Goal: Task Accomplishment & Management: Use online tool/utility

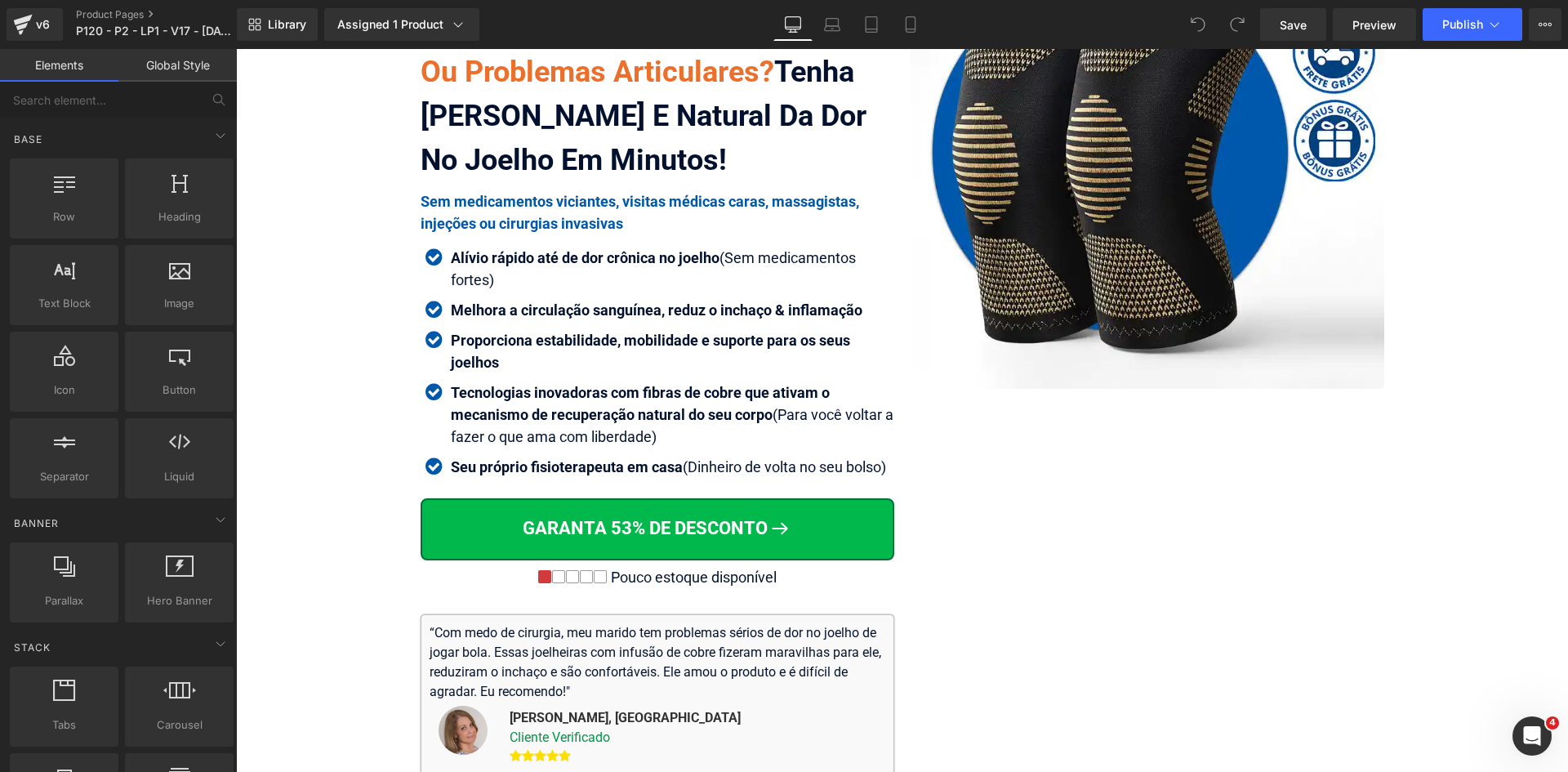
scroll to position [245, 0]
click at [922, 28] on link "Mobile" at bounding box center [910, 24] width 39 height 33
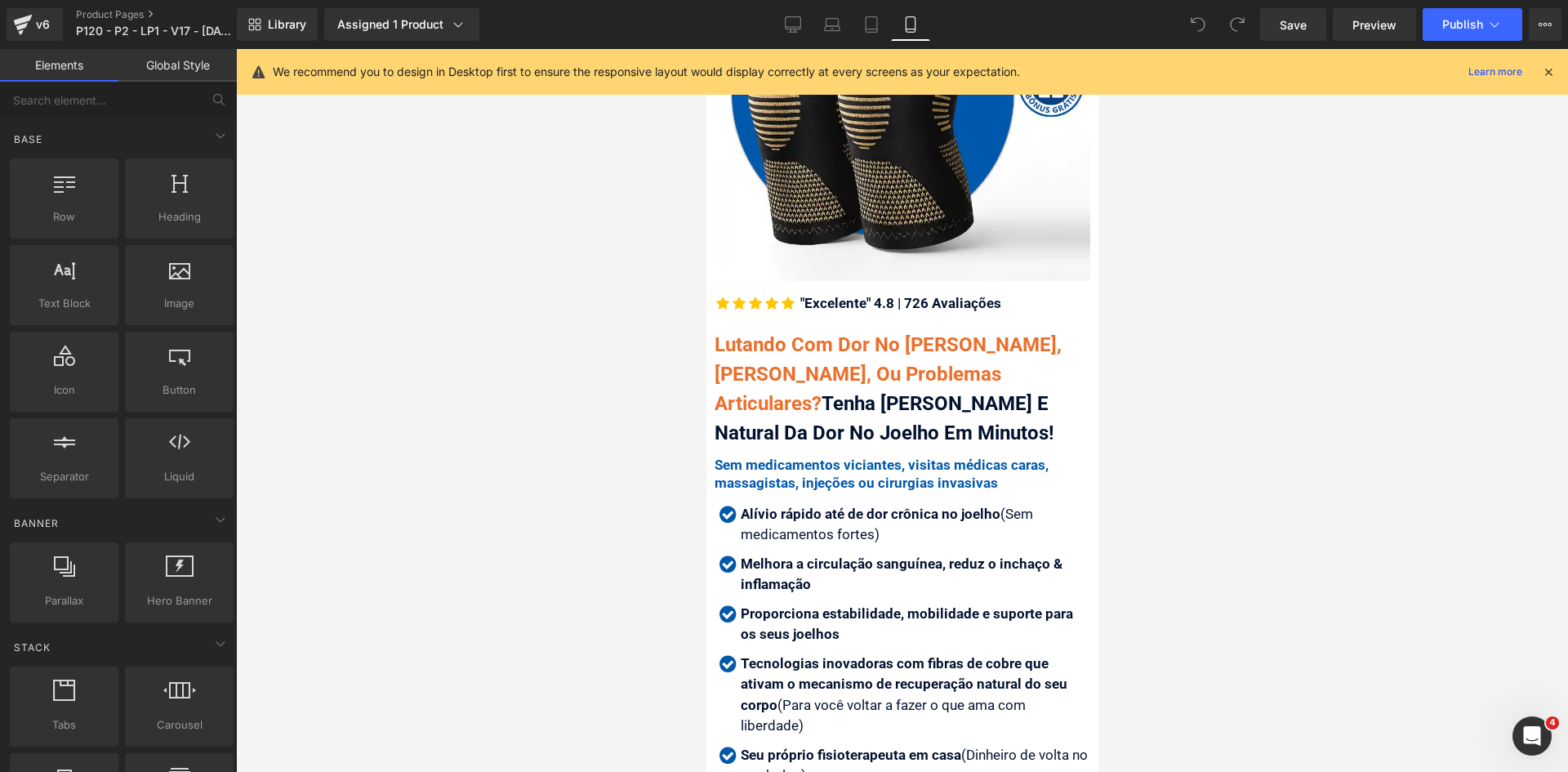
click at [1546, 73] on icon at bounding box center [1548, 72] width 15 height 15
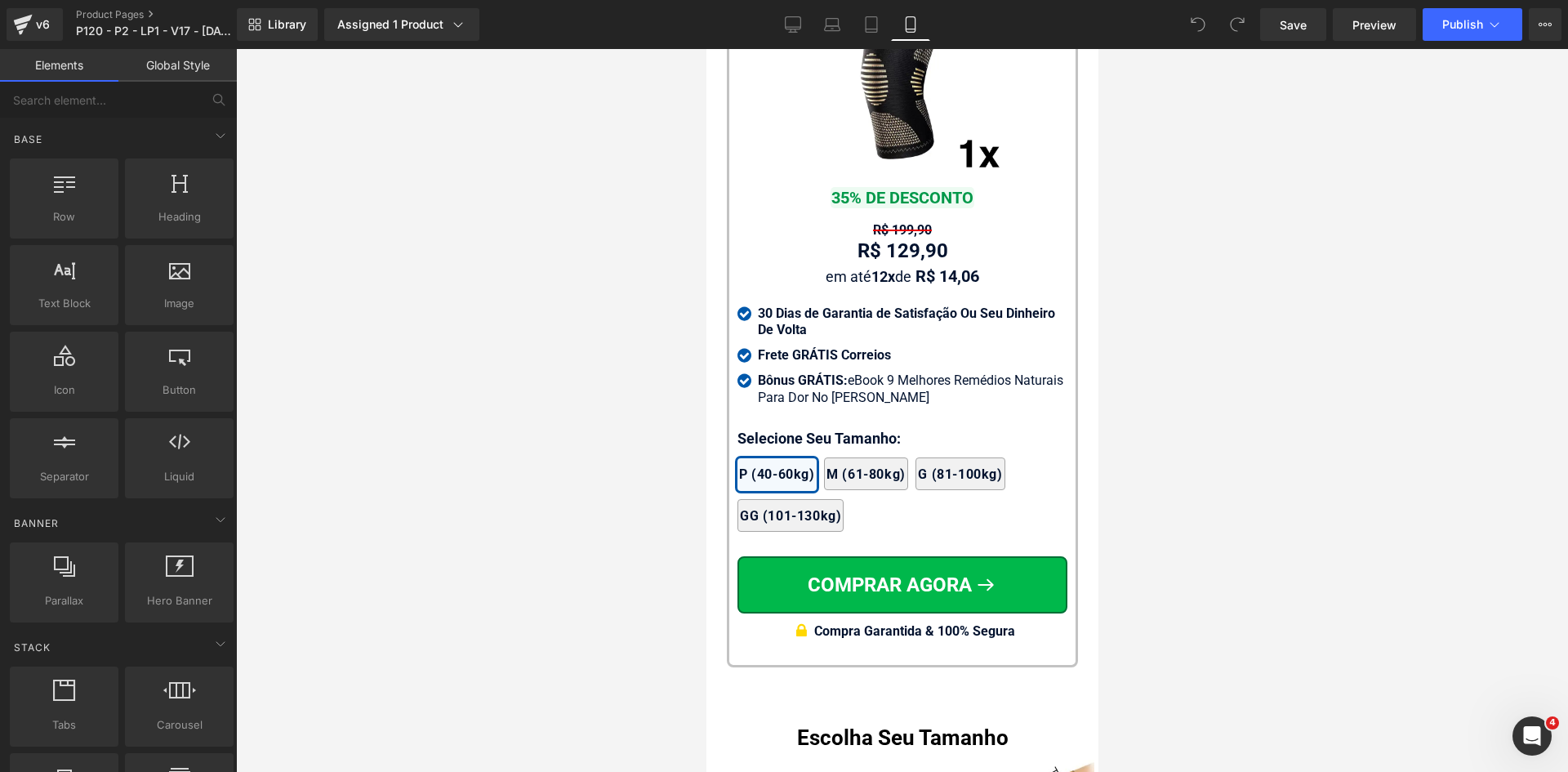
scroll to position [15086, 0]
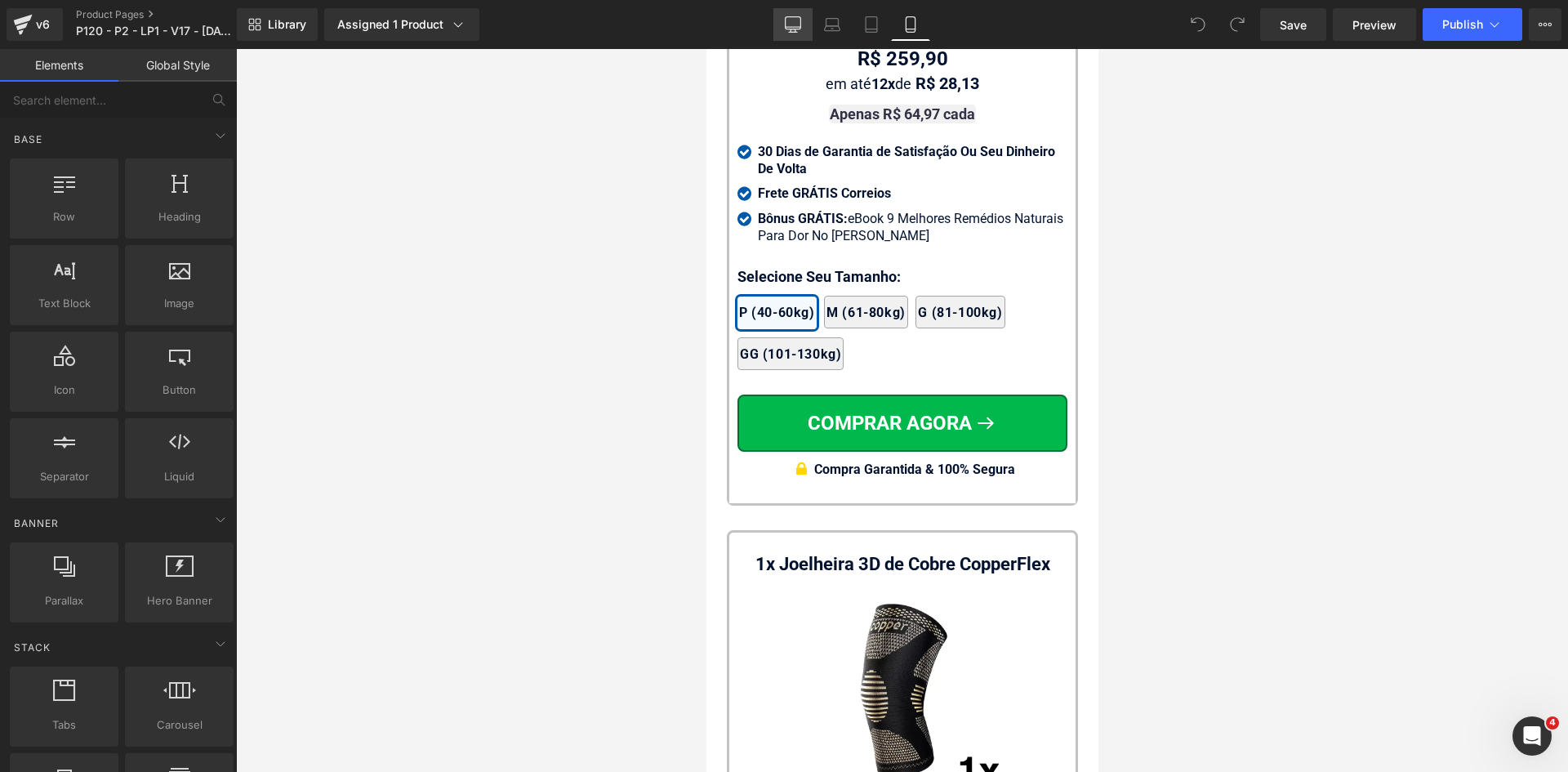
drag, startPoint x: 808, startPoint y: 24, endPoint x: 800, endPoint y: 32, distance: 11.3
click at [802, 24] on link "Desktop" at bounding box center [793, 24] width 39 height 33
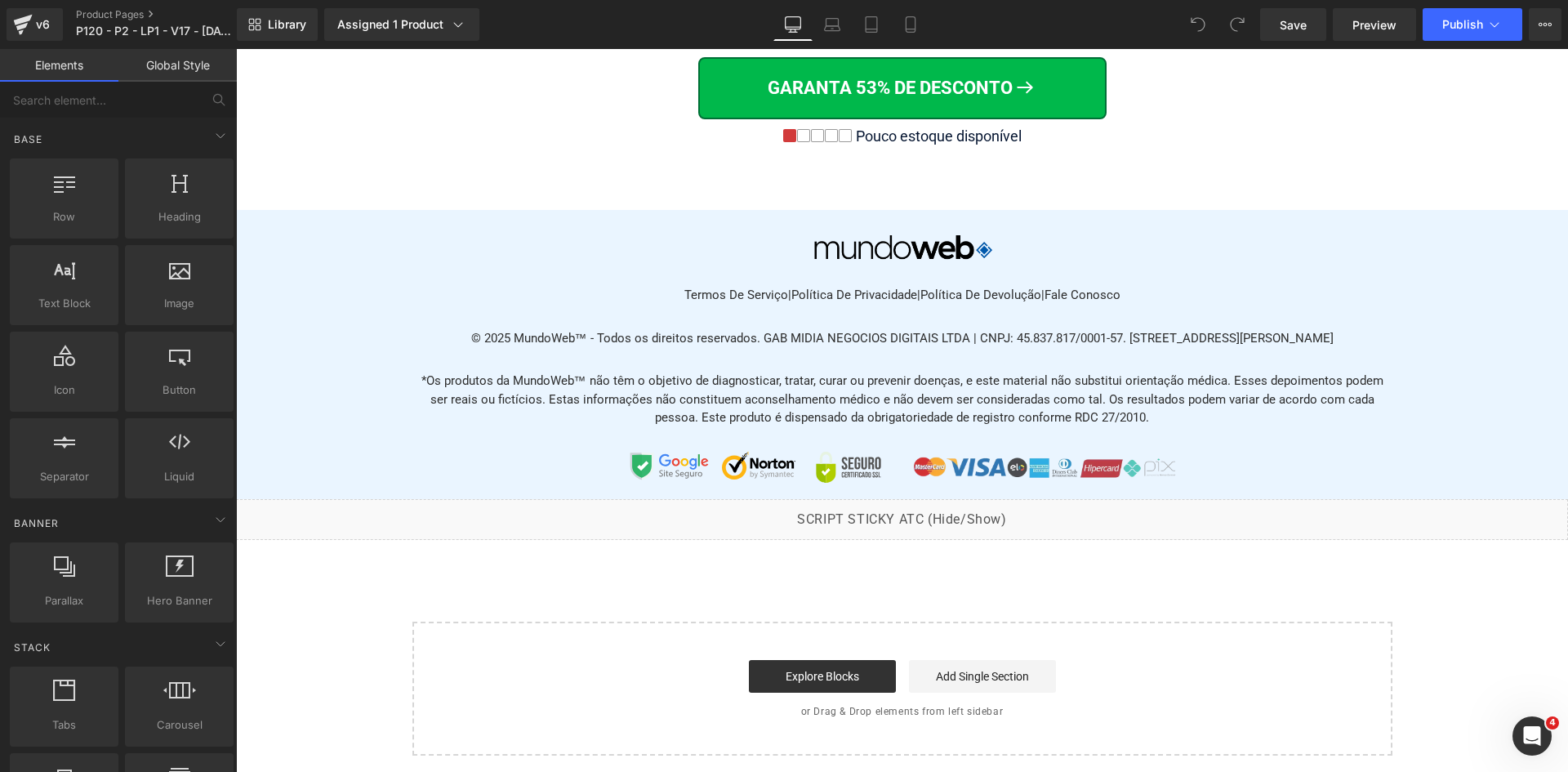
drag, startPoint x: 800, startPoint y: 32, endPoint x: 810, endPoint y: 44, distance: 15.6
click at [800, 32] on icon at bounding box center [793, 25] width 17 height 17
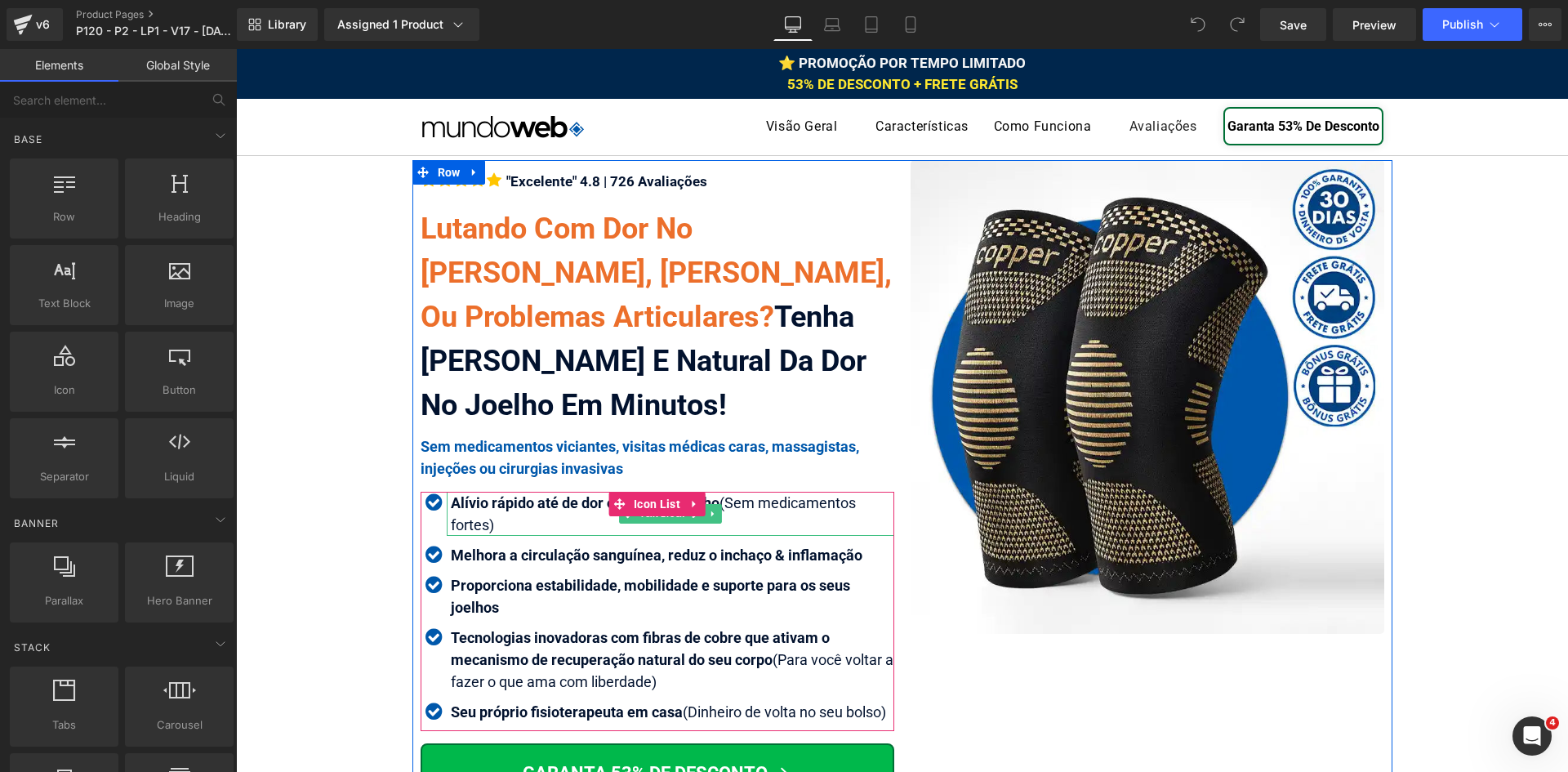
scroll to position [245, 0]
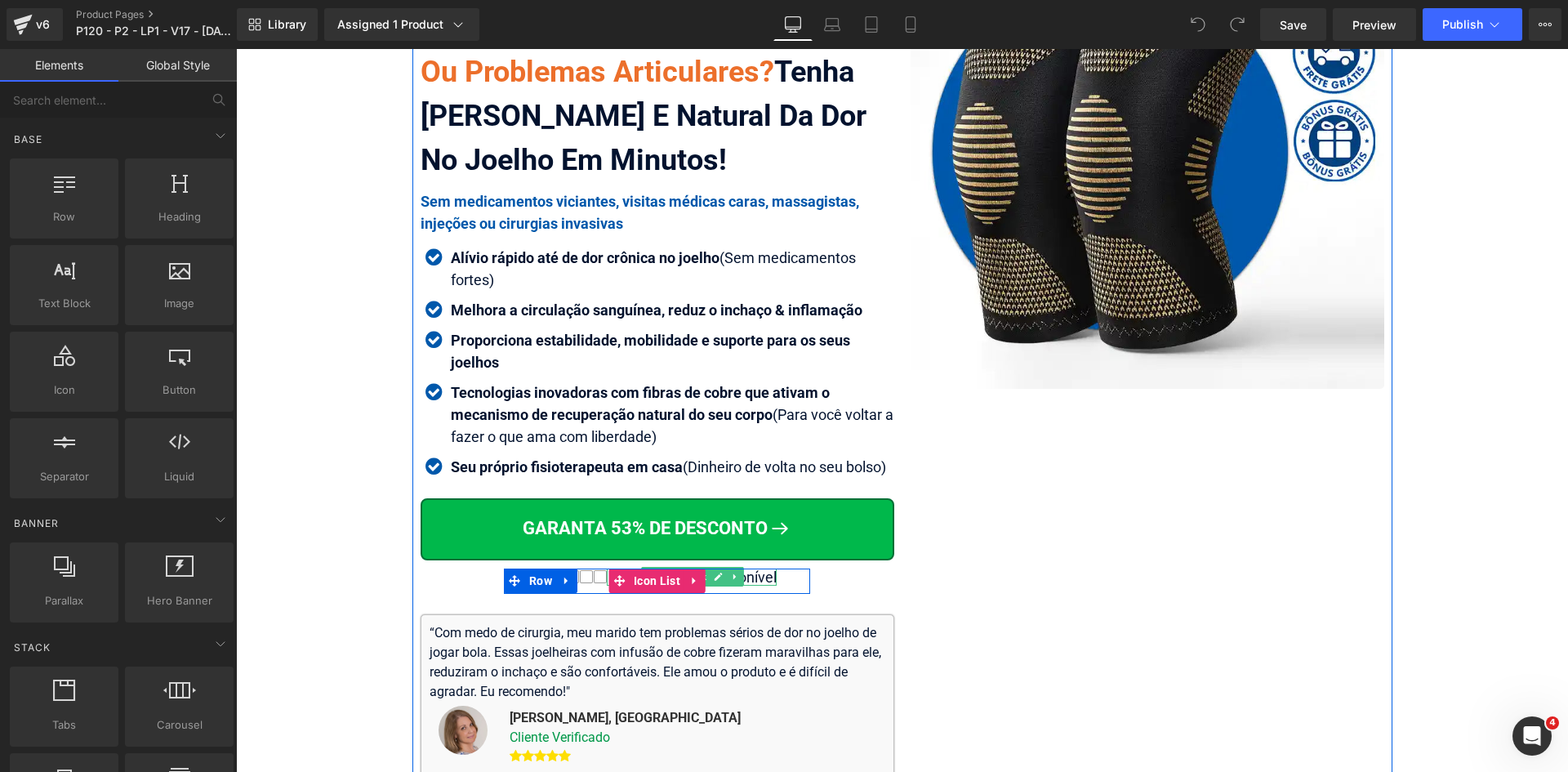
click at [763, 574] on div "Pouco estoque disponível" at bounding box center [691, 577] width 170 height 18
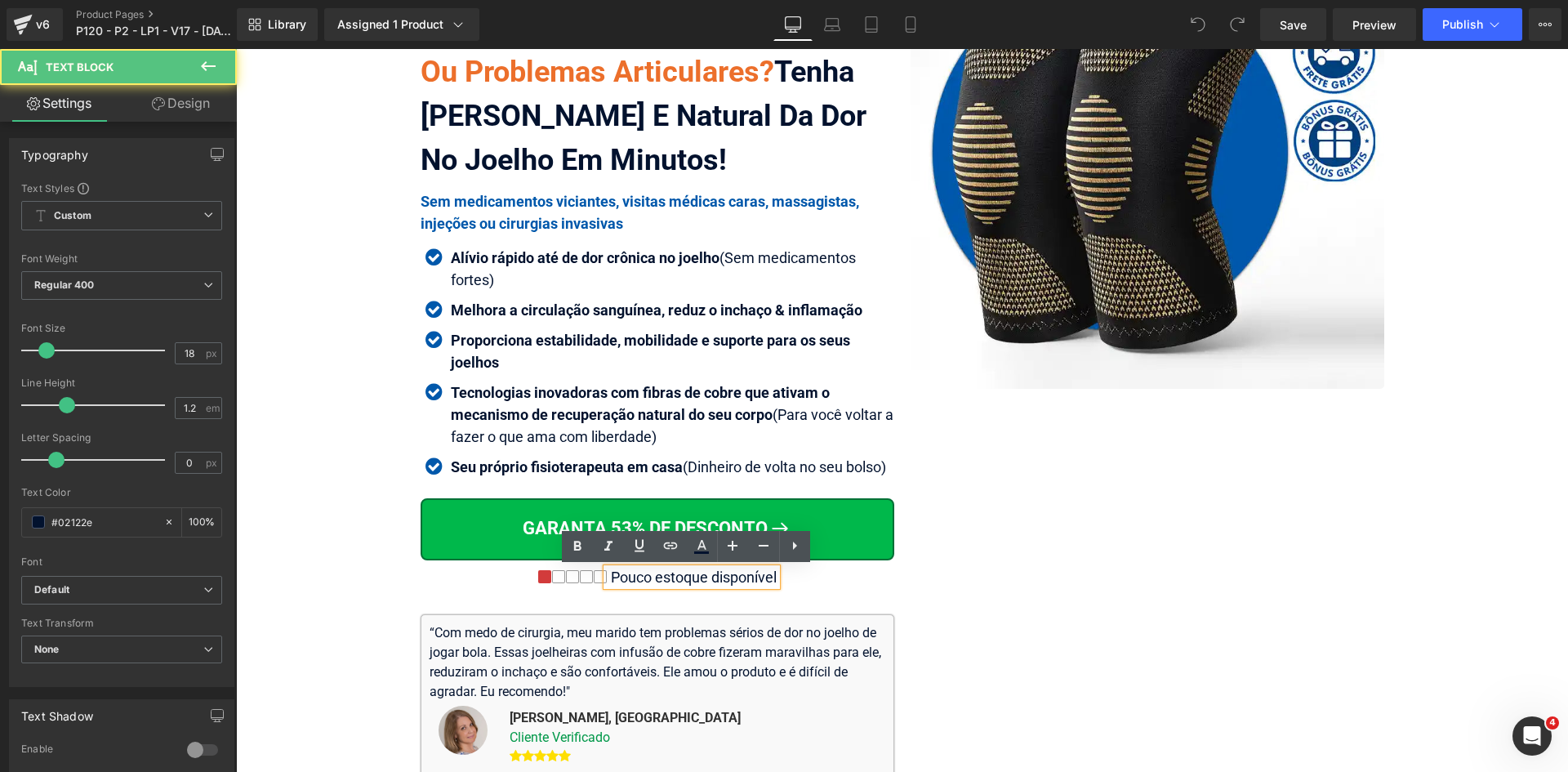
click at [763, 574] on div "Pouco estoque disponível" at bounding box center [691, 577] width 170 height 18
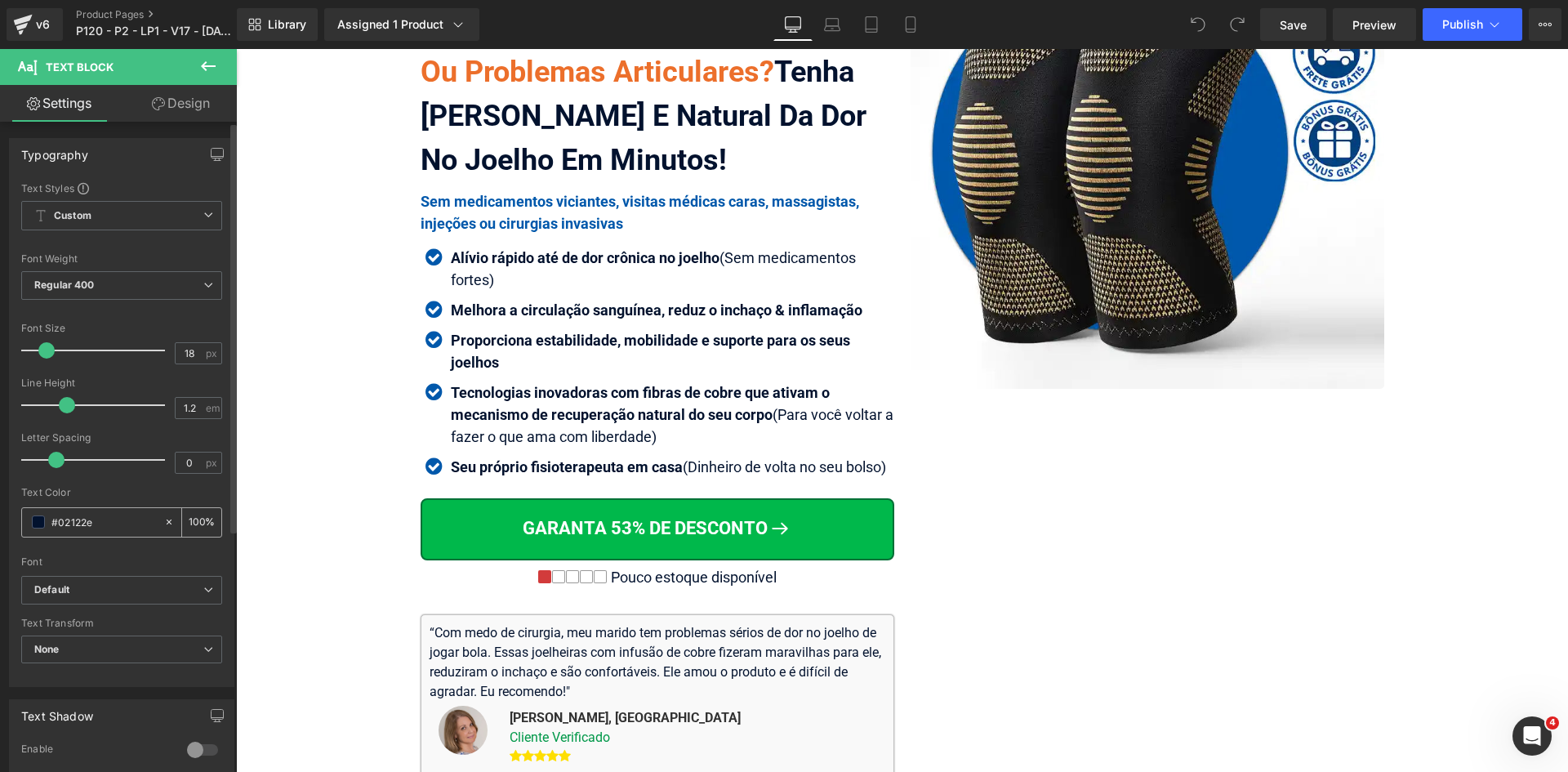
click at [103, 523] on input "#02122e" at bounding box center [103, 522] width 104 height 18
paste input "3f3d5c"
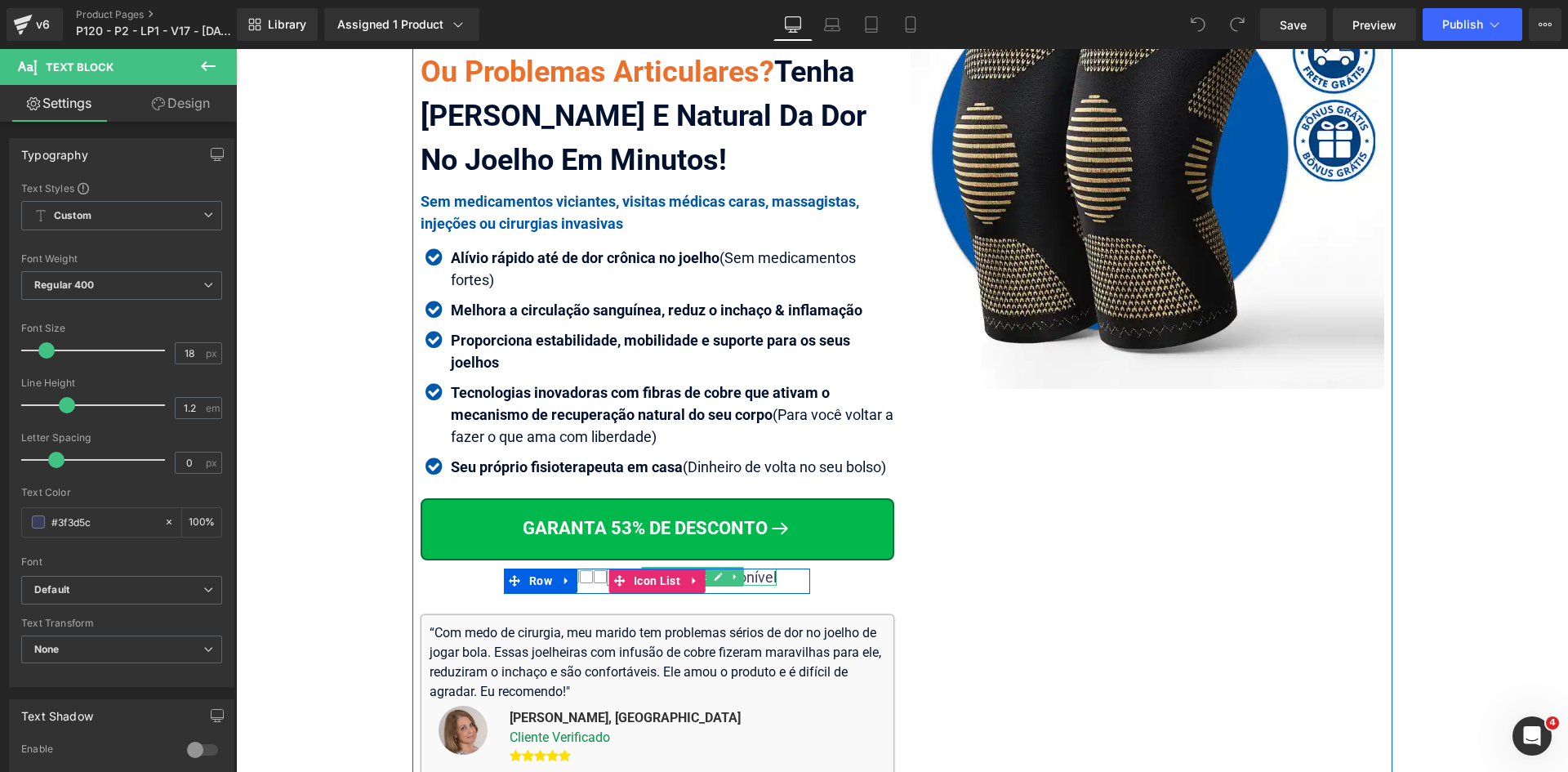
type input "#3f3d5c"
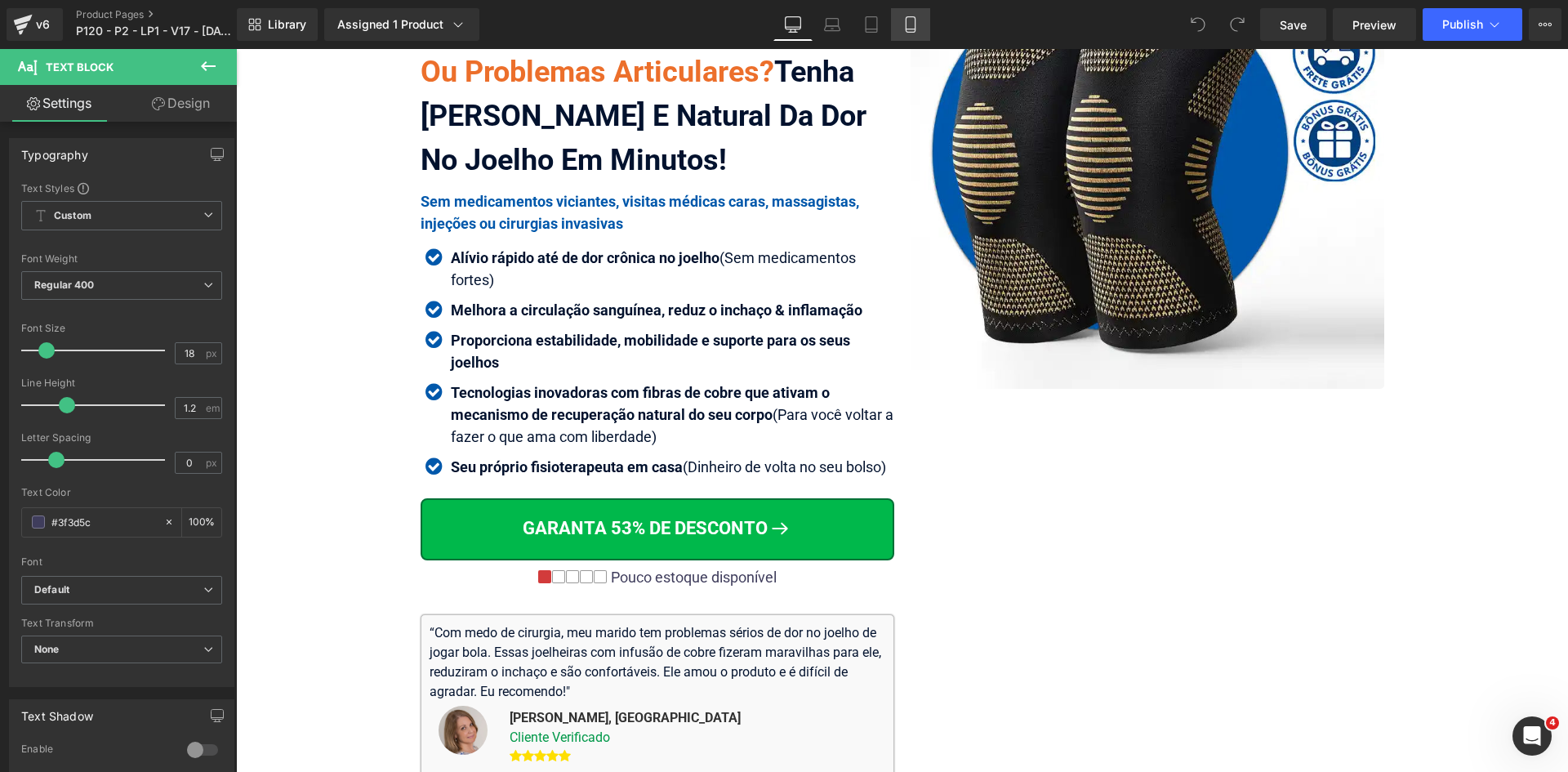
click at [909, 18] on icon at bounding box center [910, 25] width 17 height 17
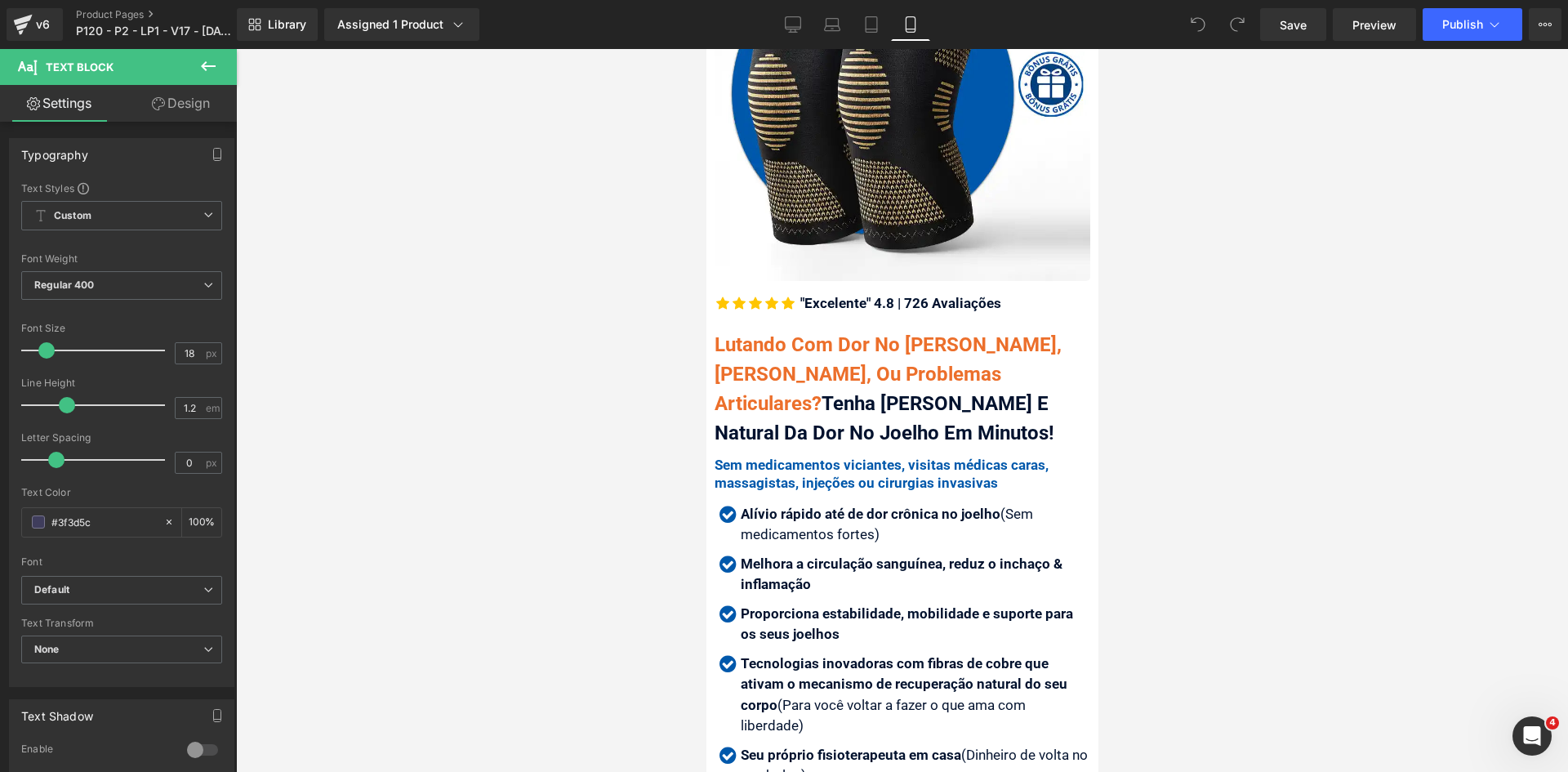
scroll to position [539, 0]
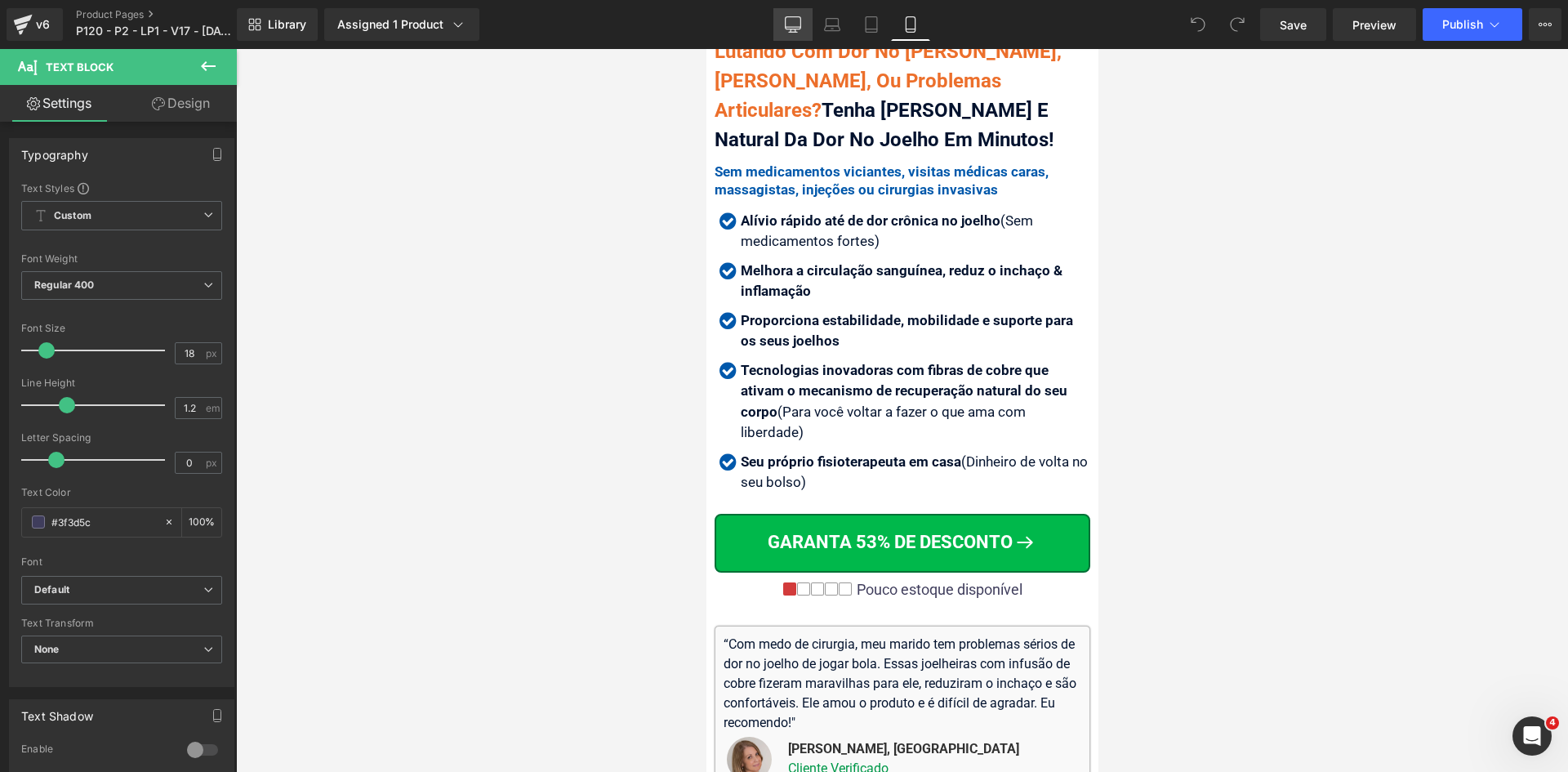
drag, startPoint x: 793, startPoint y: 24, endPoint x: 290, endPoint y: 312, distance: 579.6
click at [793, 24] on icon at bounding box center [793, 25] width 17 height 17
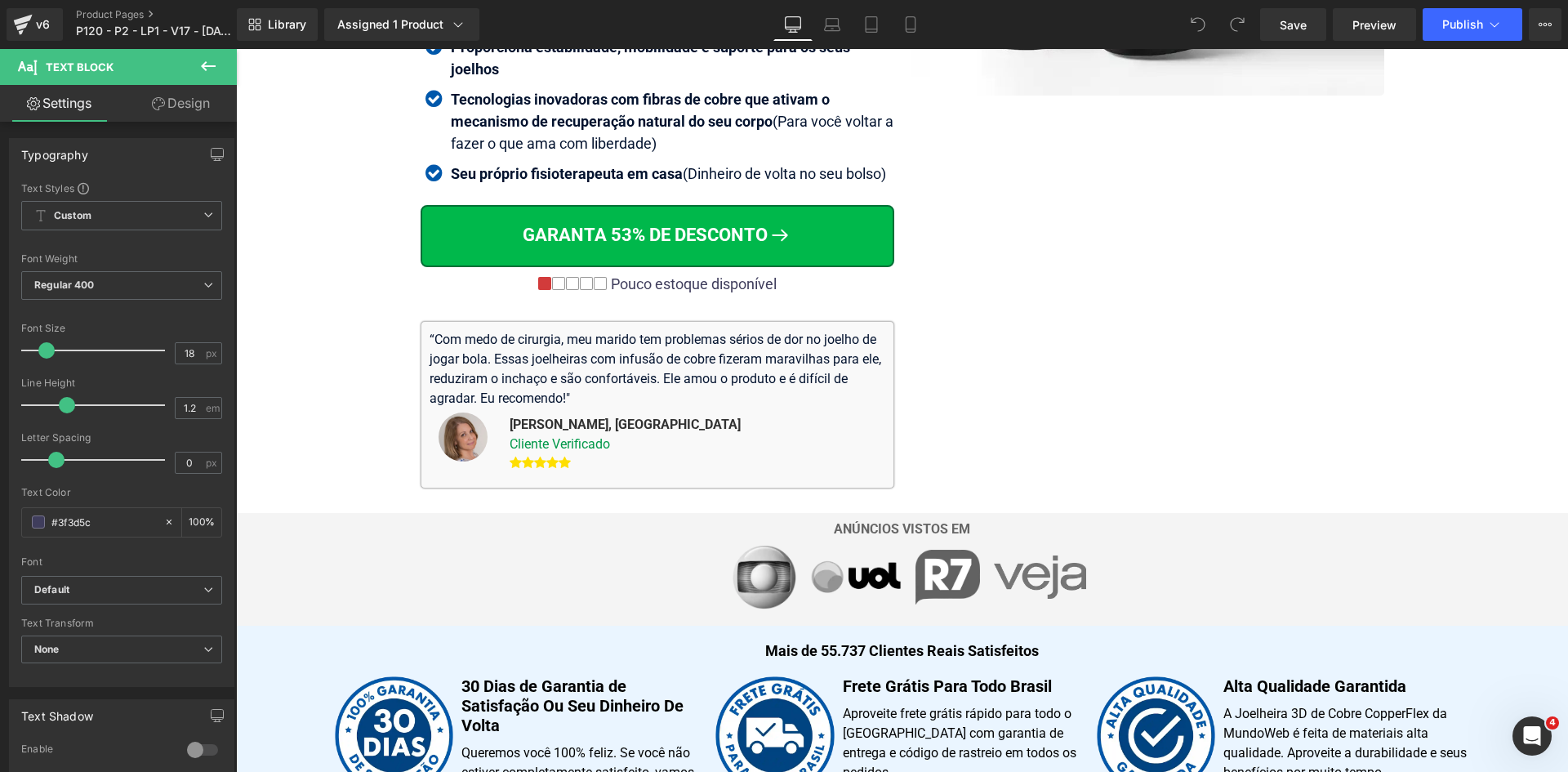
scroll to position [245, 0]
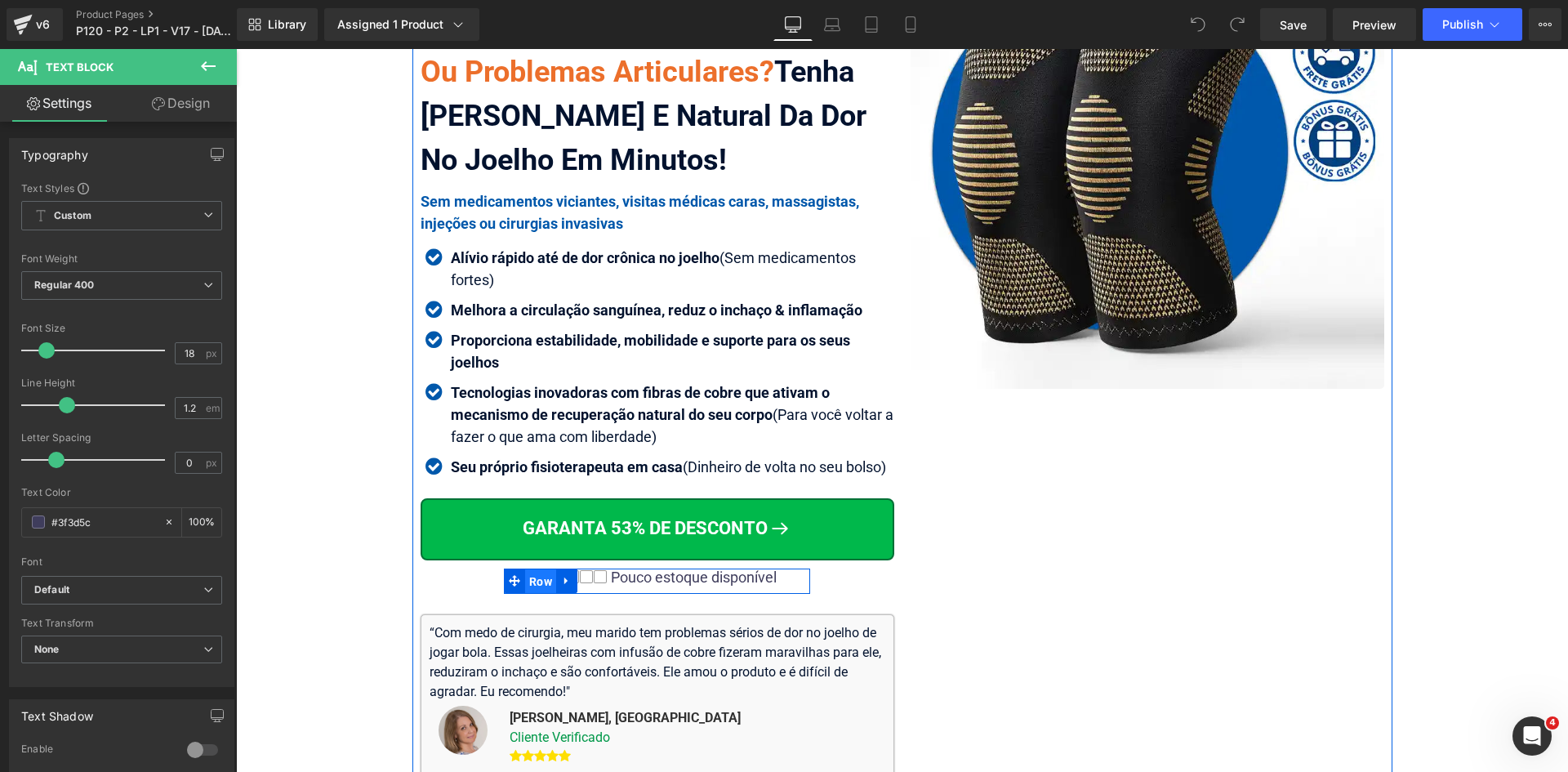
click at [539, 577] on span "Row" at bounding box center [540, 581] width 31 height 24
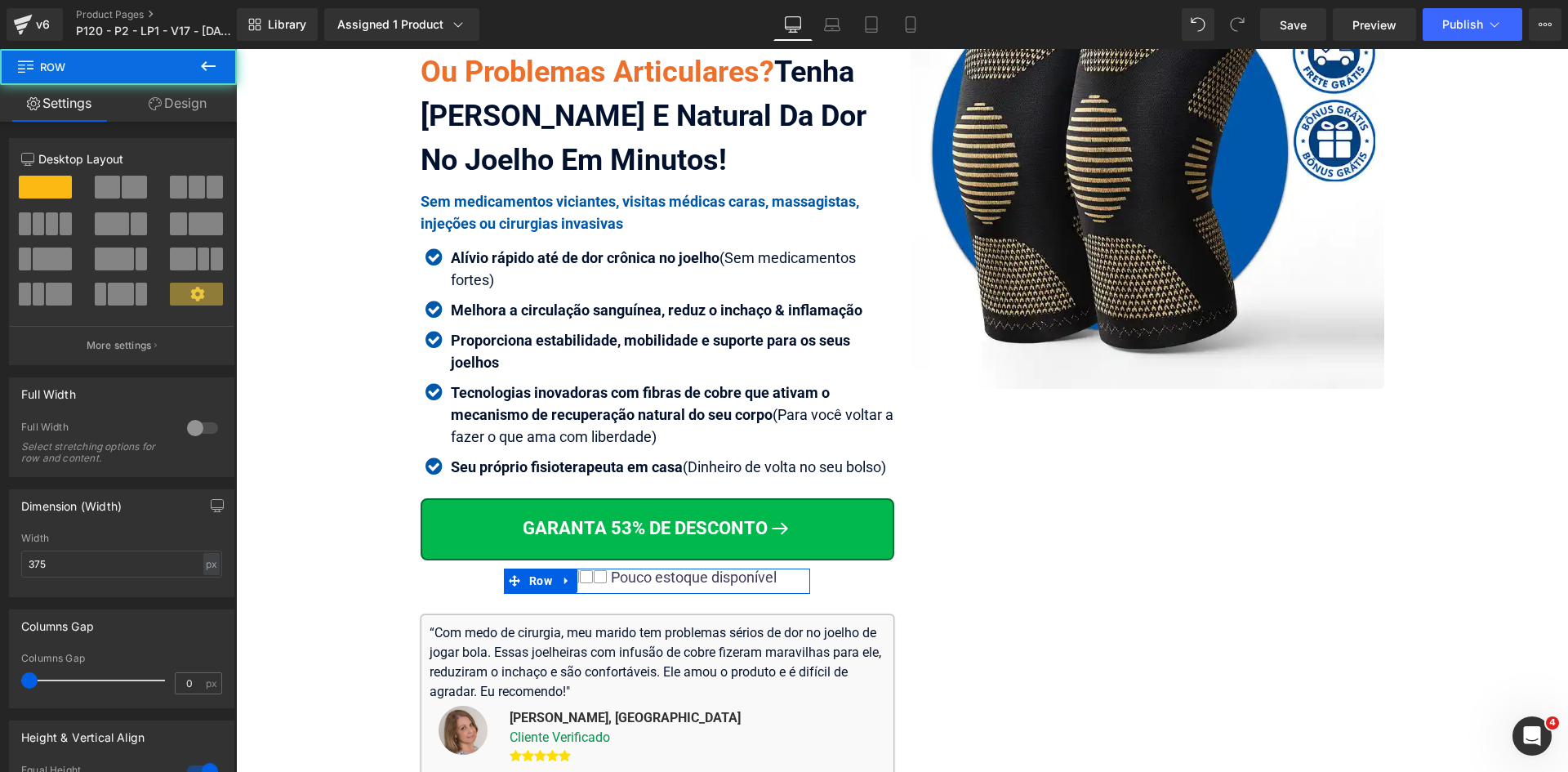
click at [179, 102] on link "Design" at bounding box center [177, 103] width 118 height 37
click at [0, 0] on div "Spacing" at bounding box center [0, 0] width 0 height 0
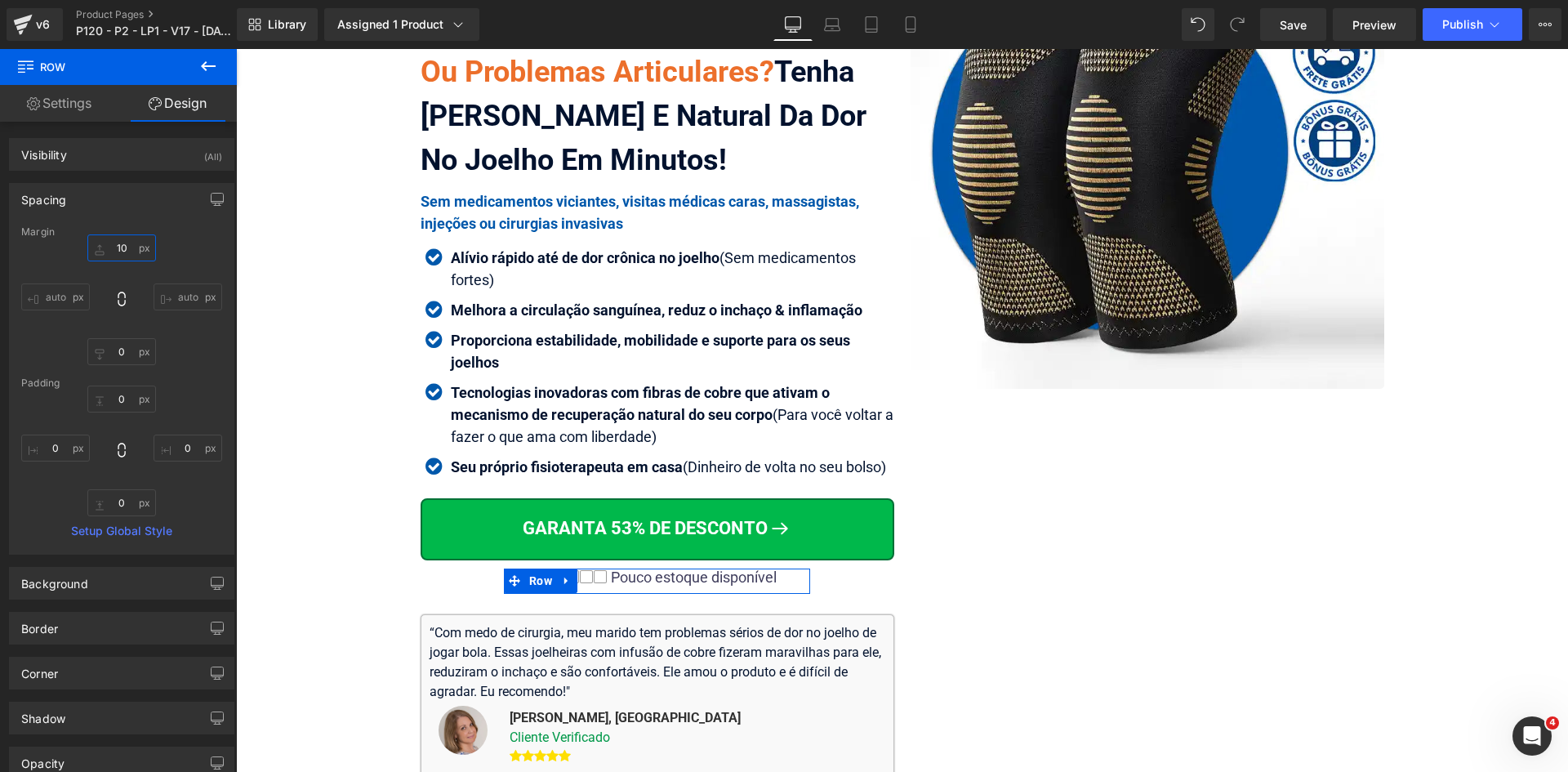
drag, startPoint x: 120, startPoint y: 245, endPoint x: 136, endPoint y: 263, distance: 24.1
click at [121, 245] on input "10" at bounding box center [122, 247] width 69 height 27
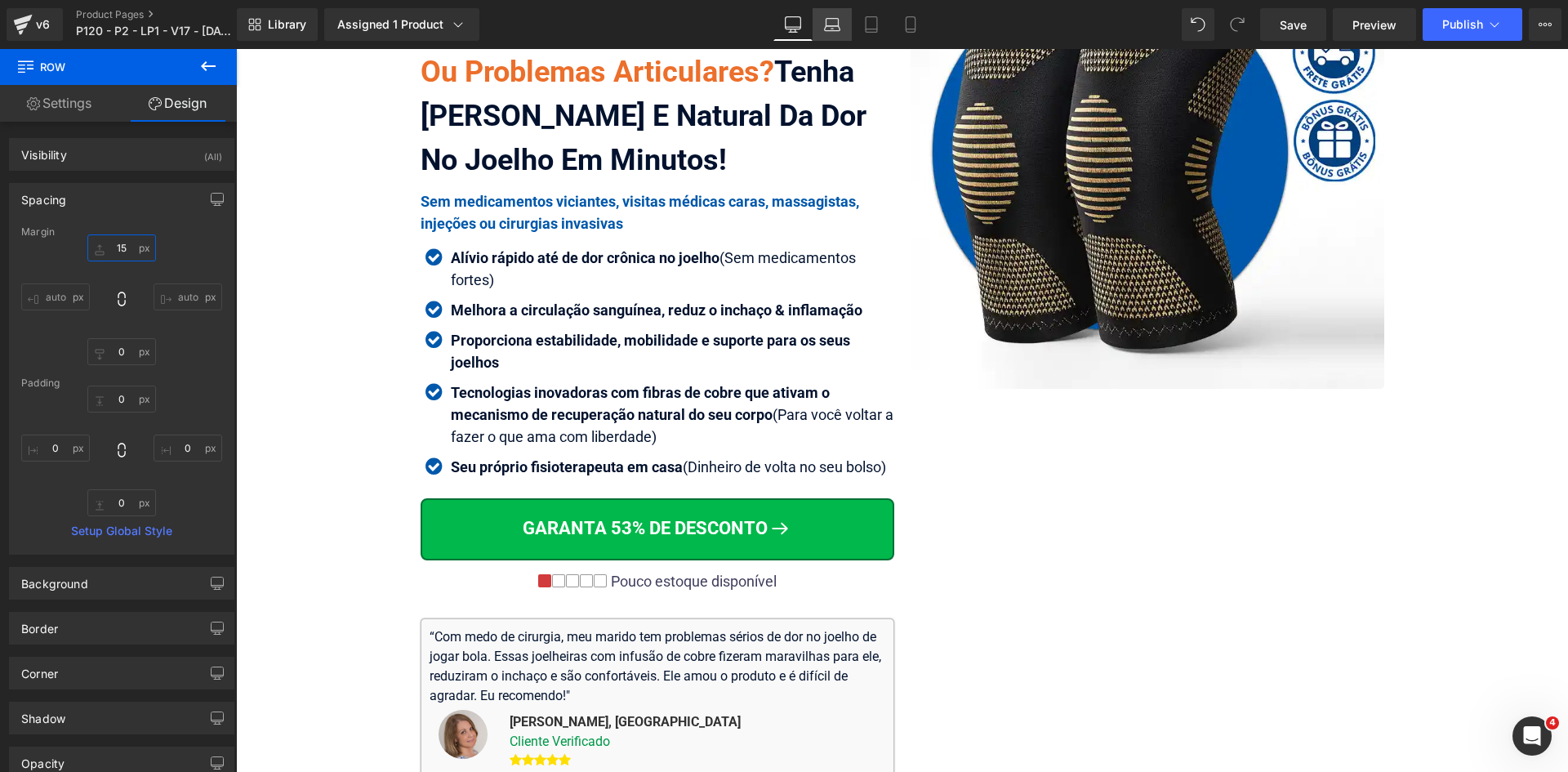
type input "15"
click at [838, 28] on icon at bounding box center [832, 25] width 17 height 17
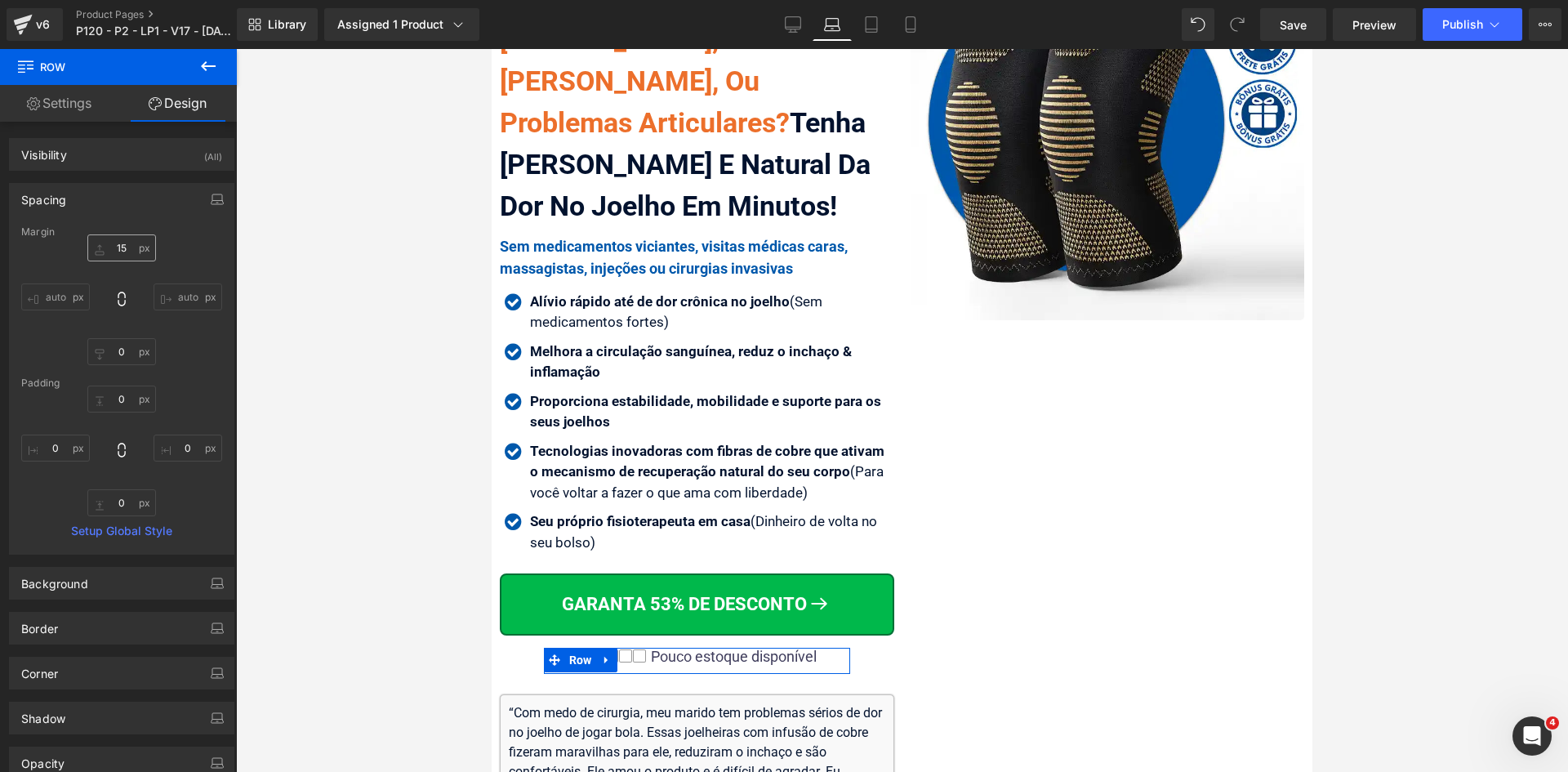
scroll to position [278, 0]
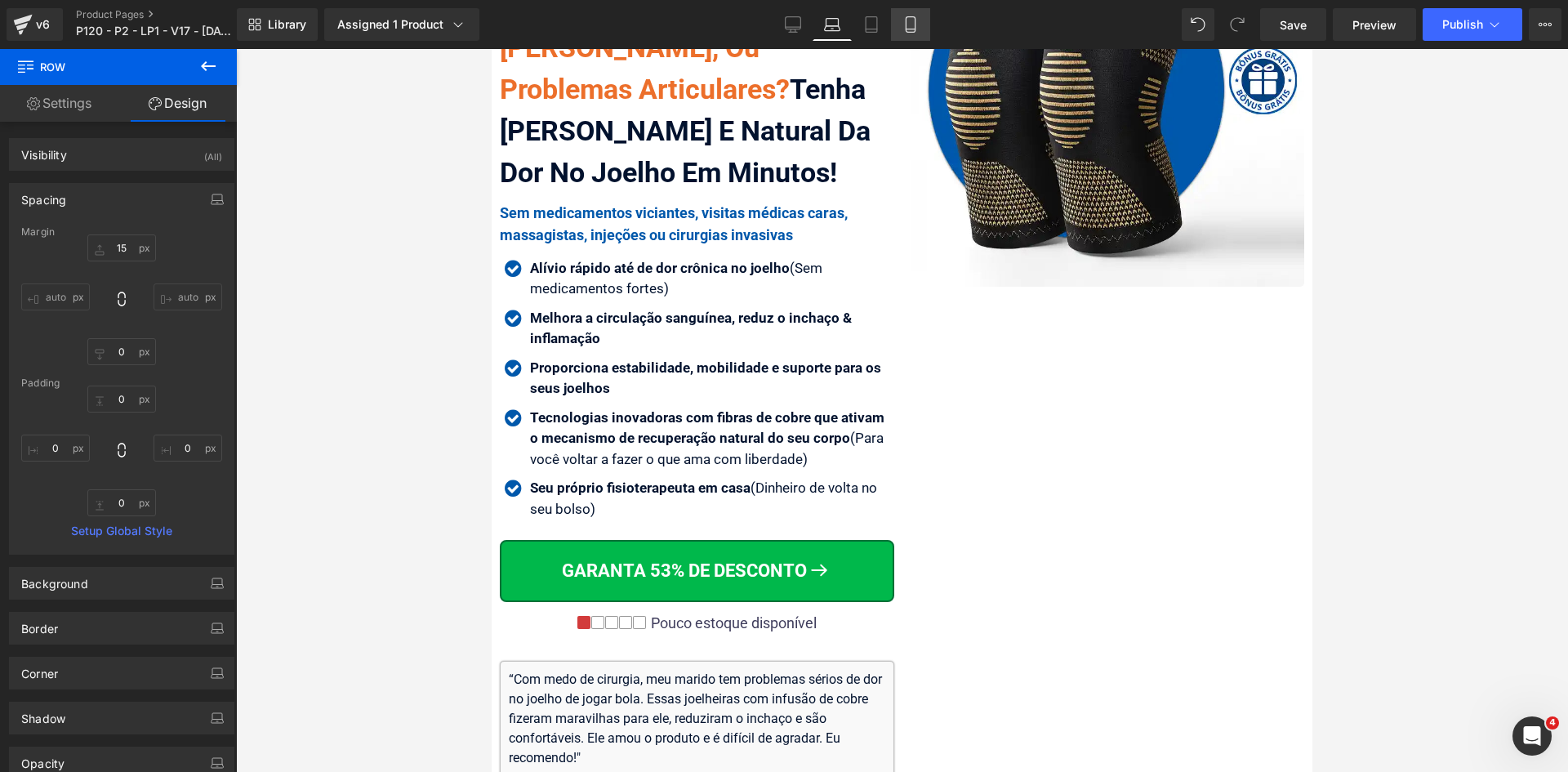
click at [910, 23] on icon at bounding box center [910, 25] width 17 height 17
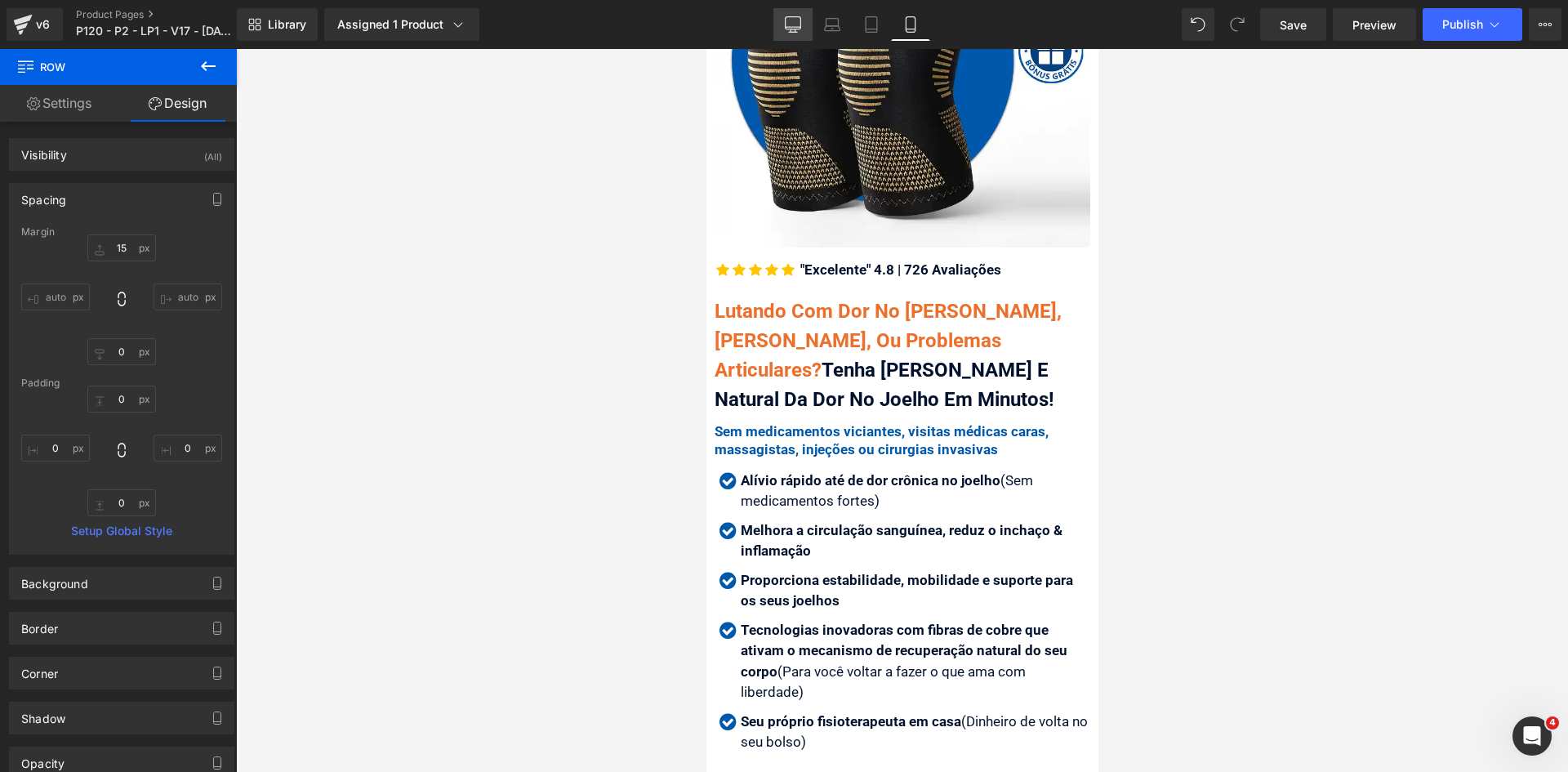
scroll to position [539, 0]
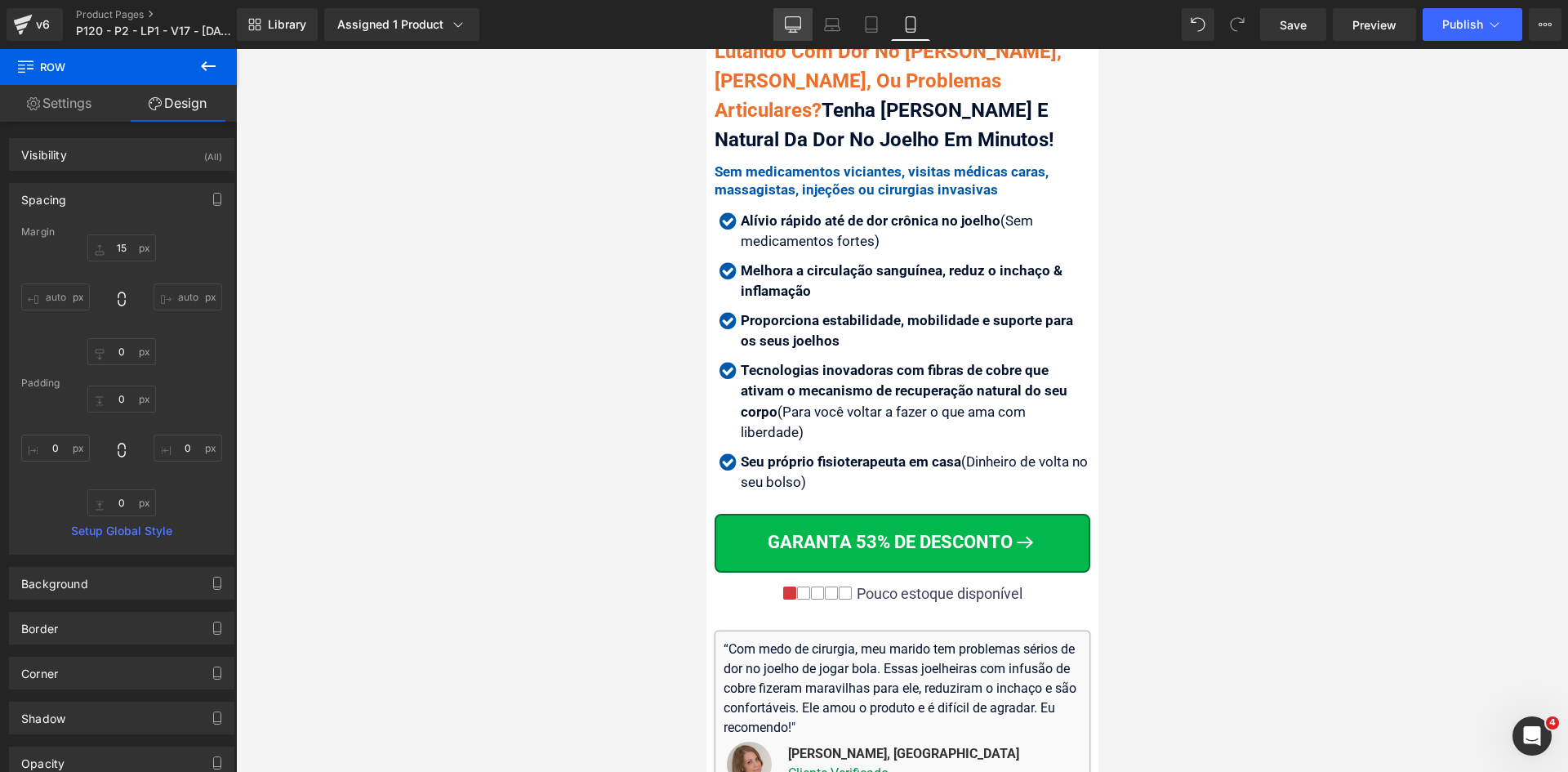
drag, startPoint x: 793, startPoint y: 24, endPoint x: 451, endPoint y: 173, distance: 373.0
click at [793, 24] on icon at bounding box center [793, 25] width 17 height 17
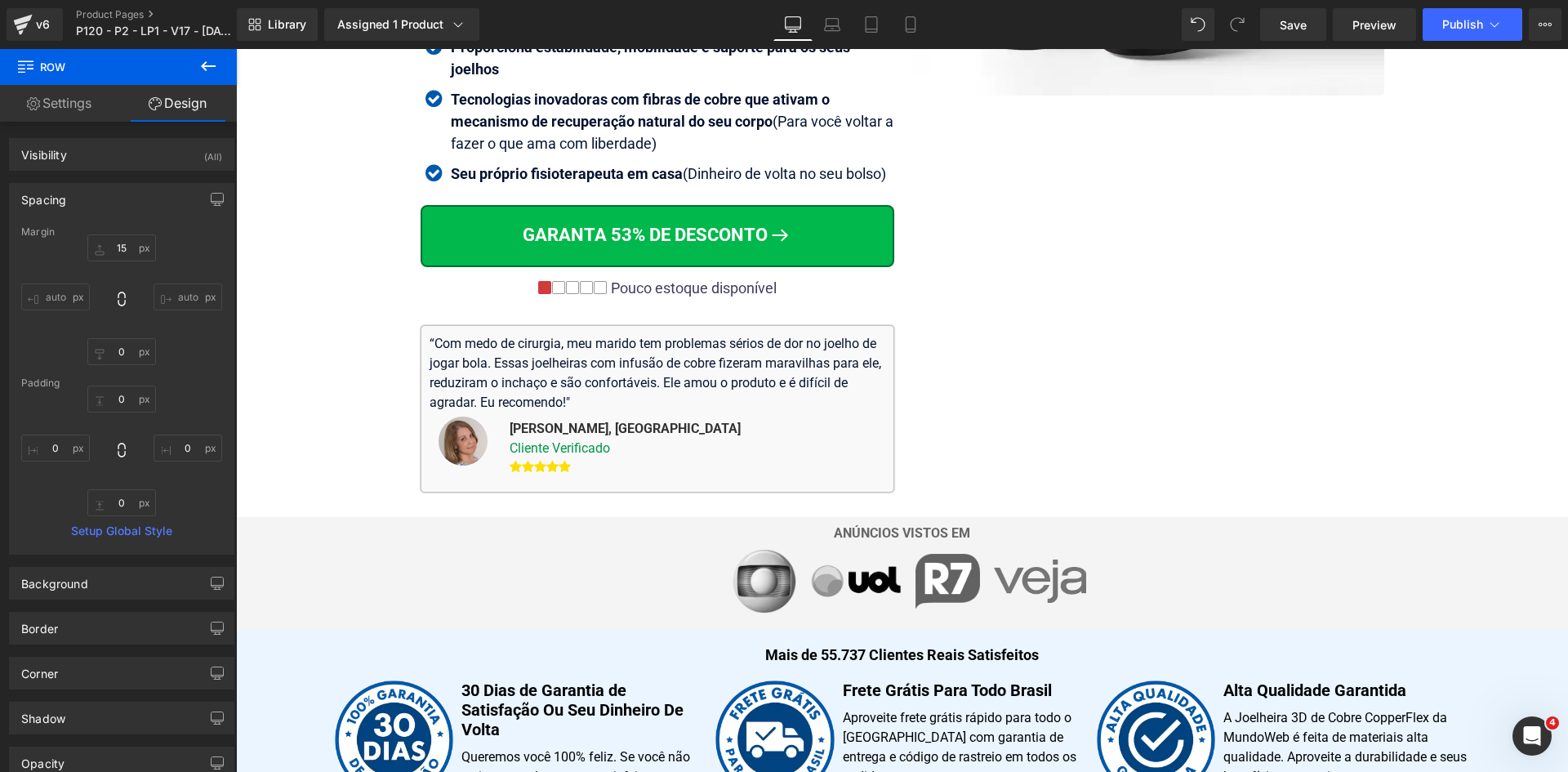
scroll to position [245, 0]
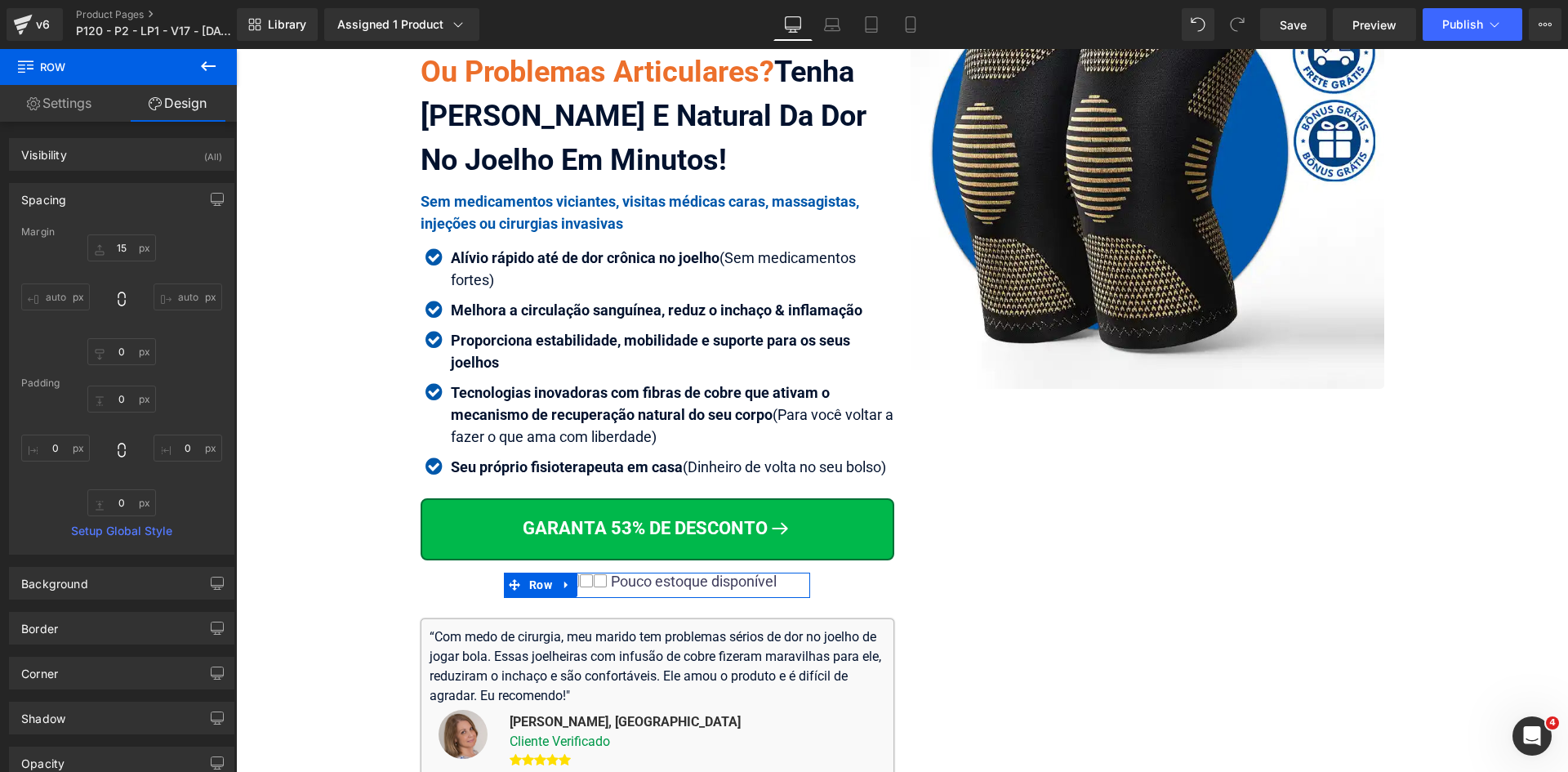
drag, startPoint x: 754, startPoint y: 624, endPoint x: 518, endPoint y: 574, distance: 241.2
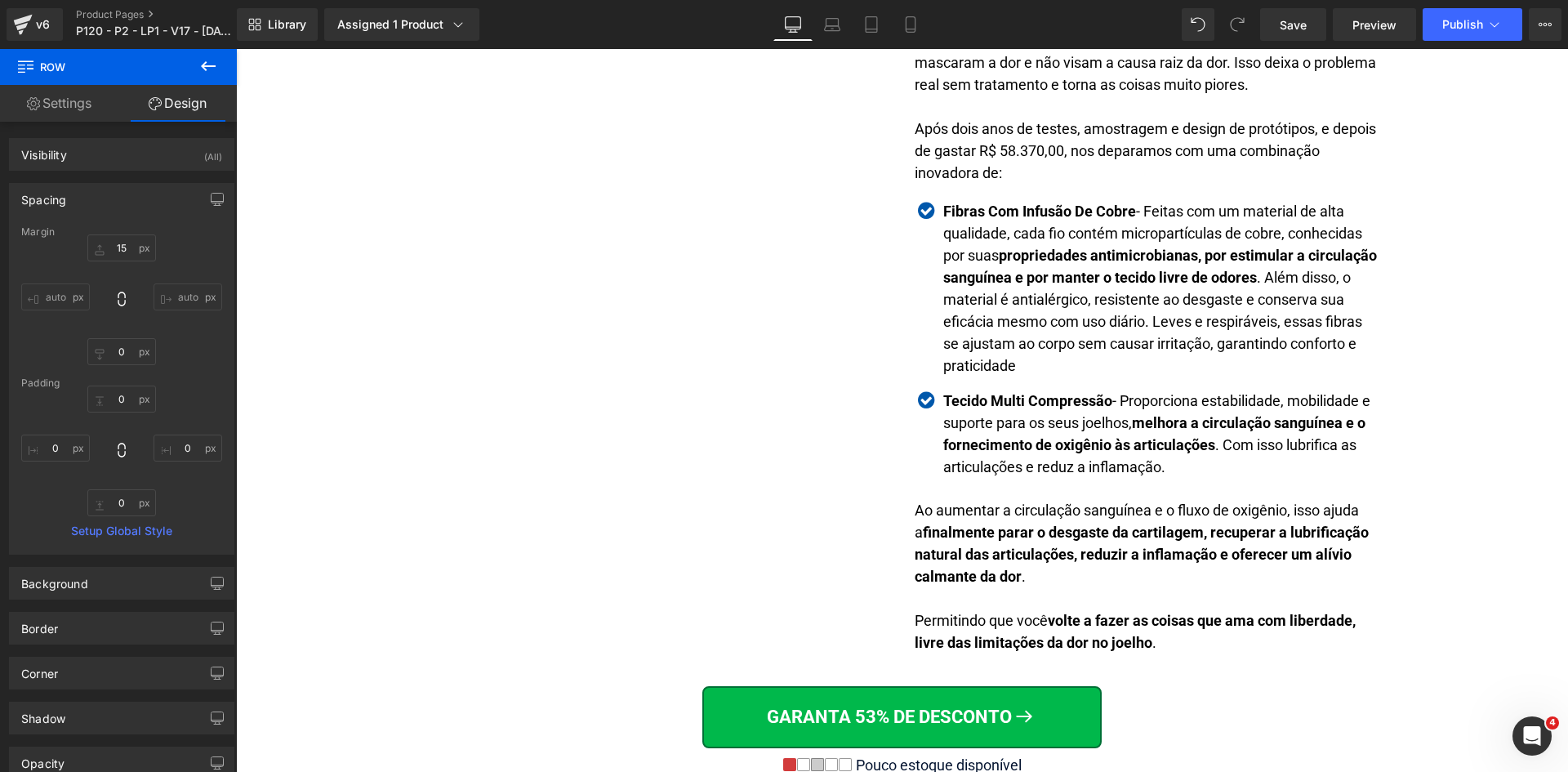
scroll to position [2614, 0]
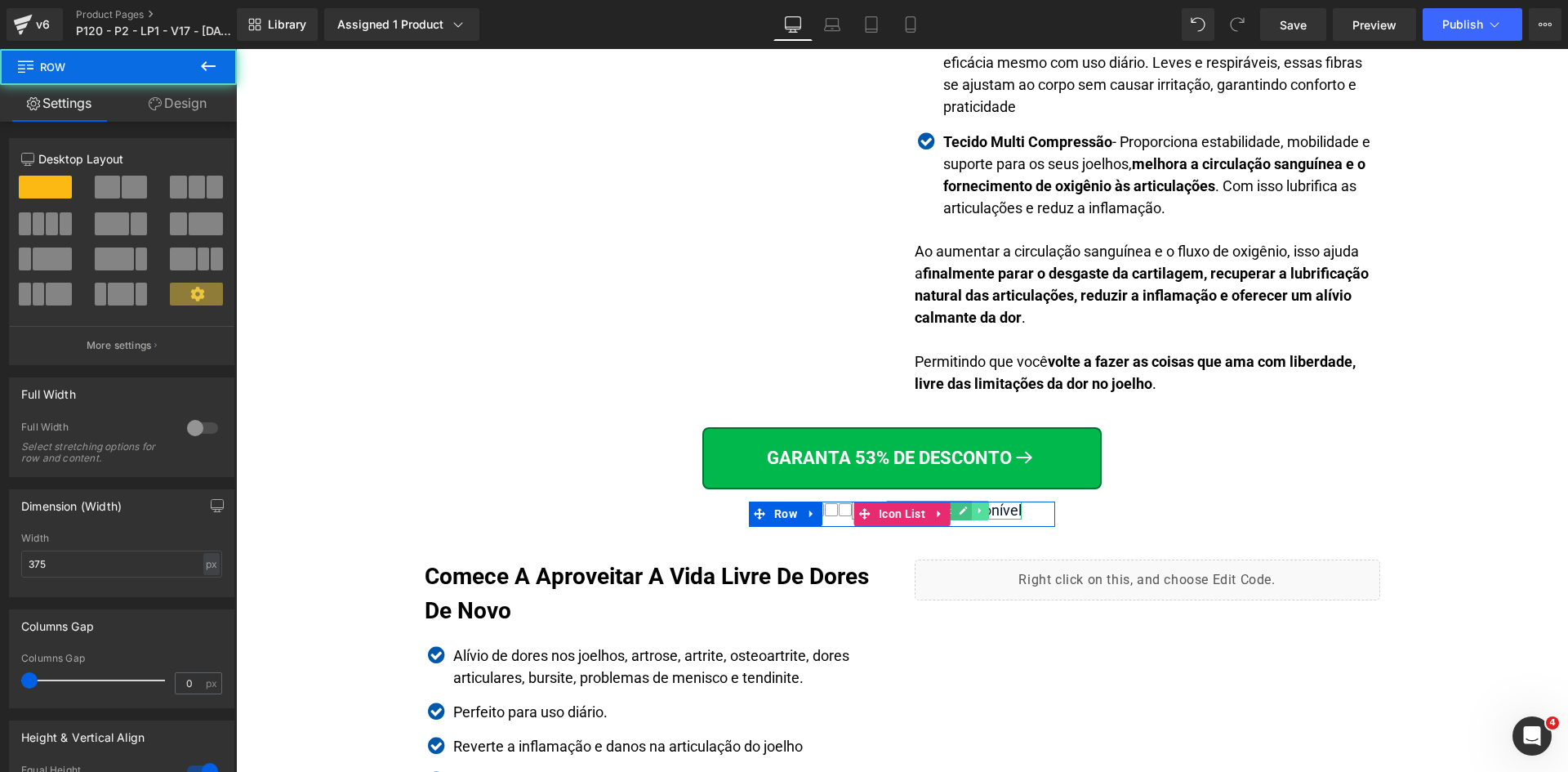
click at [979, 509] on link at bounding box center [980, 510] width 17 height 20
click at [1017, 507] on div at bounding box center [1019, 510] width 4 height 18
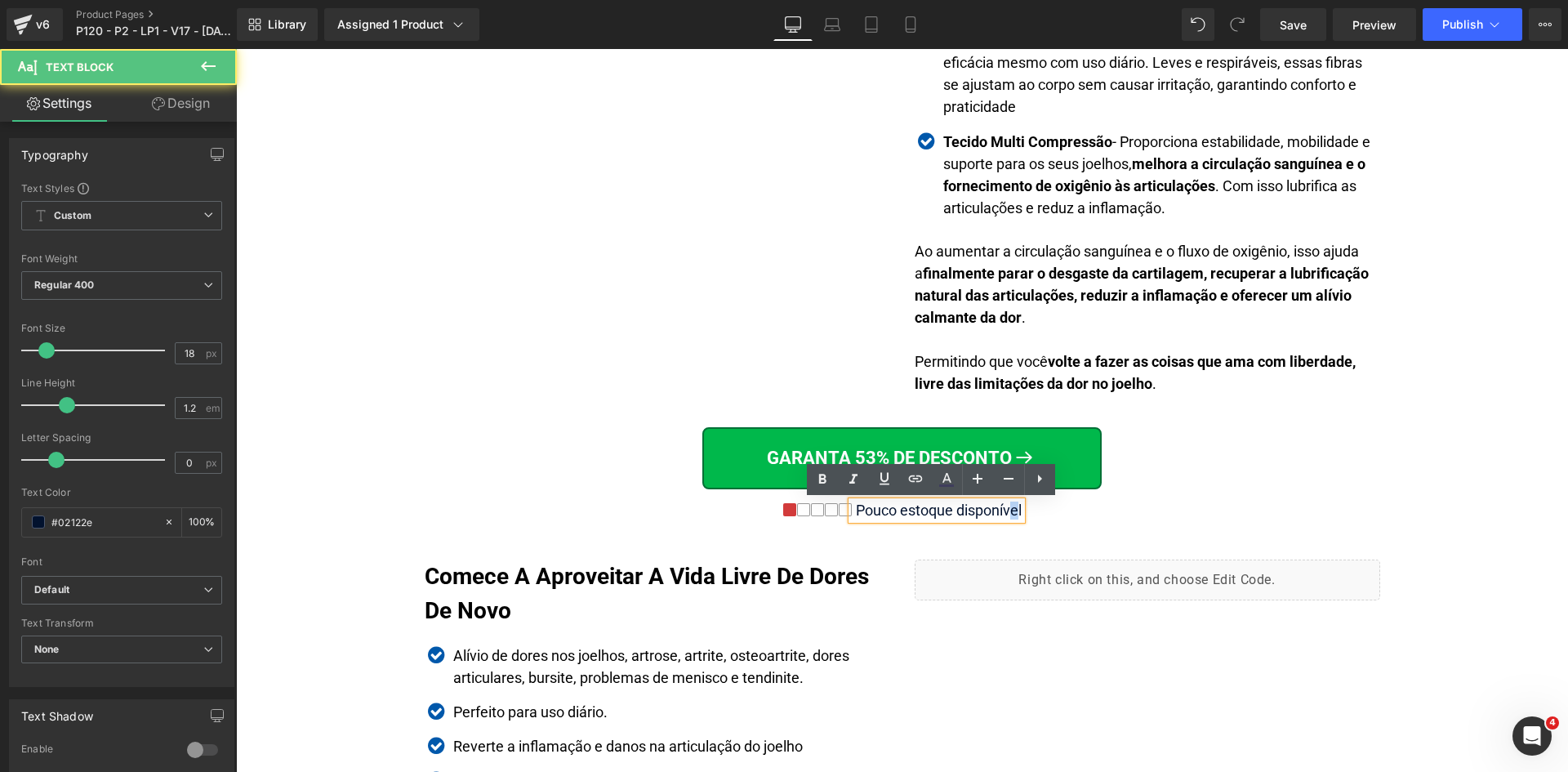
click at [1009, 508] on div "Pouco estoque disponível" at bounding box center [937, 510] width 170 height 18
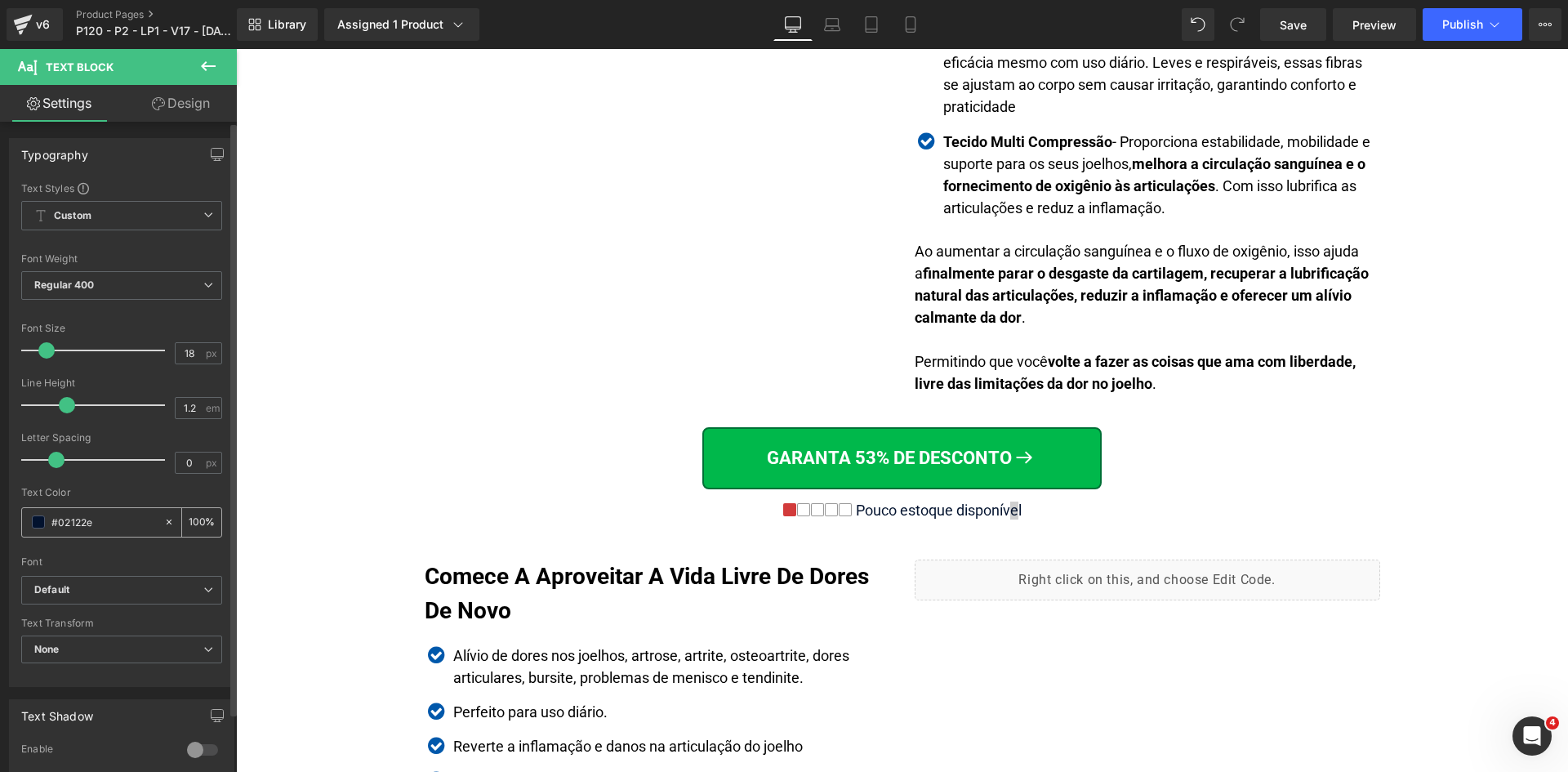
click at [129, 522] on input "#02122e" at bounding box center [103, 522] width 104 height 18
type input "#3f3d5c"
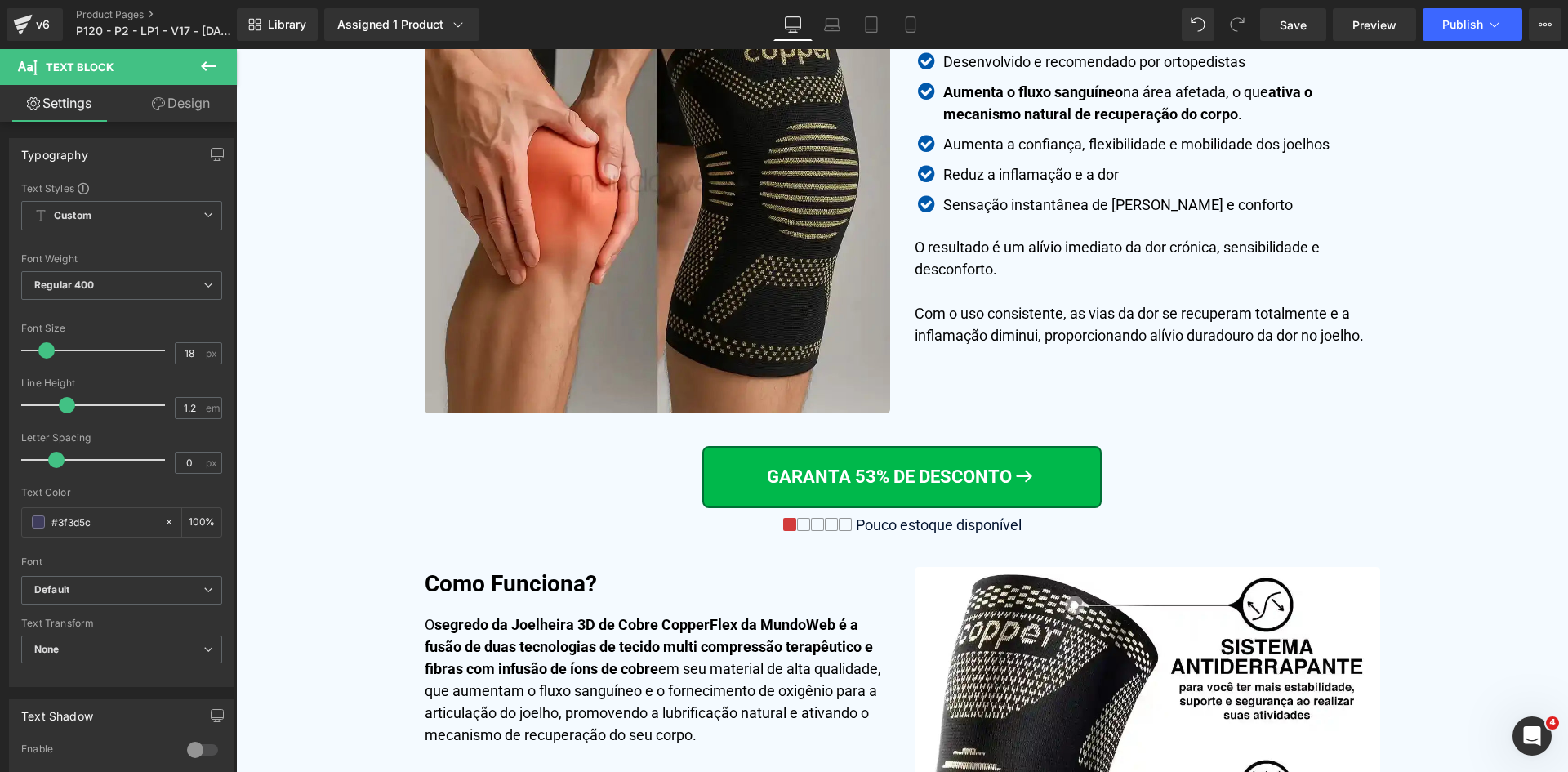
scroll to position [4002, 0]
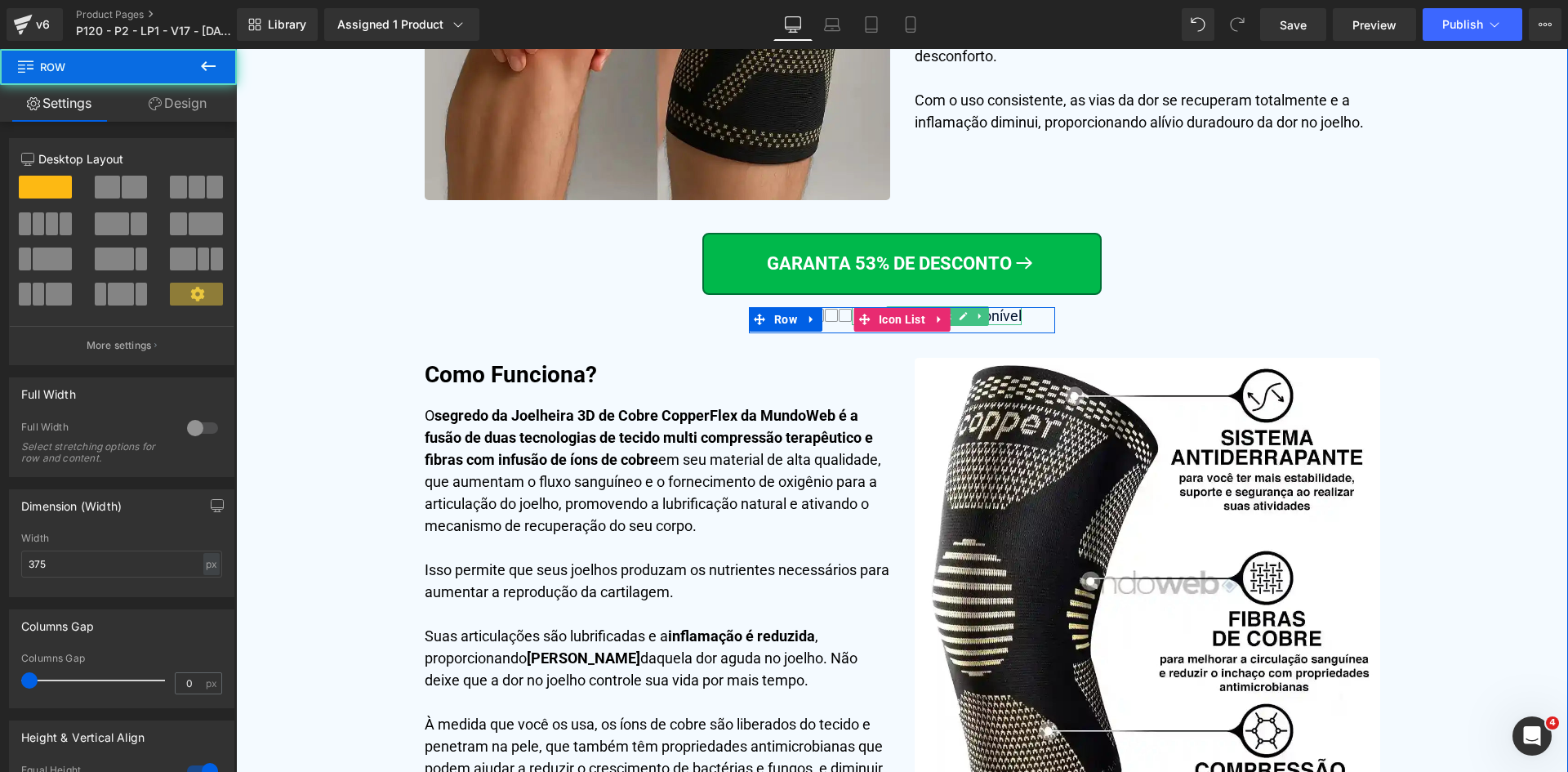
click at [1000, 312] on div at bounding box center [901, 309] width 306 height 4
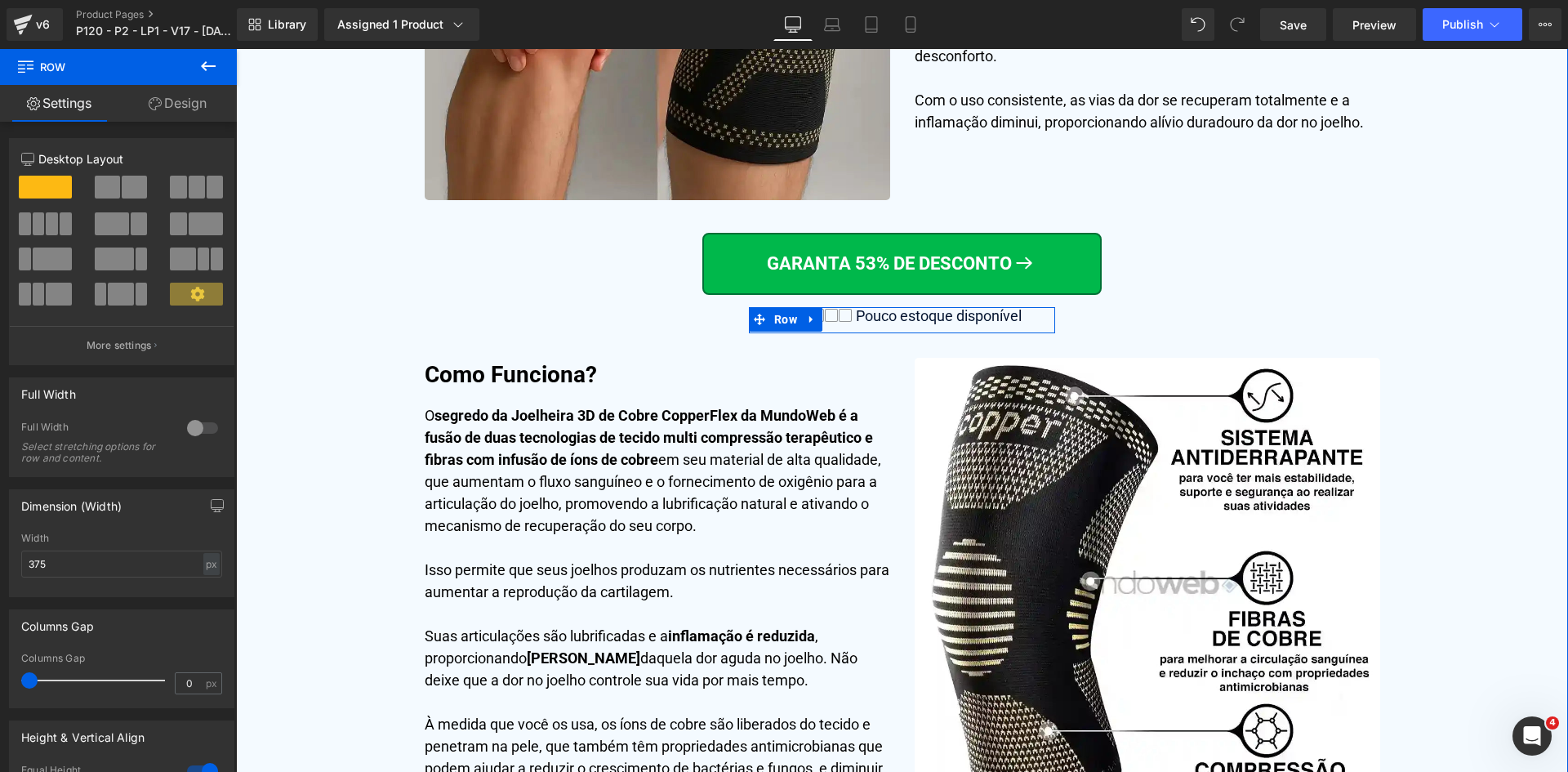
click at [1001, 316] on div "Pouco estoque disponível" at bounding box center [937, 315] width 170 height 18
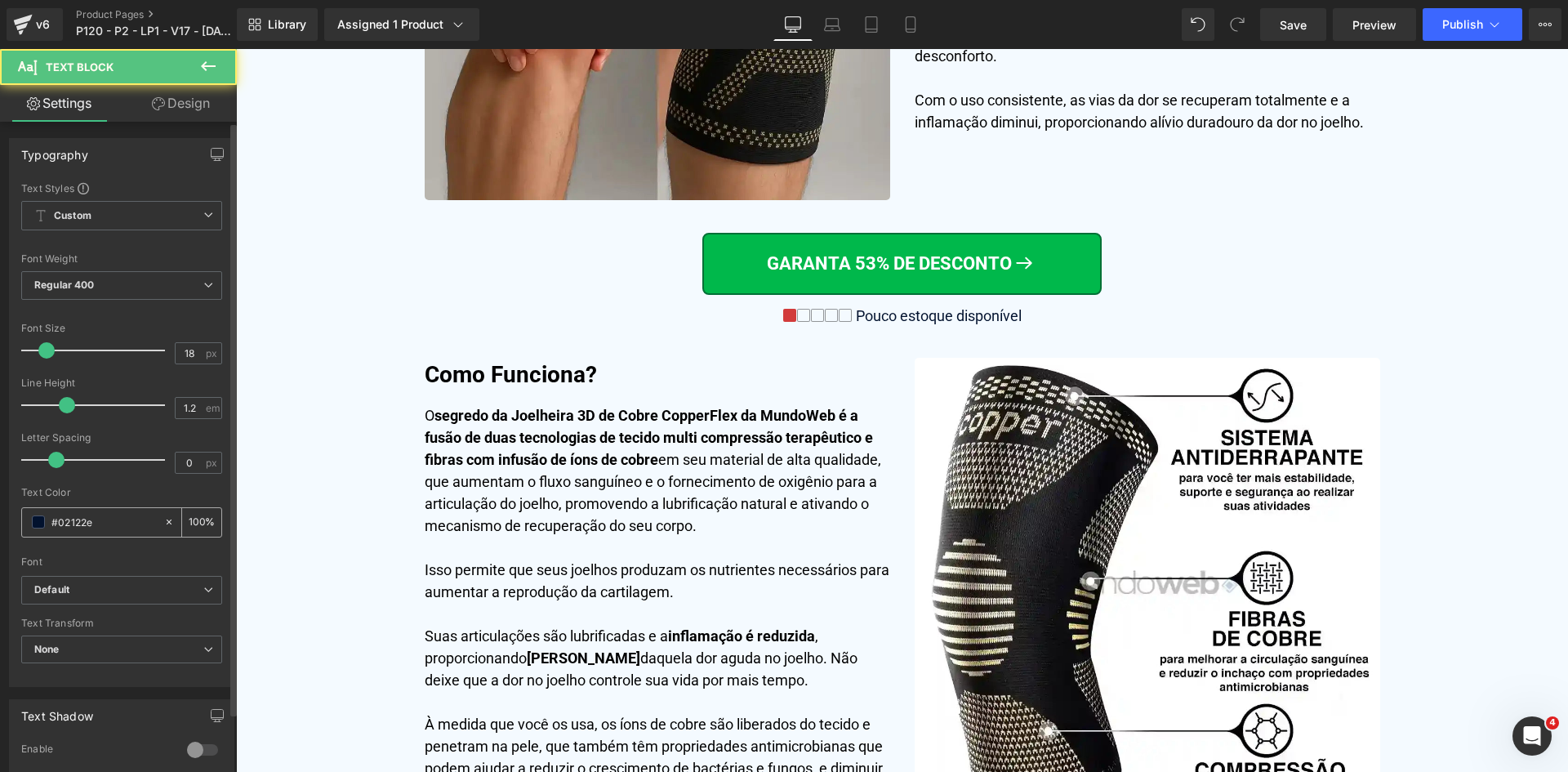
click at [117, 523] on input "#02122e" at bounding box center [103, 522] width 104 height 18
paste input "3f3d5c"
type input "#3f3d5c"
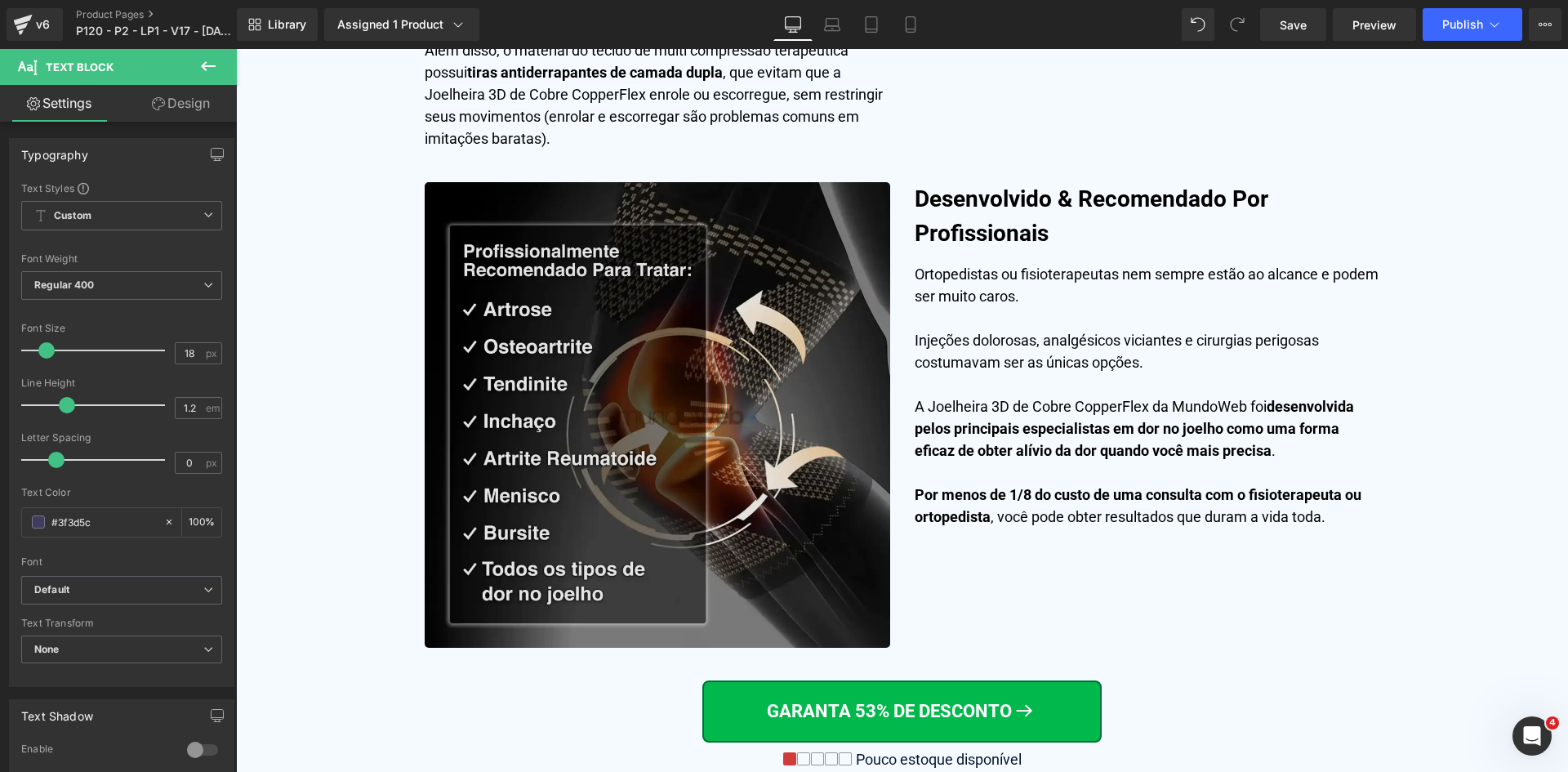
scroll to position [4983, 0]
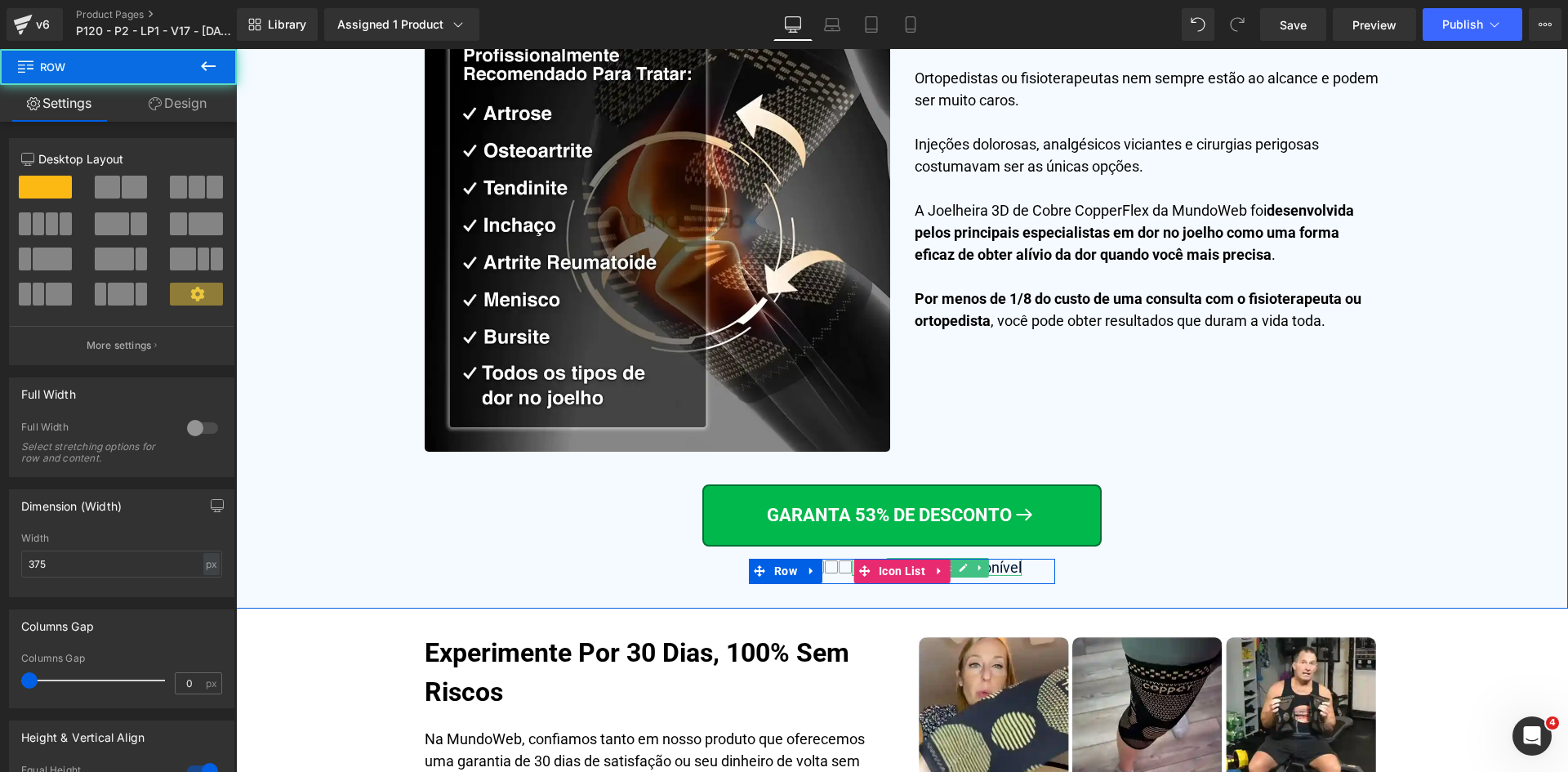
click at [999, 567] on div "Pouco estoque disponível" at bounding box center [937, 567] width 170 height 18
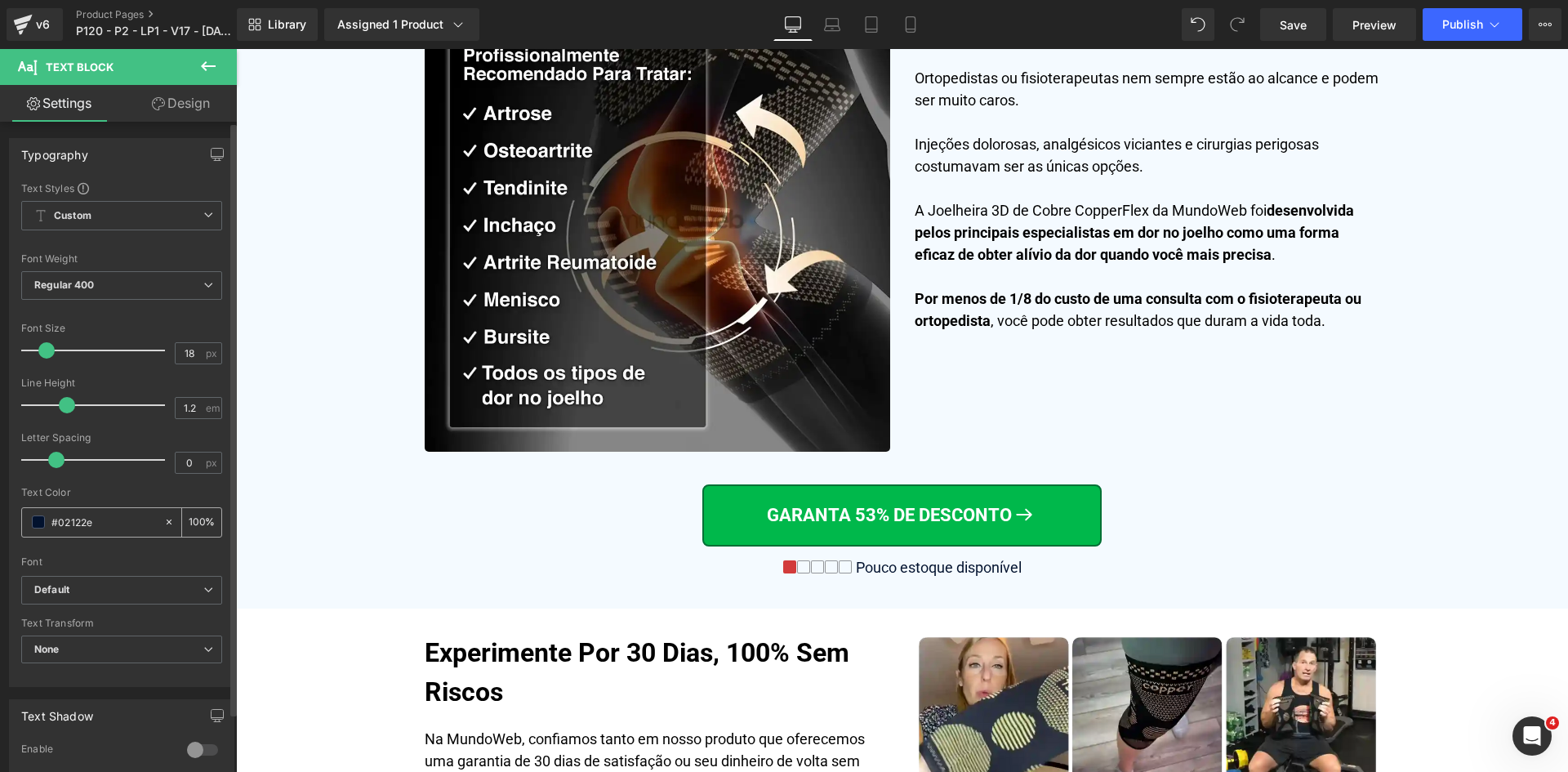
click at [107, 515] on input "#02122e" at bounding box center [103, 522] width 104 height 18
paste input "3f3d5c"
type input "#3f3d5c"
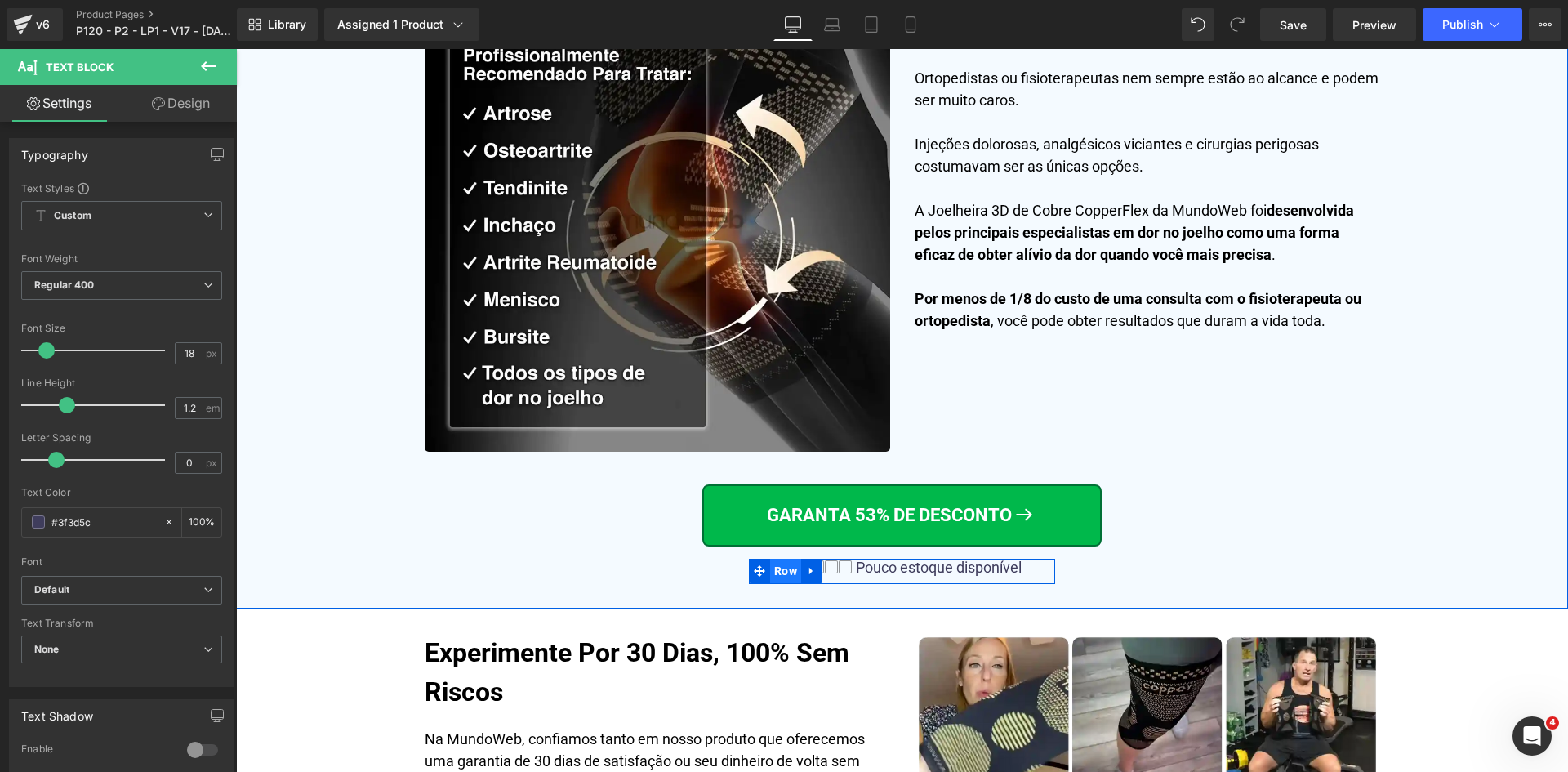
click at [790, 565] on span "Row" at bounding box center [785, 571] width 31 height 24
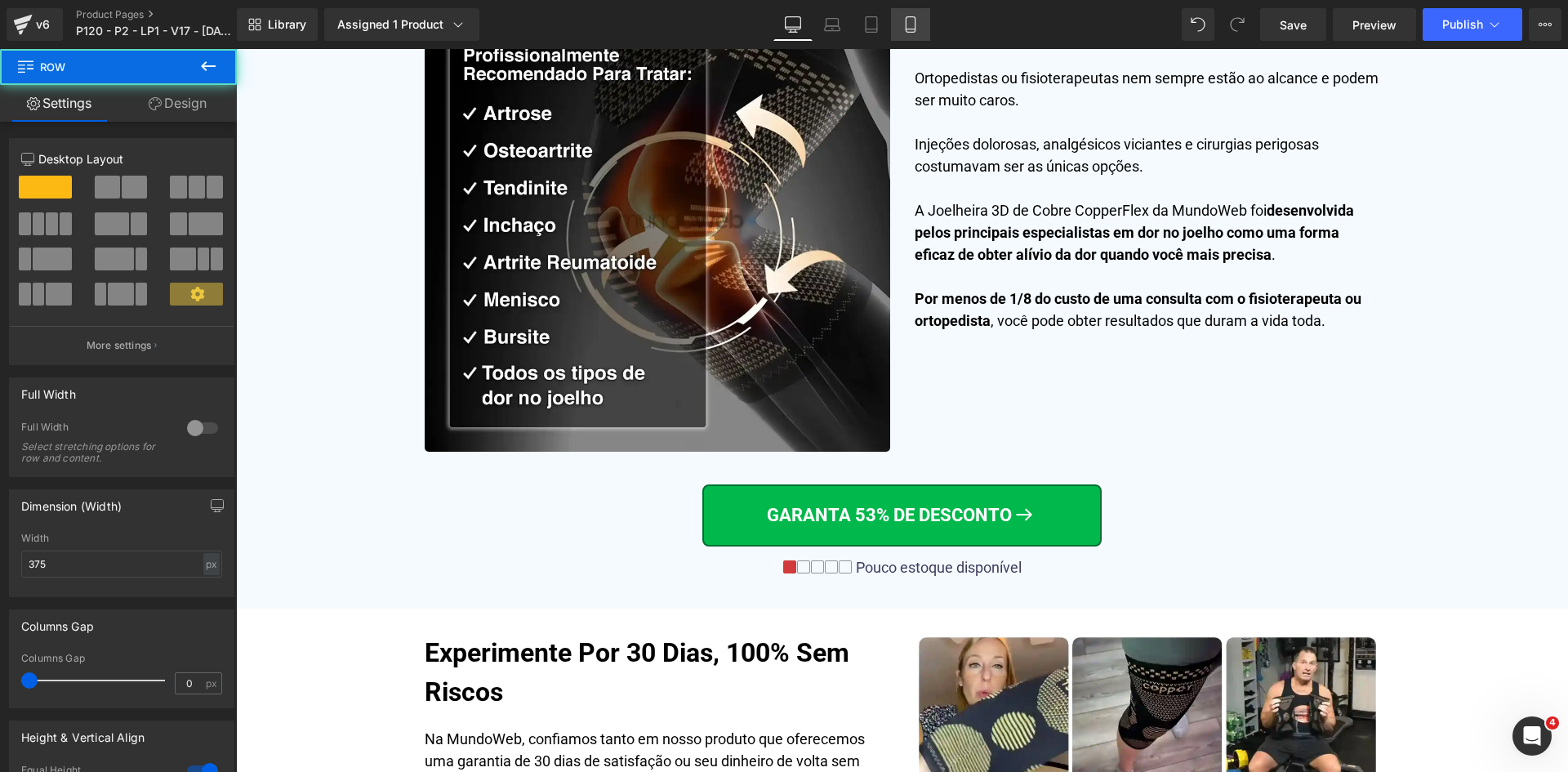
click at [910, 27] on icon at bounding box center [910, 25] width 17 height 17
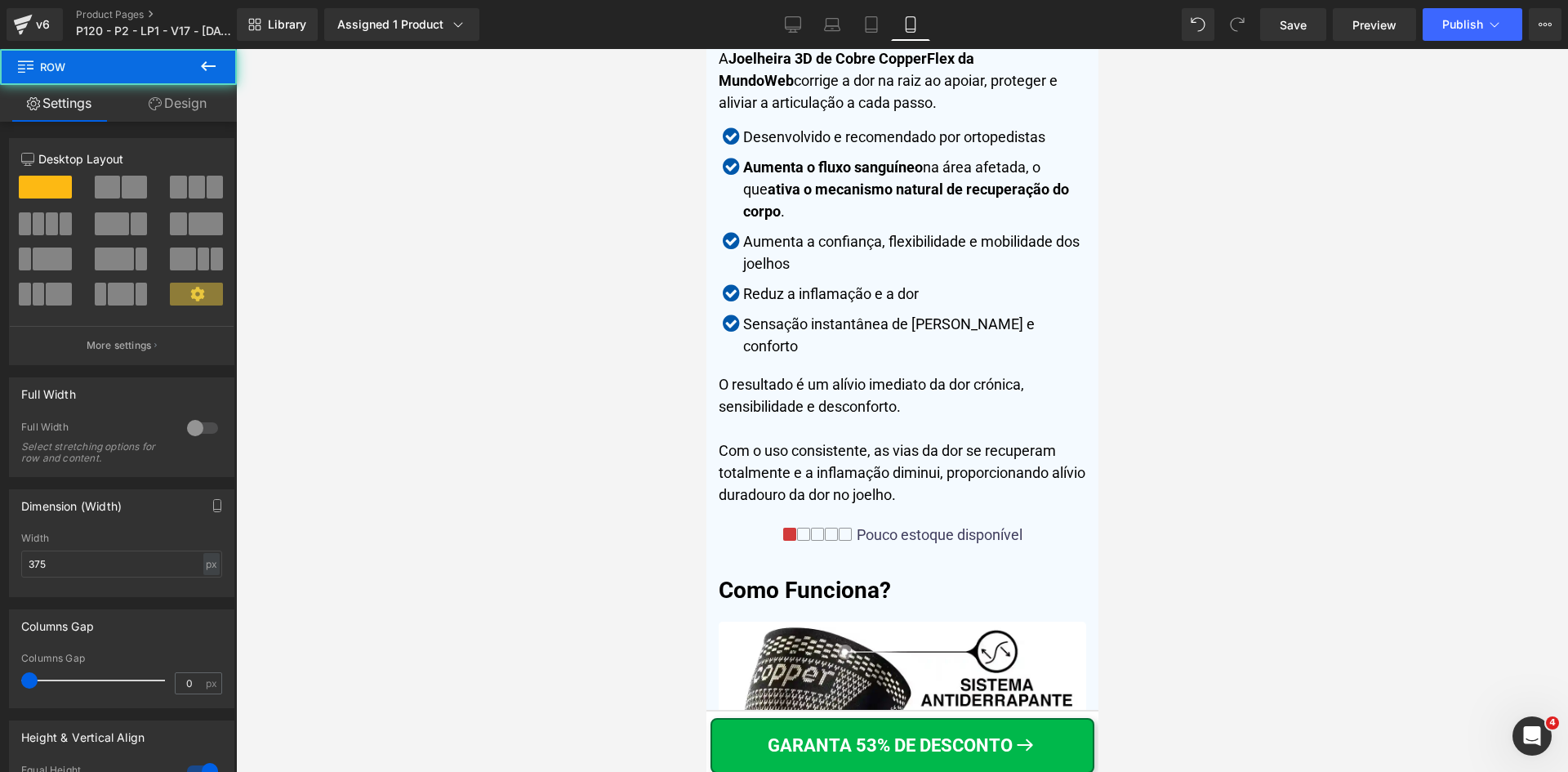
click at [172, 96] on link "Design" at bounding box center [177, 103] width 118 height 37
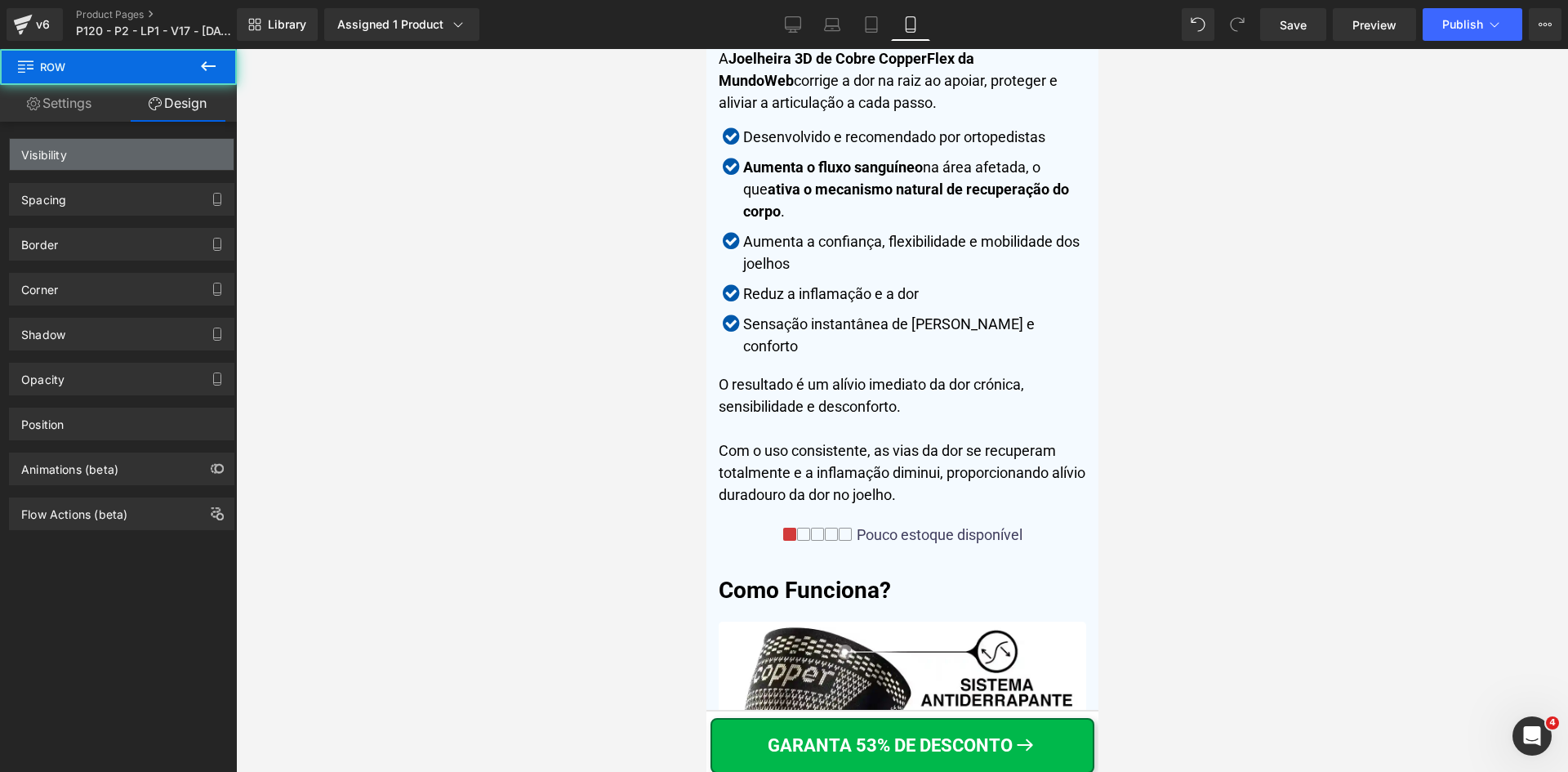
scroll to position [7039, 0]
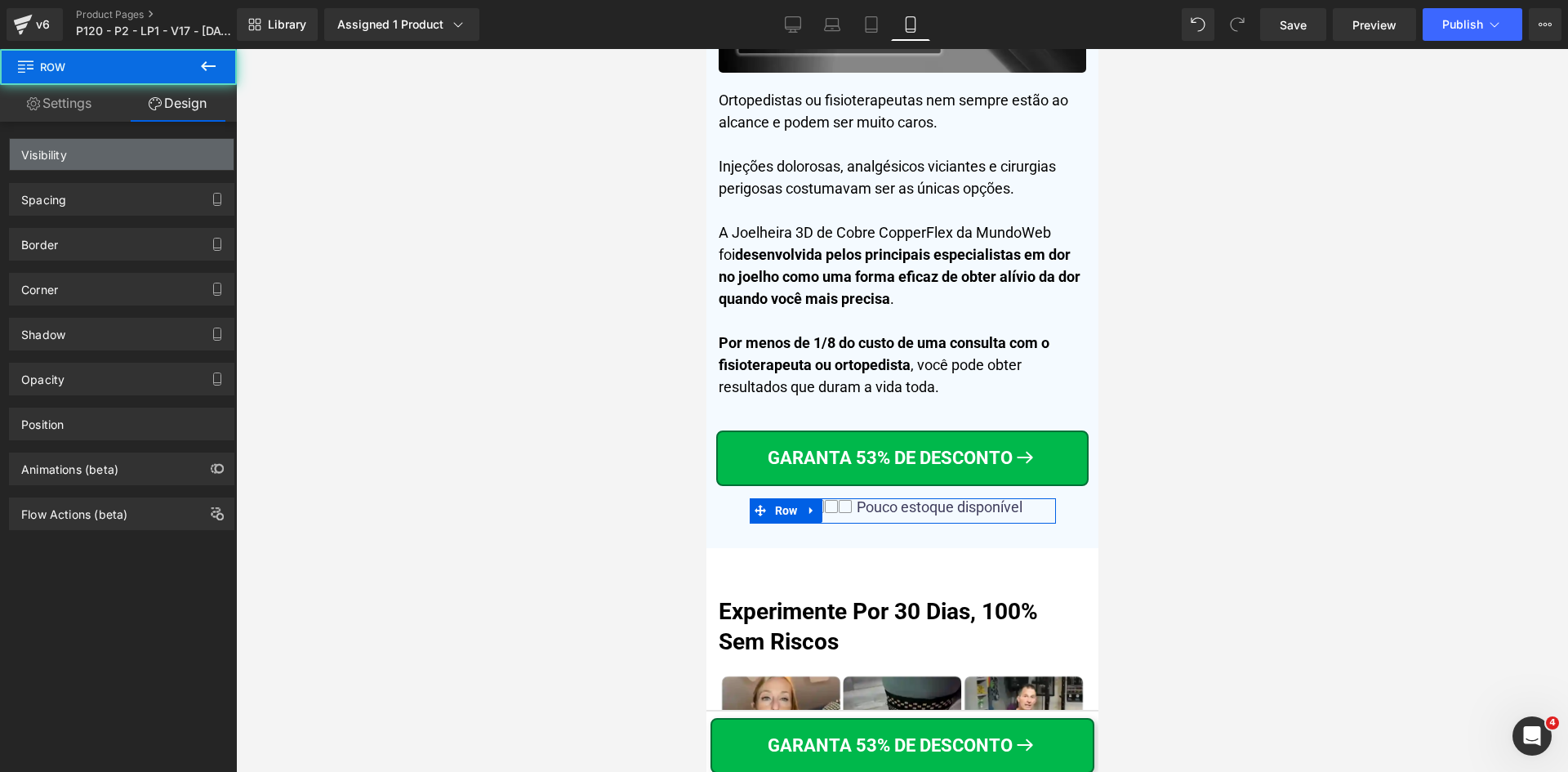
click at [67, 150] on div "Visibility" at bounding box center [44, 150] width 46 height 23
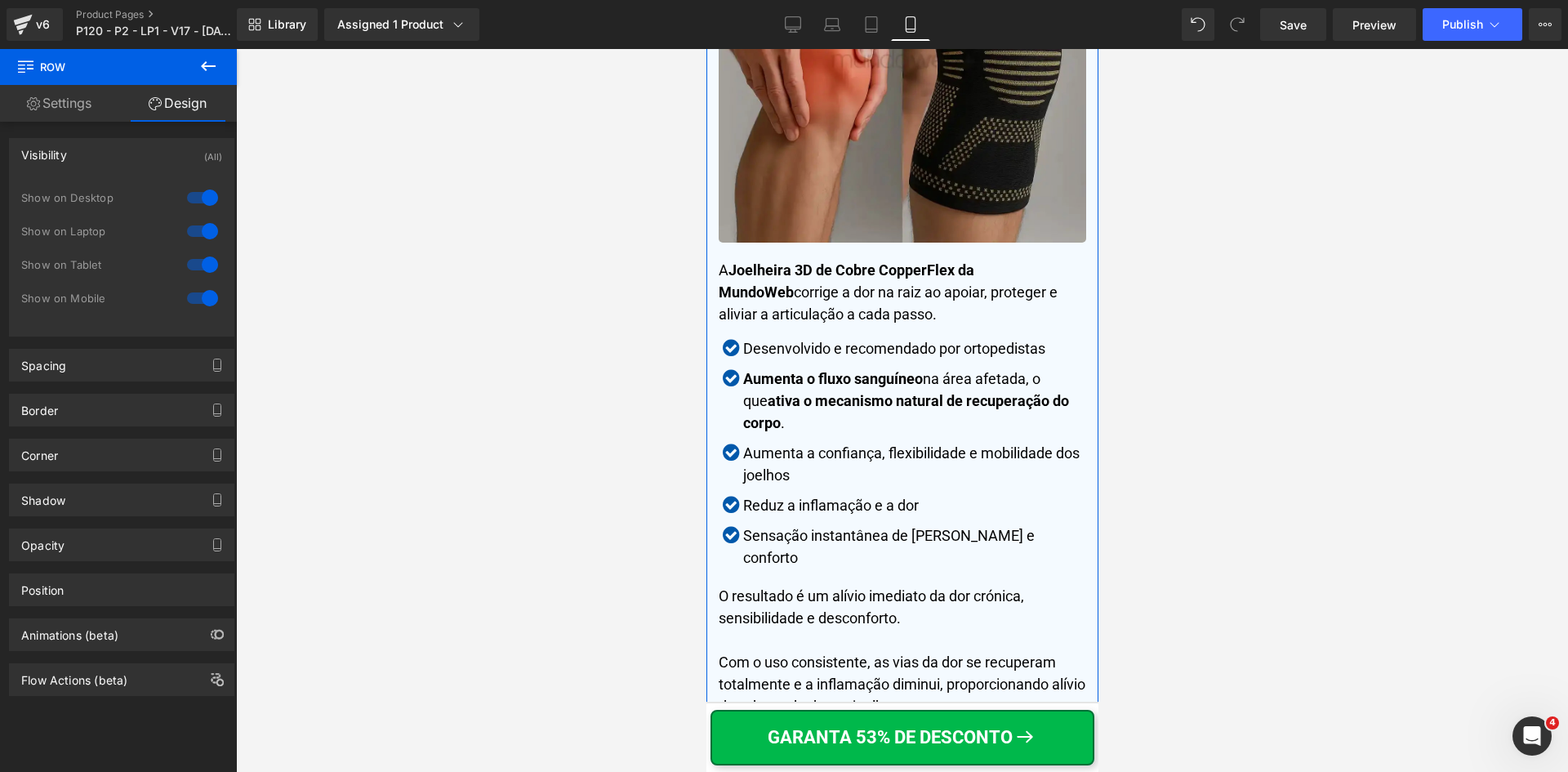
scroll to position [4998, 0]
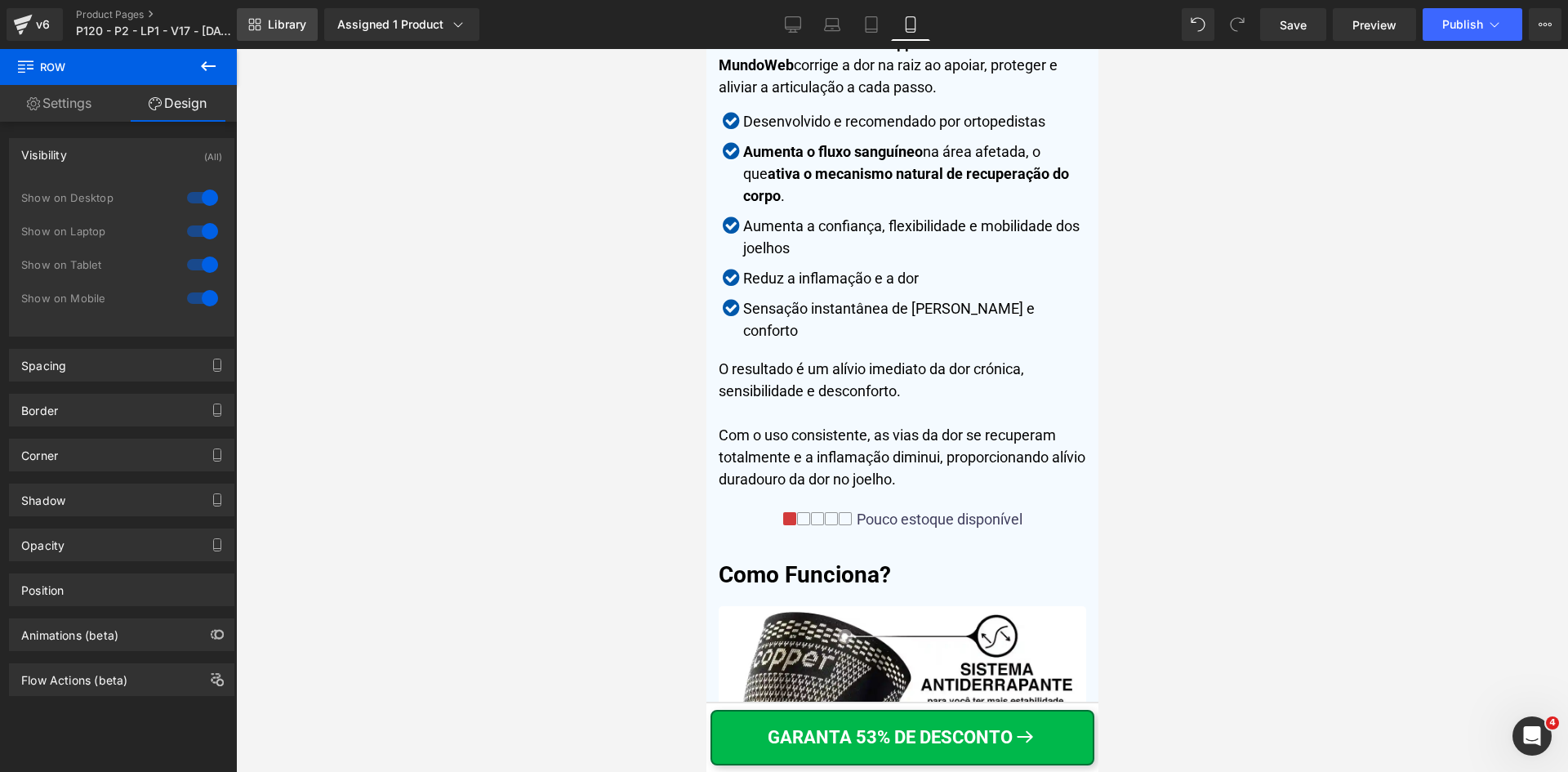
click at [280, 25] on span "Library" at bounding box center [286, 24] width 38 height 15
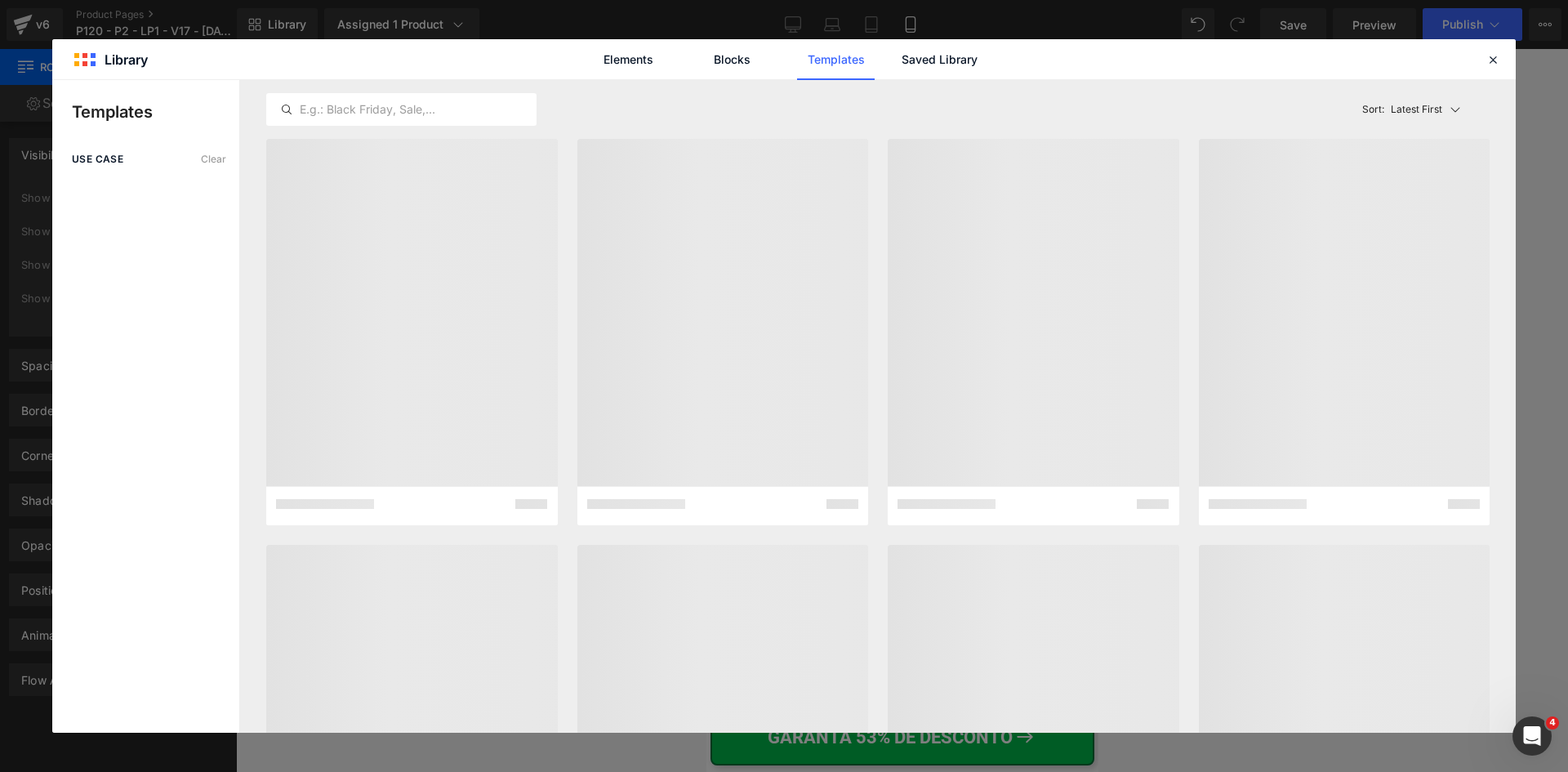
click at [1482, 57] on div "Elements Blocks Templates Saved Library" at bounding box center [784, 59] width 1464 height 40
click at [1487, 59] on icon at bounding box center [1493, 60] width 15 height 15
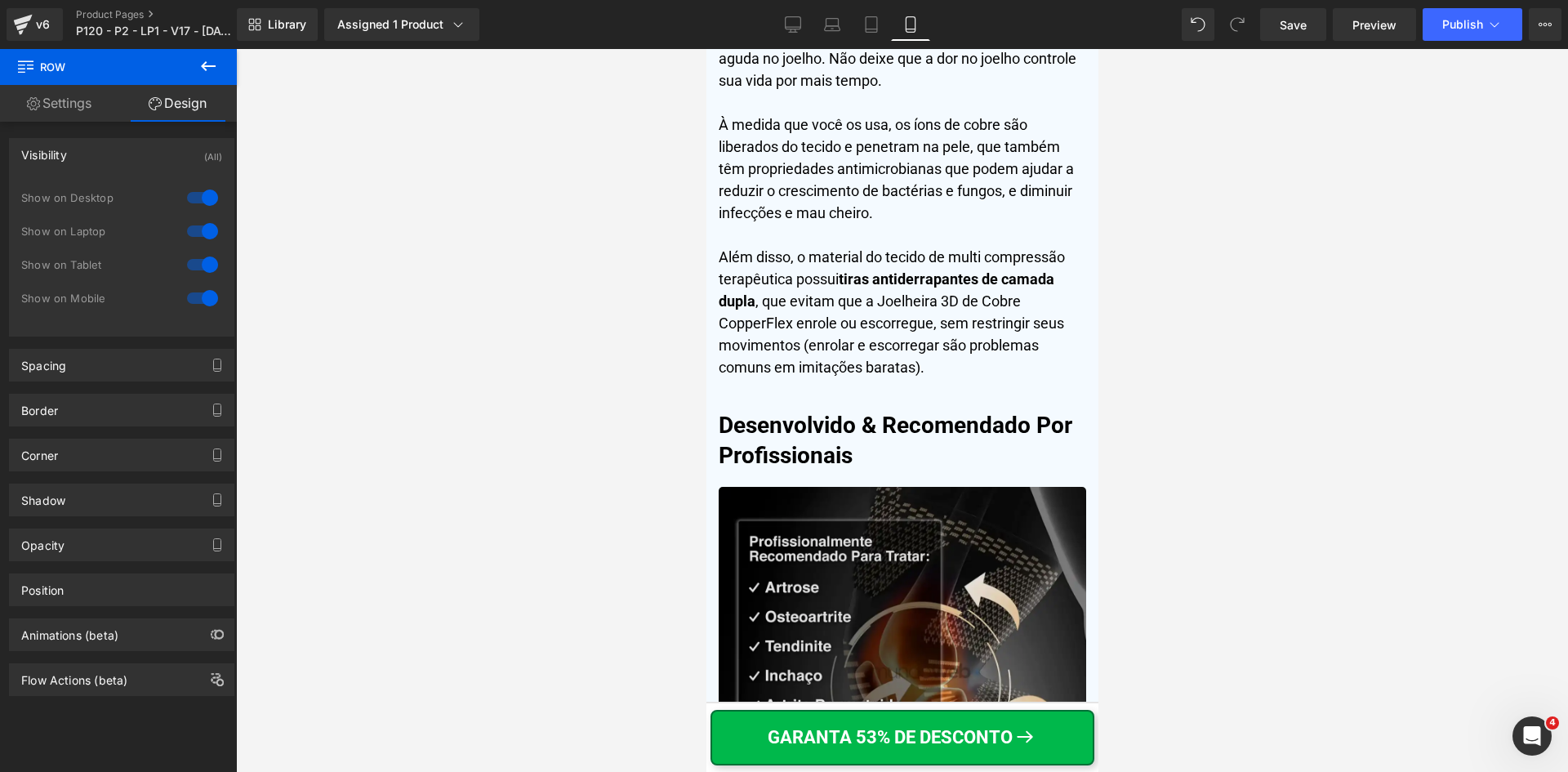
scroll to position [6386, 0]
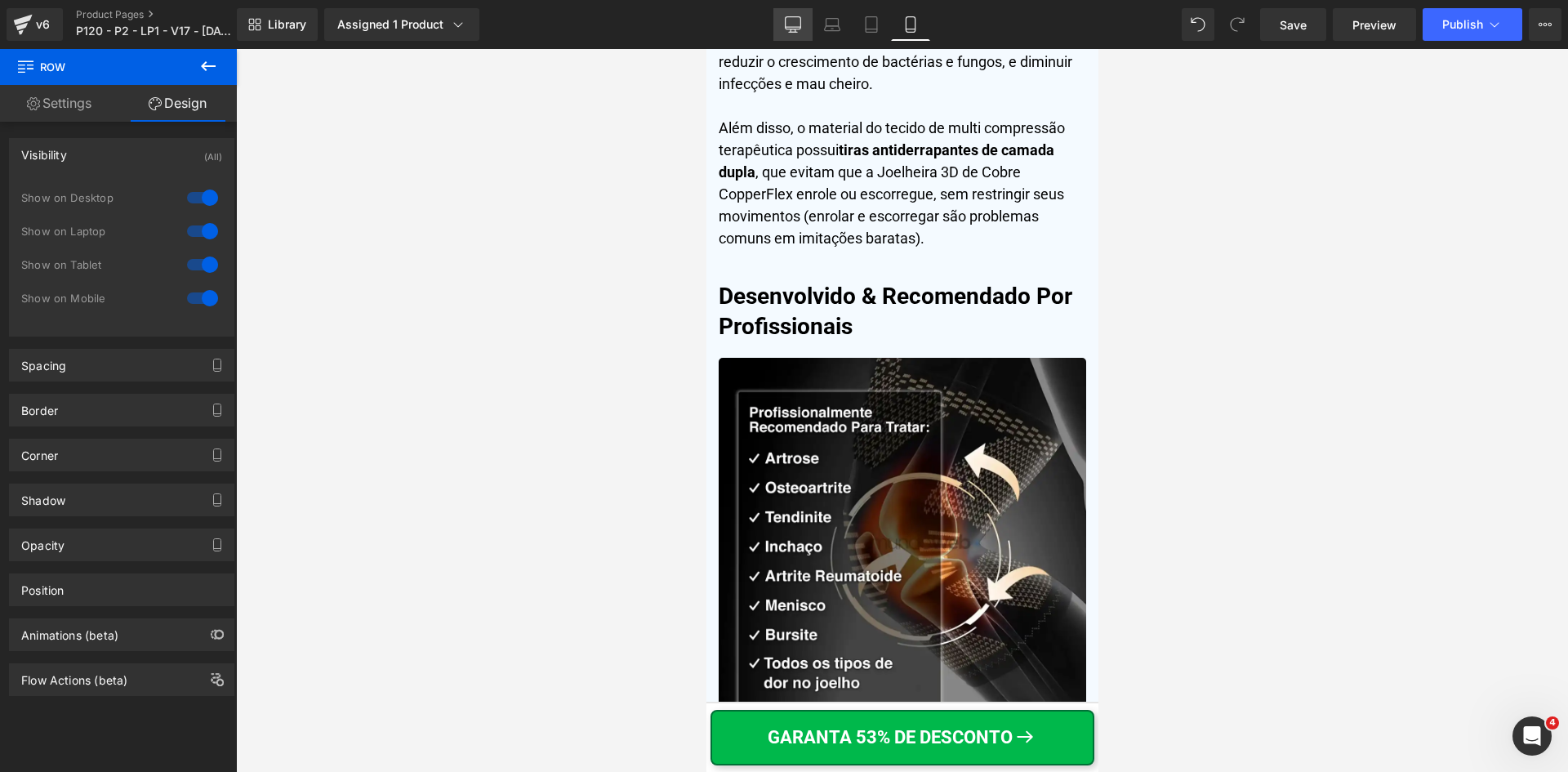
drag, startPoint x: 785, startPoint y: 17, endPoint x: 461, endPoint y: 207, distance: 375.6
click at [785, 17] on icon at bounding box center [793, 25] width 17 height 17
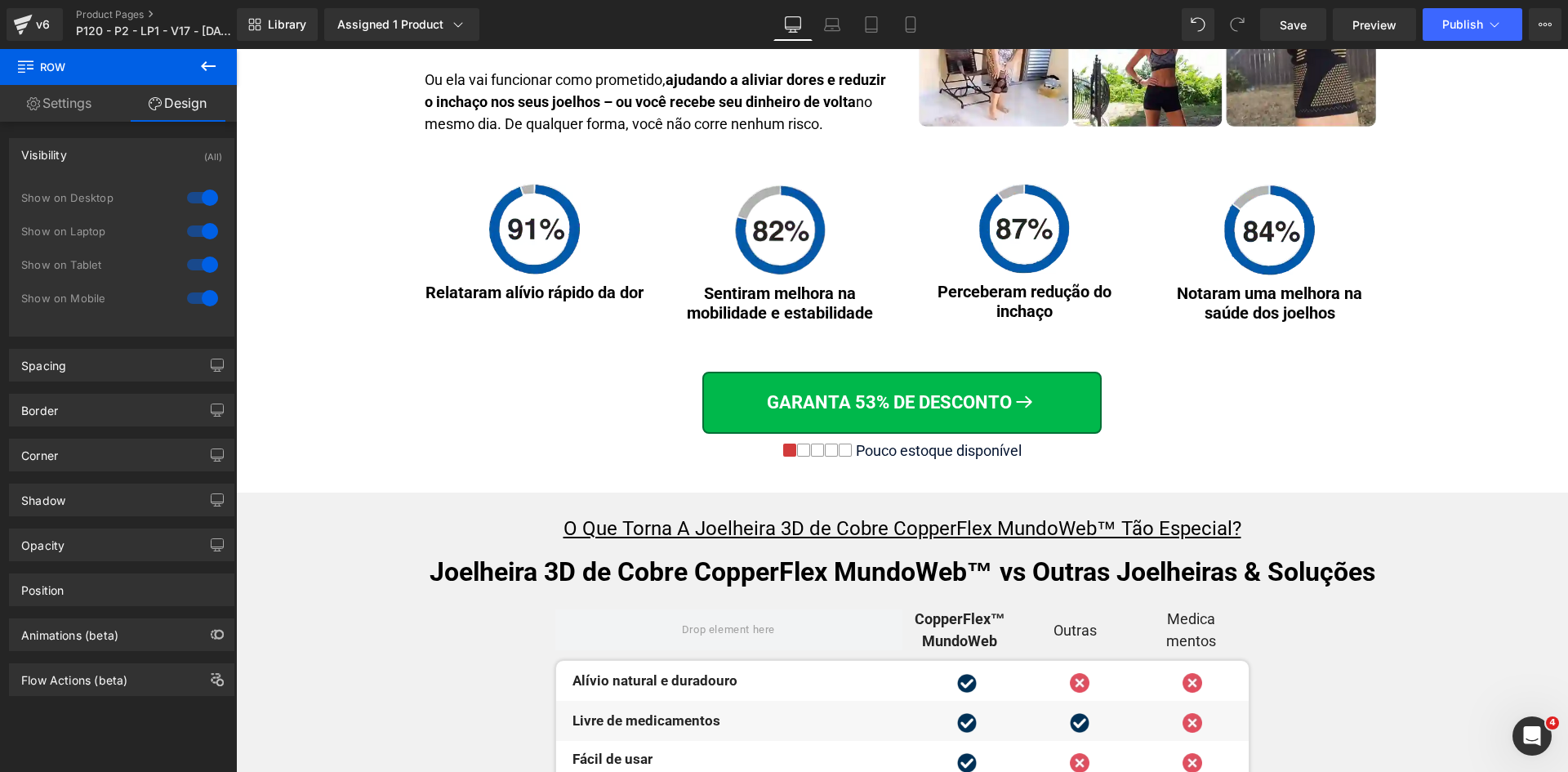
scroll to position [5900, 0]
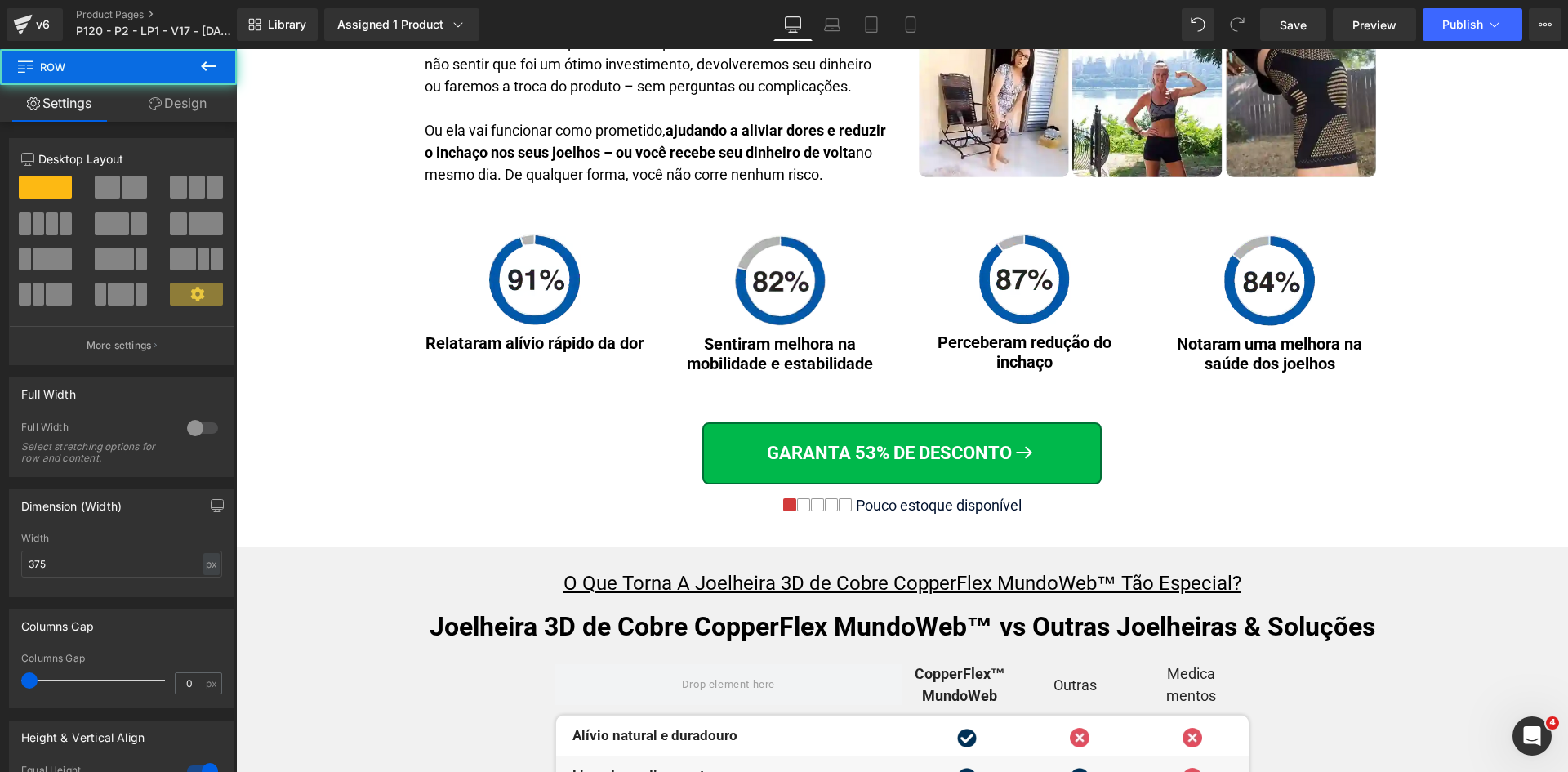
click at [984, 504] on div "Pouco estoque disponível" at bounding box center [937, 505] width 170 height 18
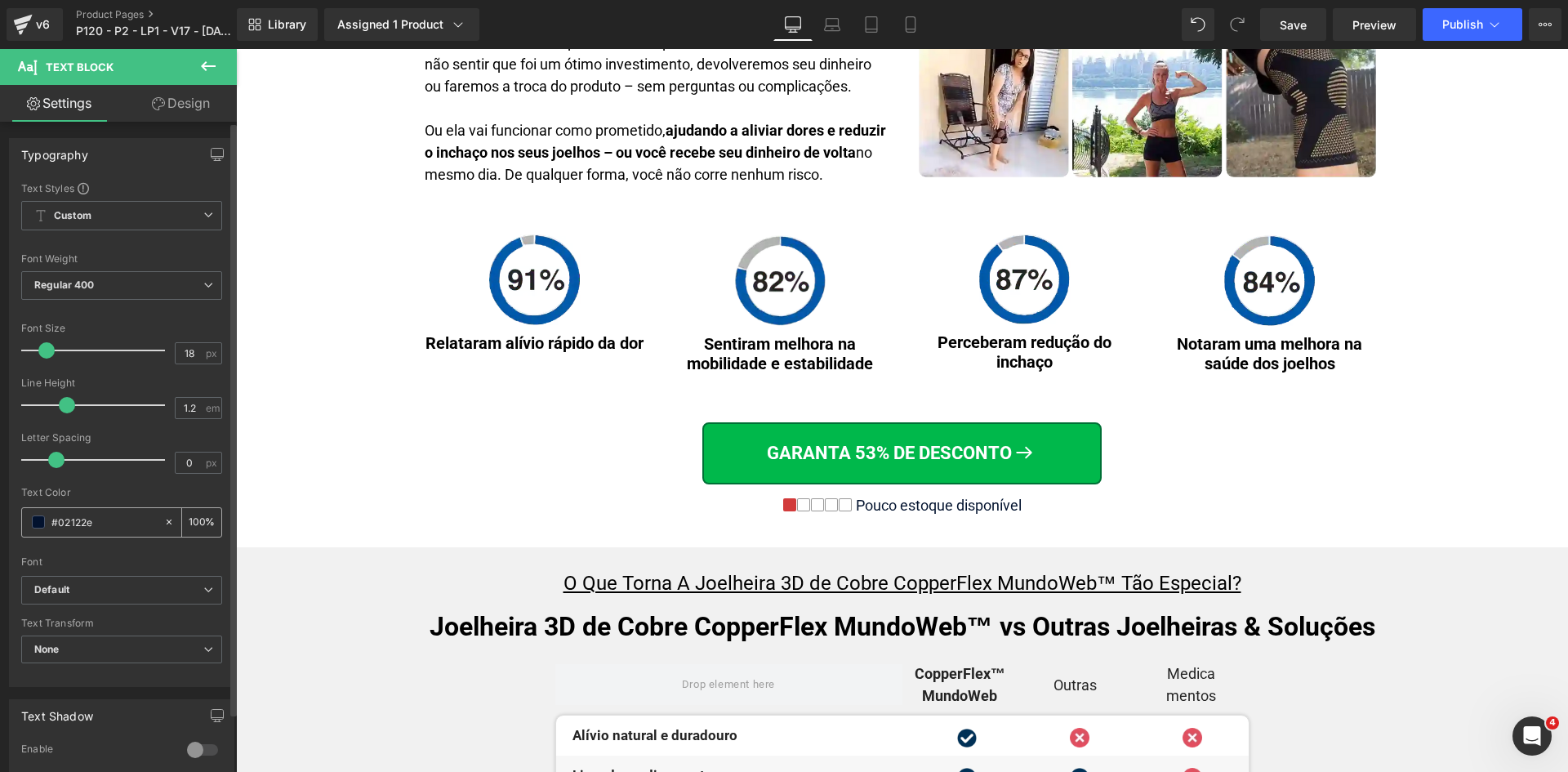
click at [126, 522] on input "#02122e" at bounding box center [103, 522] width 104 height 18
paste input "3f3d5c"
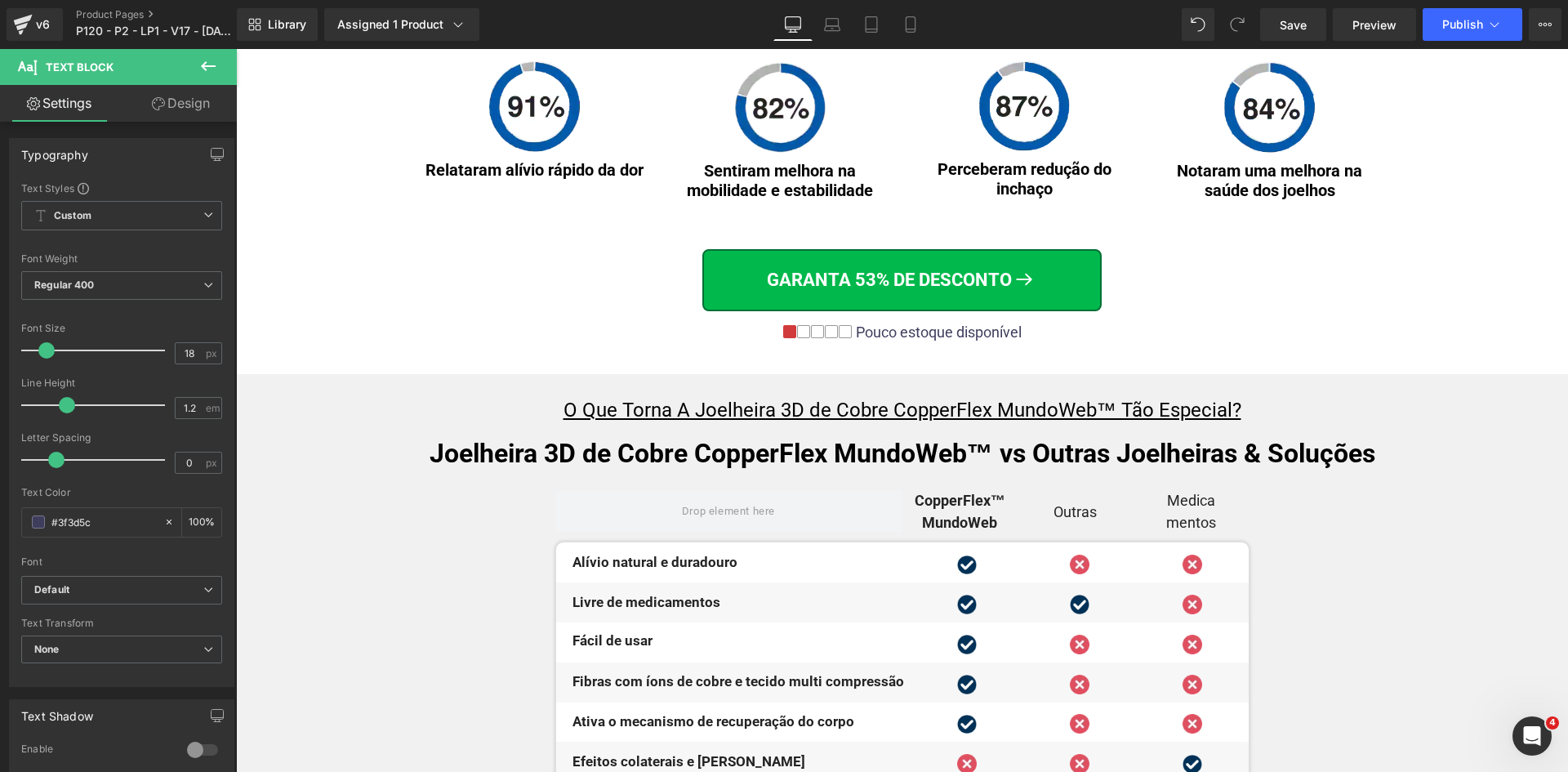
scroll to position [6472, 0]
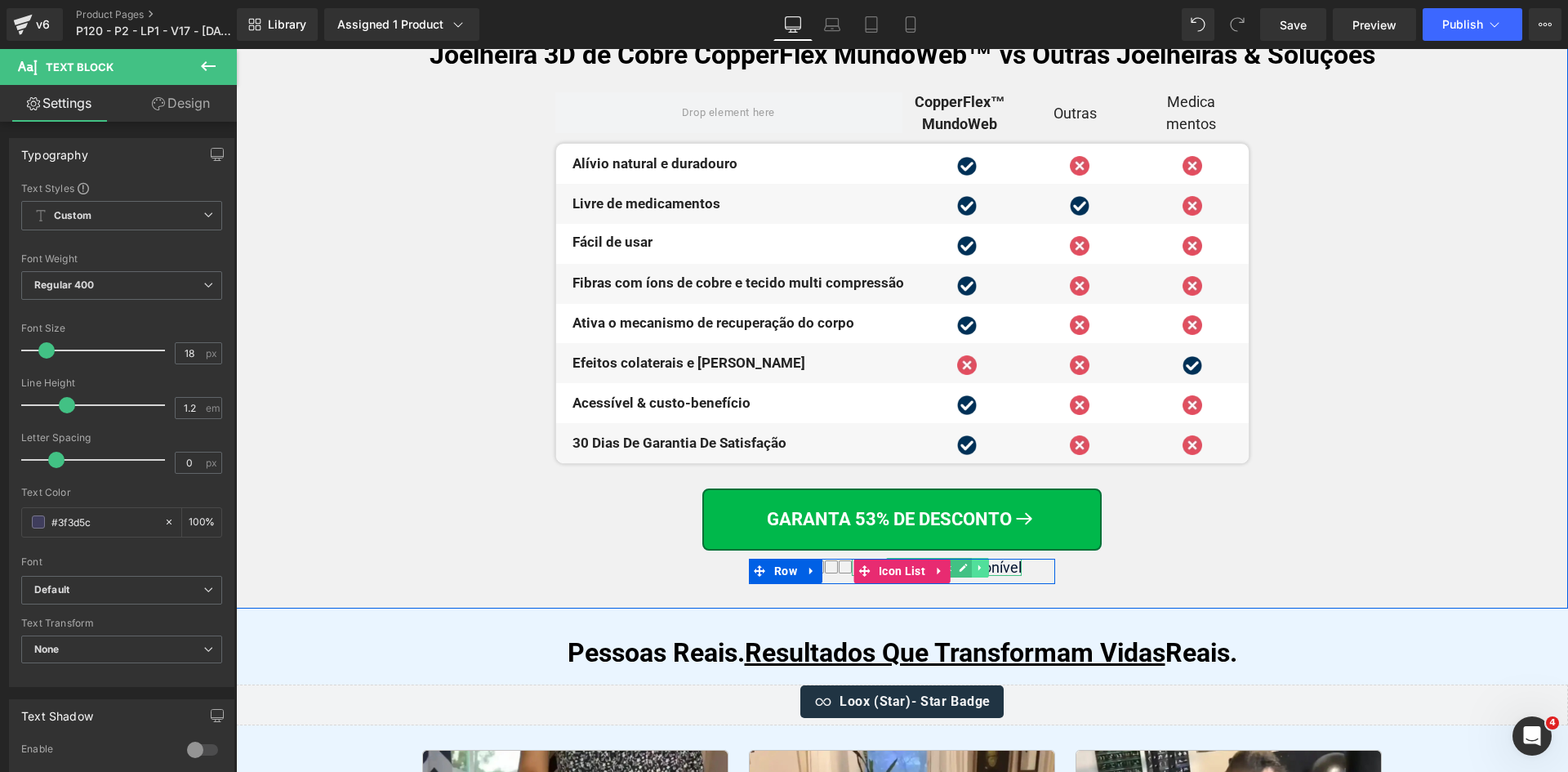
type input "#3f3d5c"
click at [978, 566] on link at bounding box center [980, 567] width 17 height 20
click at [1017, 565] on div at bounding box center [1019, 567] width 4 height 18
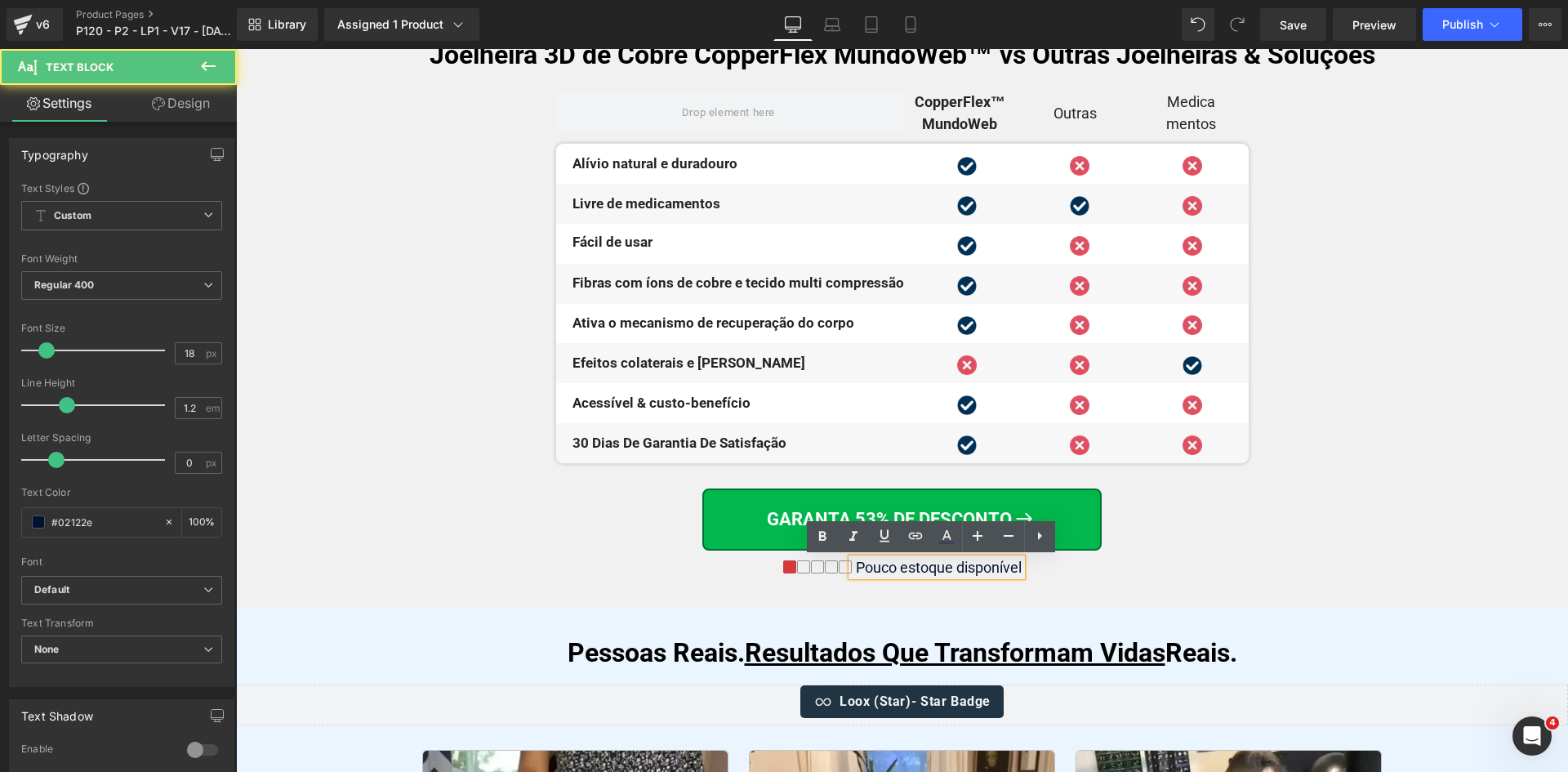
click at [1011, 565] on div "Pouco estoque disponível" at bounding box center [937, 567] width 170 height 18
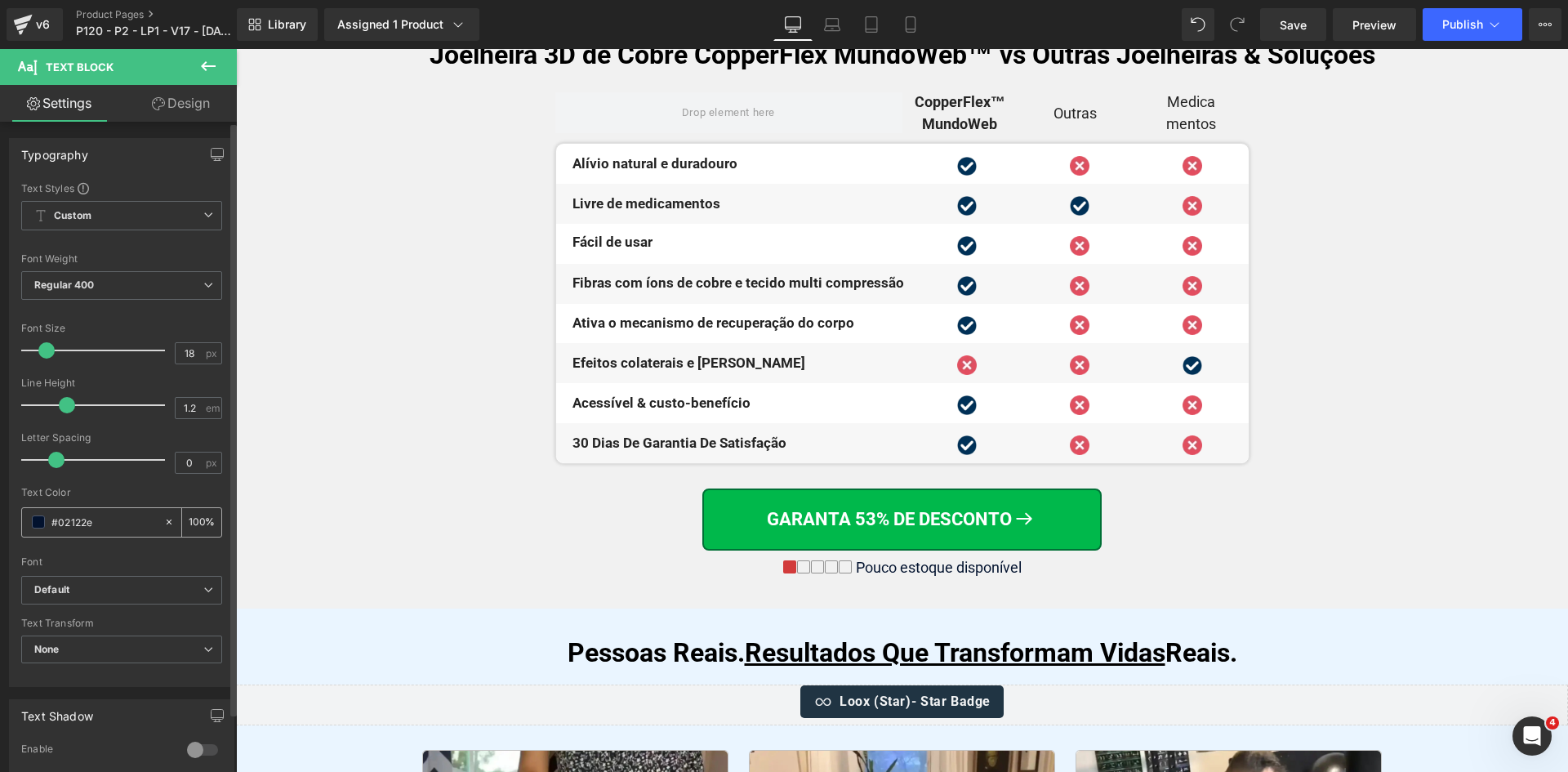
click at [95, 526] on input "#02122e" at bounding box center [103, 522] width 104 height 18
type input "#3f3d5c"
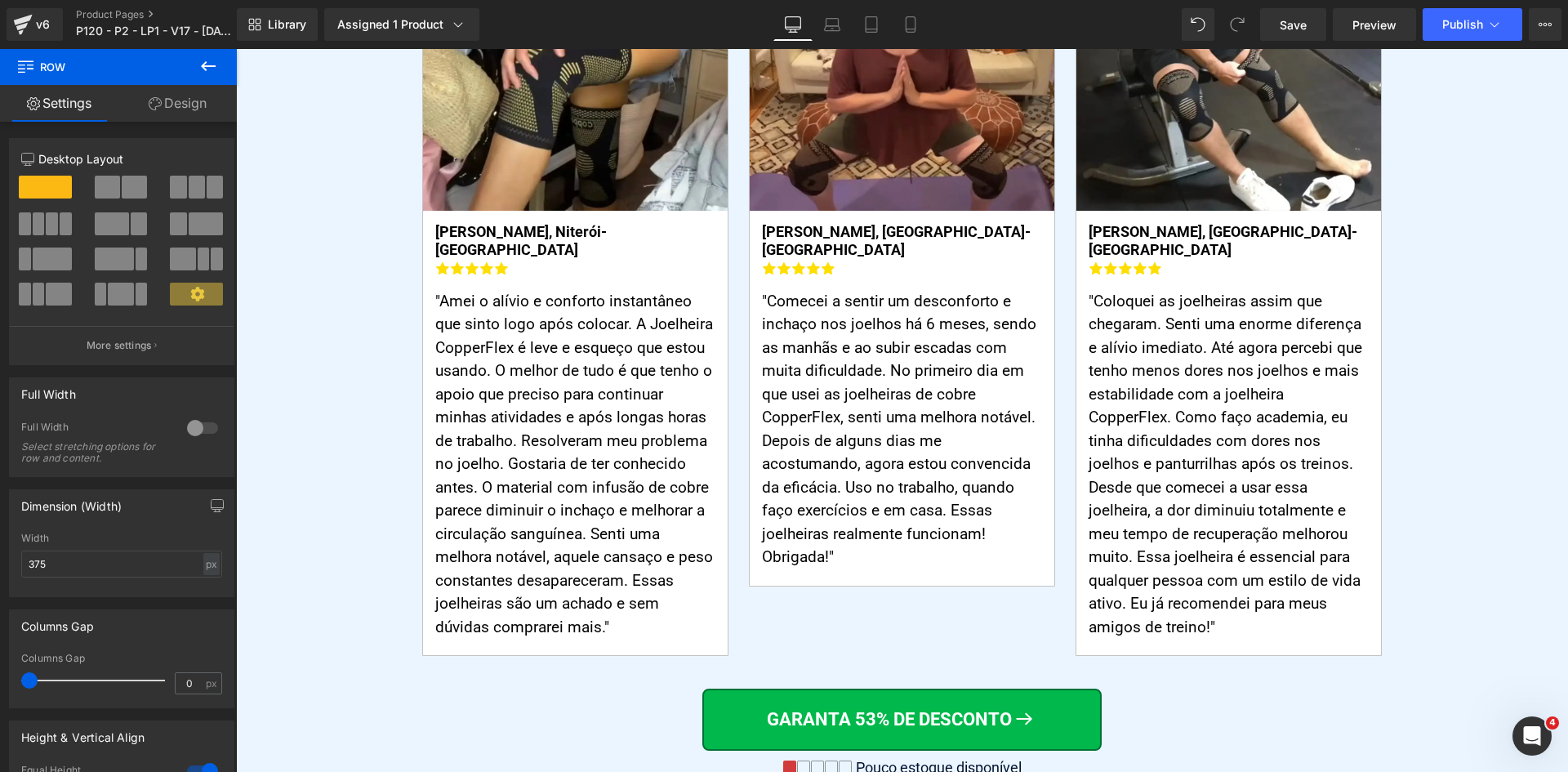
scroll to position [7615, 0]
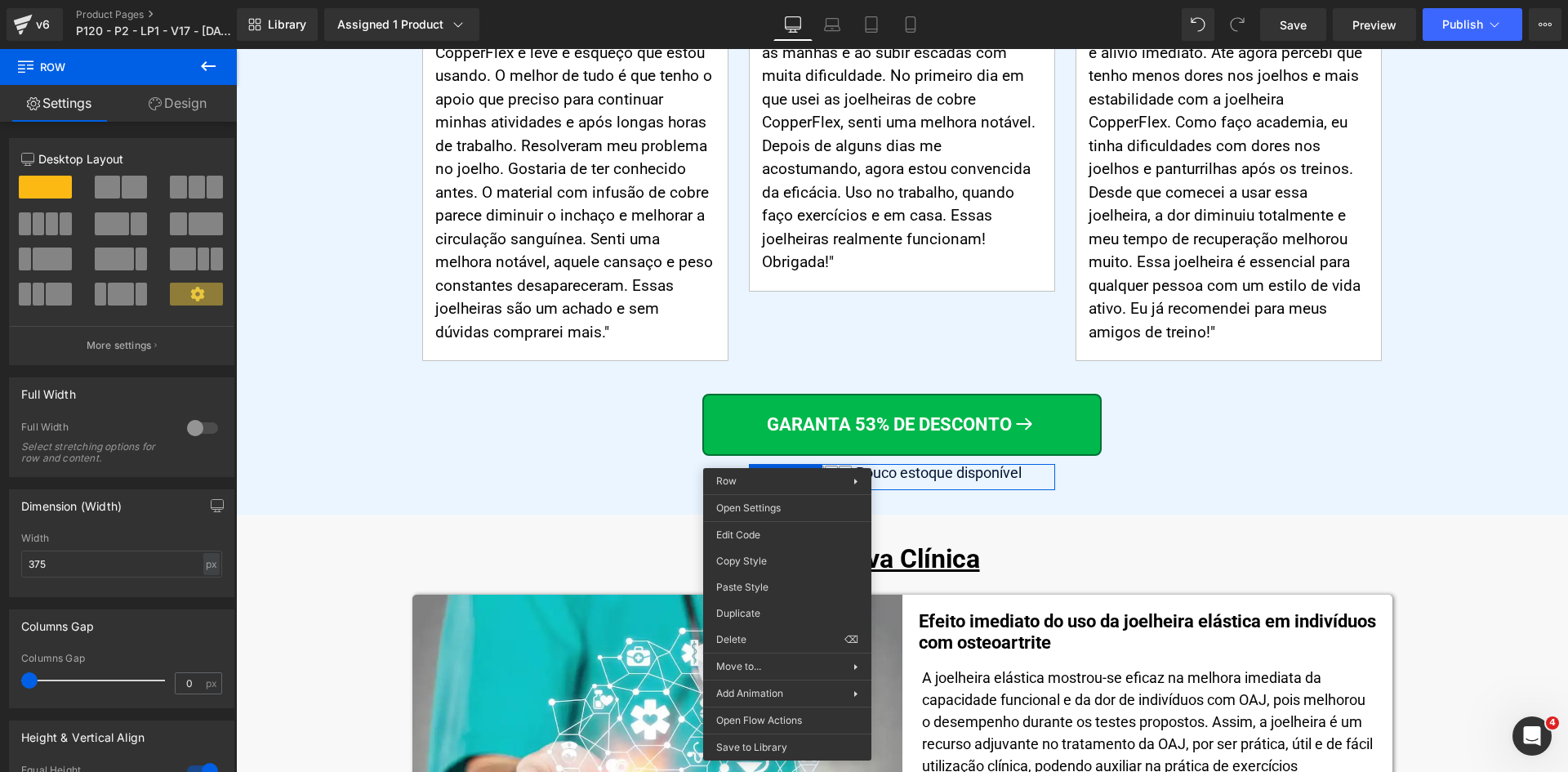
drag, startPoint x: 983, startPoint y: 633, endPoint x: 1003, endPoint y: 505, distance: 129.6
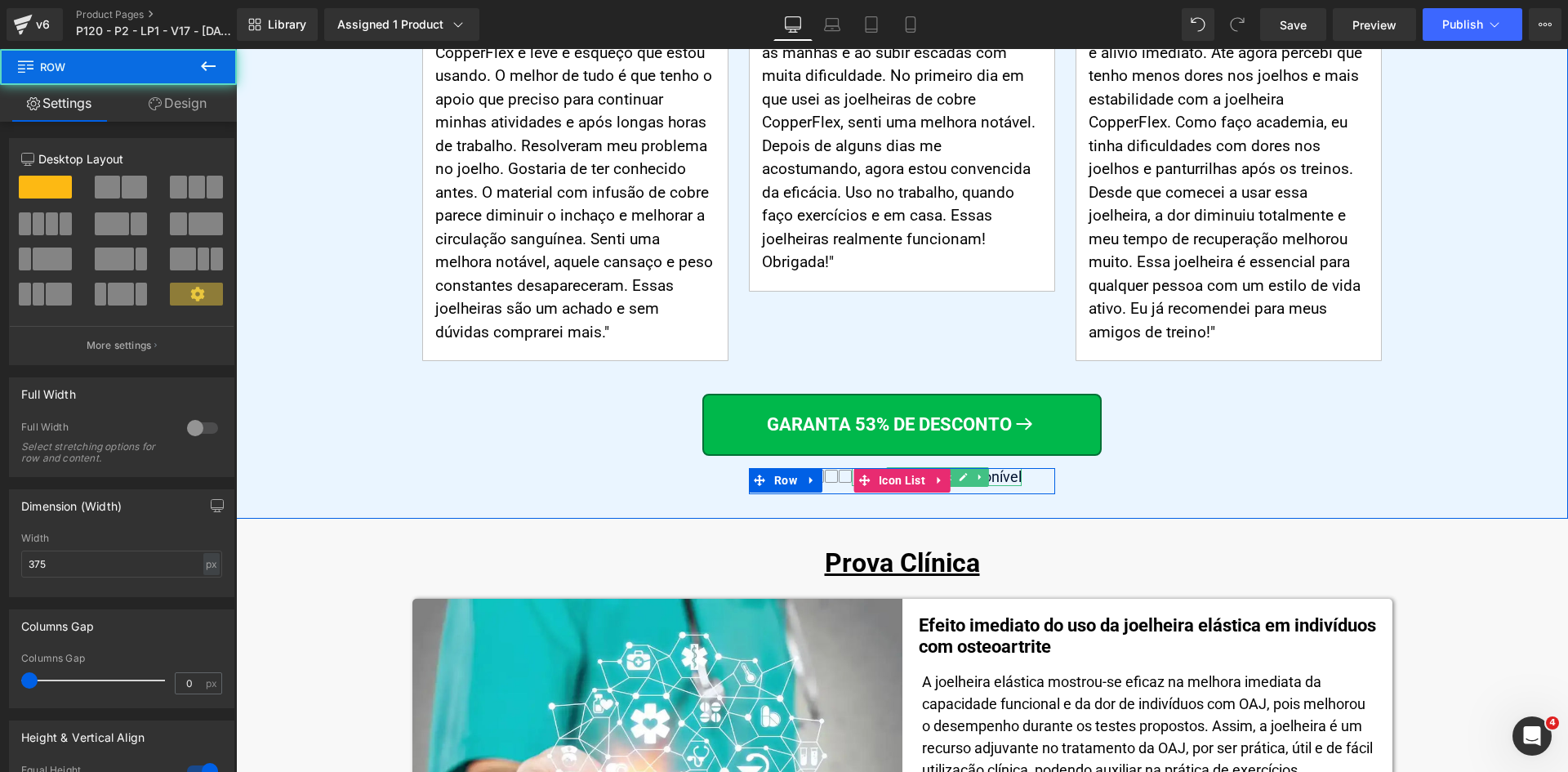
click at [999, 468] on div "Pouco estoque disponível" at bounding box center [937, 476] width 170 height 18
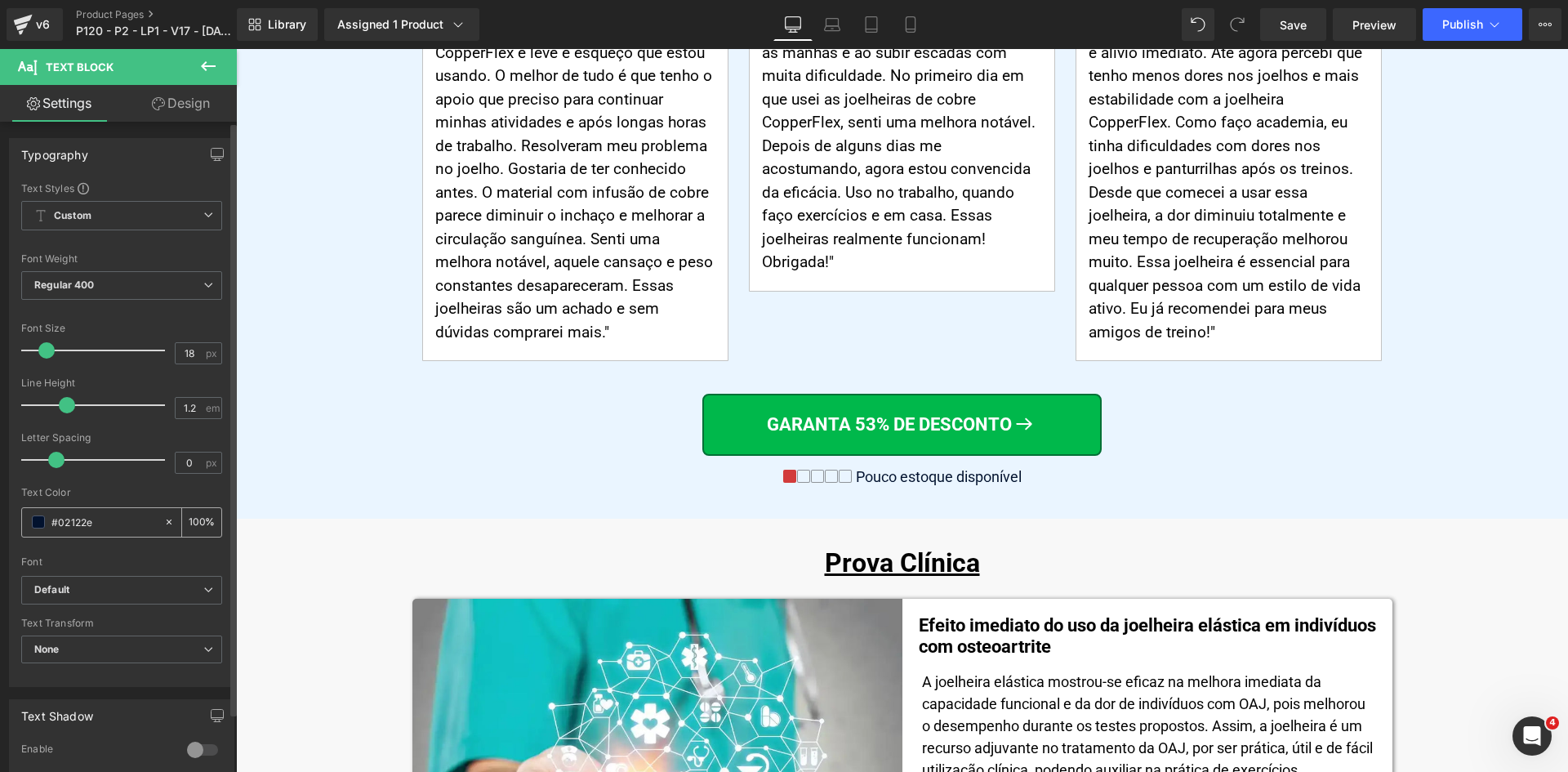
click at [109, 521] on input "#02122e" at bounding box center [103, 522] width 104 height 18
paste input "3f3d5c"
type input "#3f3d5c"
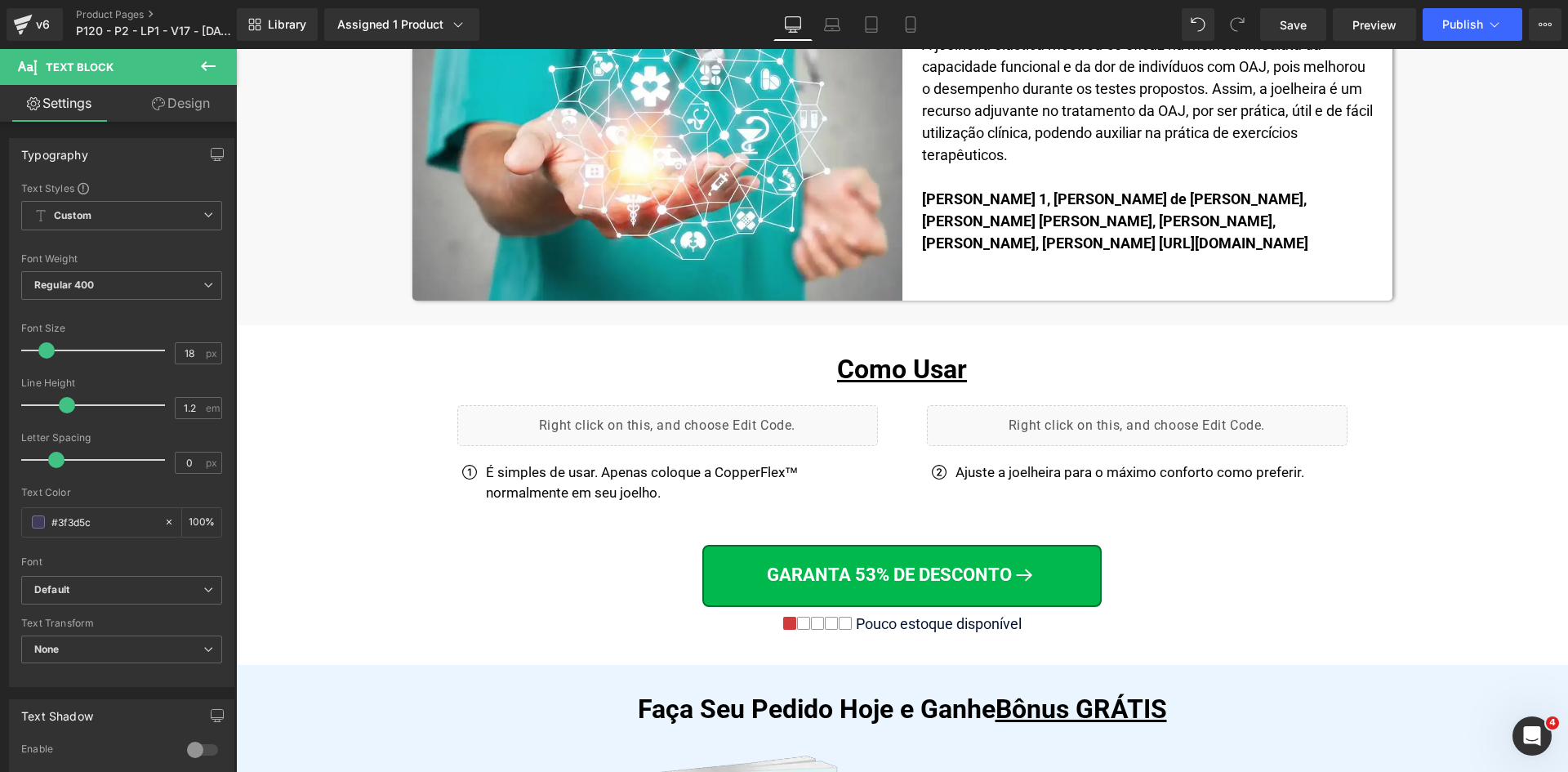
scroll to position [8513, 0]
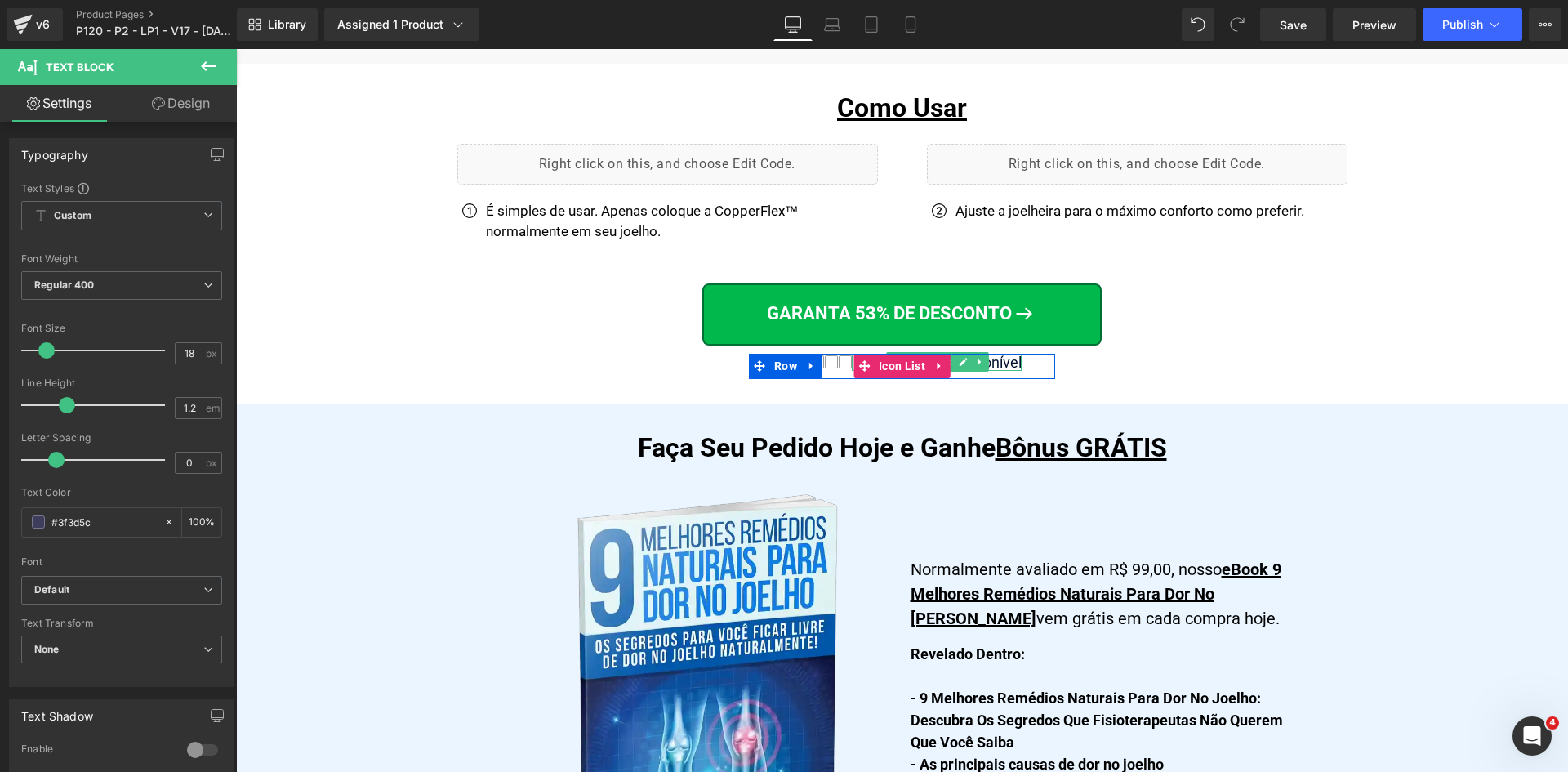
click at [996, 353] on div "Pouco estoque disponível" at bounding box center [937, 362] width 170 height 18
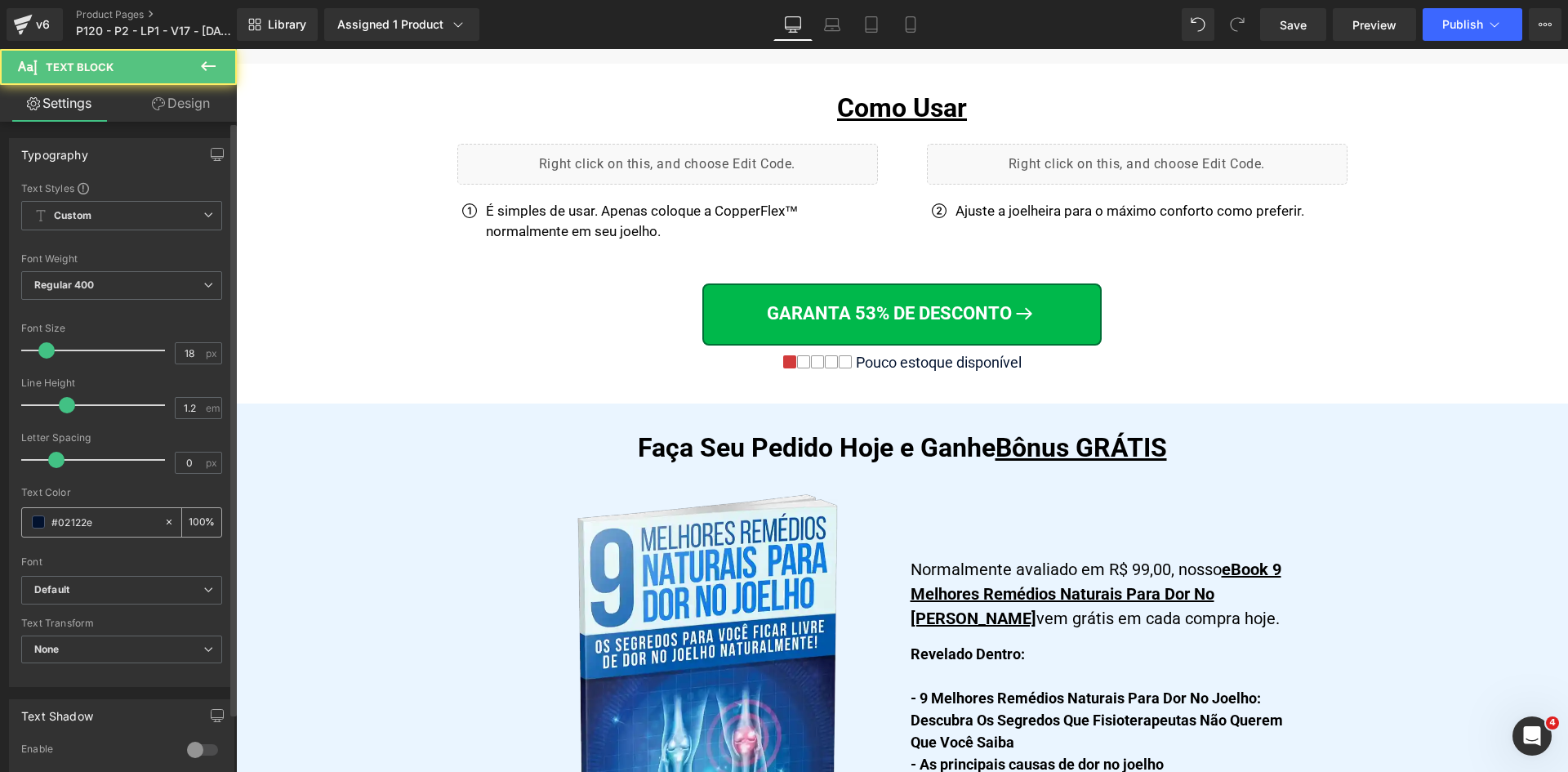
click at [100, 532] on div "#02122e" at bounding box center [93, 522] width 141 height 29
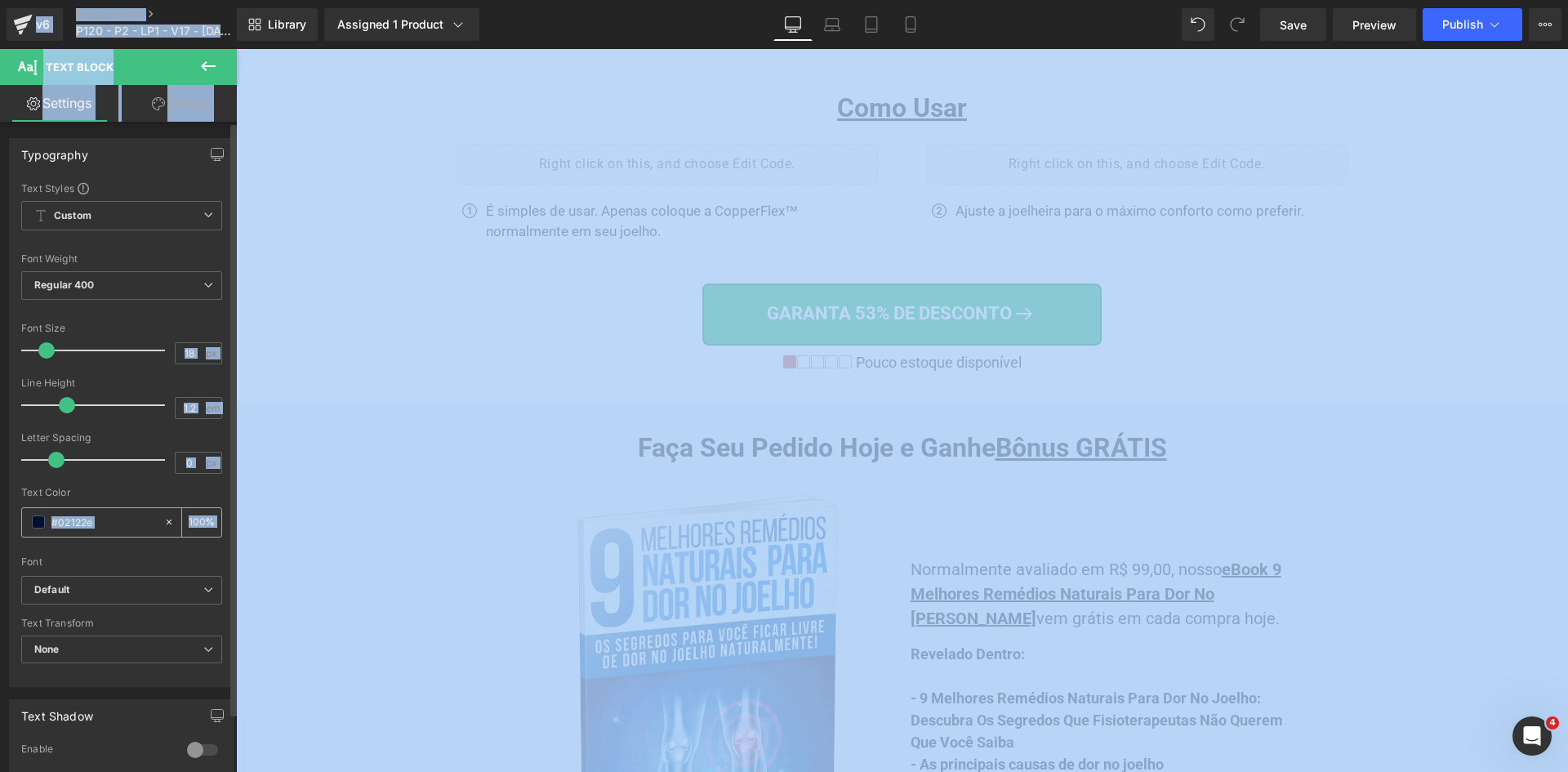
click at [103, 524] on input "#02122e" at bounding box center [103, 522] width 104 height 18
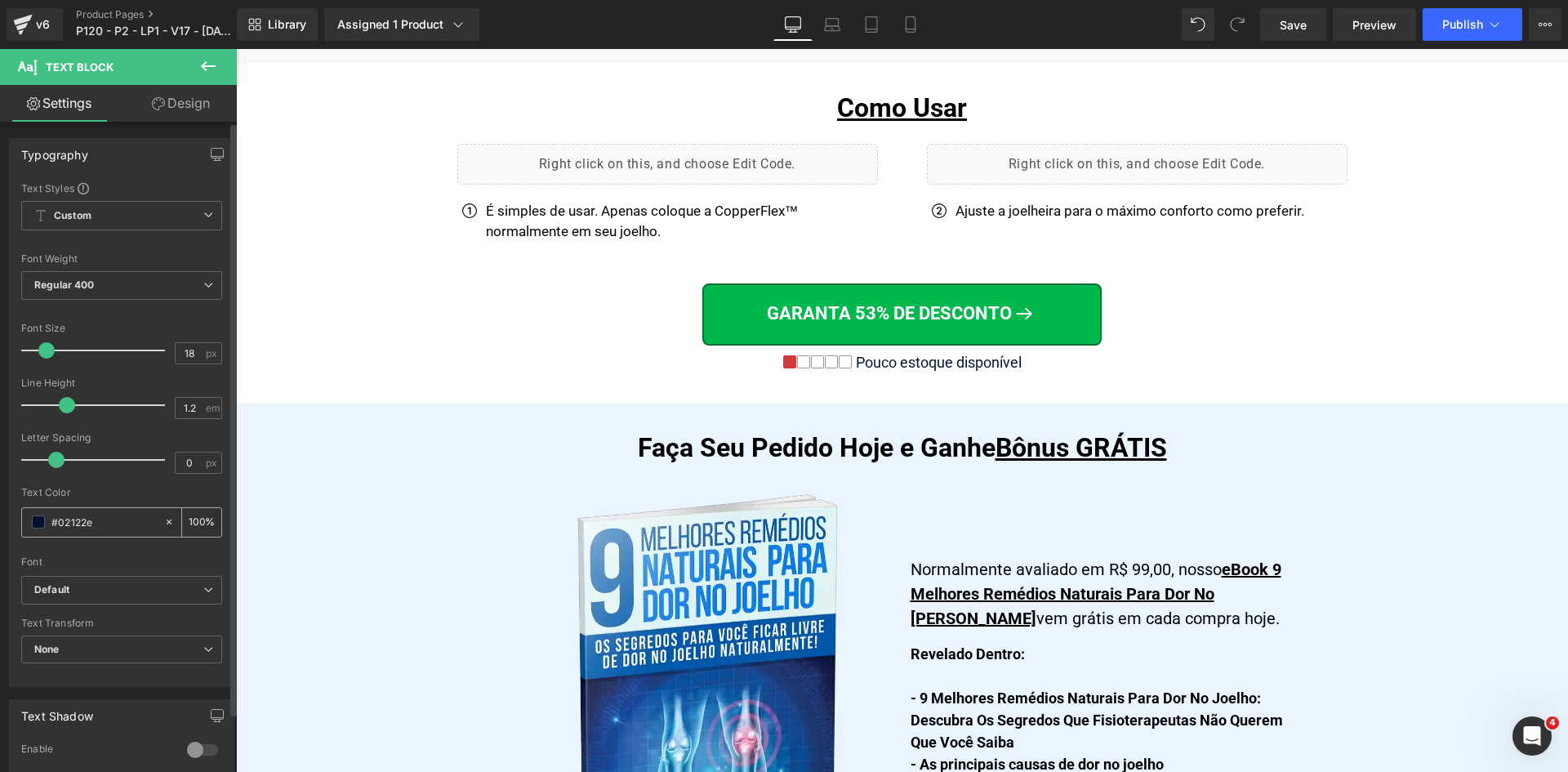
click at [103, 524] on input "#02122e" at bounding box center [103, 522] width 104 height 18
paste input "3f3d5c"
type input "#3f3d5c"
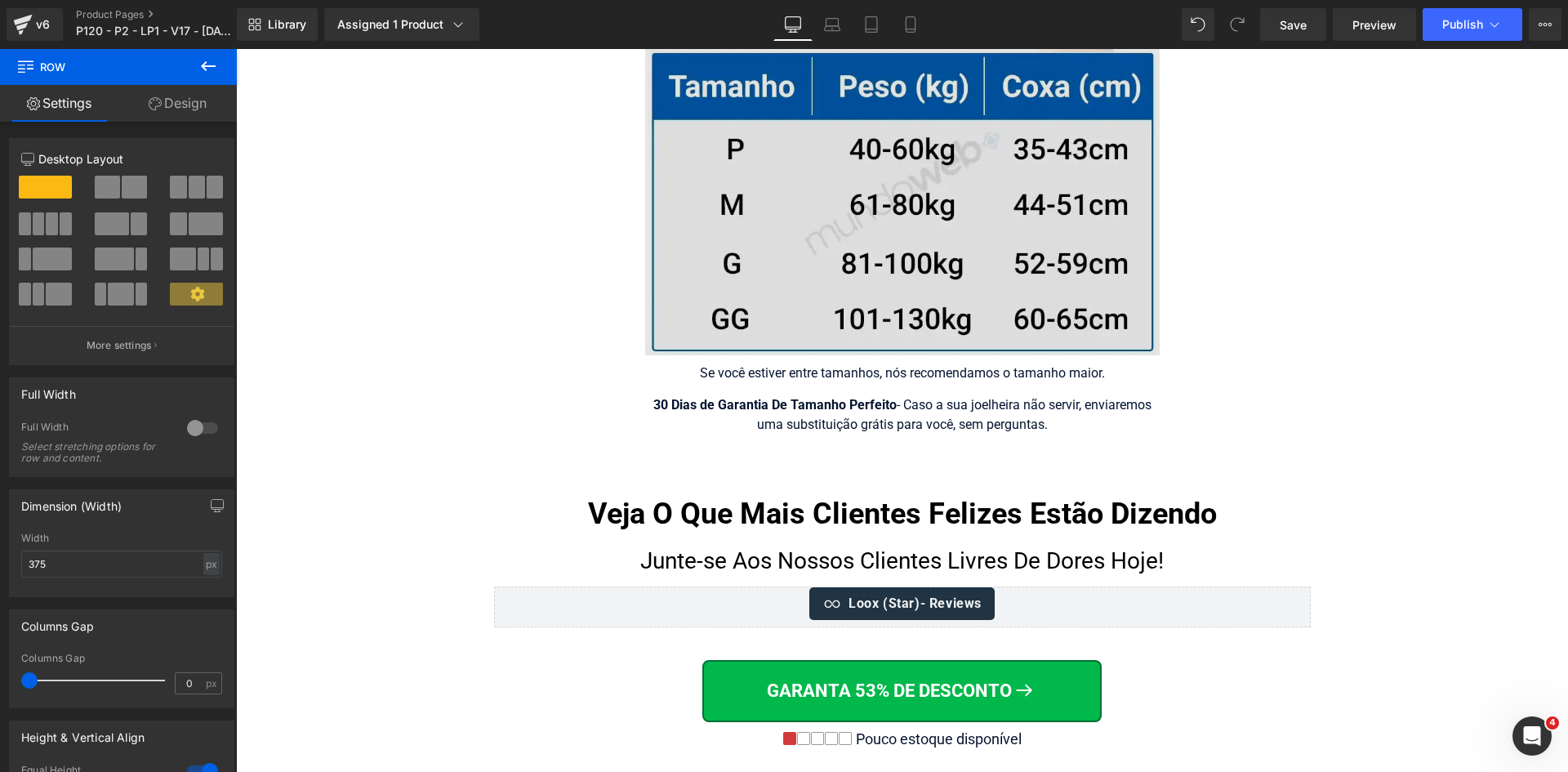
scroll to position [10801, 0]
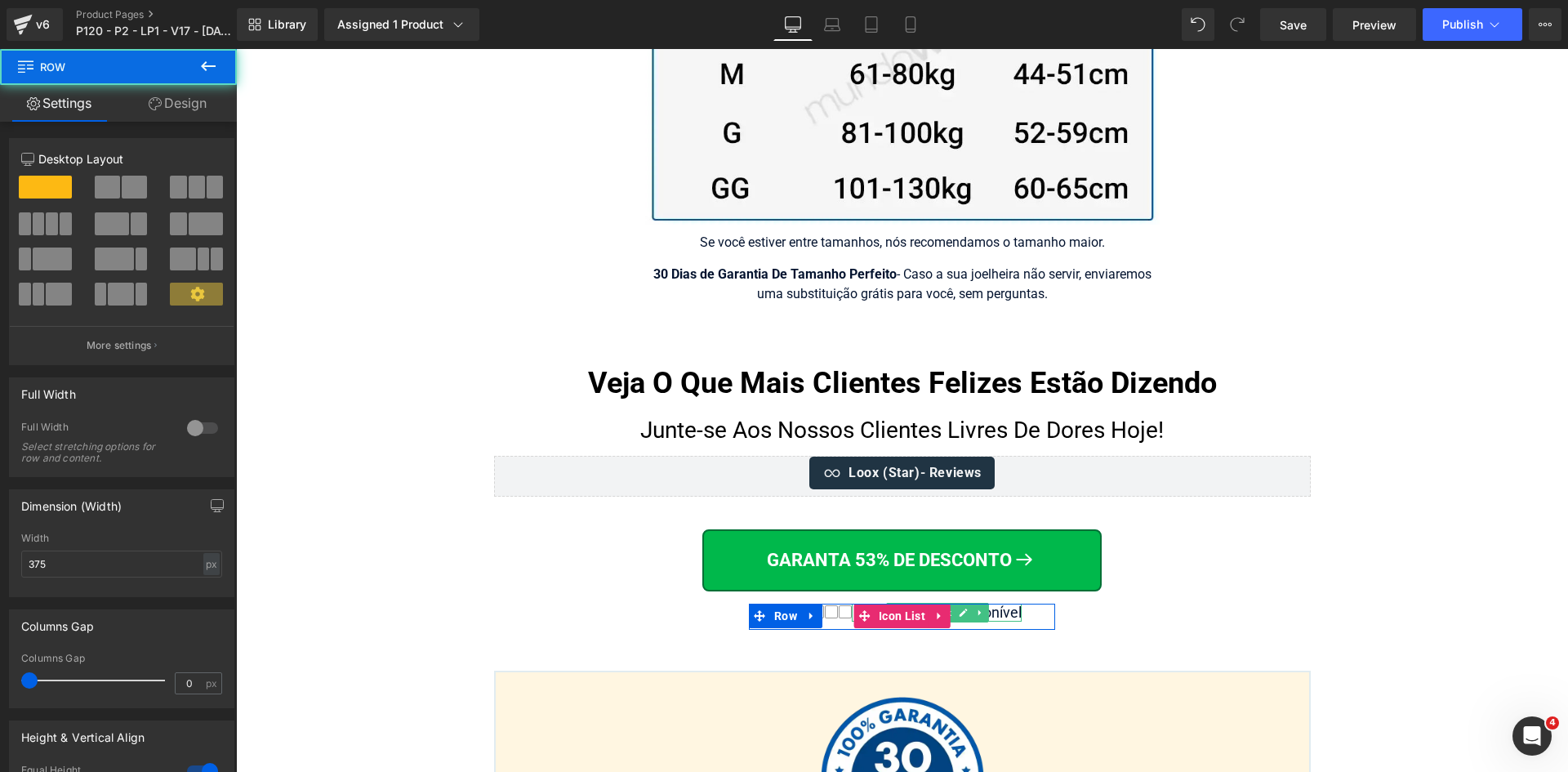
click at [1001, 604] on div "Pouco estoque disponível" at bounding box center [937, 612] width 170 height 18
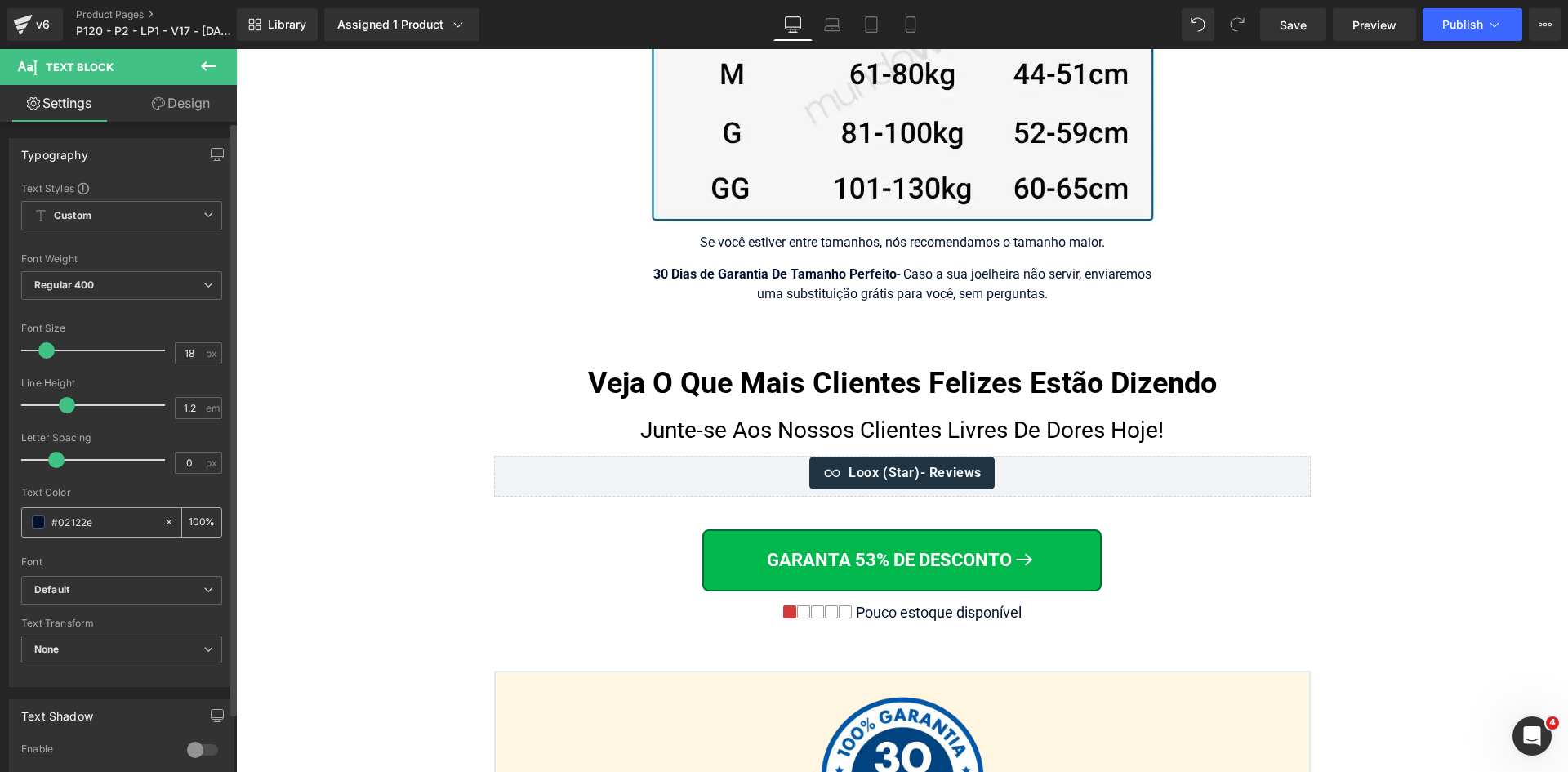
click at [112, 520] on input "#02122e" at bounding box center [103, 522] width 104 height 18
paste input "3f3d5c"
type input "#3f3d5c"
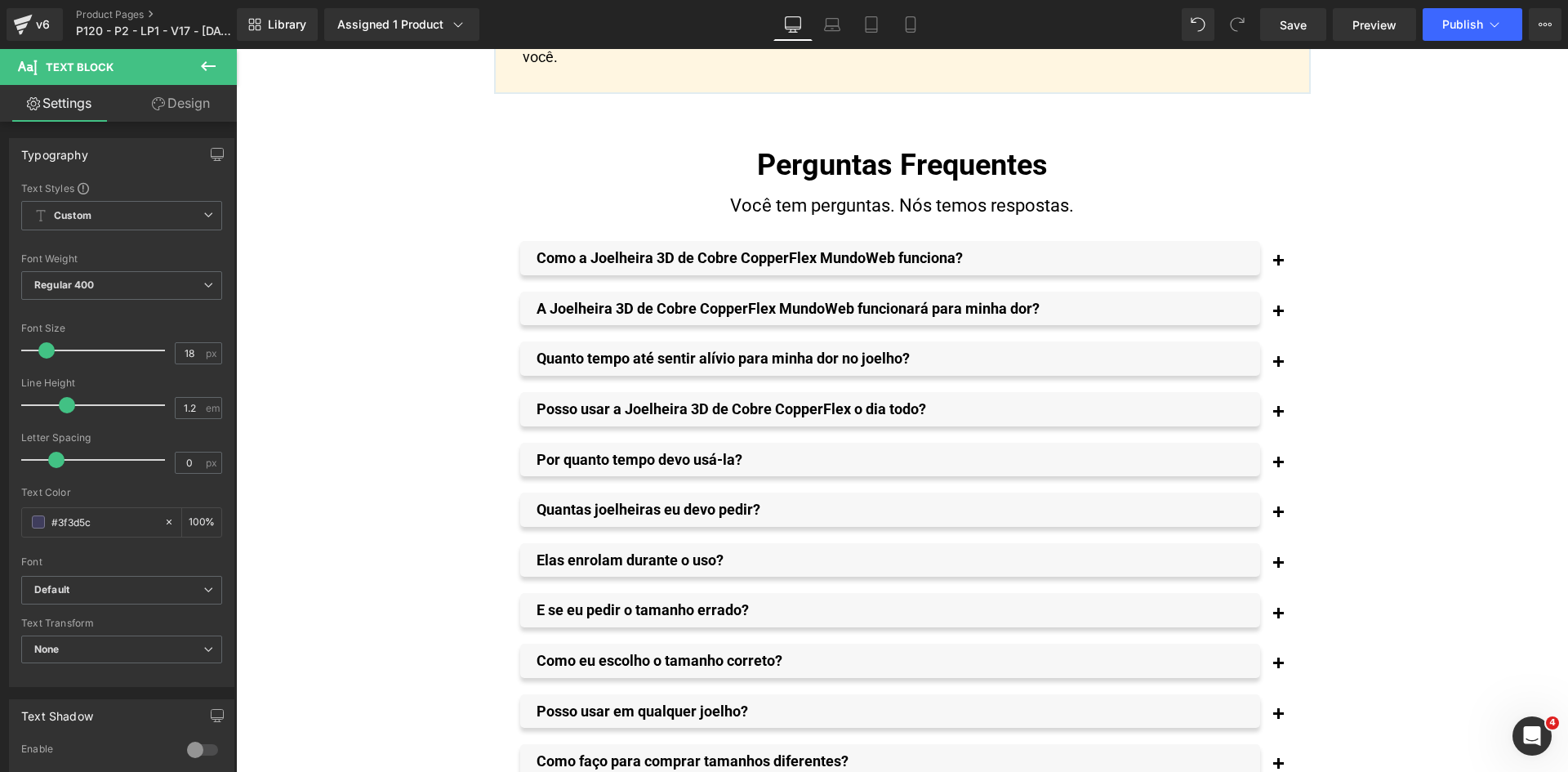
scroll to position [12598, 0]
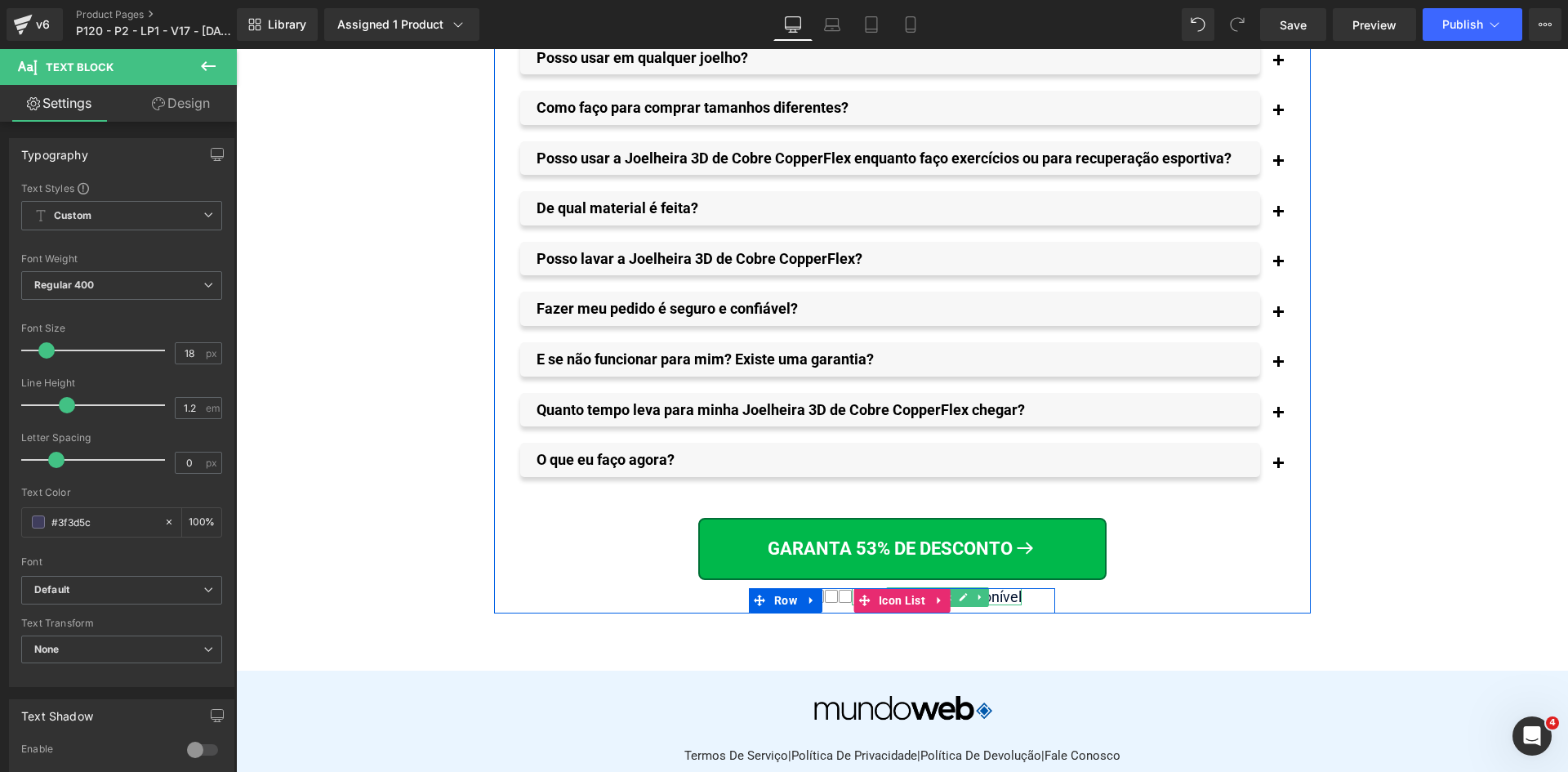
click at [1000, 588] on div "Pouco estoque disponível" at bounding box center [937, 596] width 170 height 18
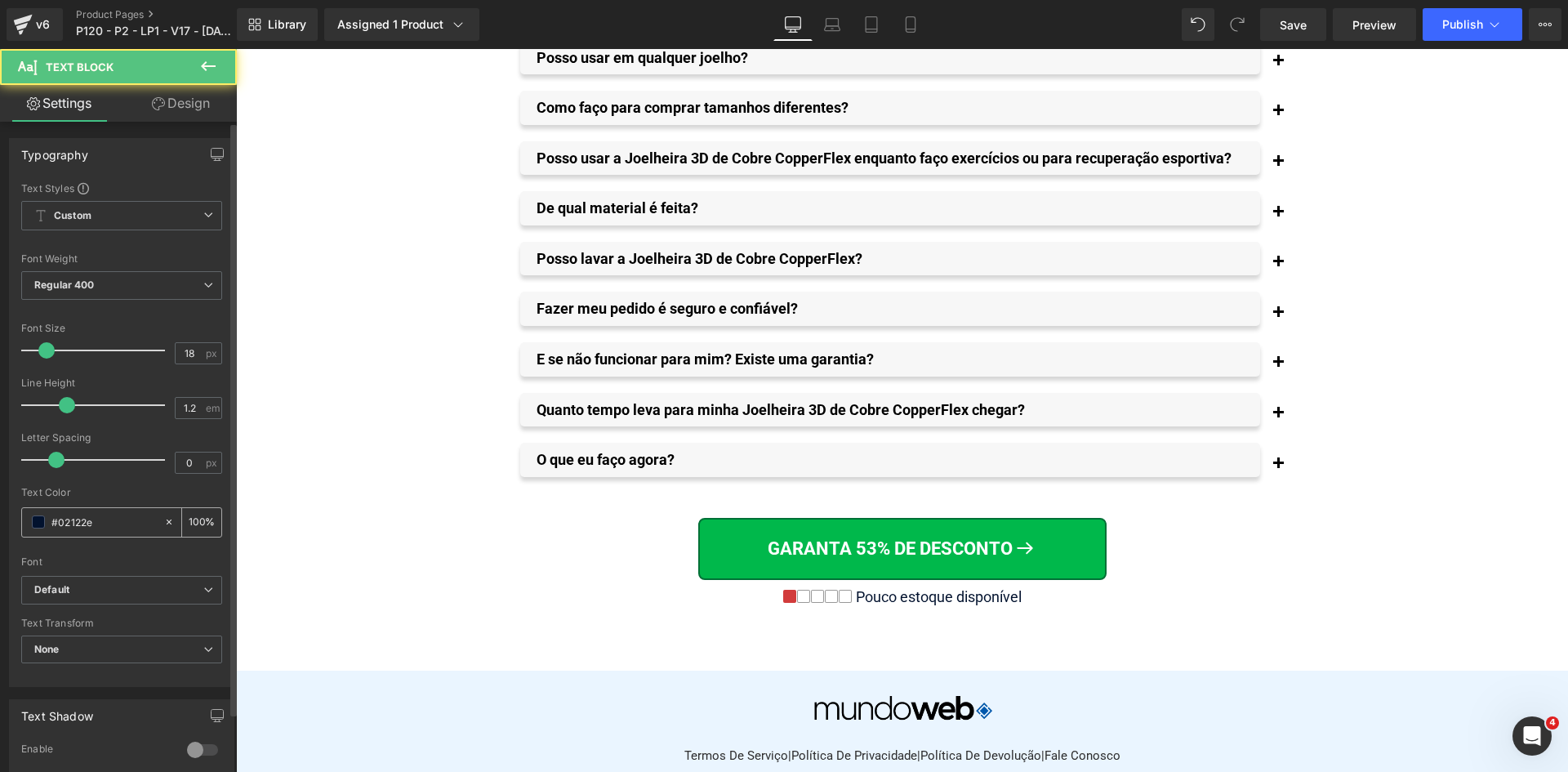
click at [88, 527] on input "#02122e" at bounding box center [103, 522] width 104 height 18
paste input "3f3d5c"
type input "#3f3d5c"
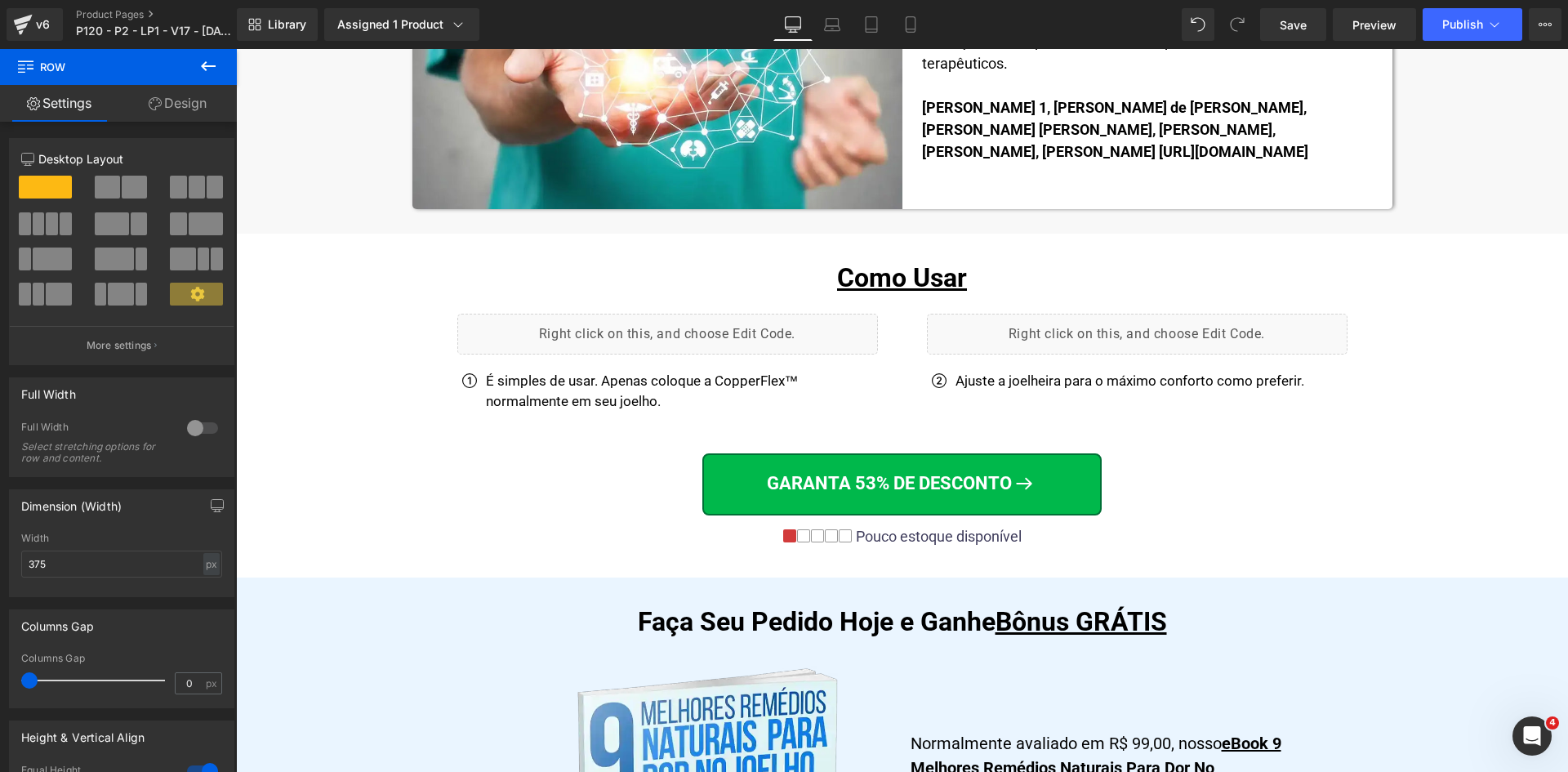
scroll to position [0, 0]
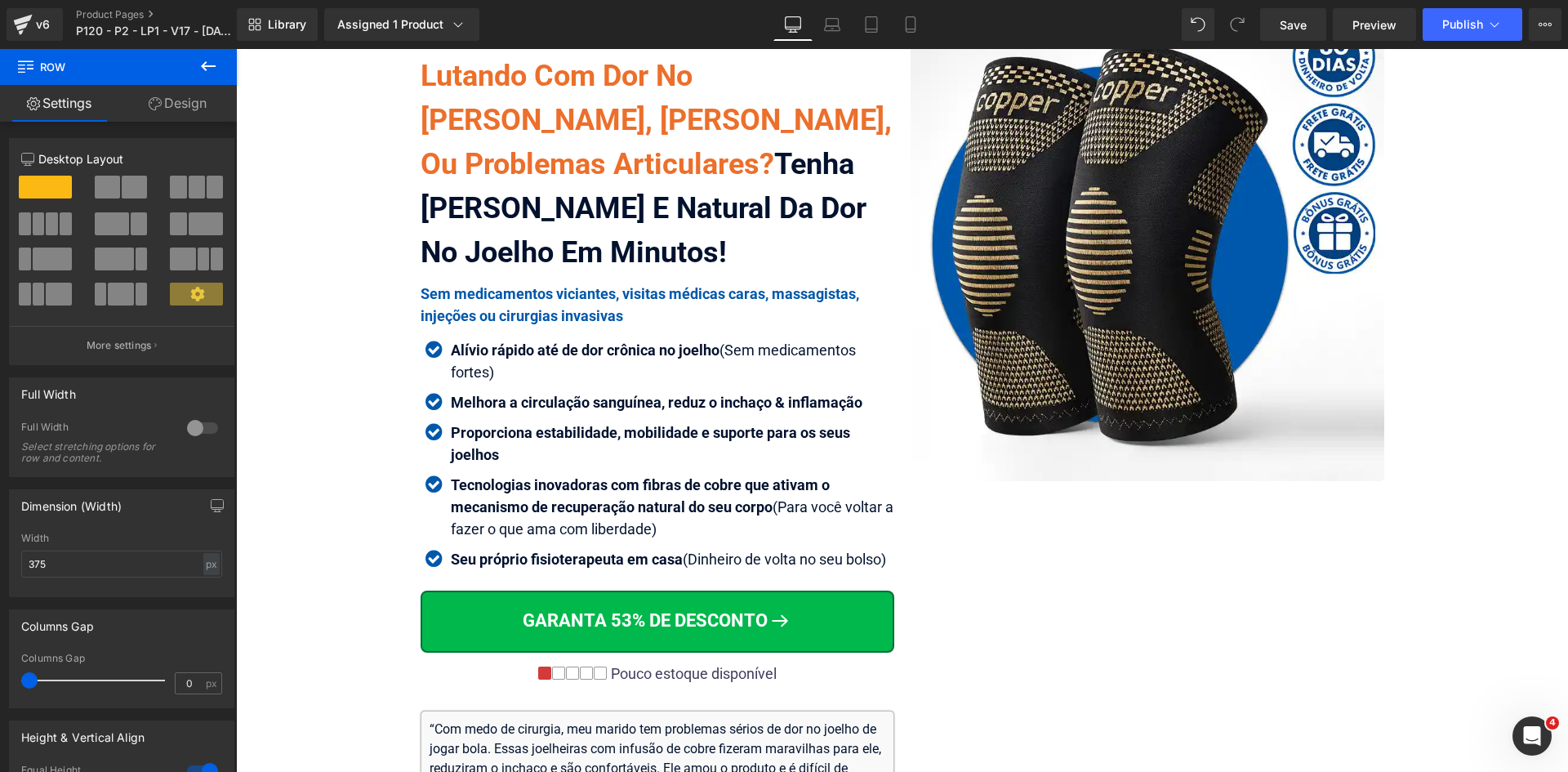
drag, startPoint x: 1565, startPoint y: 712, endPoint x: 1793, endPoint y: 97, distance: 655.9
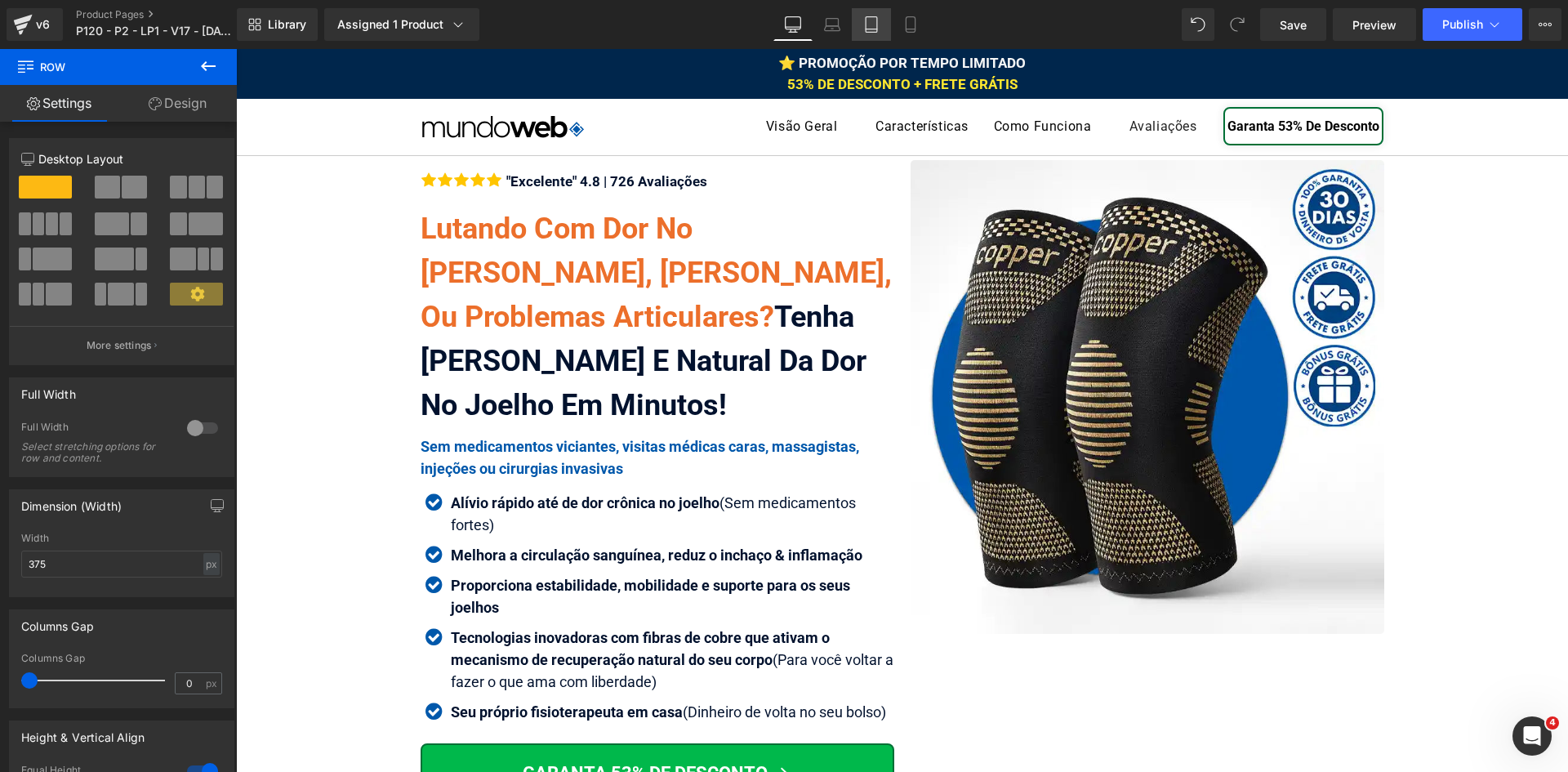
drag, startPoint x: 921, startPoint y: 38, endPoint x: 870, endPoint y: 27, distance: 52.2
click at [920, 37] on link "Mobile" at bounding box center [910, 24] width 39 height 33
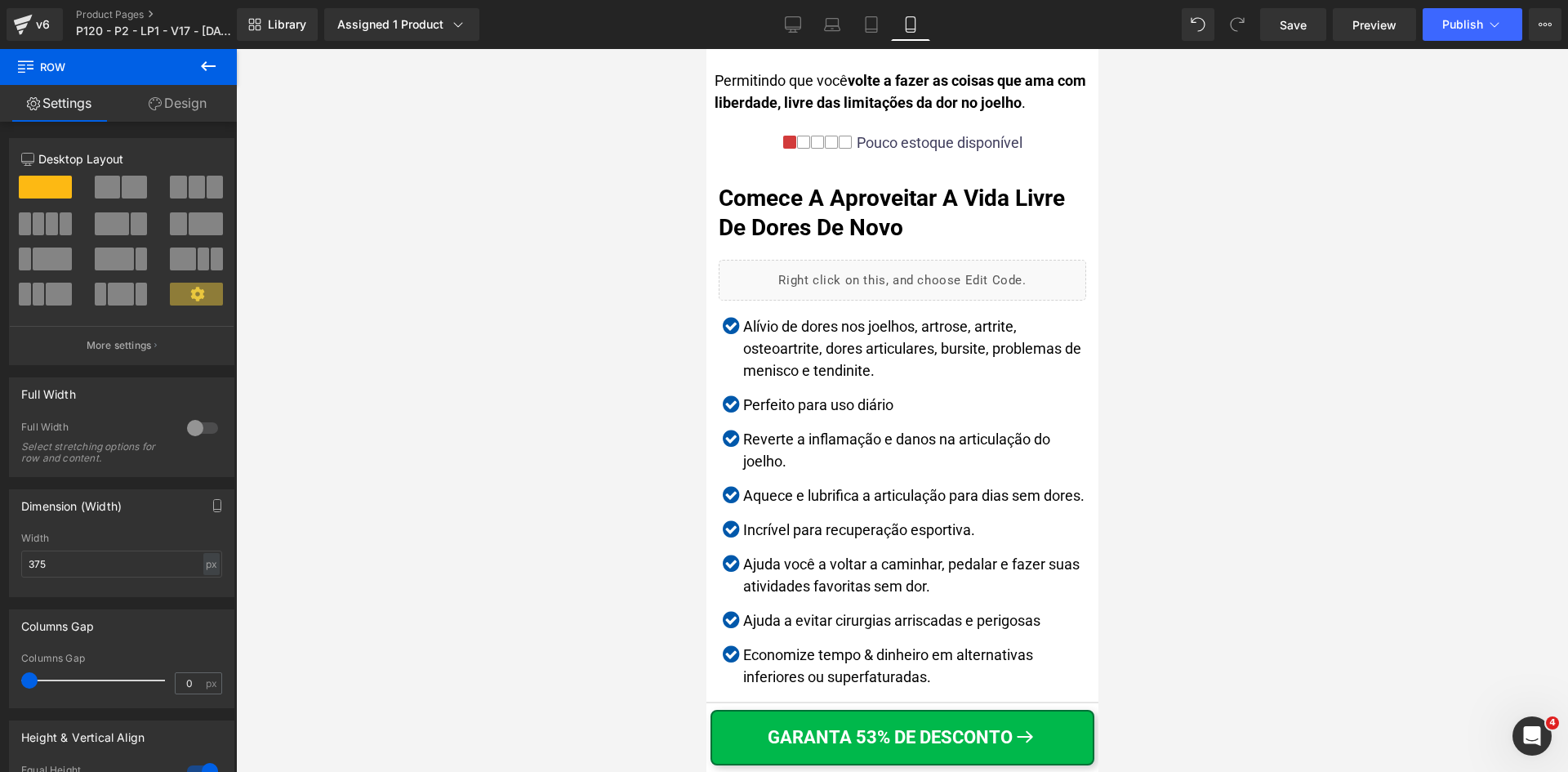
scroll to position [3760, 0]
click at [777, 160] on span "Row" at bounding box center [785, 148] width 31 height 24
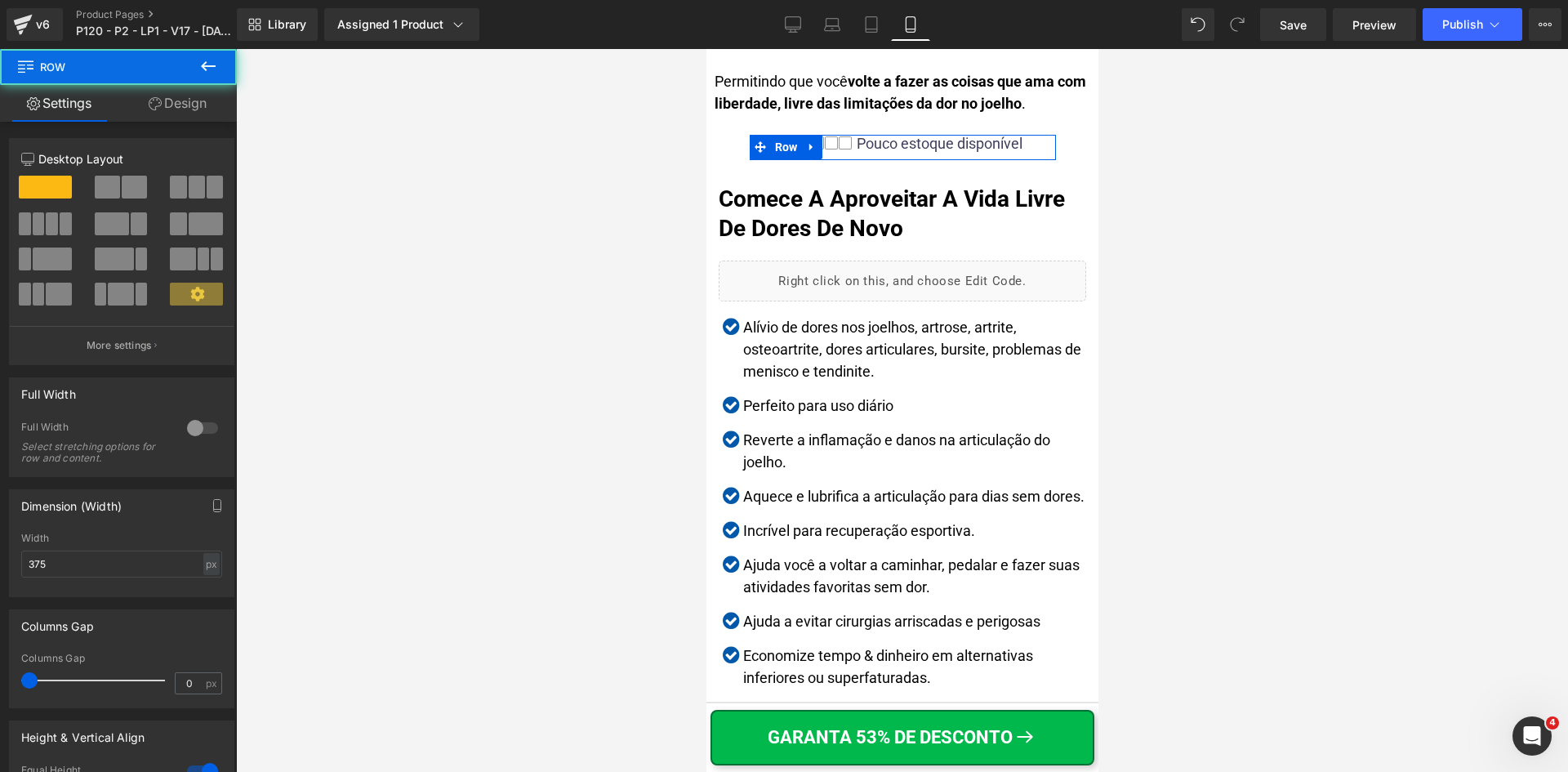
click at [185, 104] on link "Design" at bounding box center [177, 103] width 118 height 37
click at [0, 0] on div "Visibility" at bounding box center [0, 0] width 0 height 0
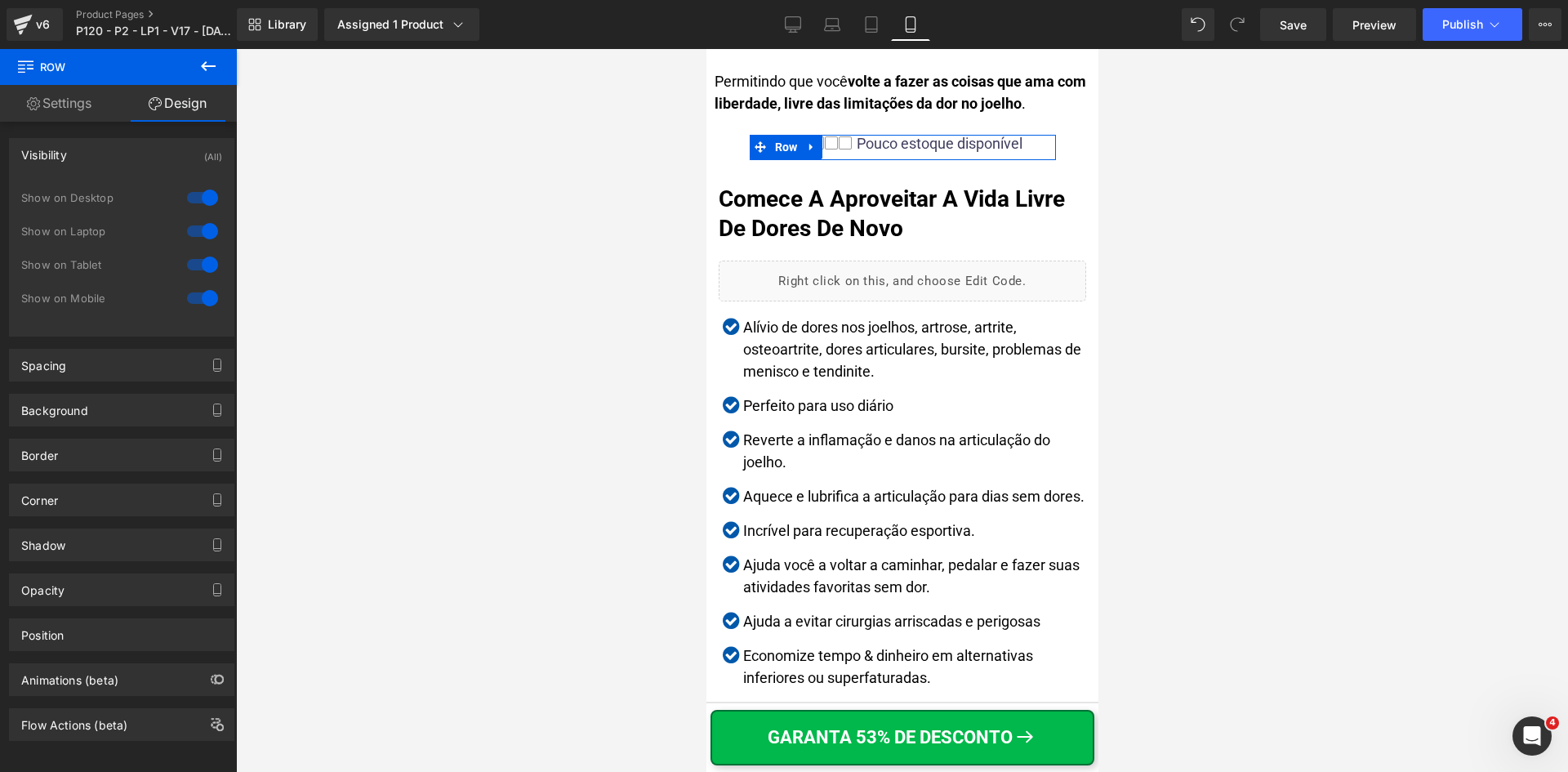
click at [202, 299] on div at bounding box center [203, 298] width 39 height 26
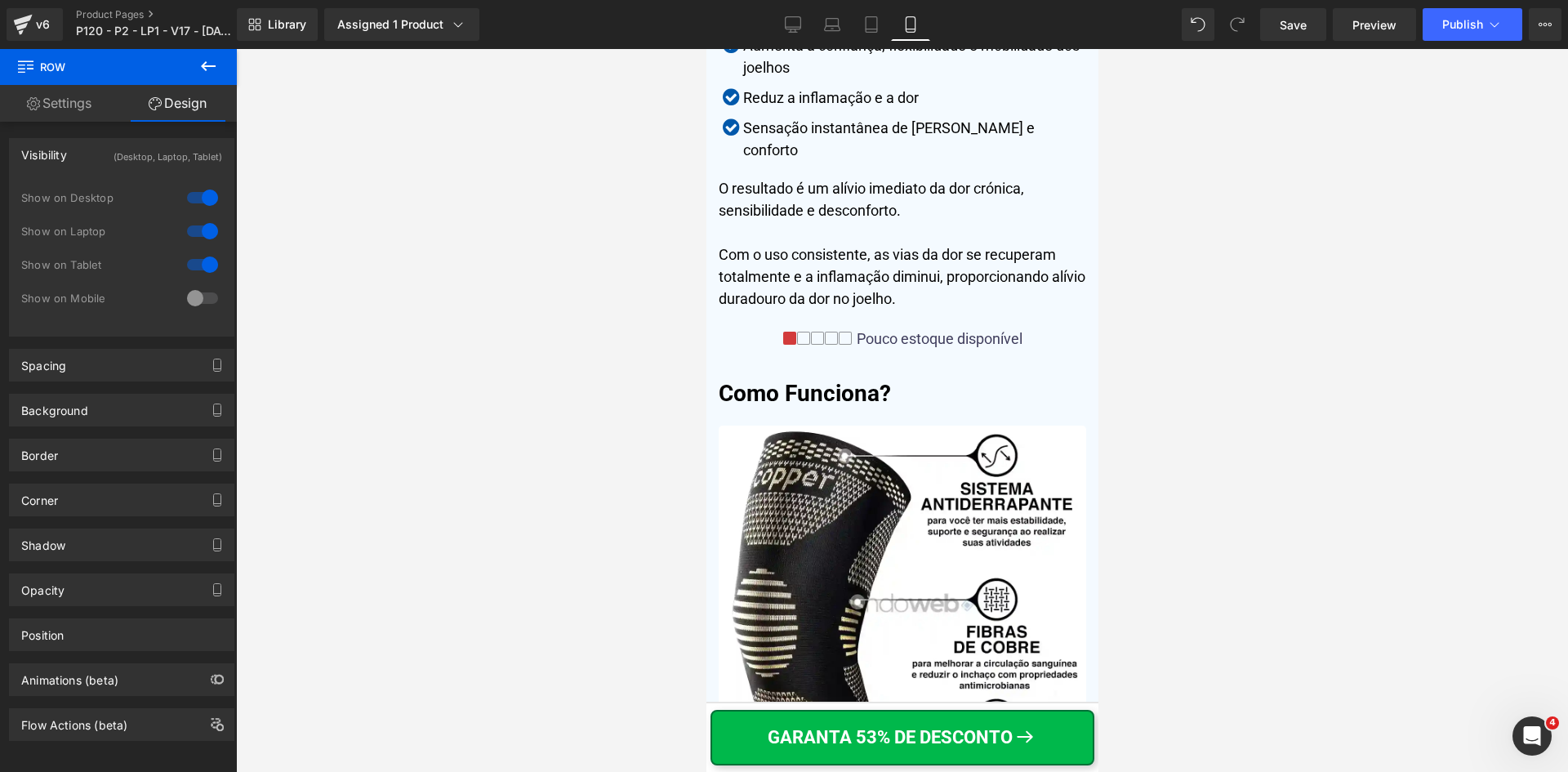
scroll to position [5231, 0]
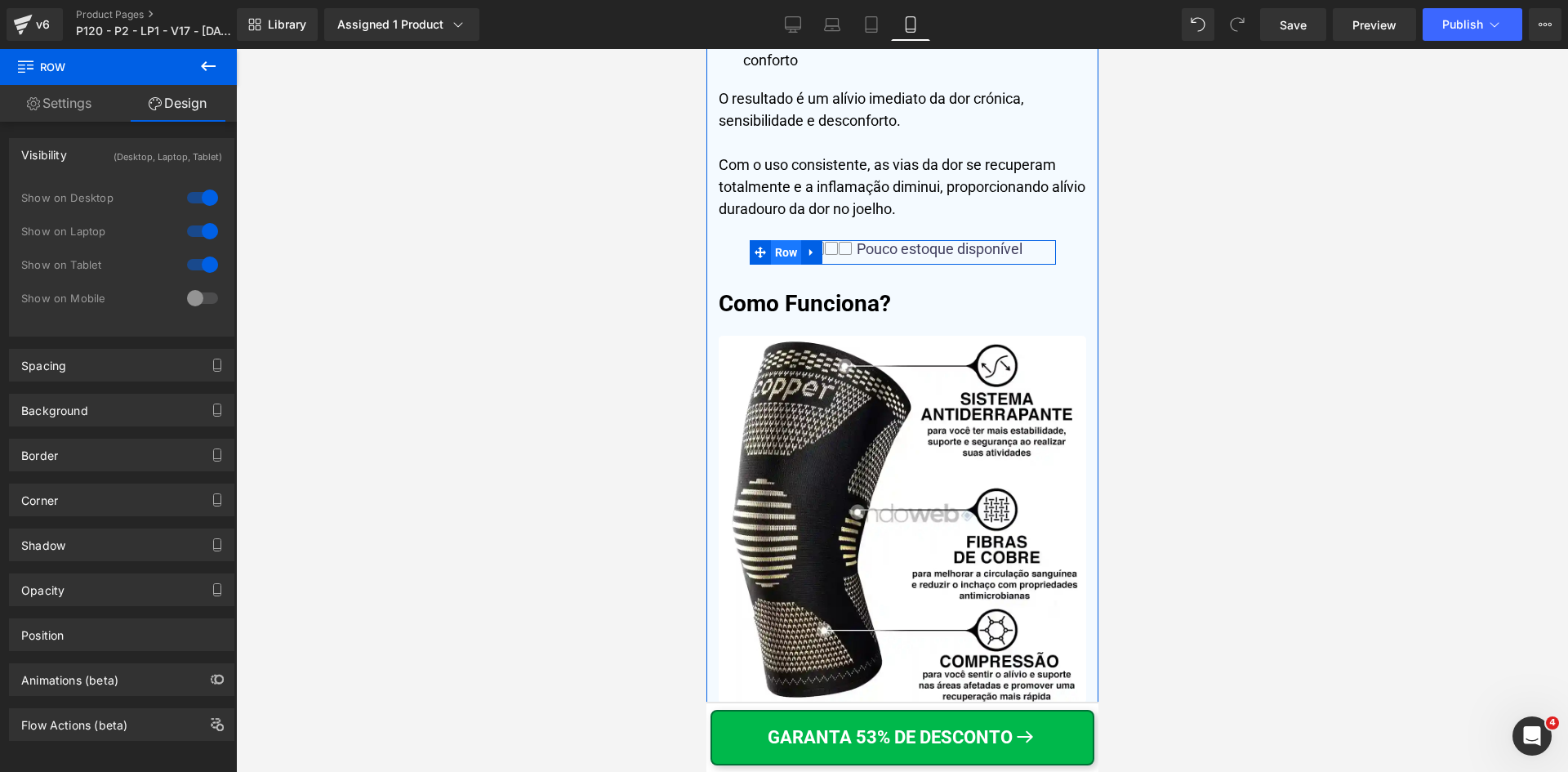
click at [784, 265] on span "Row" at bounding box center [785, 252] width 31 height 24
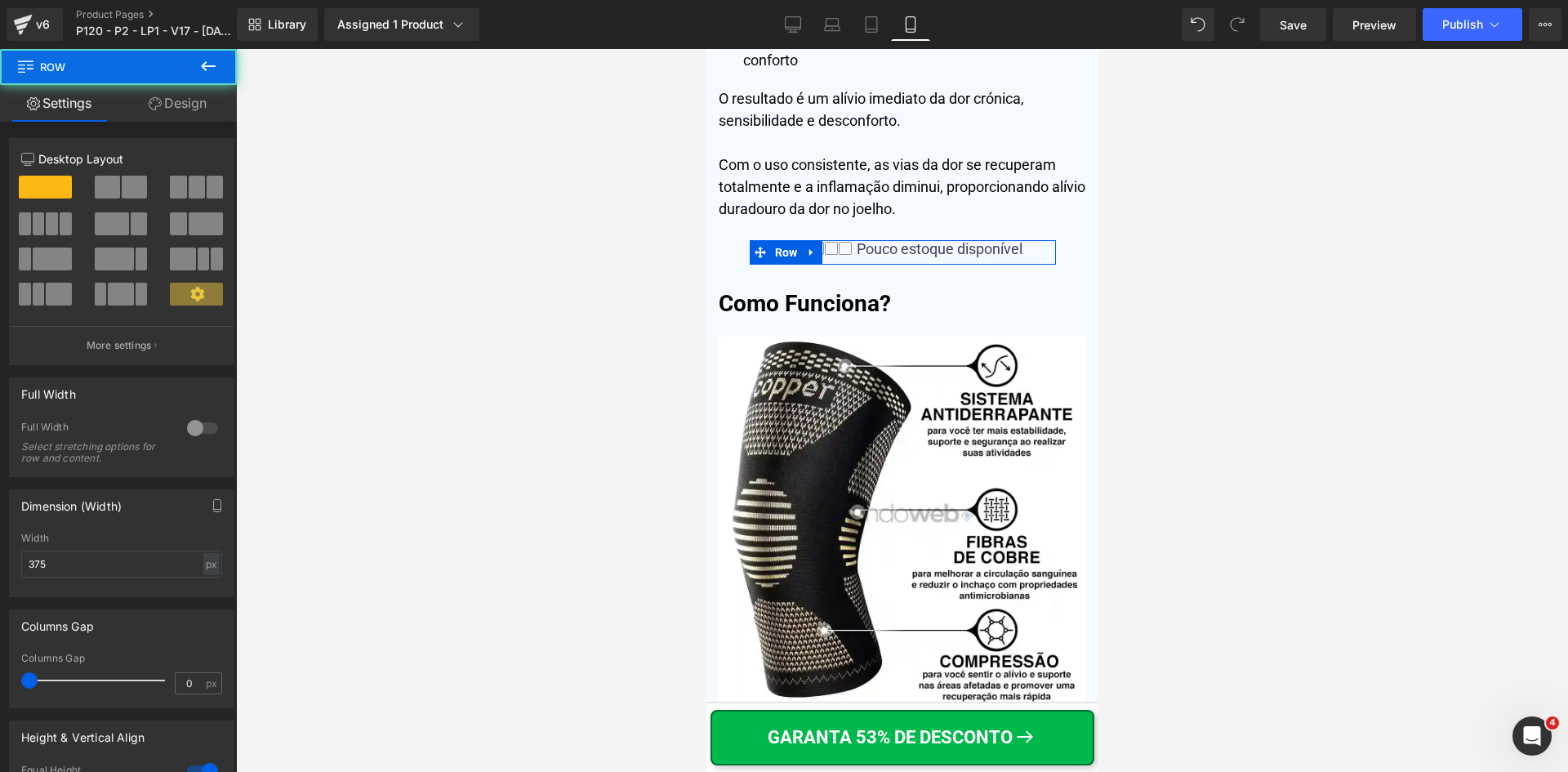
click at [196, 111] on link "Design" at bounding box center [177, 103] width 118 height 37
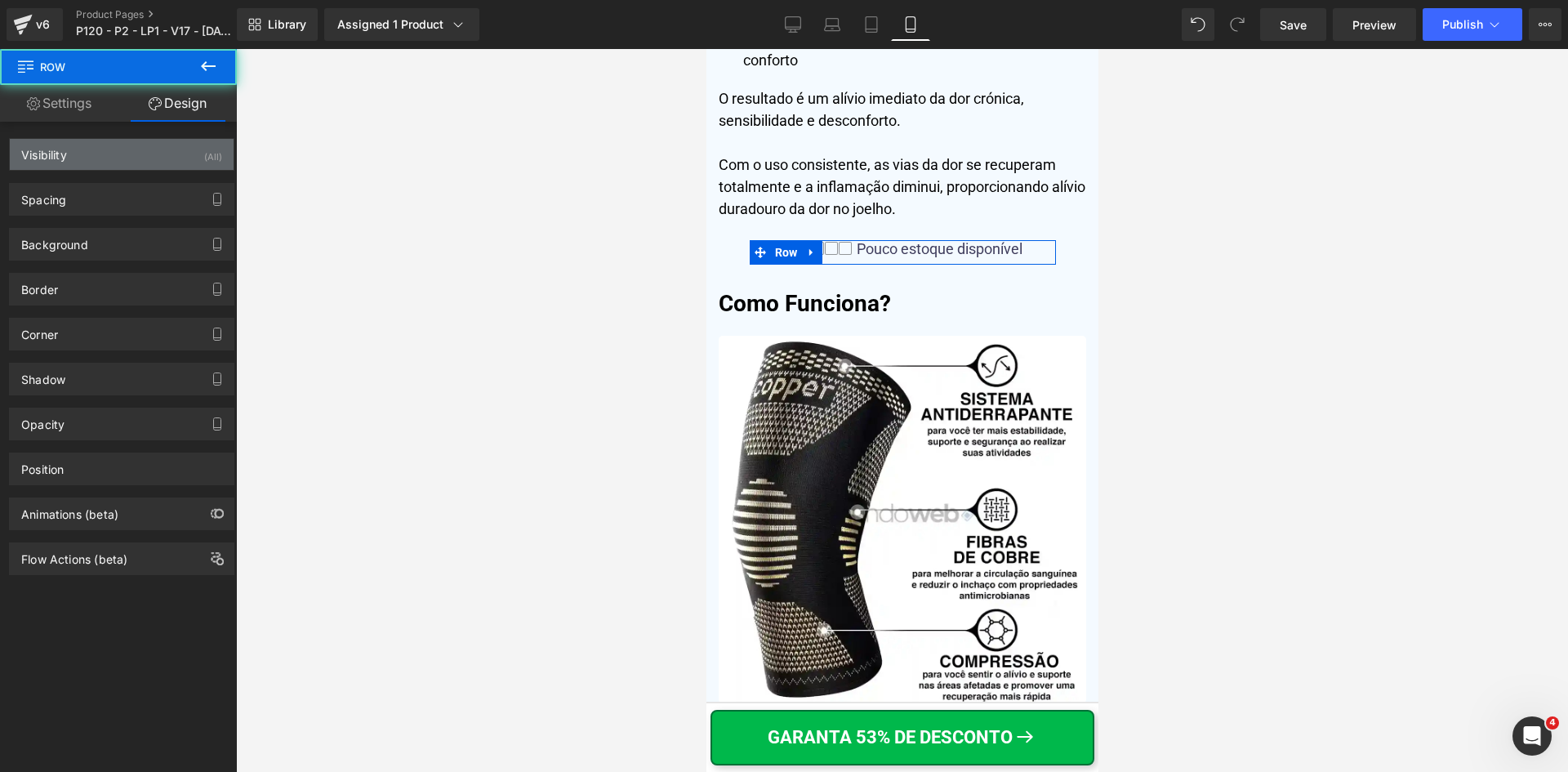
click at [75, 153] on div "Visibility (All)" at bounding box center [122, 153] width 224 height 31
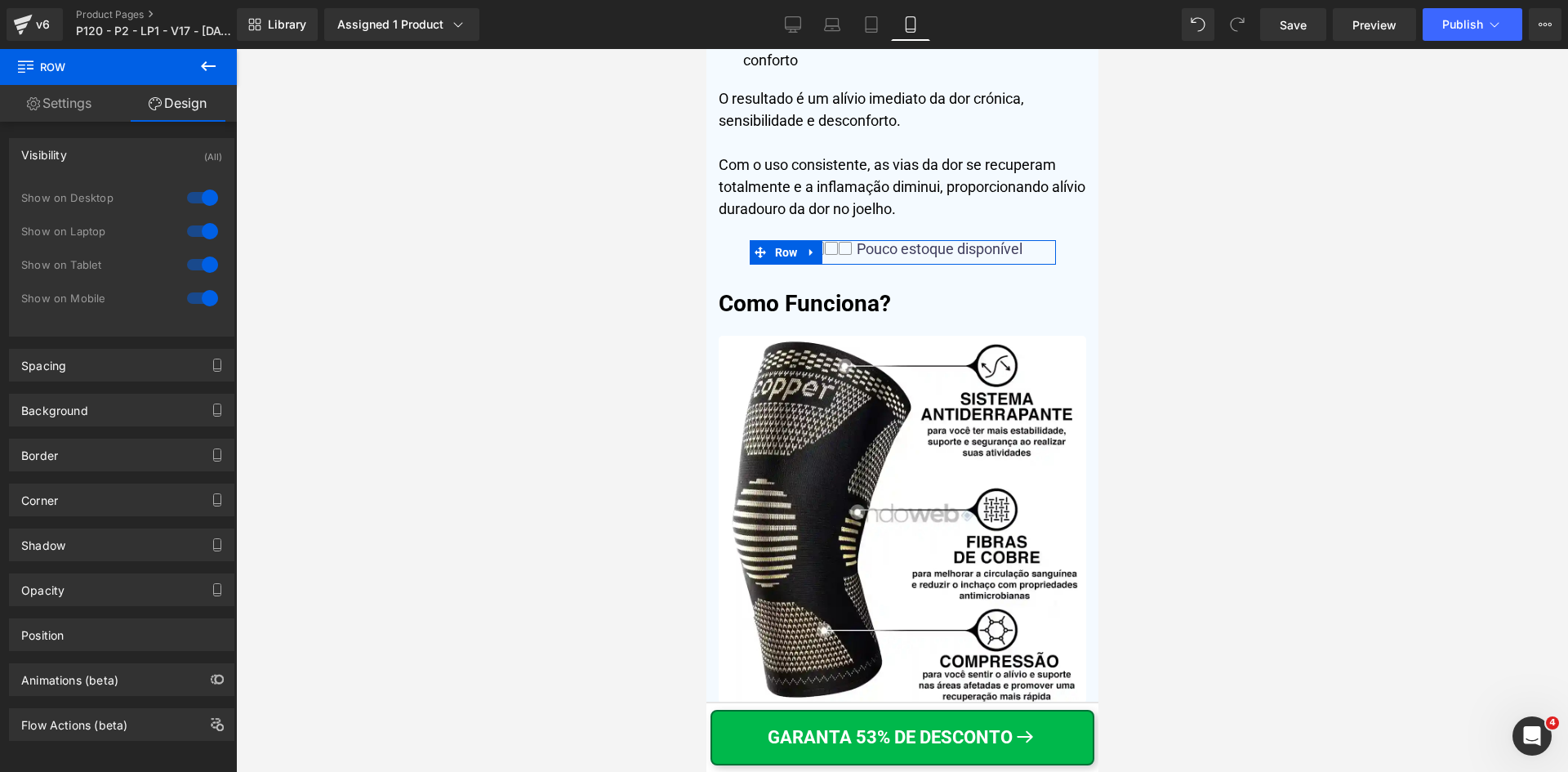
click at [205, 294] on div at bounding box center [203, 298] width 39 height 26
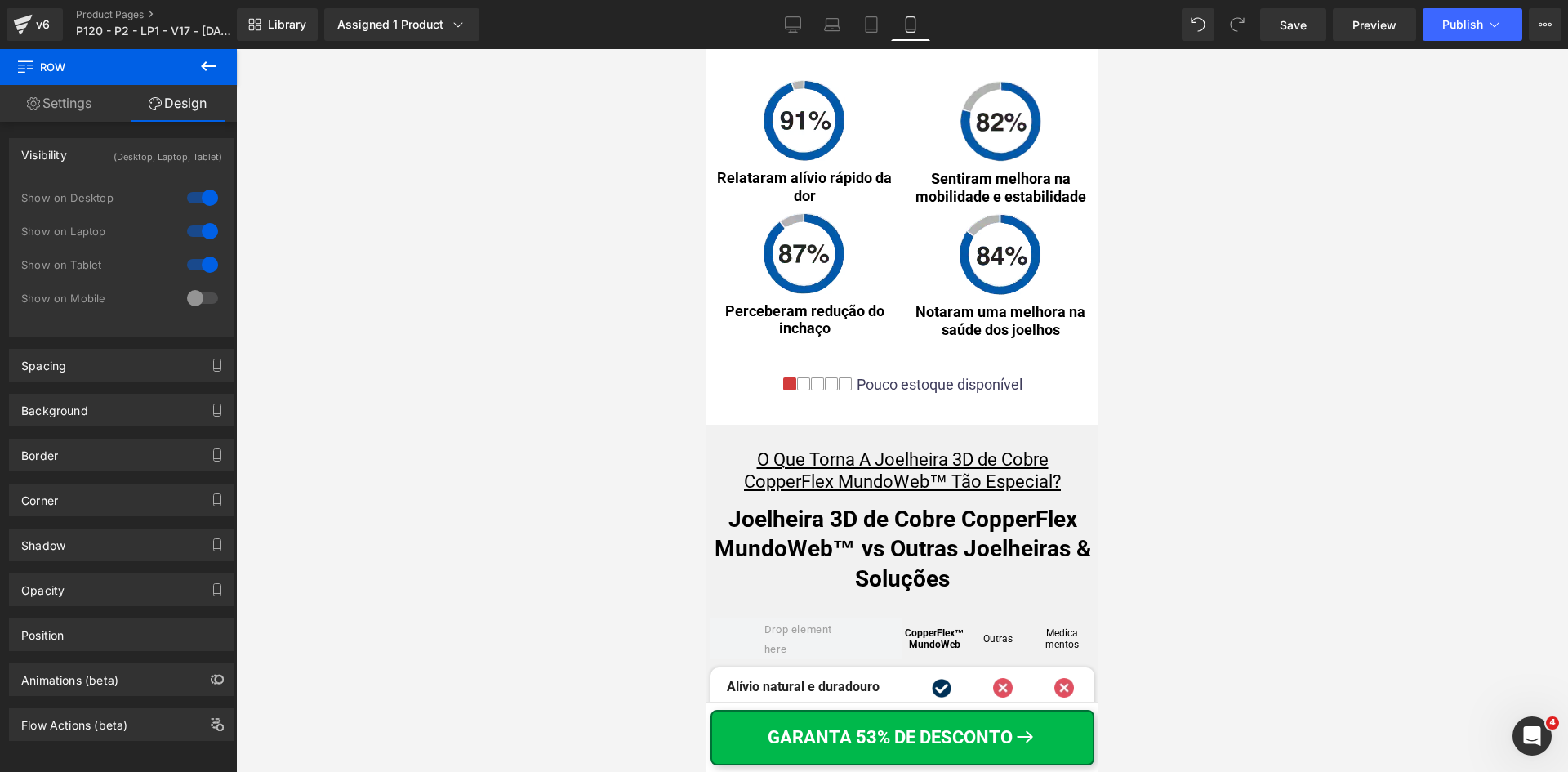
scroll to position [8417, 0]
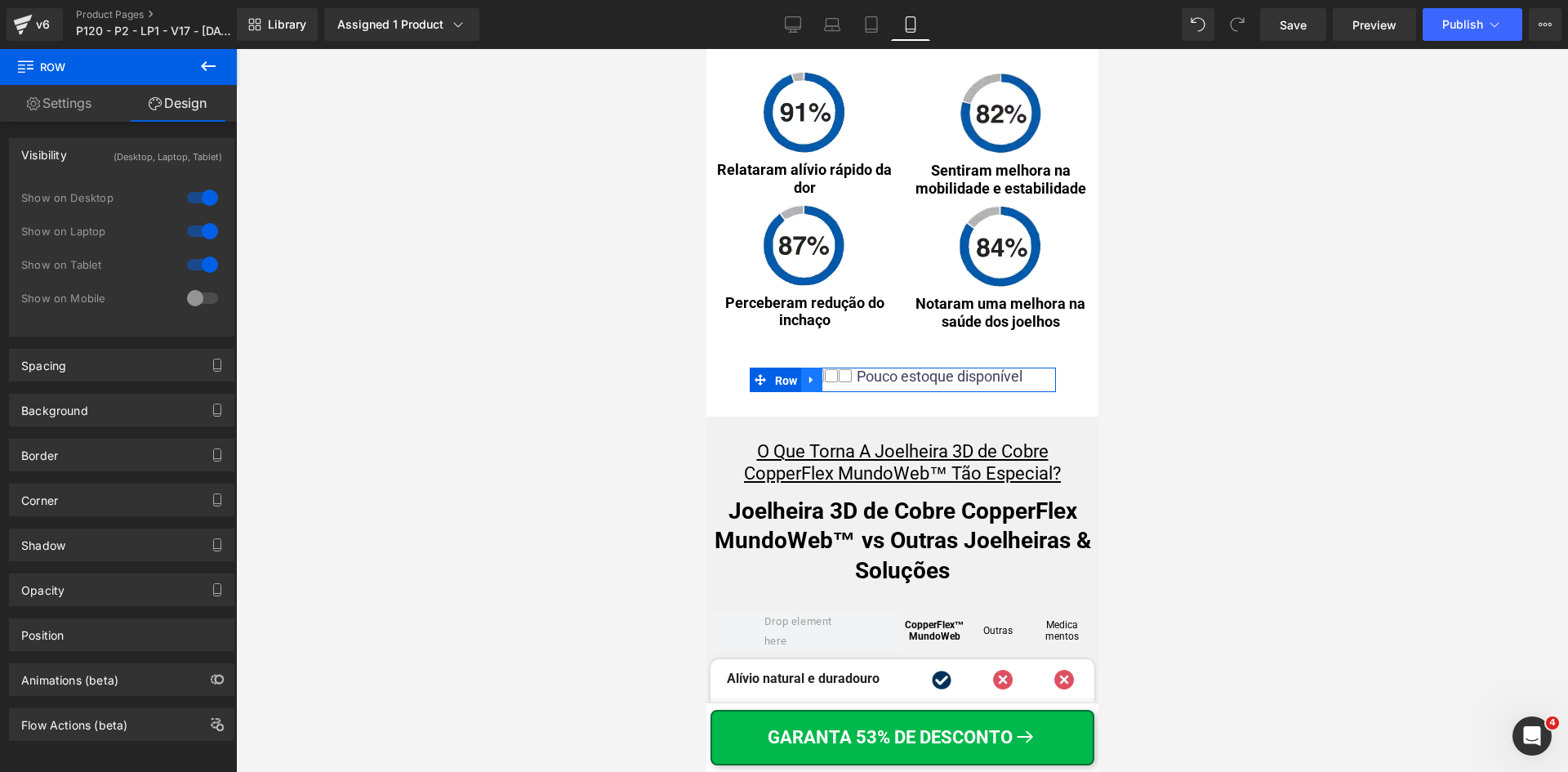
drag, startPoint x: 791, startPoint y: 427, endPoint x: 942, endPoint y: 144, distance: 320.8
click at [791, 393] on span "Row" at bounding box center [785, 380] width 31 height 24
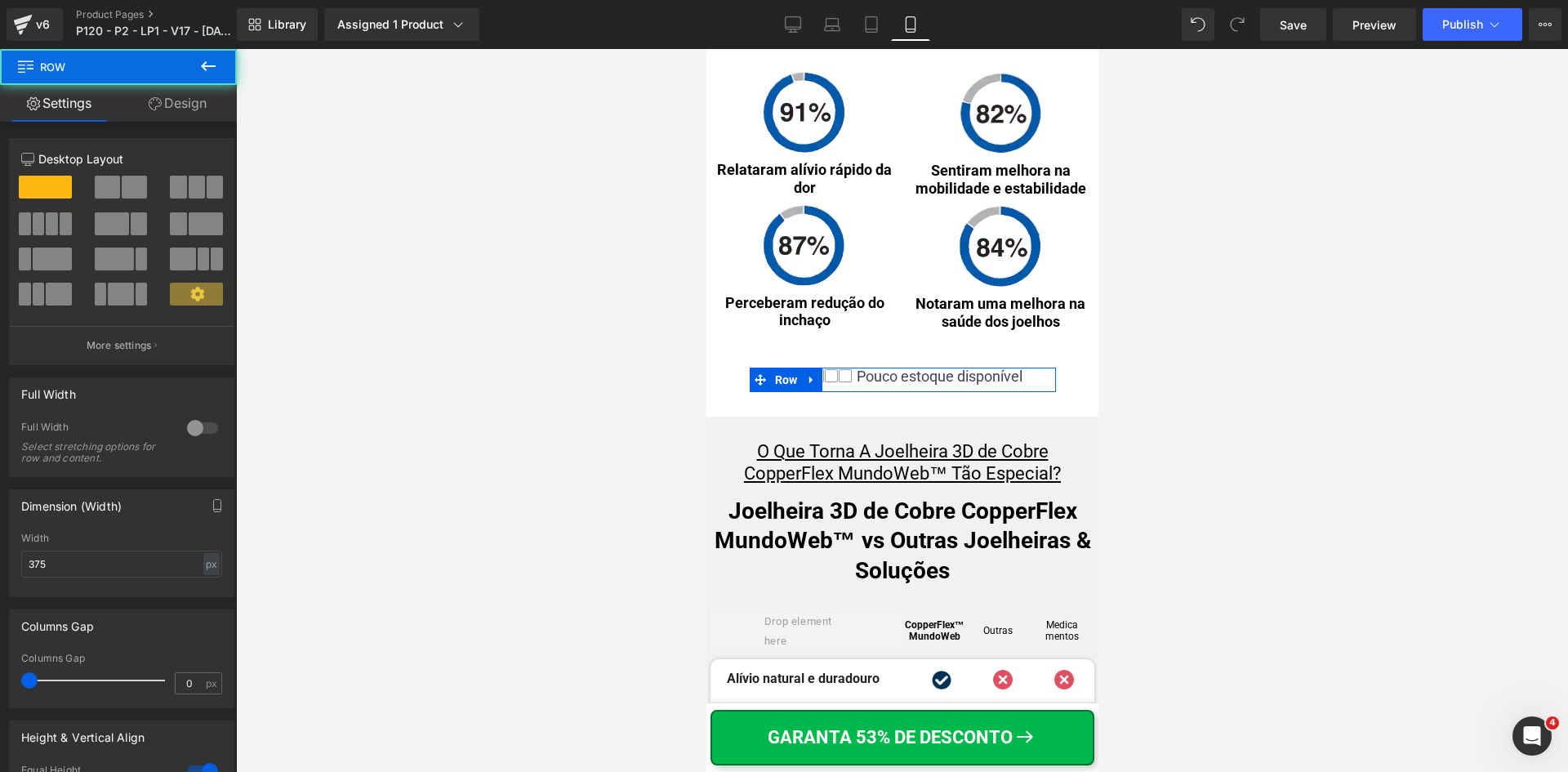
click at [194, 109] on link "Design" at bounding box center [177, 103] width 118 height 37
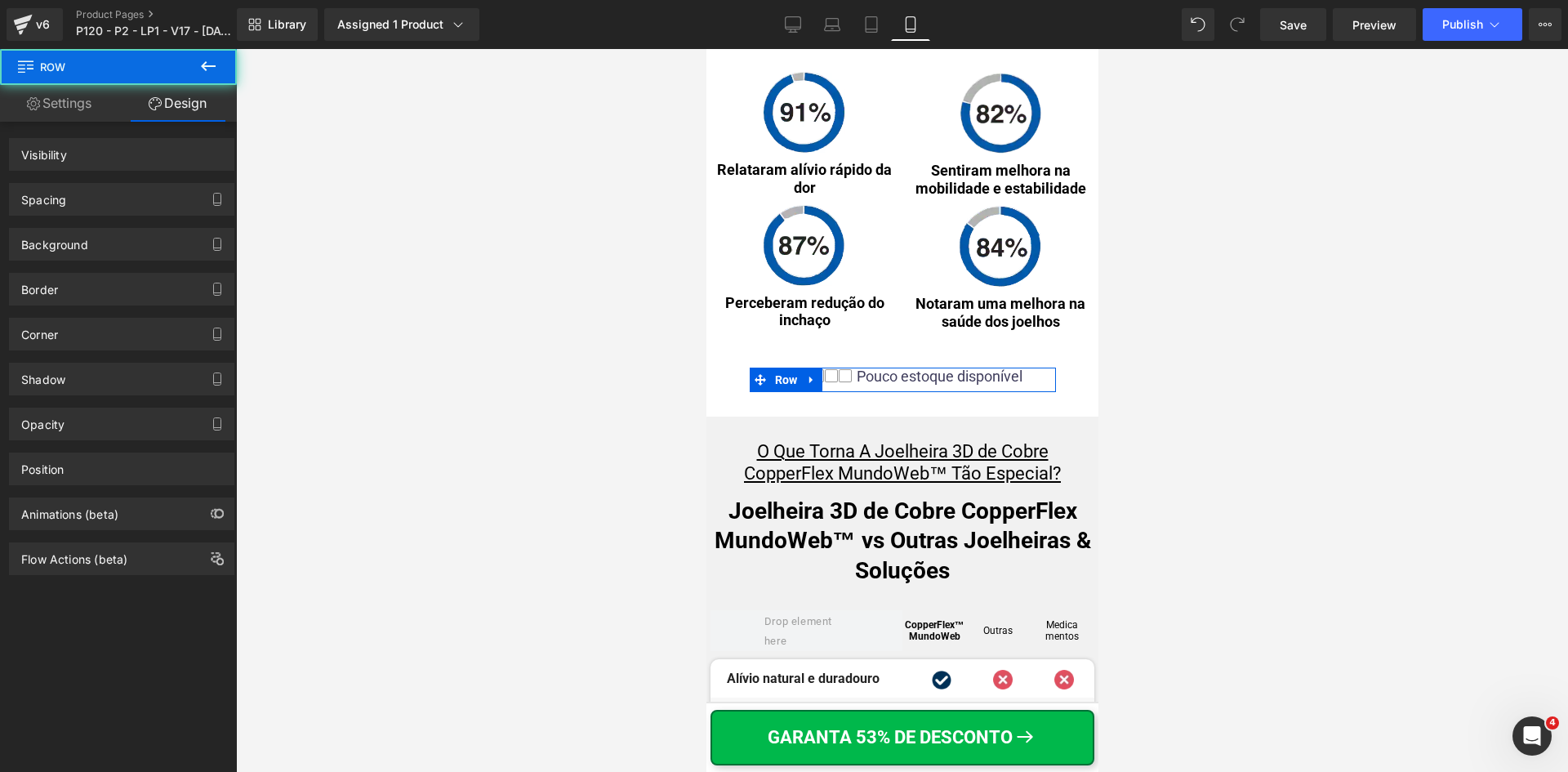
click at [71, 199] on div "Spacing" at bounding box center [122, 199] width 224 height 31
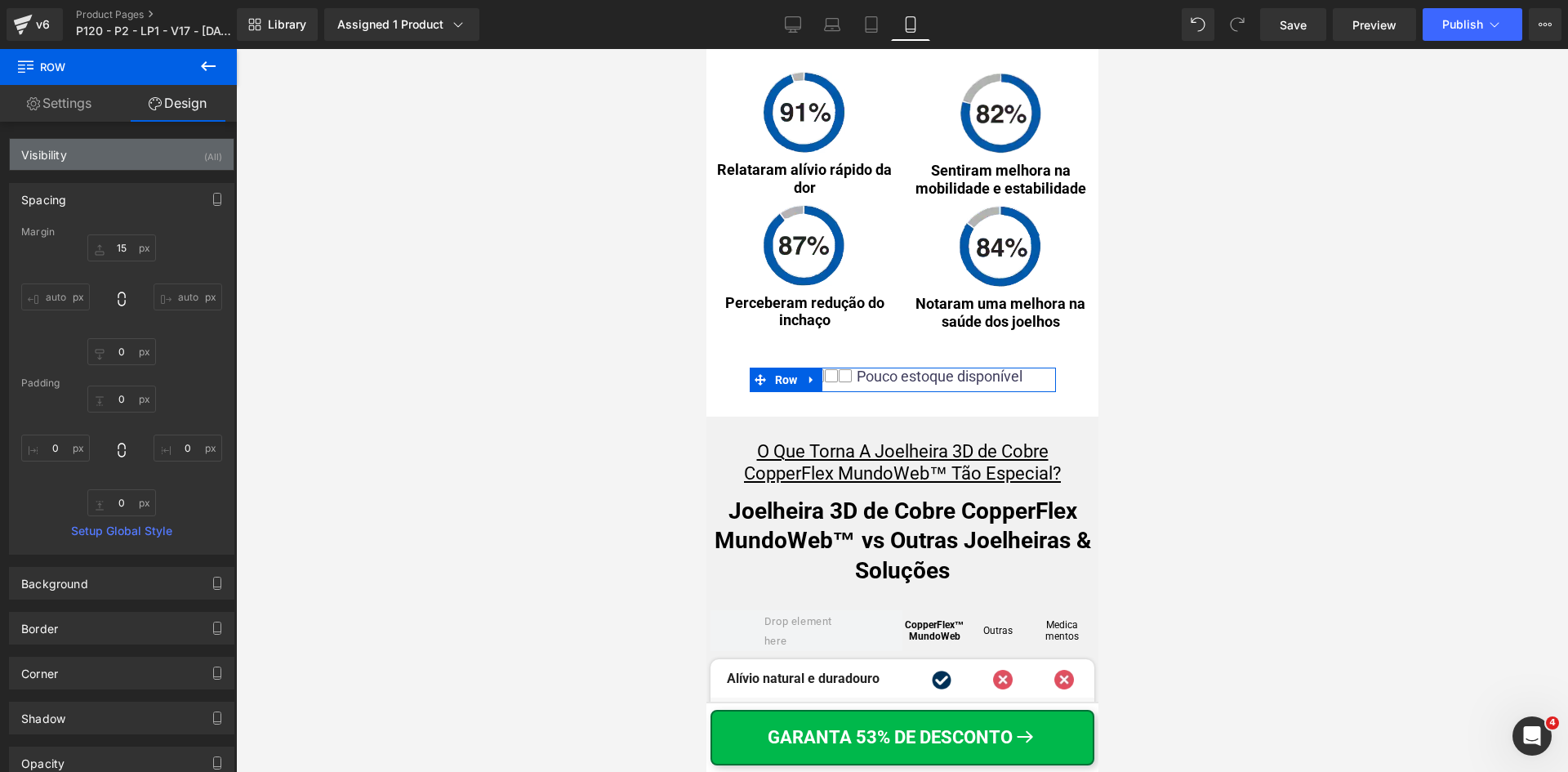
click at [158, 140] on div "Visibility (All)" at bounding box center [122, 153] width 224 height 31
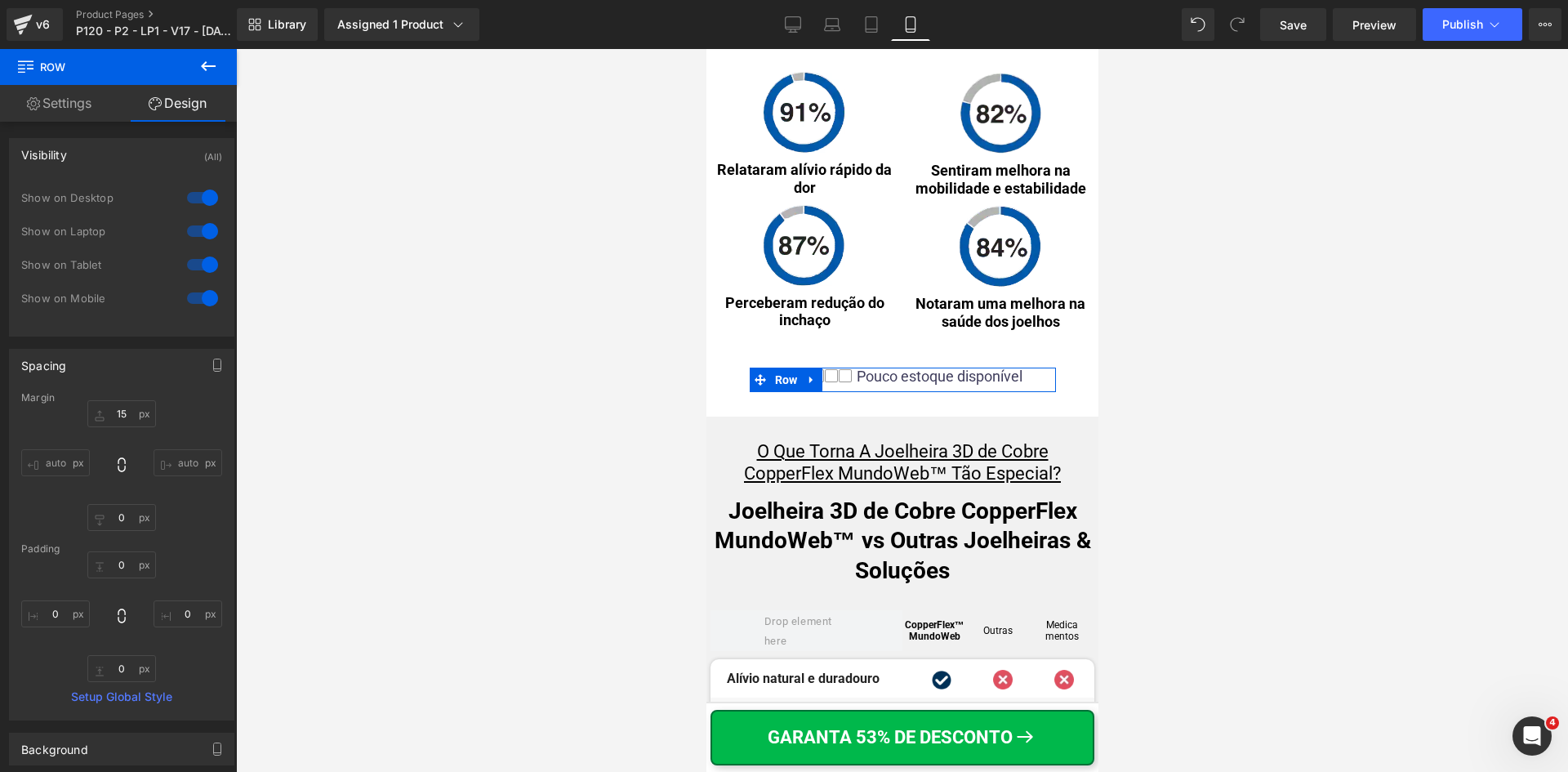
click at [194, 300] on div at bounding box center [203, 298] width 39 height 26
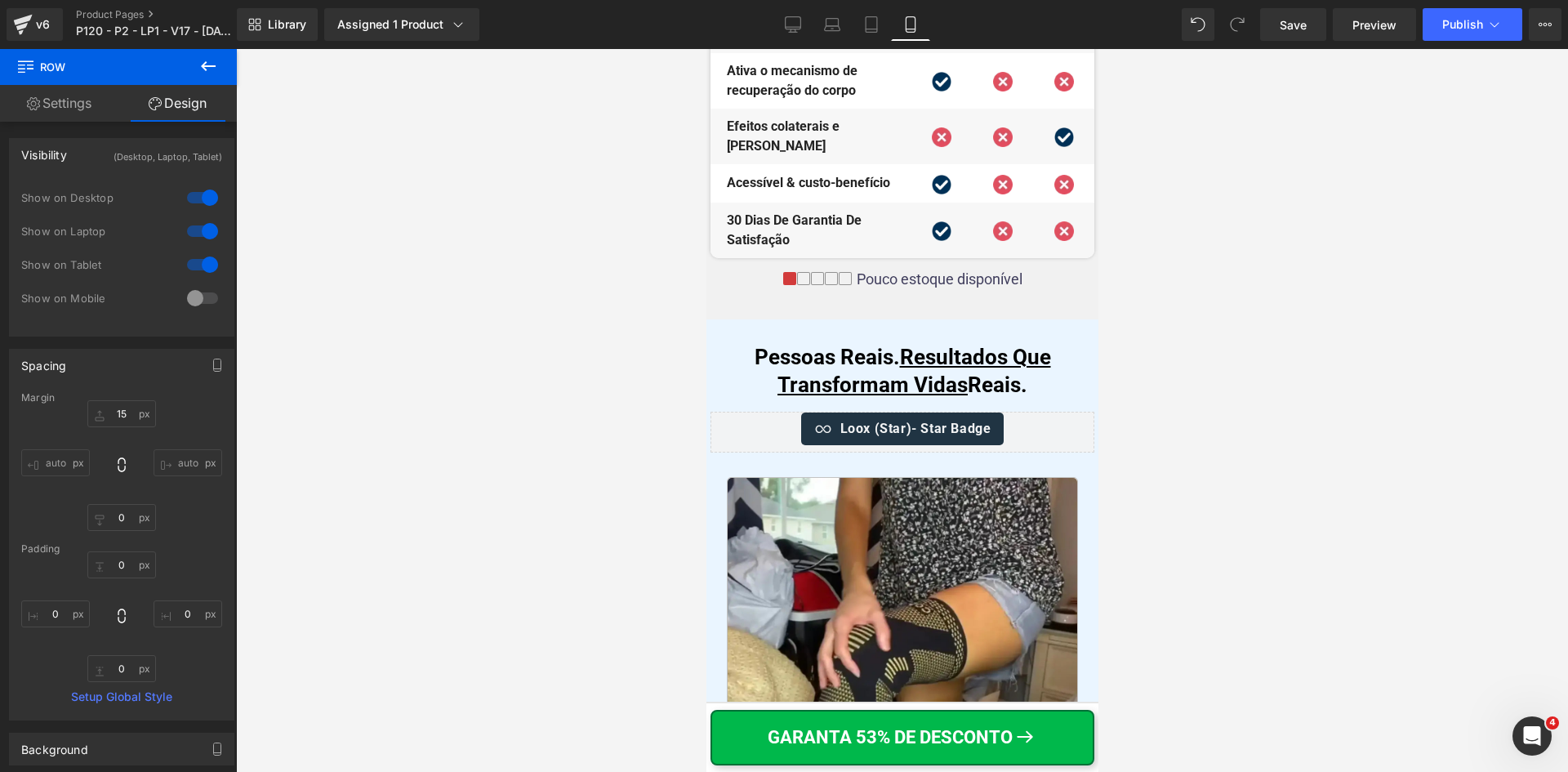
scroll to position [9151, 0]
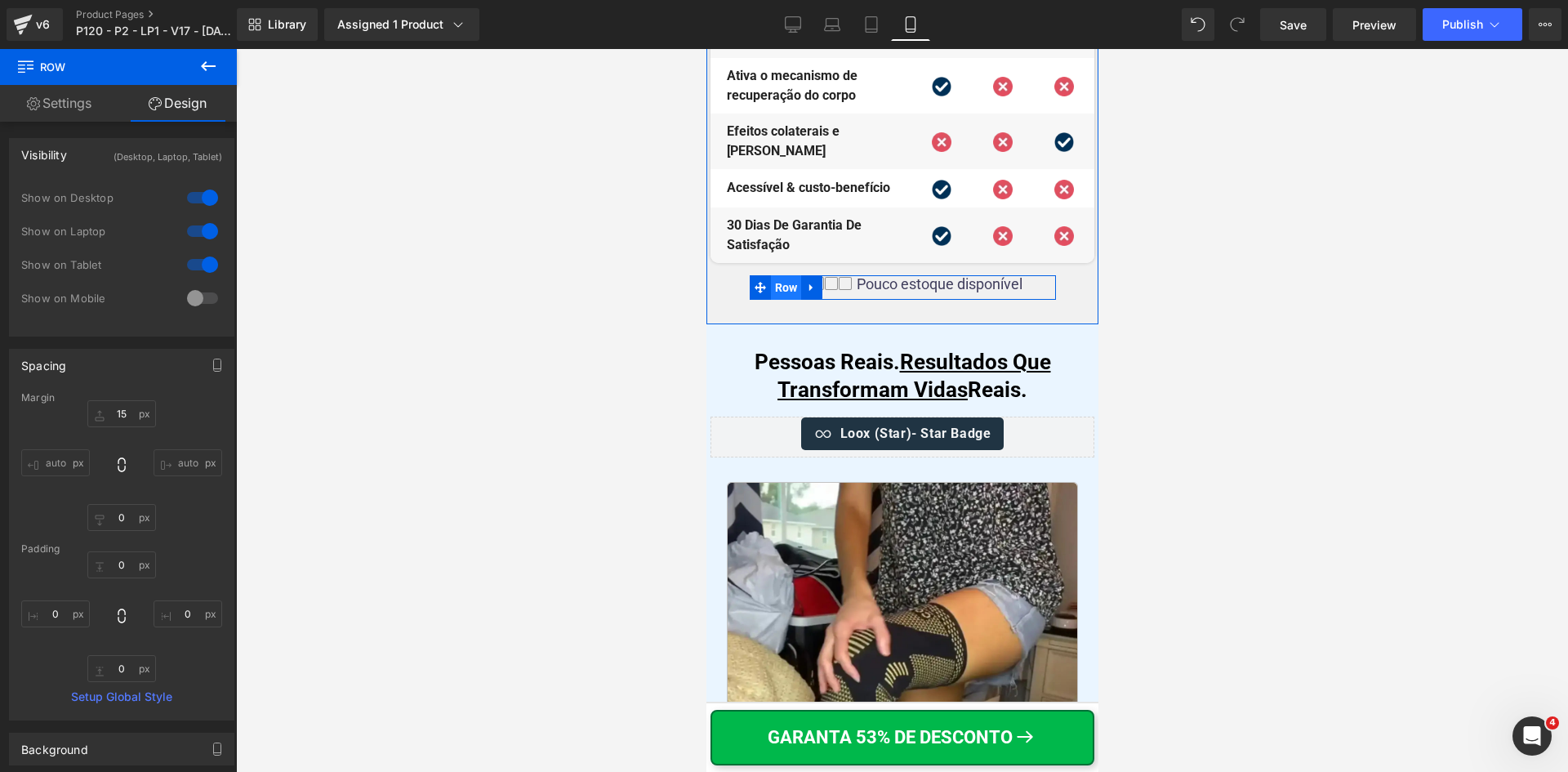
click at [785, 299] on span "Row" at bounding box center [785, 287] width 31 height 24
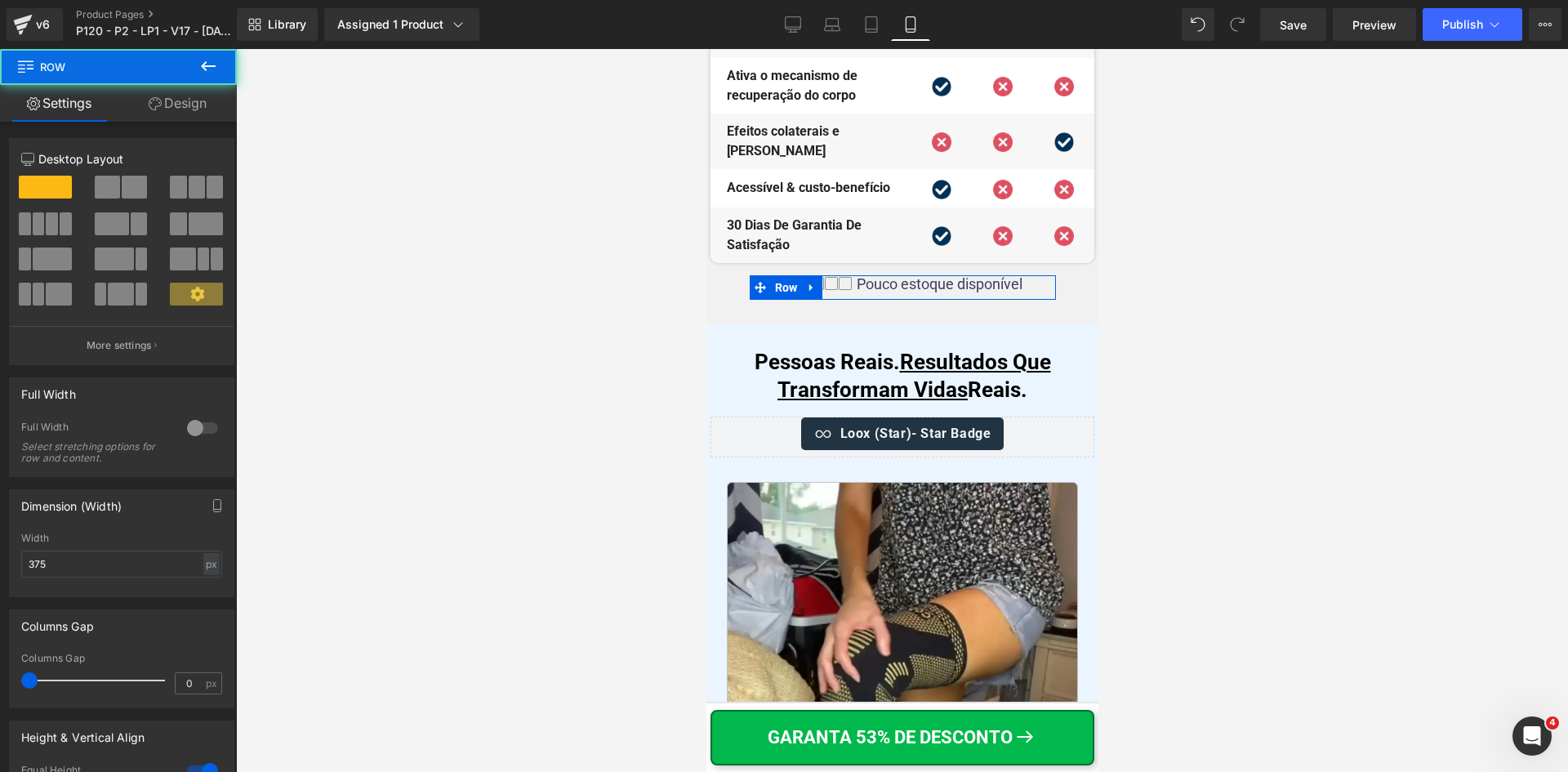
click at [193, 104] on link "Design" at bounding box center [177, 103] width 118 height 37
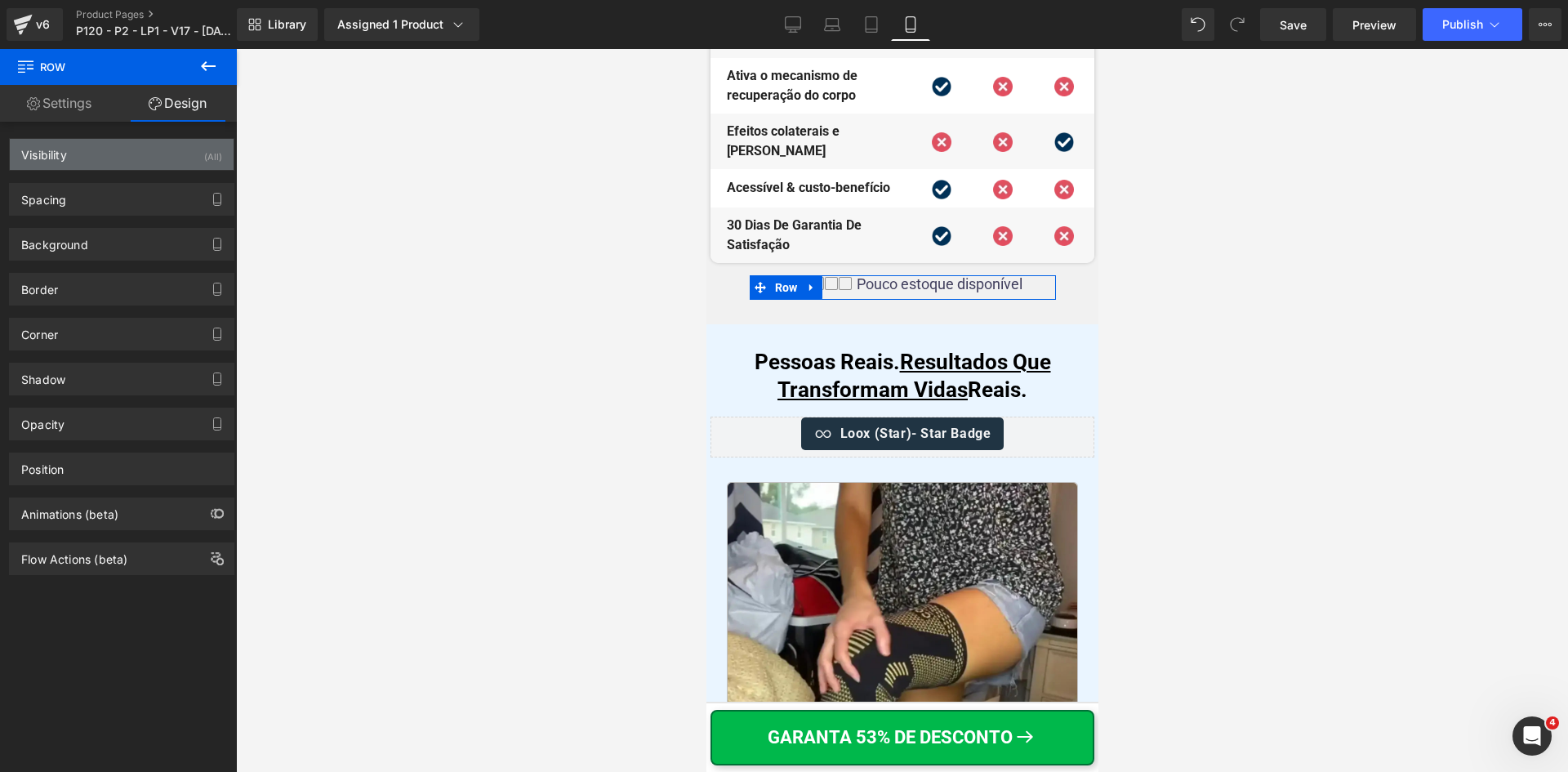
click at [78, 157] on div "Visibility (All)" at bounding box center [122, 153] width 224 height 31
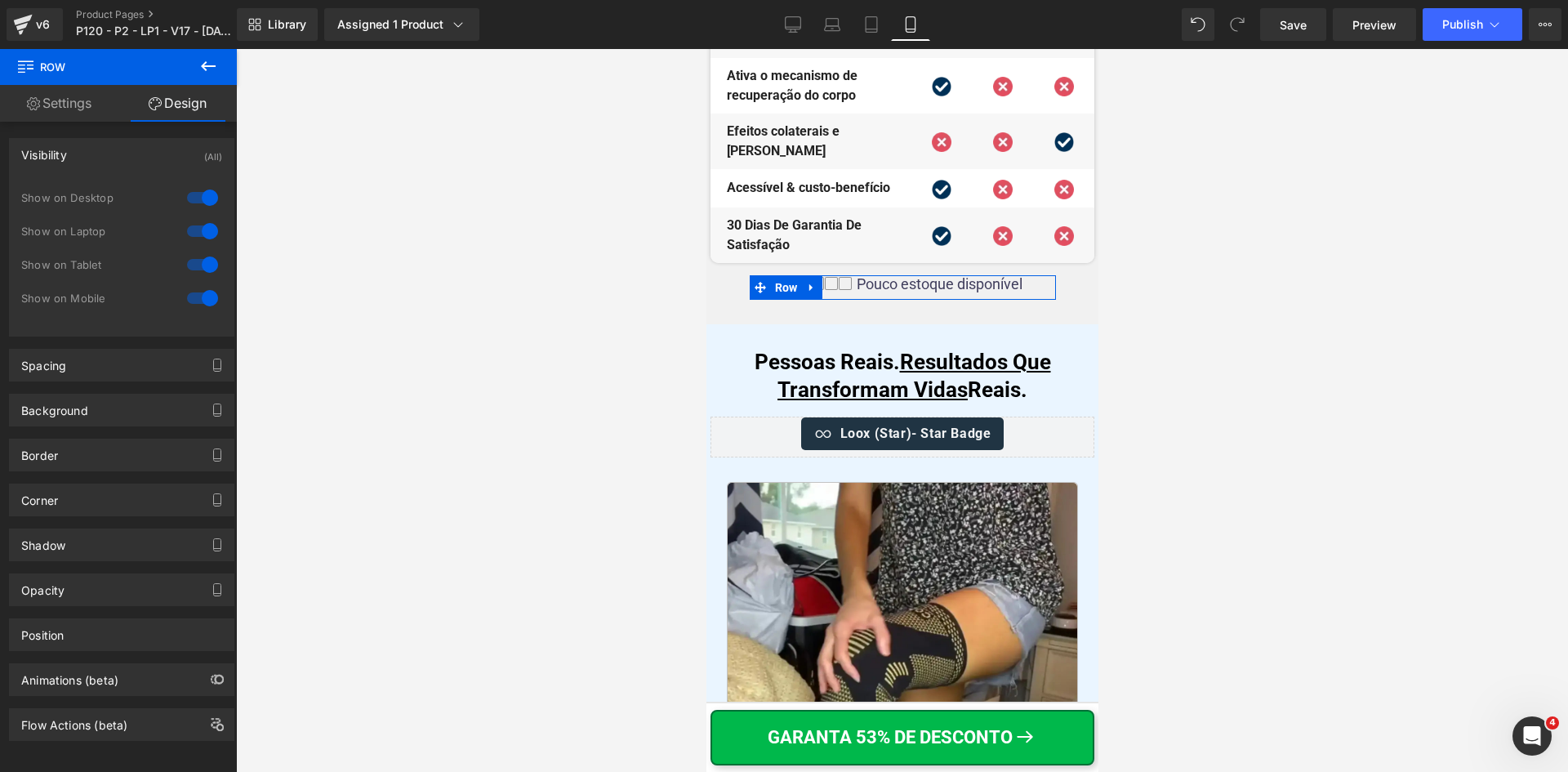
click at [198, 300] on div at bounding box center [203, 298] width 39 height 26
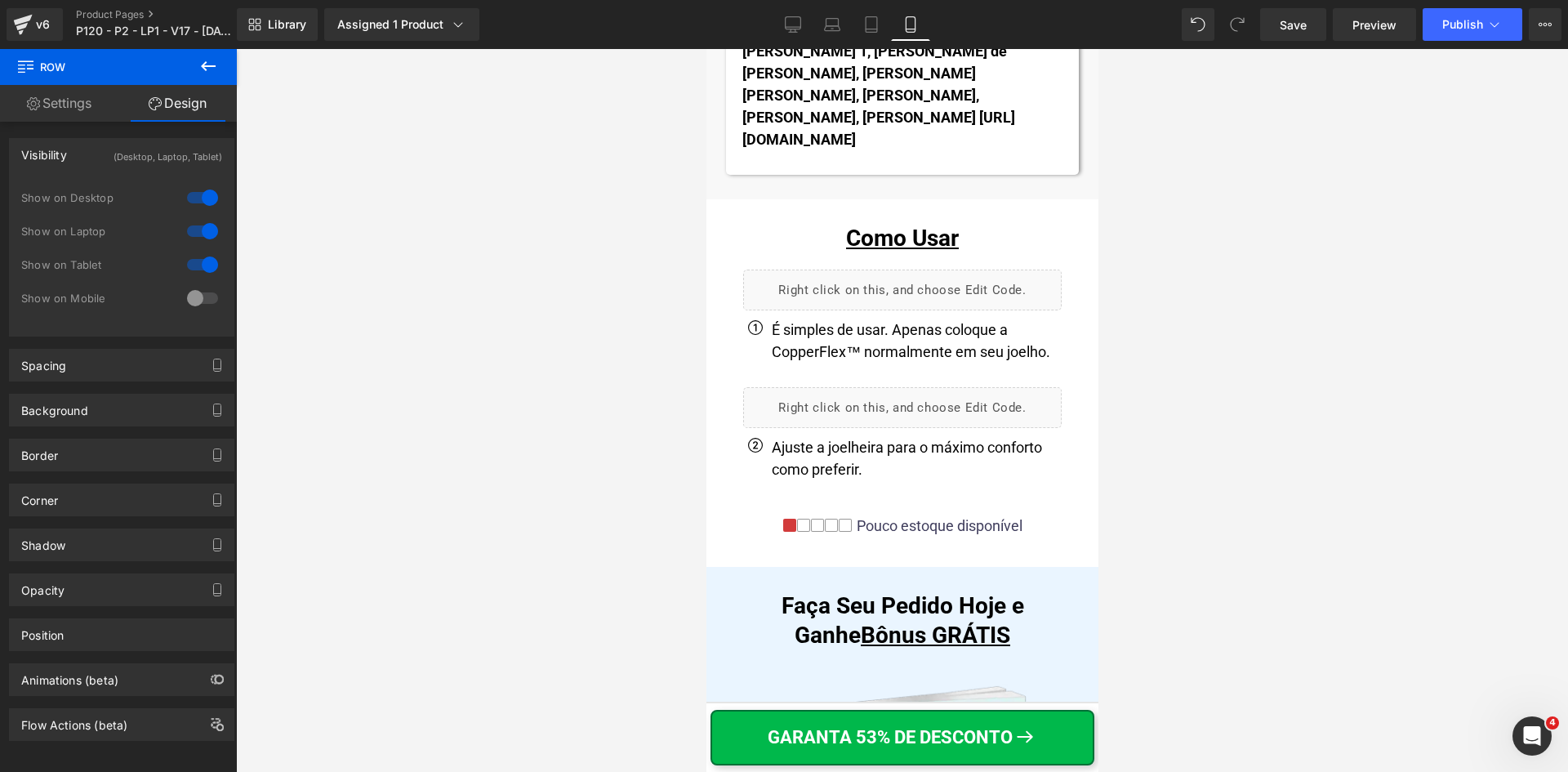
scroll to position [12664, 0]
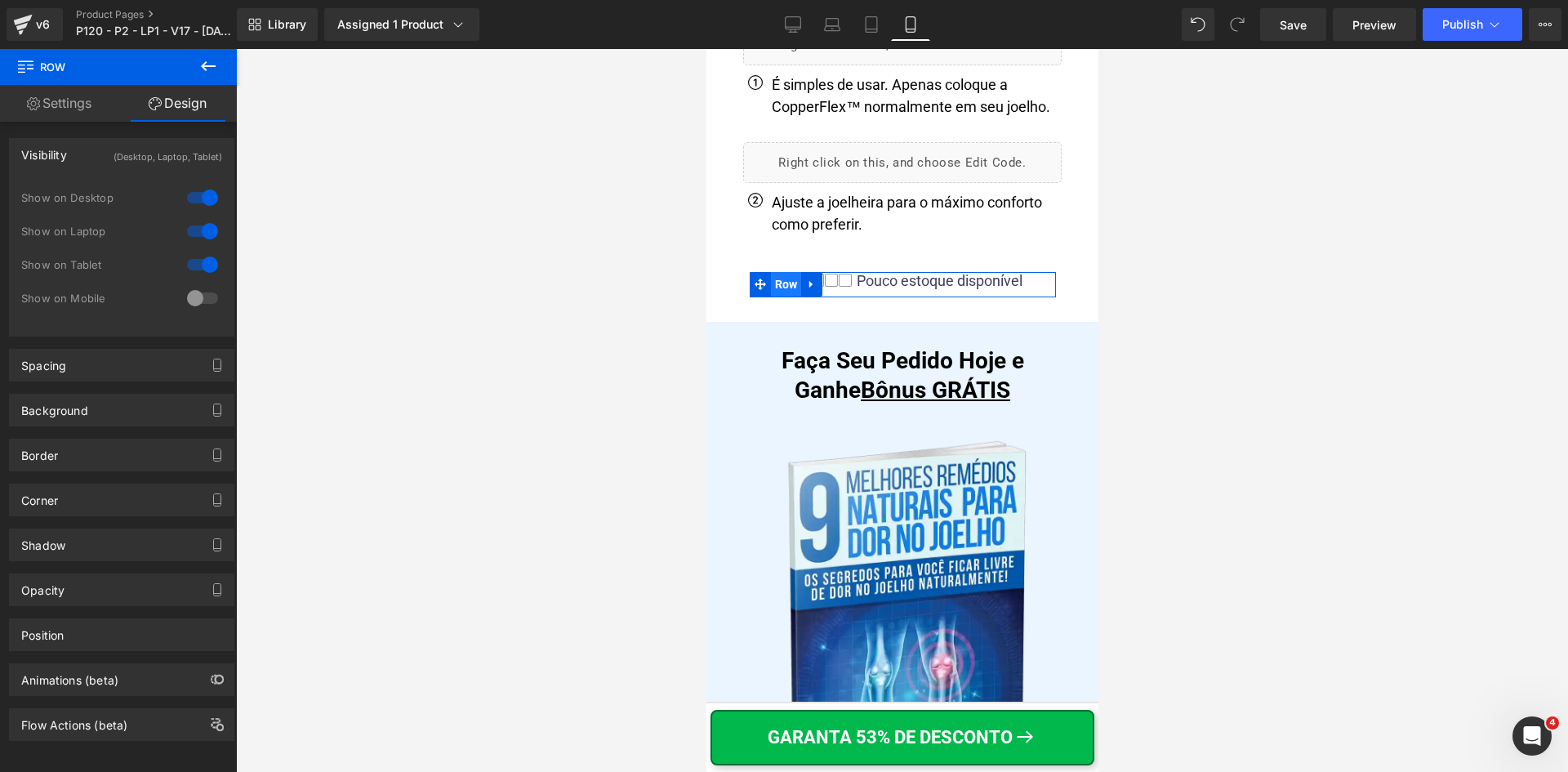
click at [789, 297] on span "Row" at bounding box center [785, 284] width 31 height 24
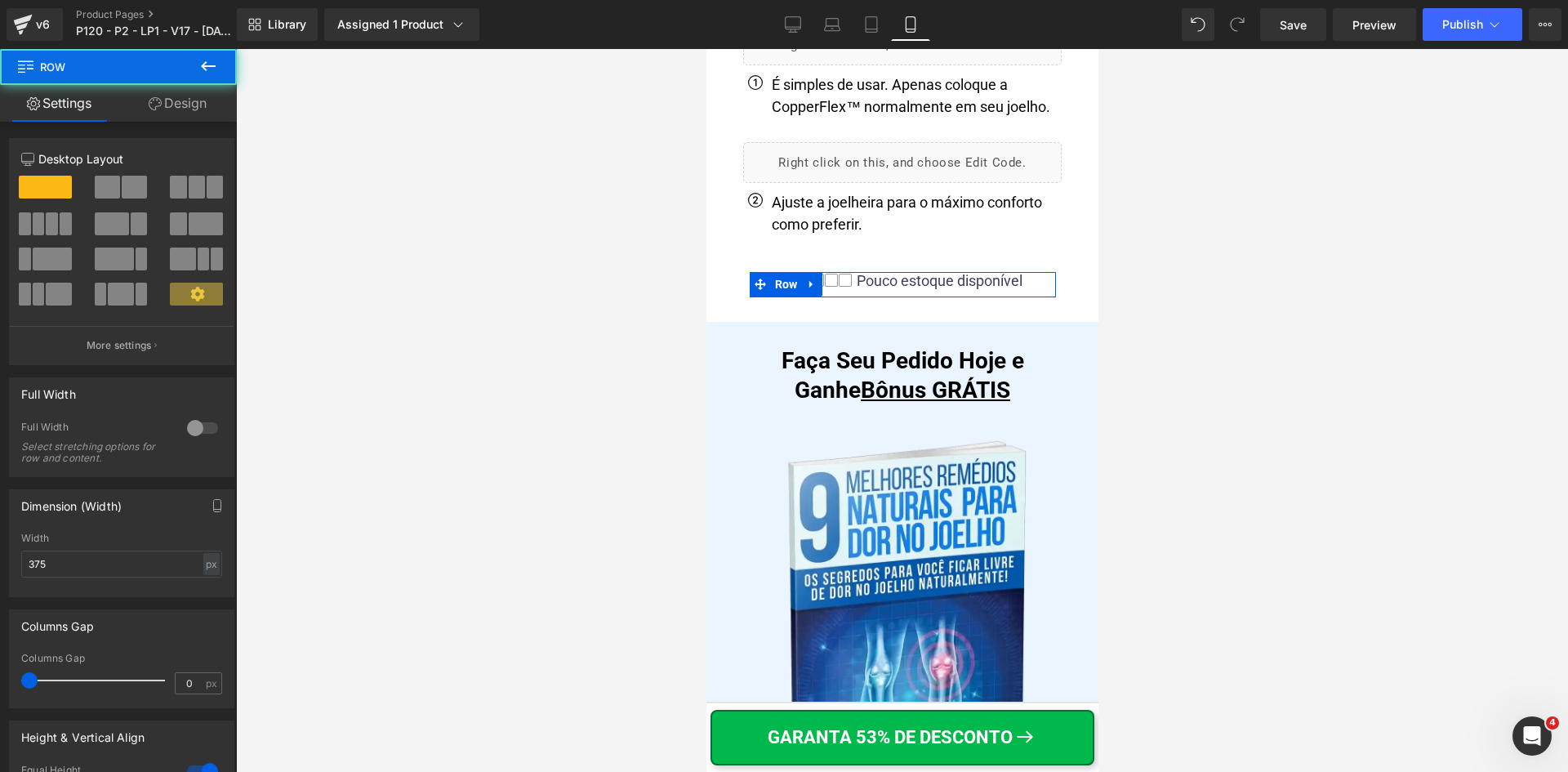
click at [190, 97] on link "Design" at bounding box center [177, 103] width 118 height 37
click at [0, 0] on div "Spacing" at bounding box center [0, 0] width 0 height 0
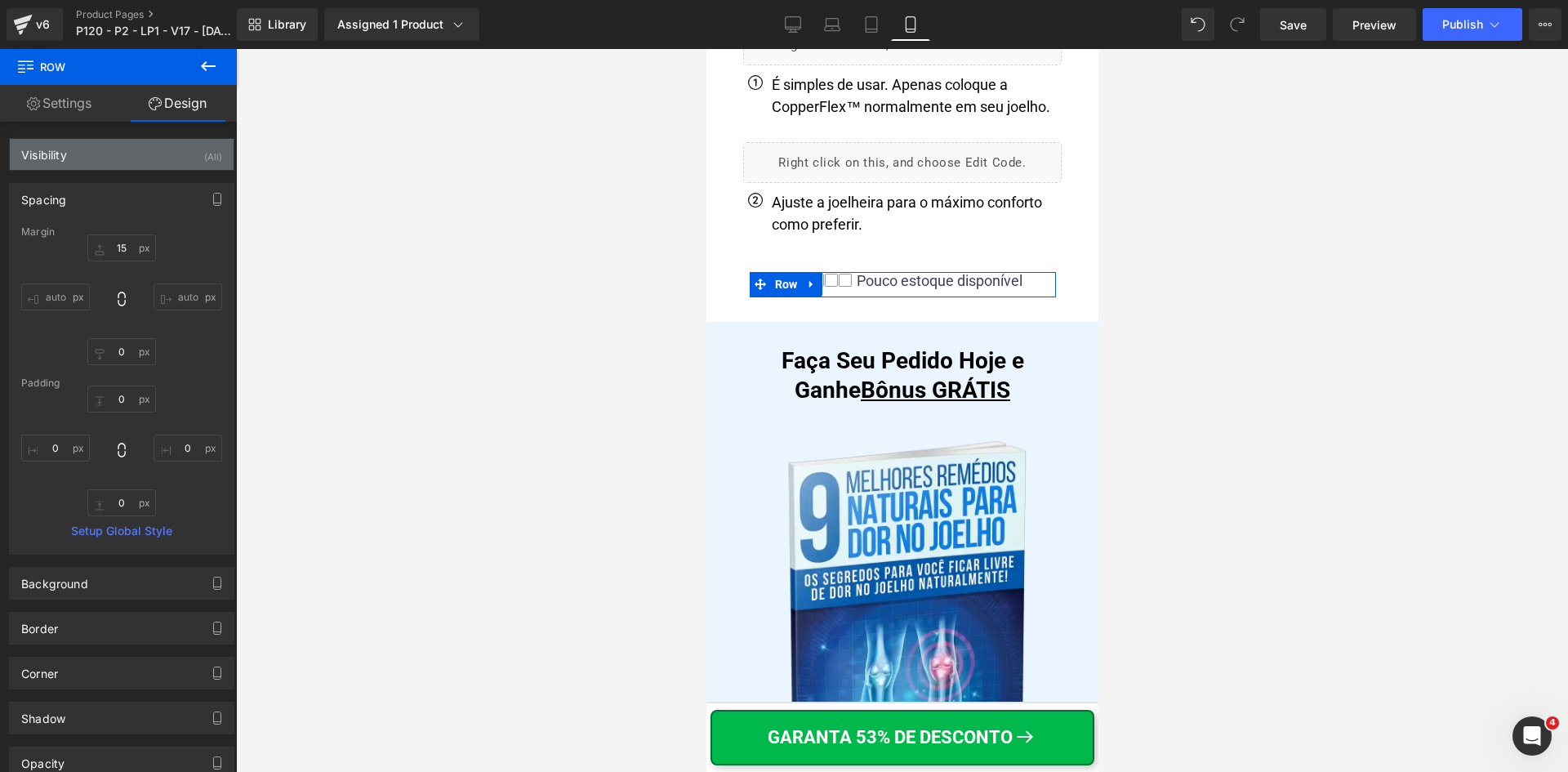
click at [166, 136] on div "Visibility (All) 0|0|0|0 1 Show on Desktop 1 Show on Laptop 1 Show on Tablet 1 …" at bounding box center [122, 148] width 245 height 45
click at [171, 153] on div "Visibility (All)" at bounding box center [122, 153] width 224 height 31
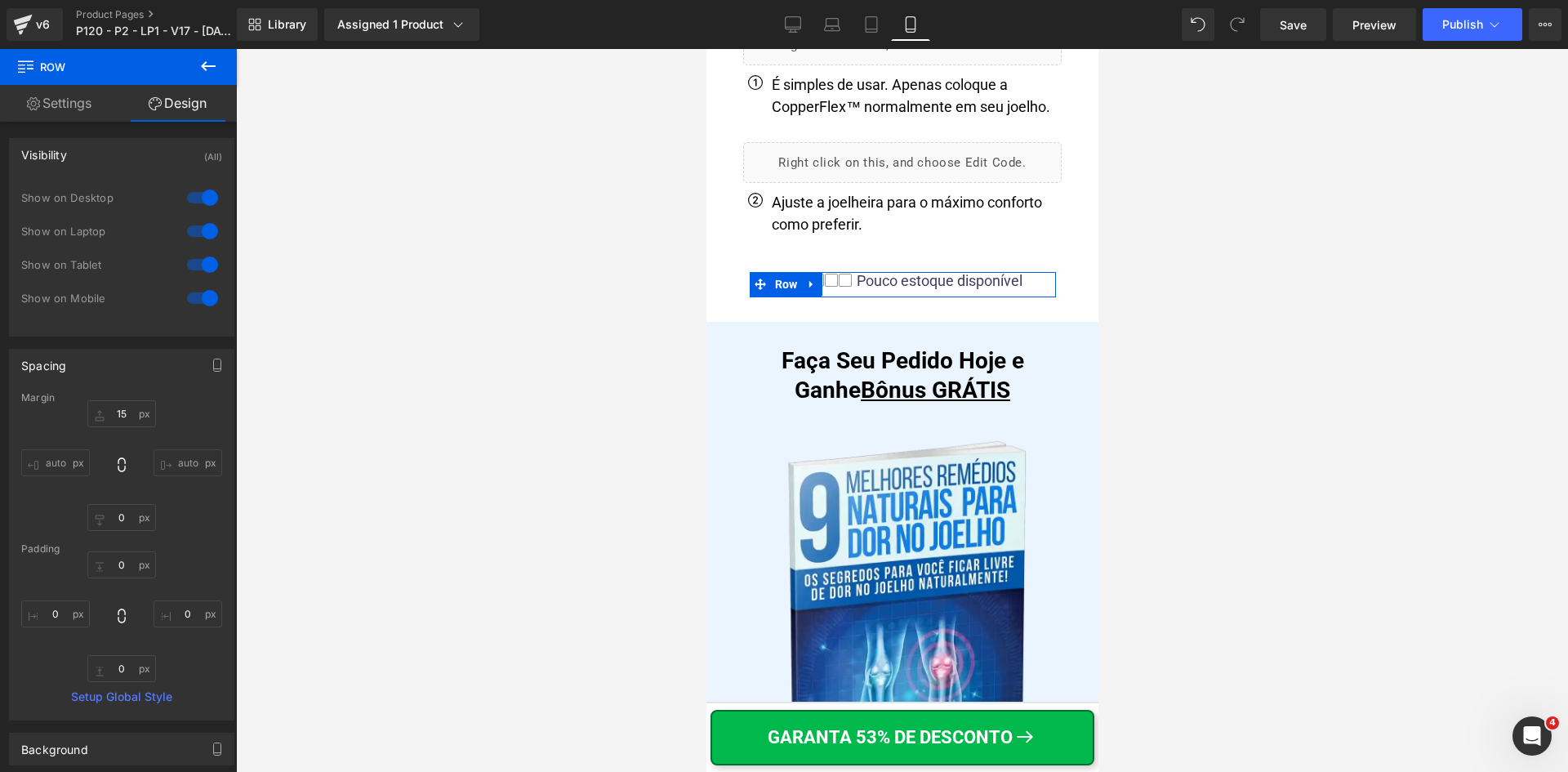
drag, startPoint x: 200, startPoint y: 288, endPoint x: 205, endPoint y: 297, distance: 10.3
click at [202, 293] on div at bounding box center [203, 298] width 39 height 26
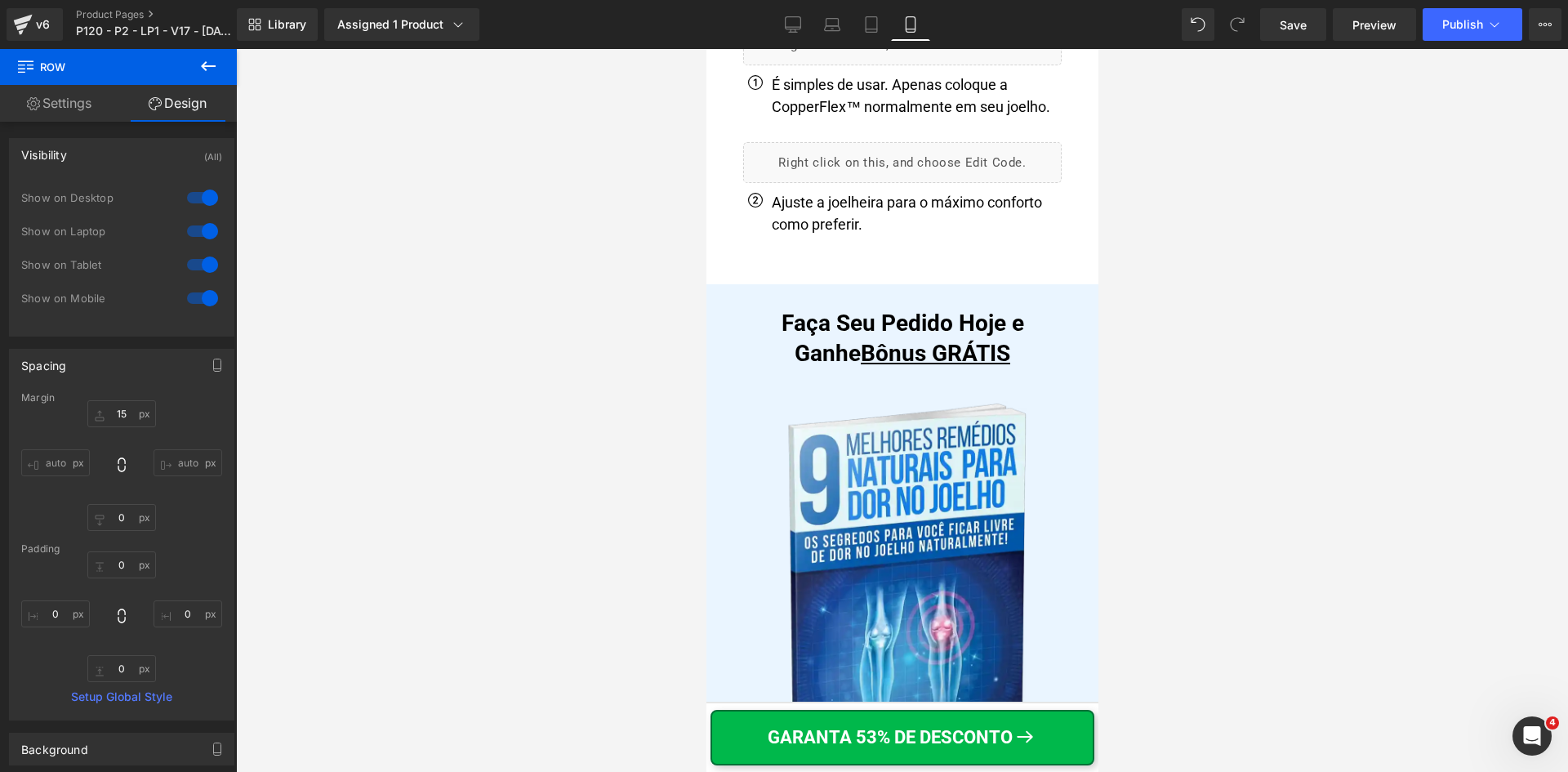
click at [205, 297] on div at bounding box center [203, 298] width 39 height 26
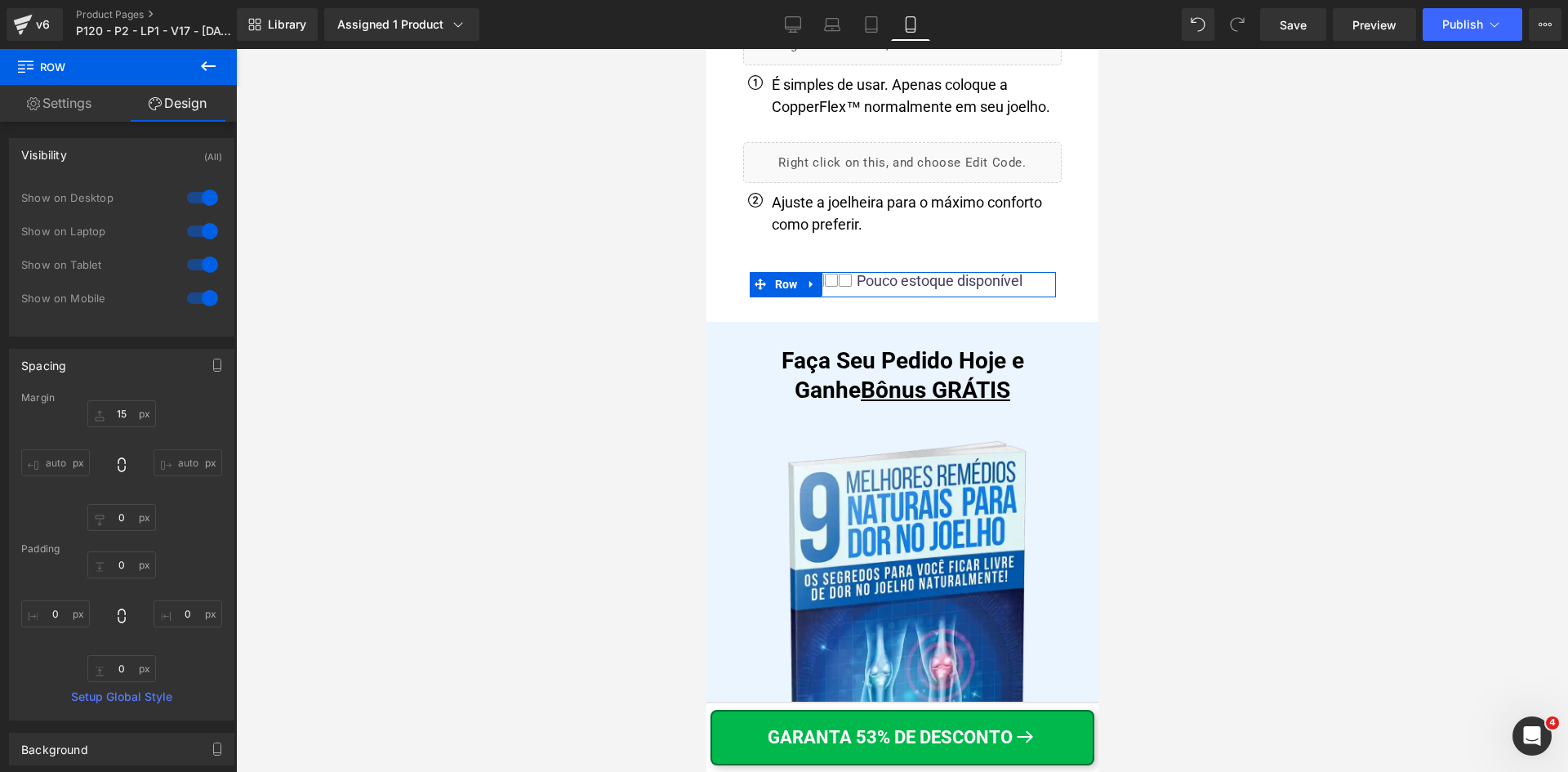
drag, startPoint x: 169, startPoint y: 299, endPoint x: 206, endPoint y: 300, distance: 37.0
click at [184, 299] on div "Show on Mobile" at bounding box center [122, 307] width 201 height 33
click at [208, 299] on div at bounding box center [203, 298] width 39 height 26
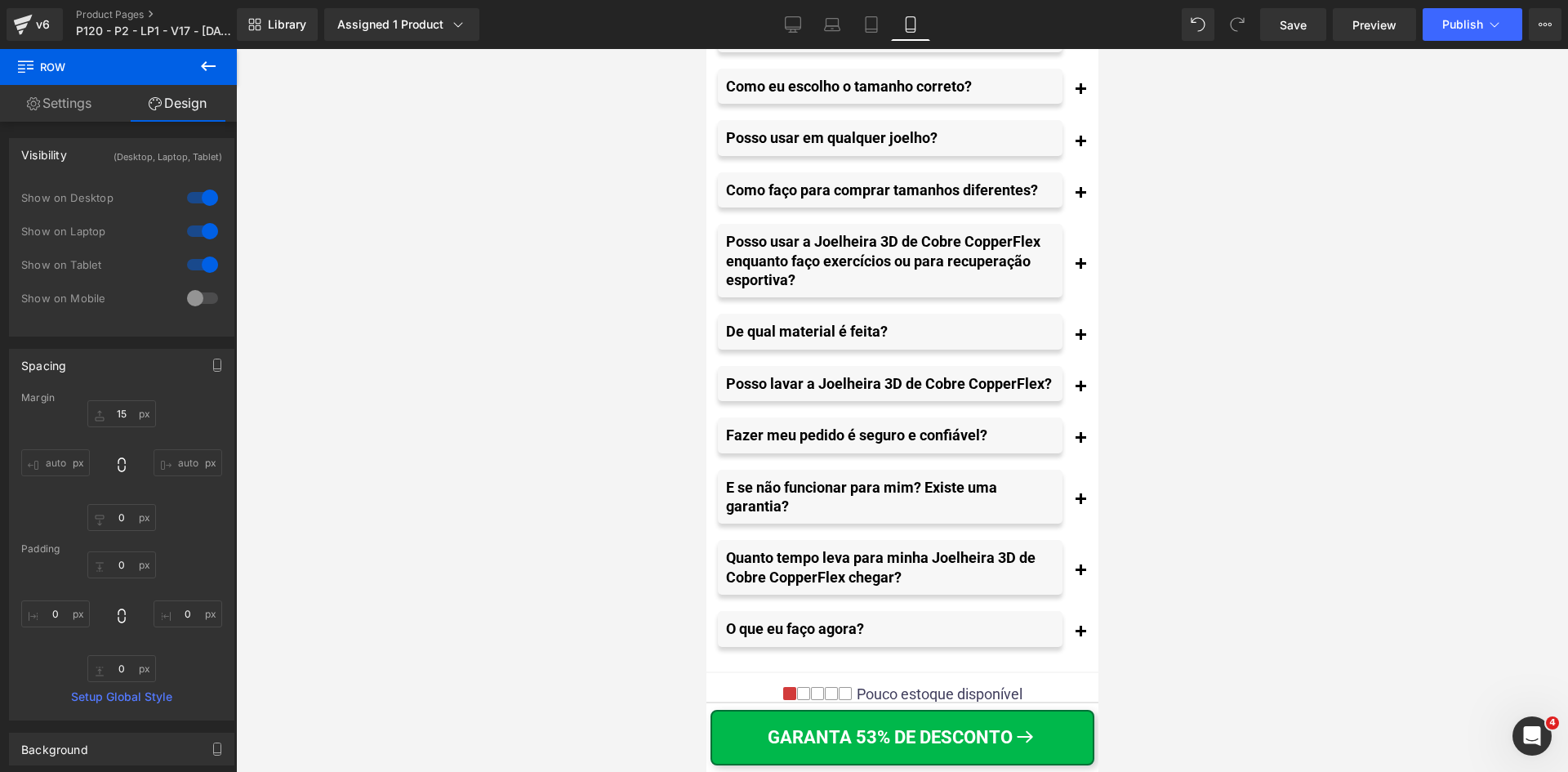
scroll to position [18872, 0]
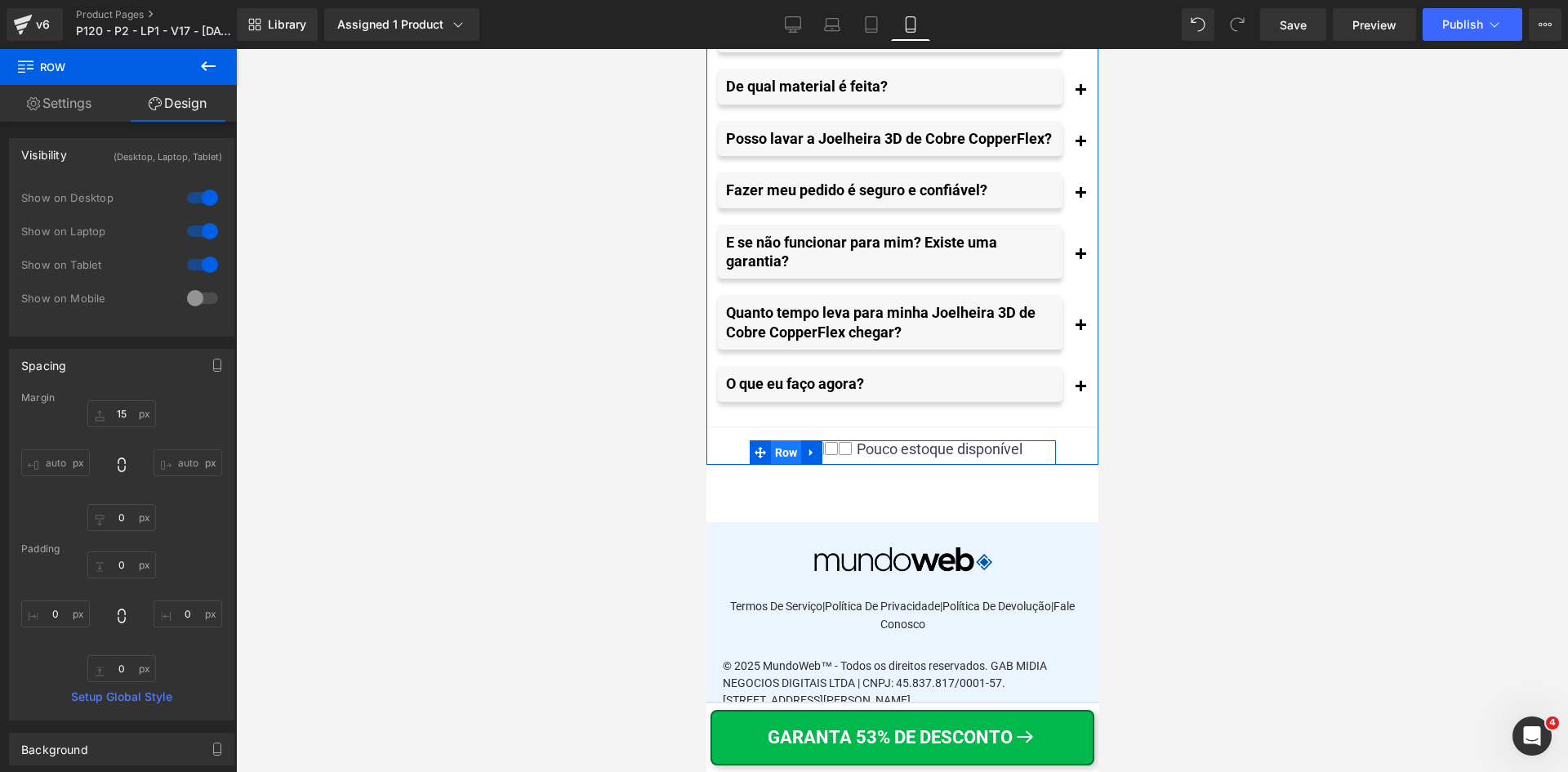
click at [783, 465] on span "Row" at bounding box center [785, 452] width 31 height 24
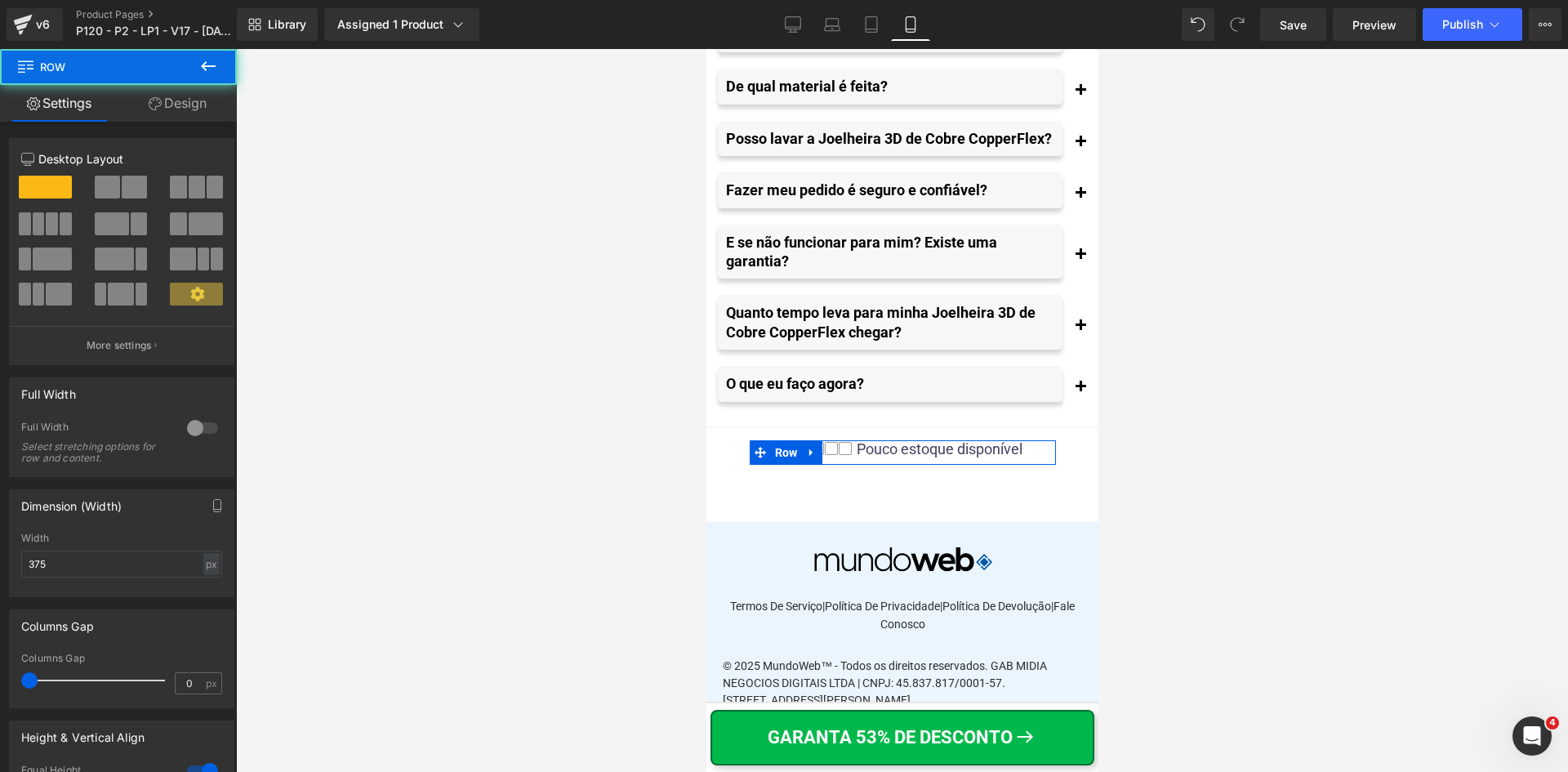
click at [198, 94] on link "Design" at bounding box center [177, 103] width 118 height 37
click at [0, 0] on div "Spacing" at bounding box center [0, 0] width 0 height 0
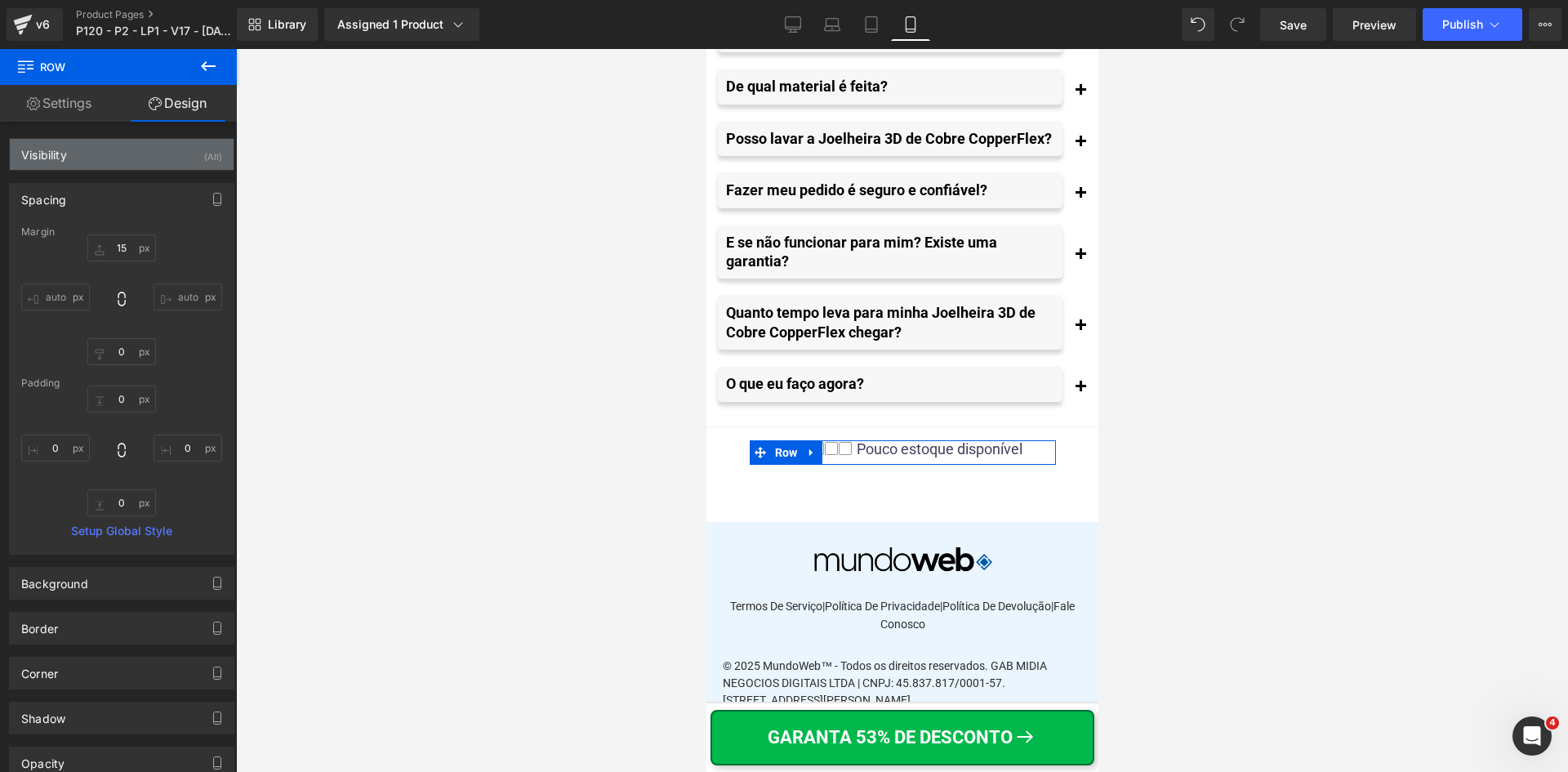
click at [125, 158] on div "Visibility (All)" at bounding box center [122, 153] width 224 height 31
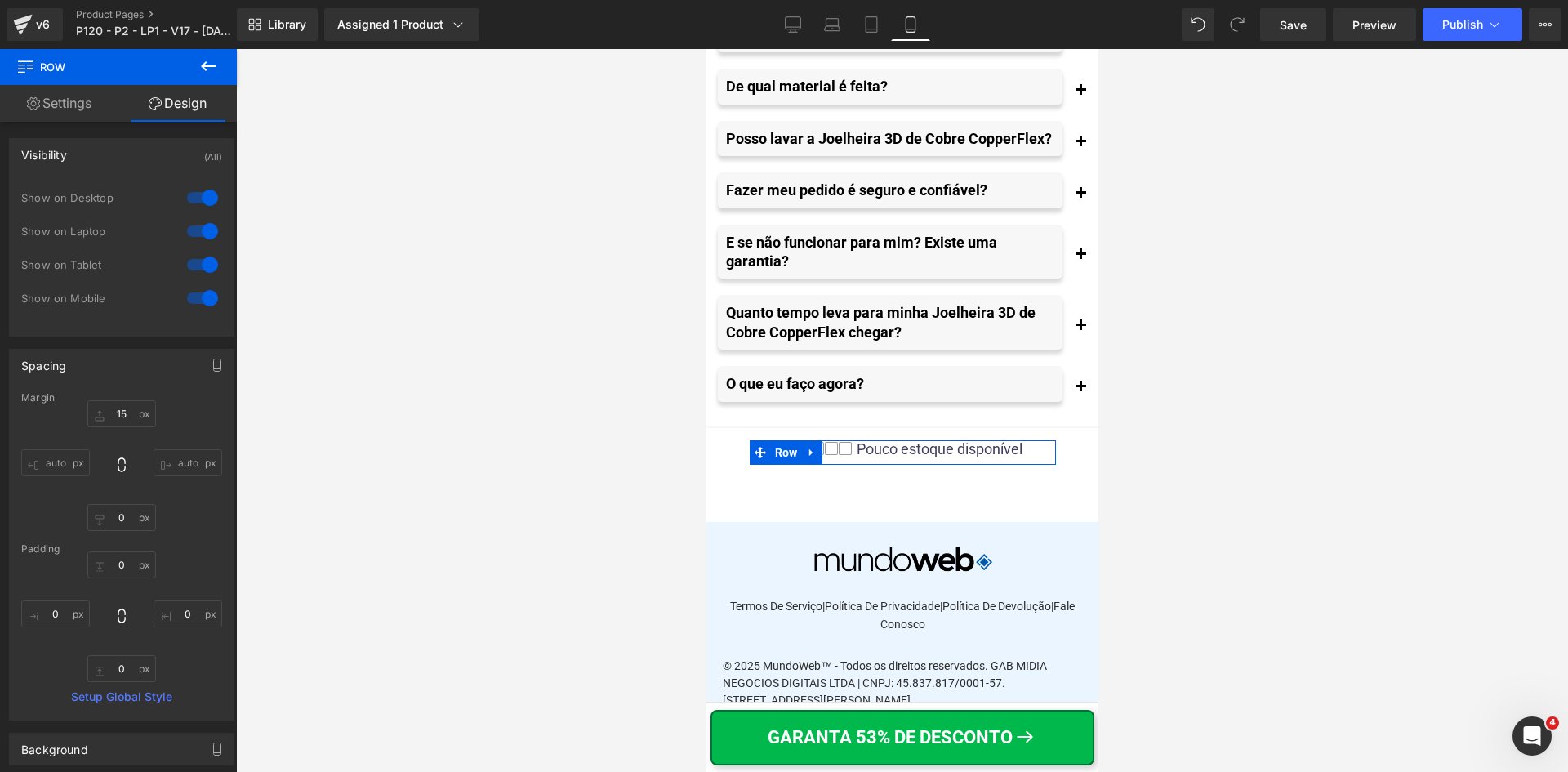
click at [200, 296] on div at bounding box center [203, 298] width 39 height 26
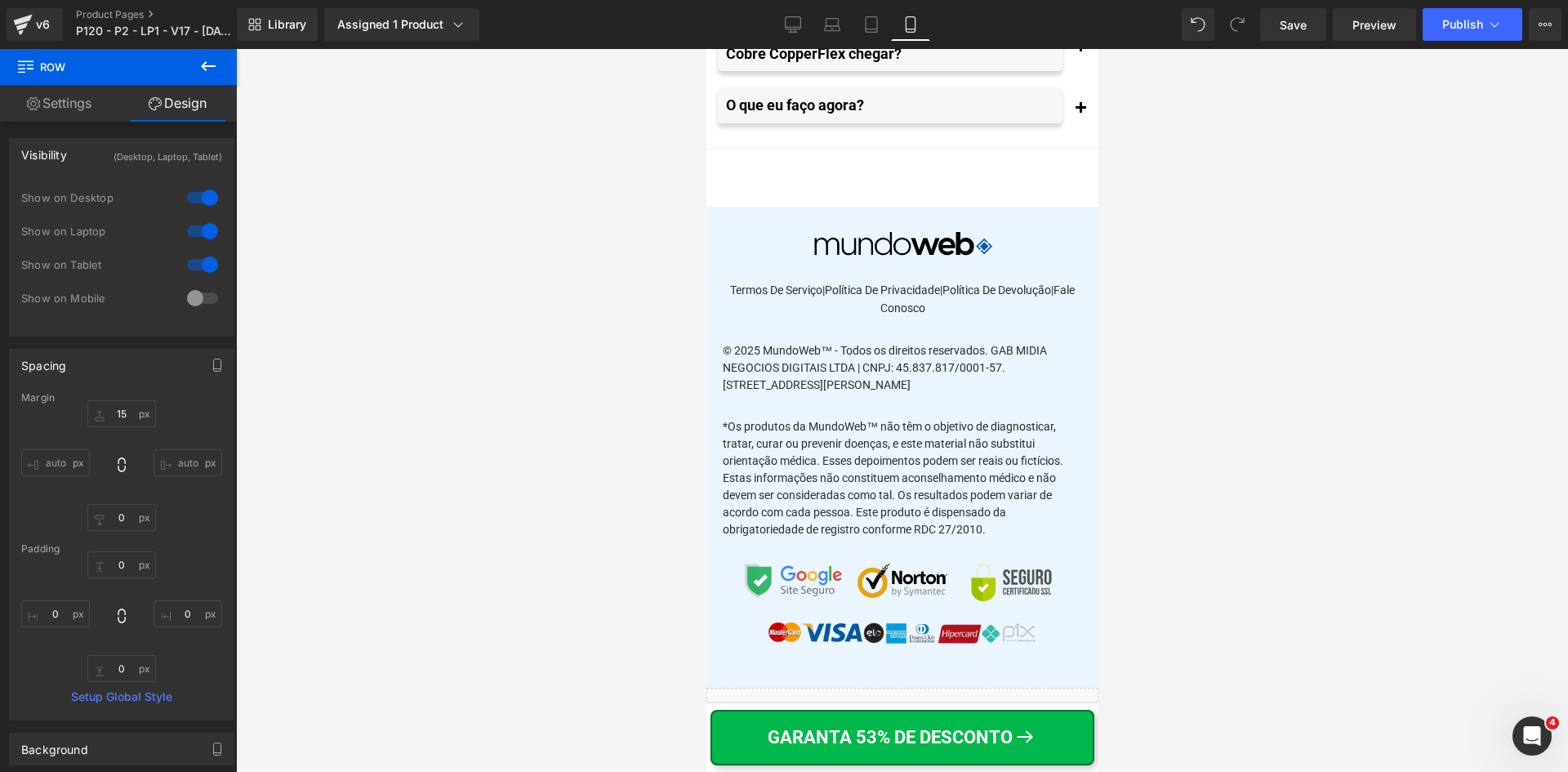
scroll to position [19280, 0]
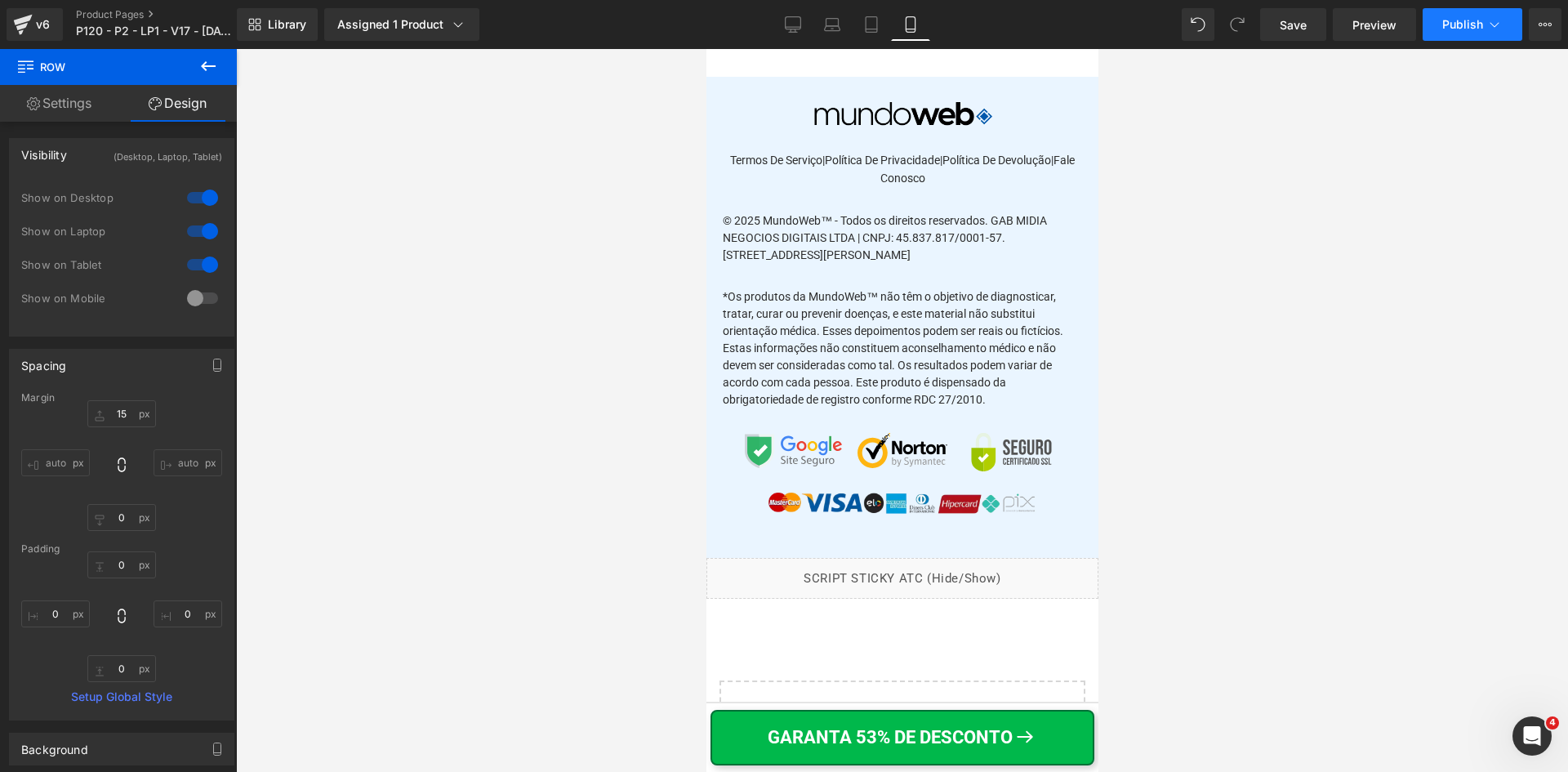
click at [1471, 33] on button "Publish" at bounding box center [1472, 24] width 100 height 33
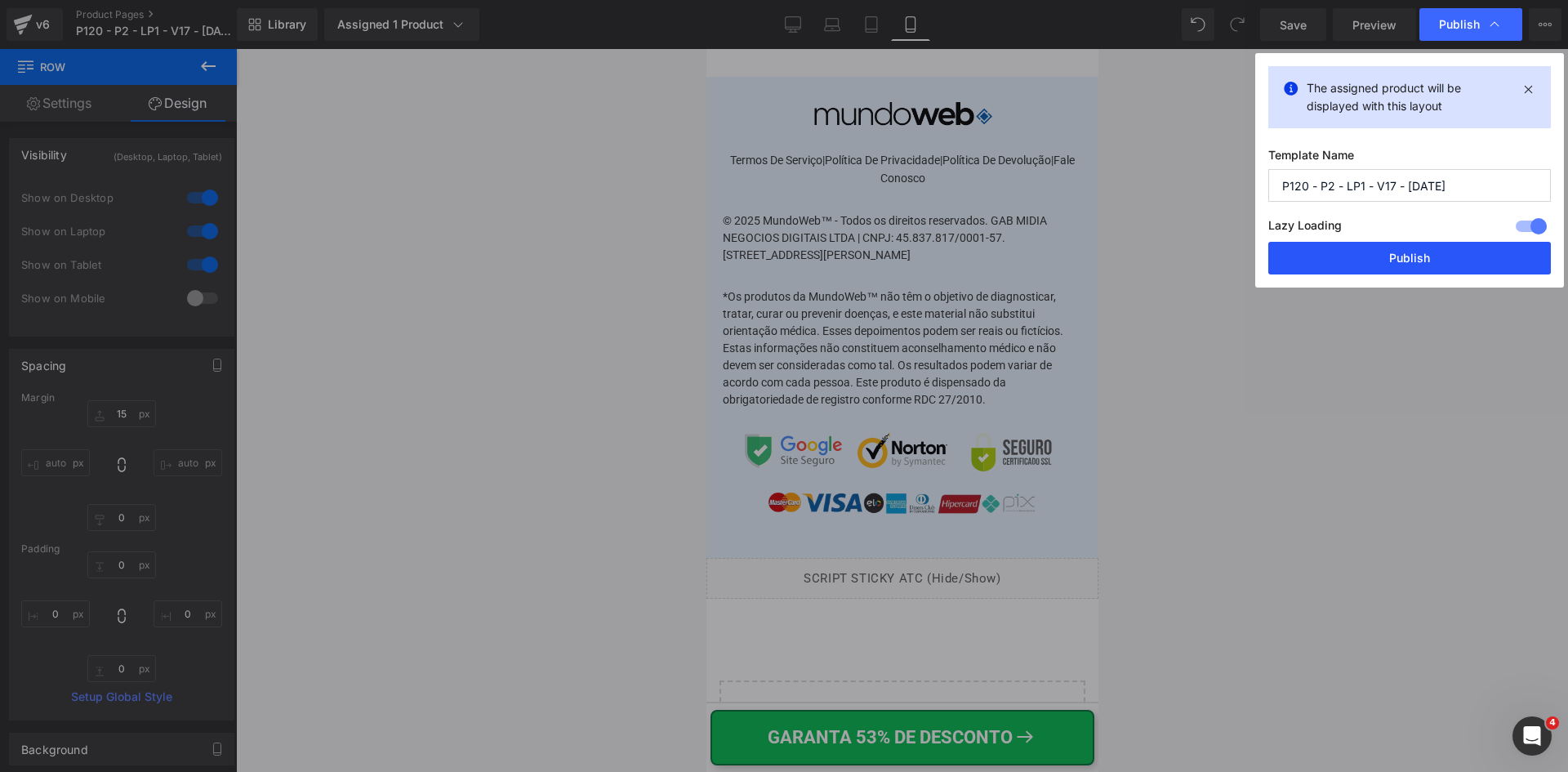
click at [1421, 267] on button "Publish" at bounding box center [1410, 258] width 283 height 33
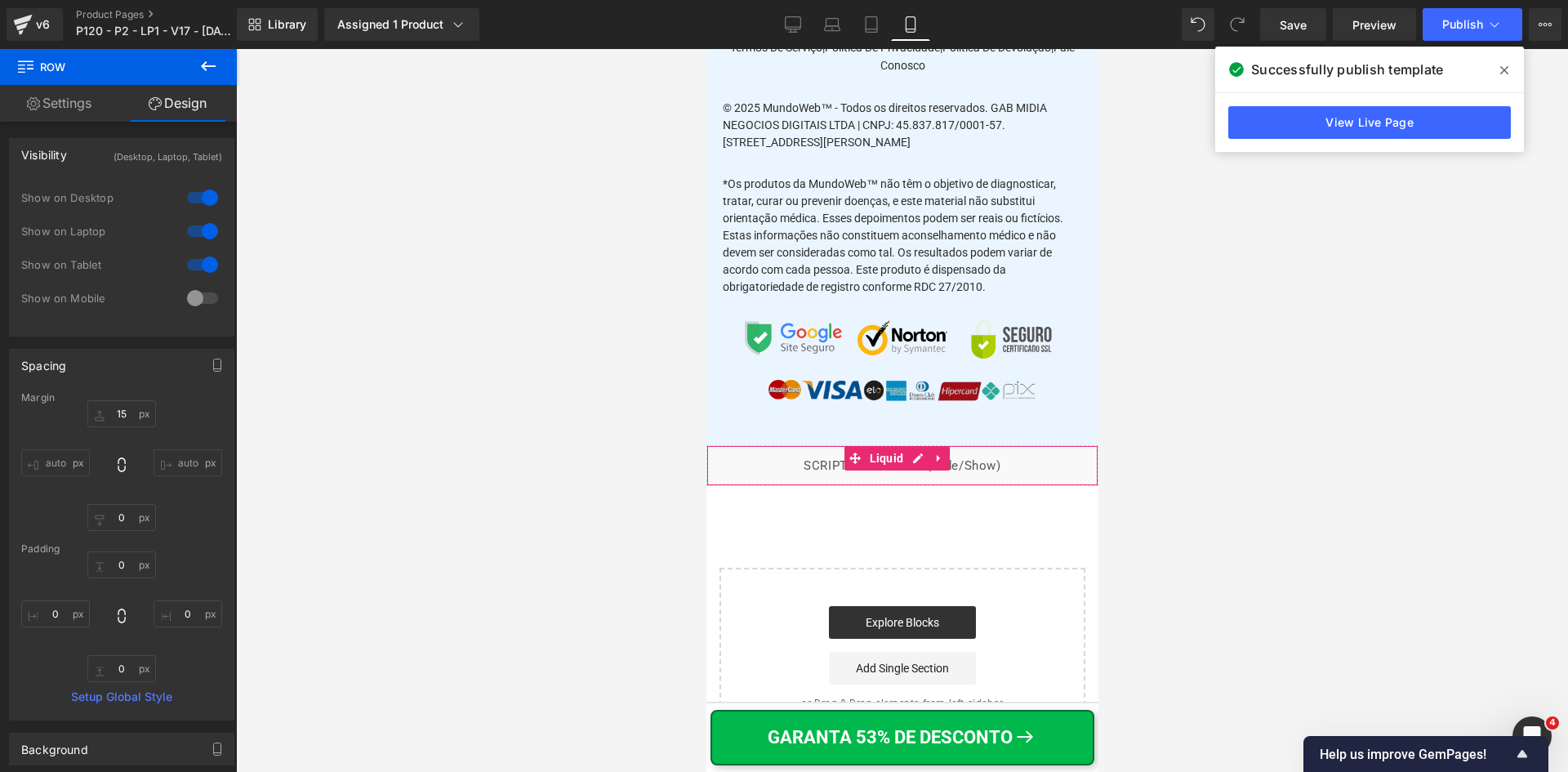
scroll to position [19031, 0]
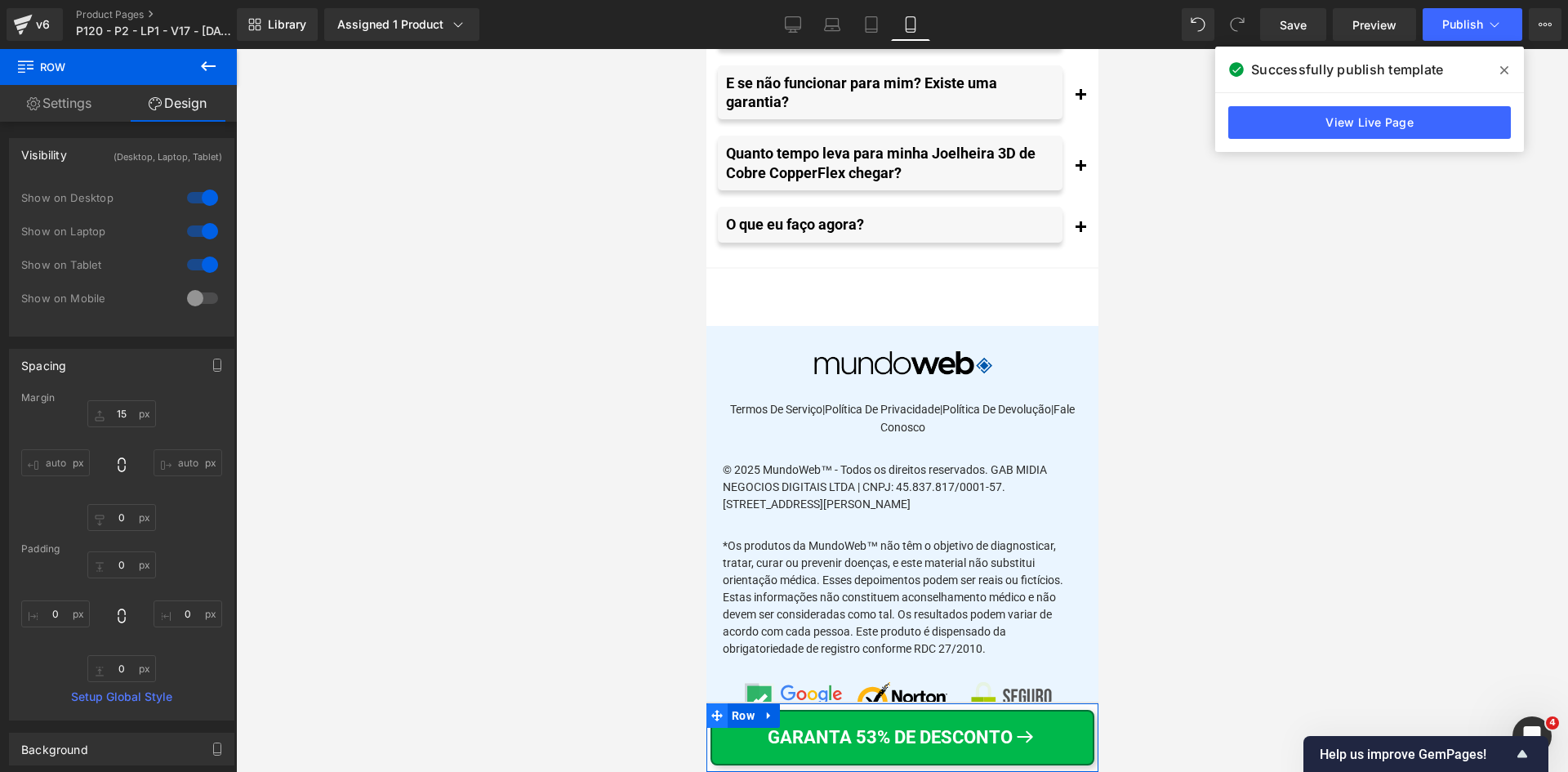
drag, startPoint x: 731, startPoint y: 713, endPoint x: 719, endPoint y: 704, distance: 15.0
click at [731, 713] on span "Row" at bounding box center [742, 715] width 31 height 24
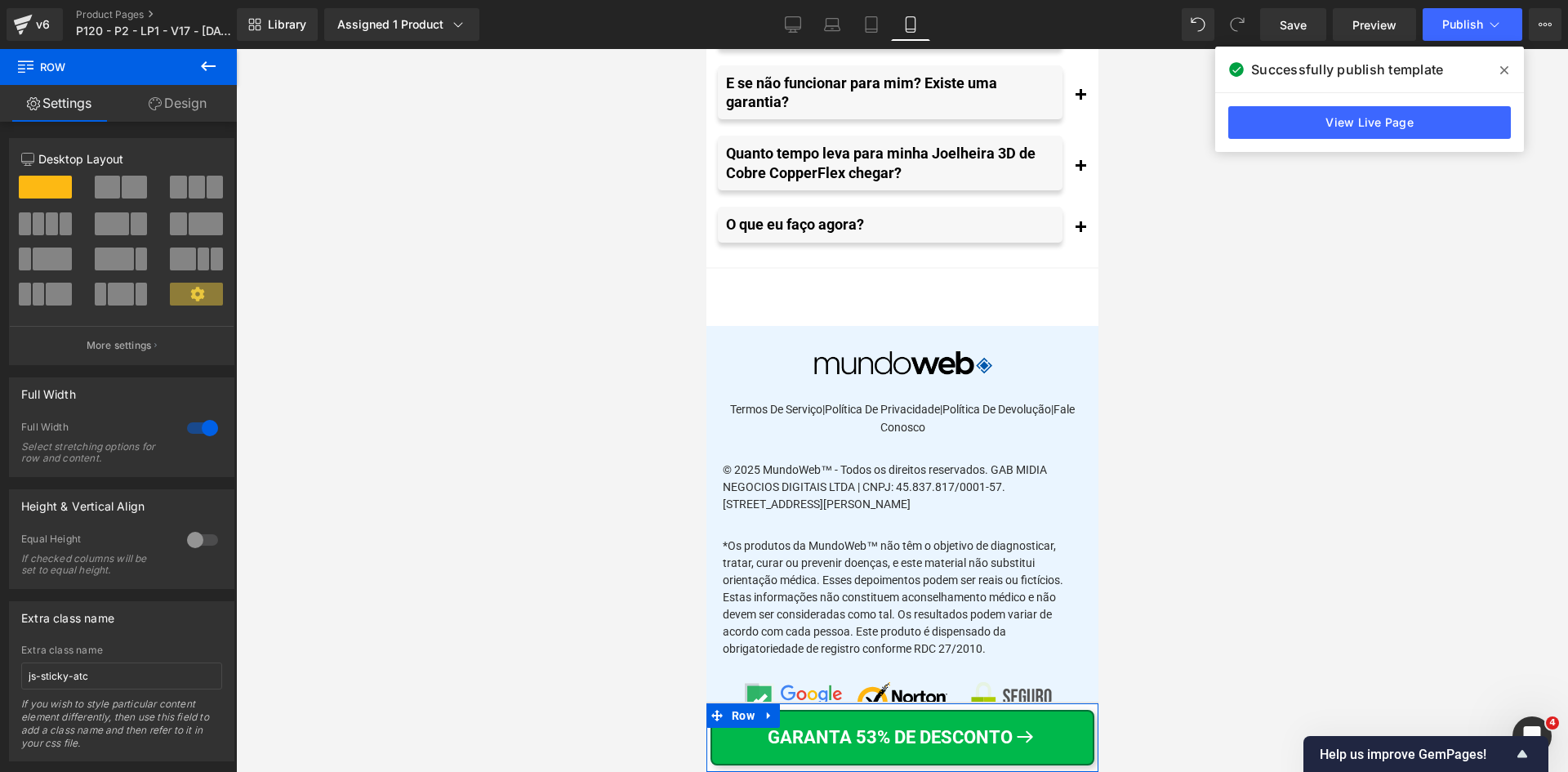
click at [174, 112] on link "Design" at bounding box center [177, 103] width 118 height 37
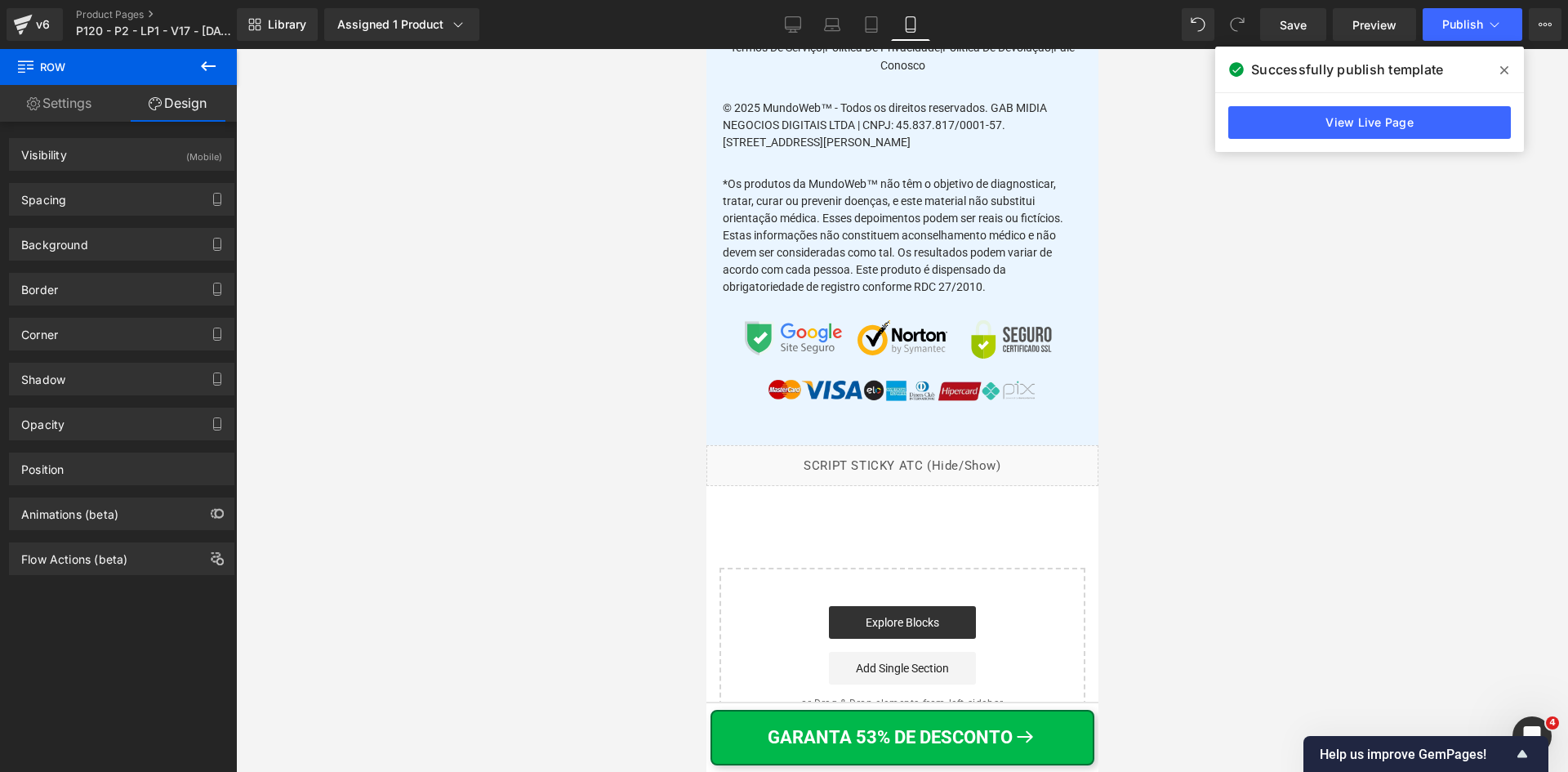
scroll to position [19113, 0]
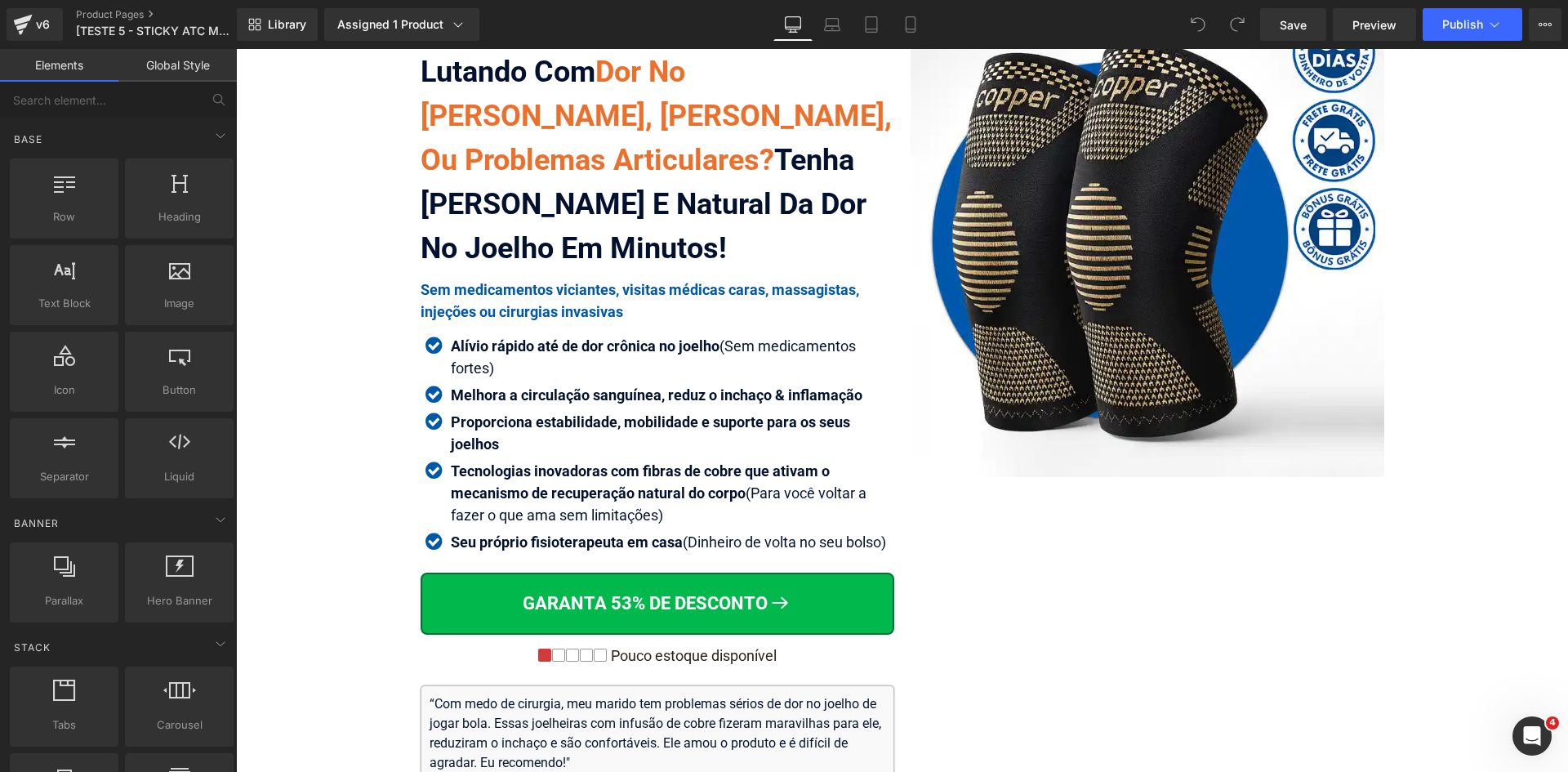
scroll to position [245, 0]
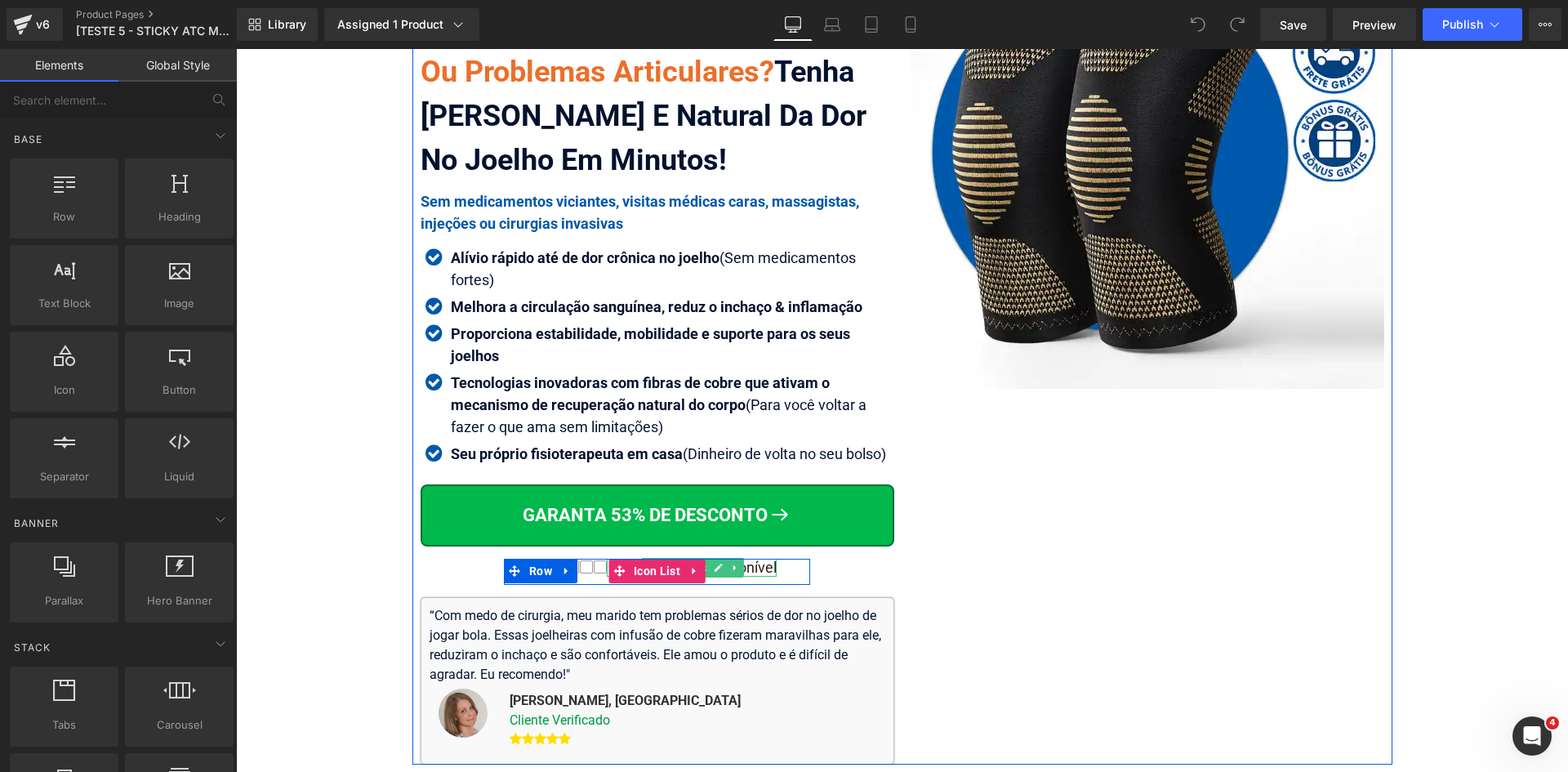
drag, startPoint x: 737, startPoint y: 566, endPoint x: 724, endPoint y: 600, distance: 36.4
click at [737, 566] on div "Pouco estoque disponível" at bounding box center [691, 567] width 170 height 18
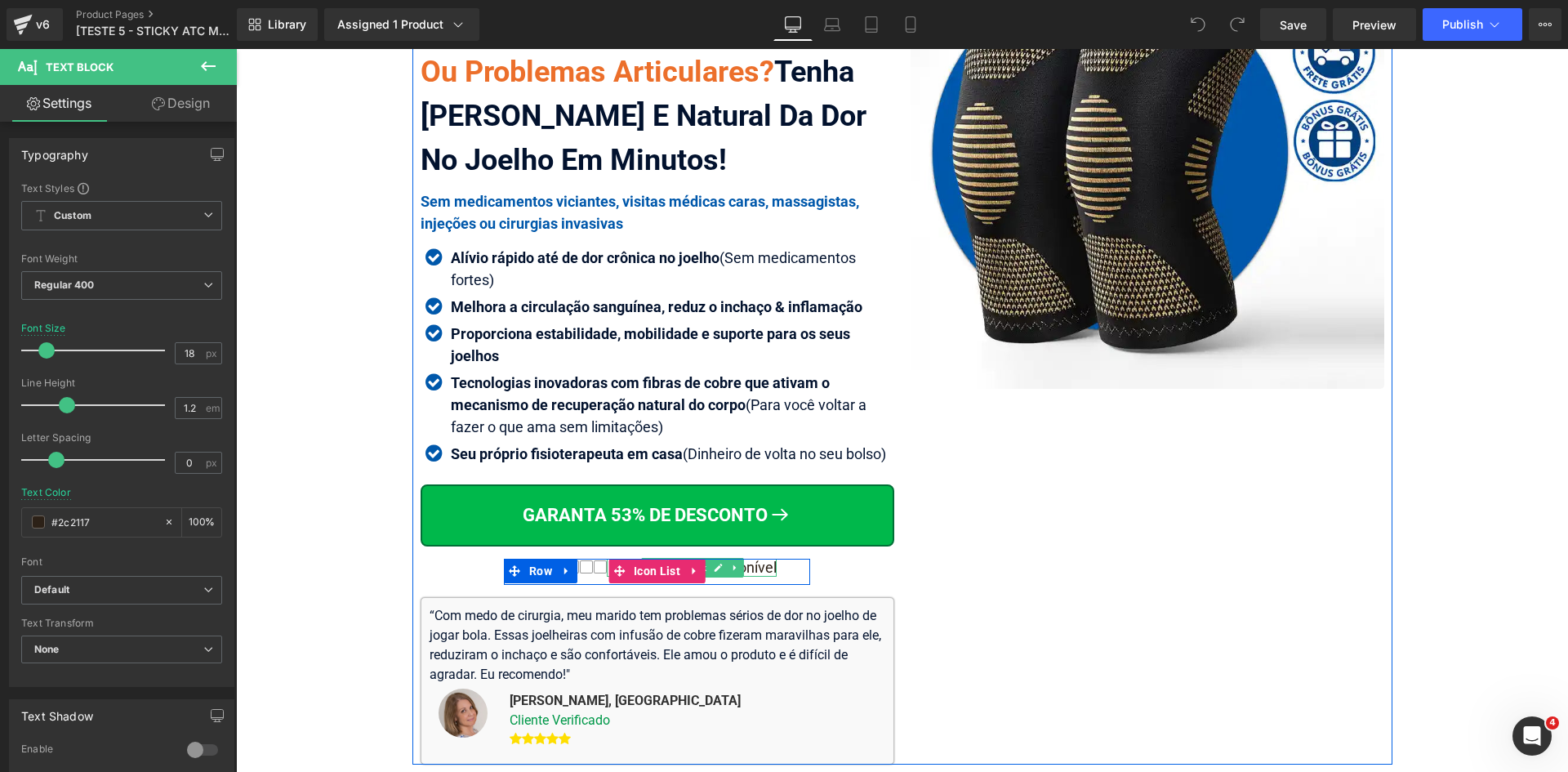
click at [747, 566] on div "Pouco estoque disponível" at bounding box center [691, 567] width 170 height 18
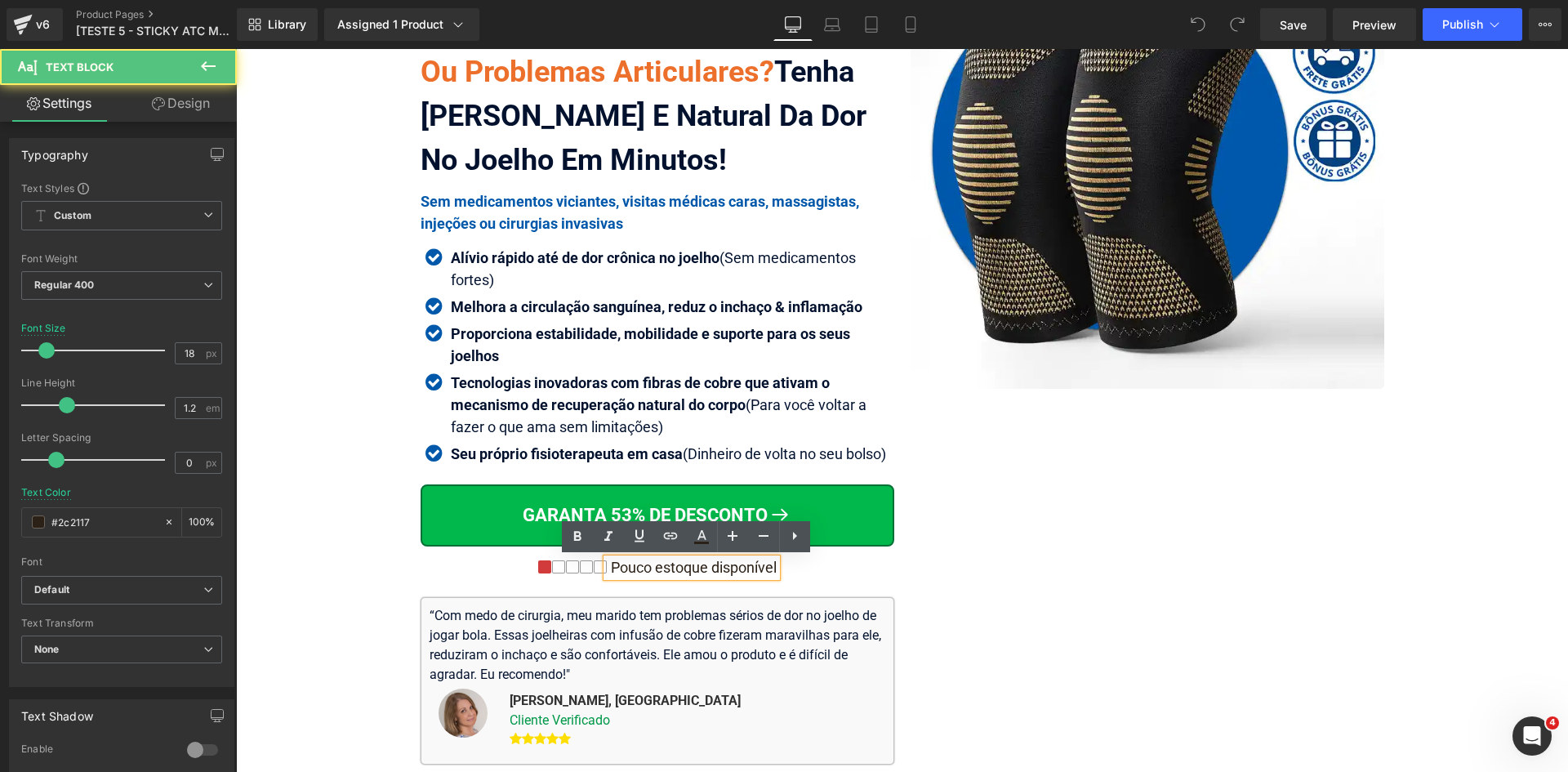
click at [747, 566] on div "Pouco estoque disponível" at bounding box center [691, 567] width 170 height 18
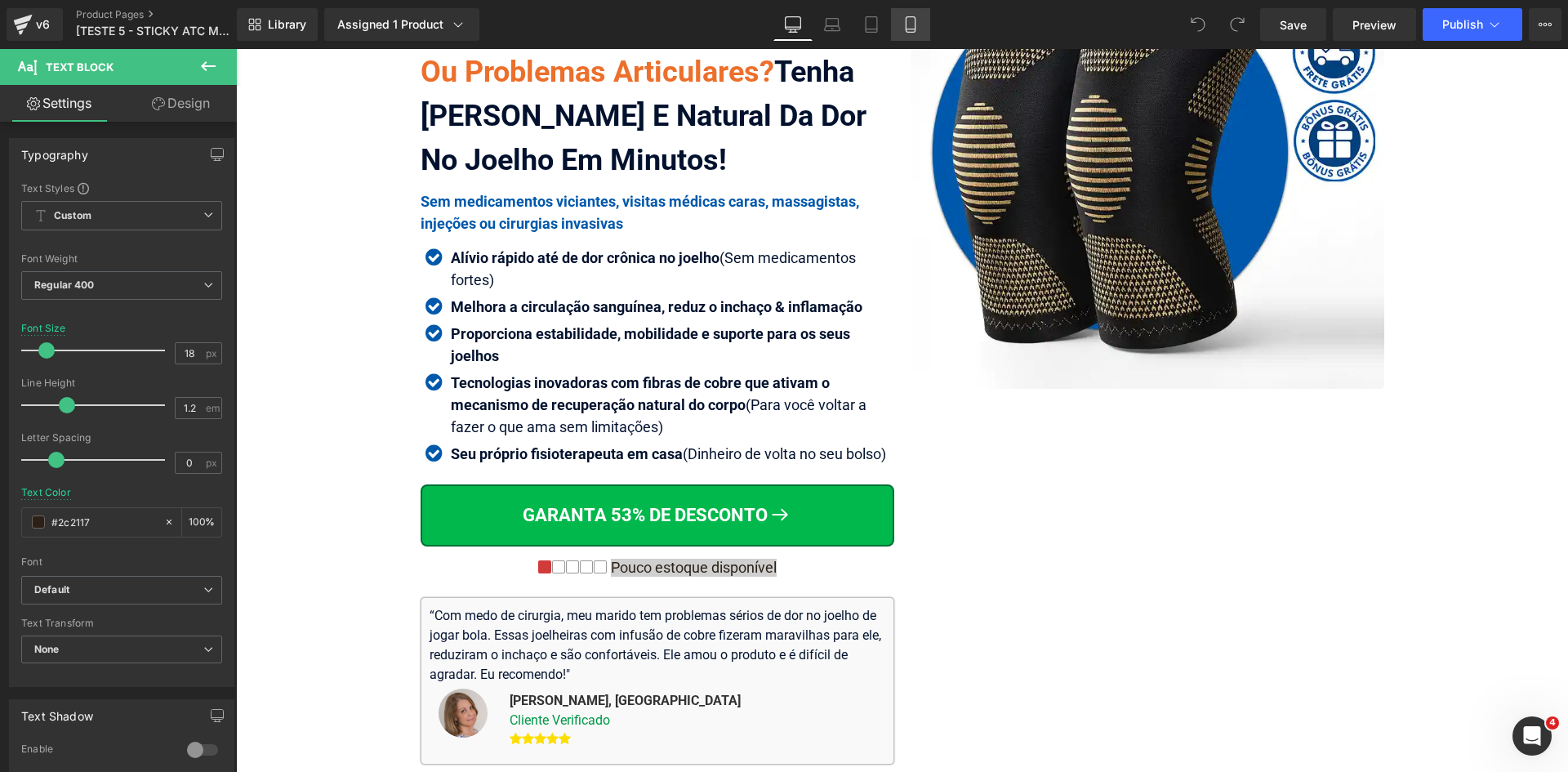
drag, startPoint x: 910, startPoint y: 23, endPoint x: 178, endPoint y: 115, distance: 737.8
click at [910, 23] on icon at bounding box center [910, 25] width 17 height 17
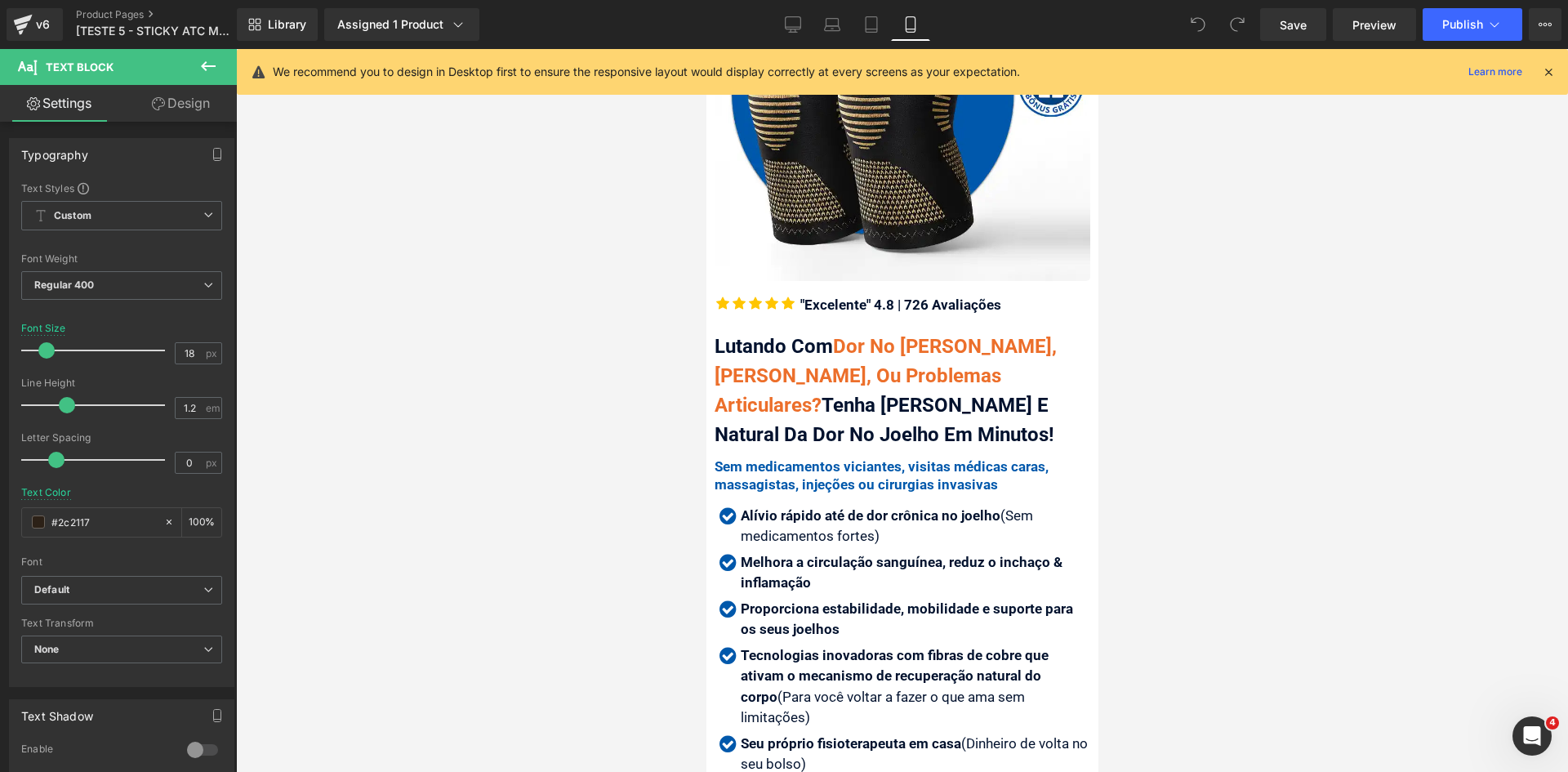
scroll to position [785, 0]
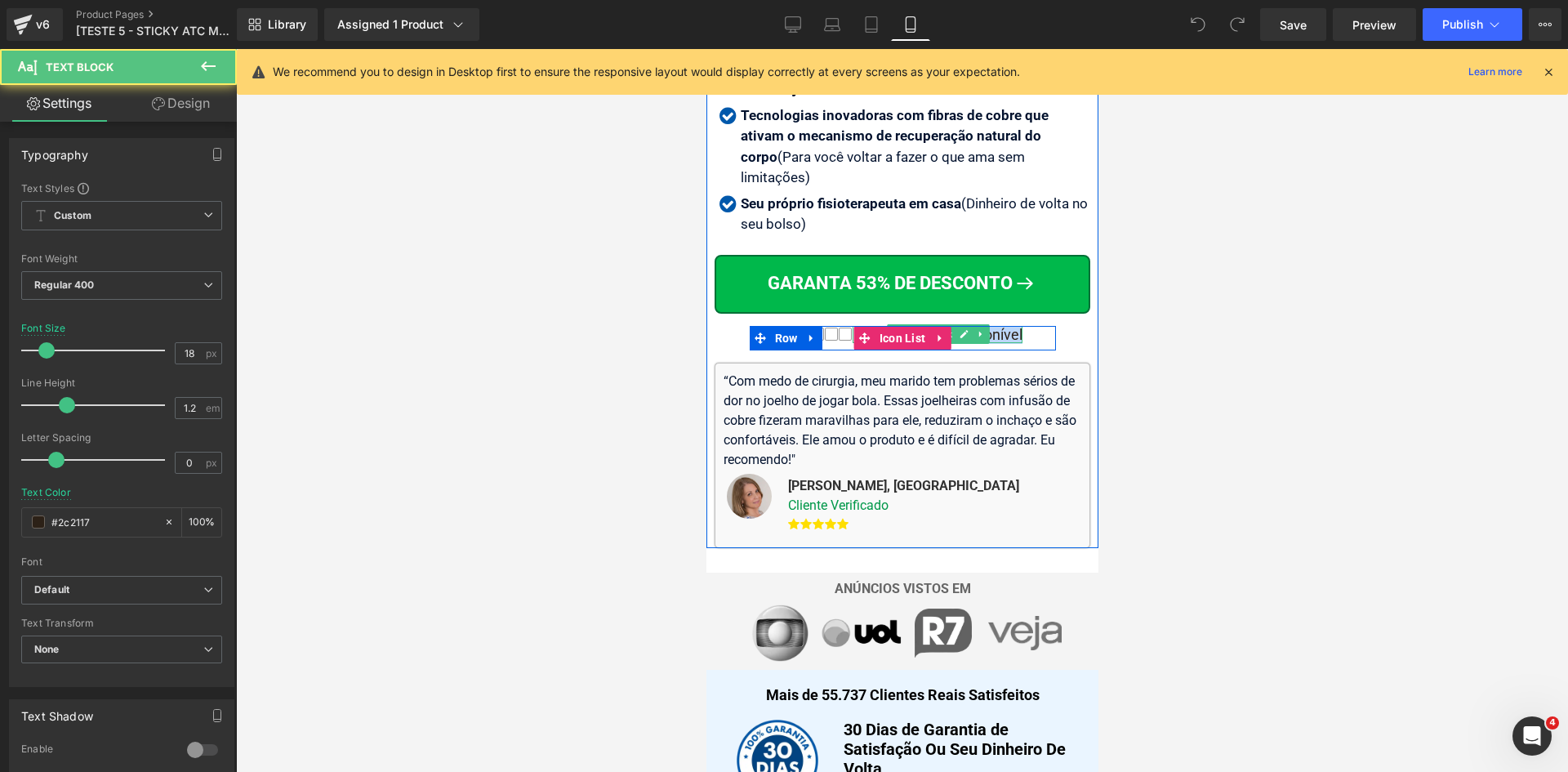
click at [992, 326] on div "Pouco estoque disponível" at bounding box center [937, 334] width 170 height 18
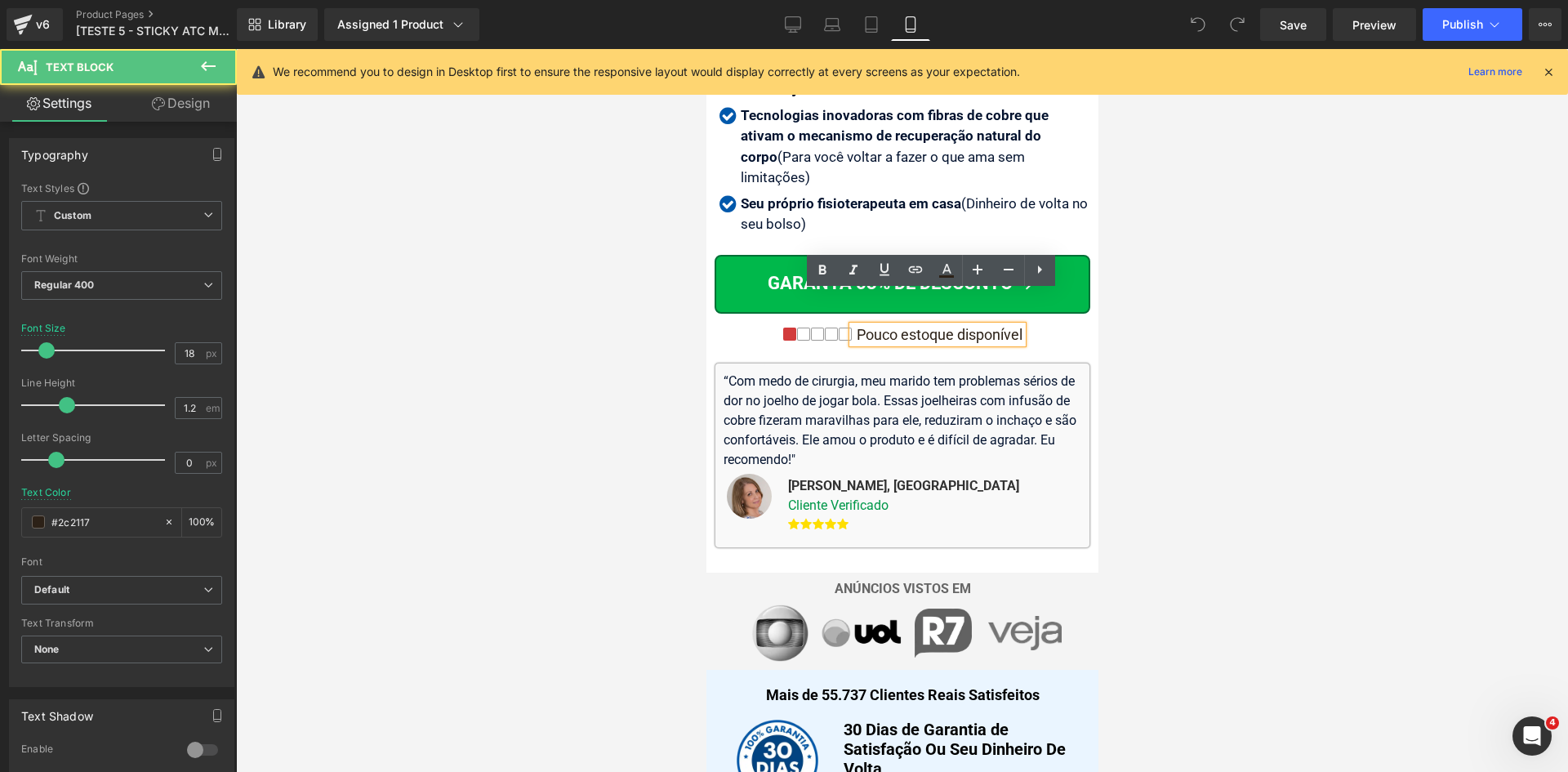
click at [1190, 333] on div at bounding box center [902, 410] width 1332 height 723
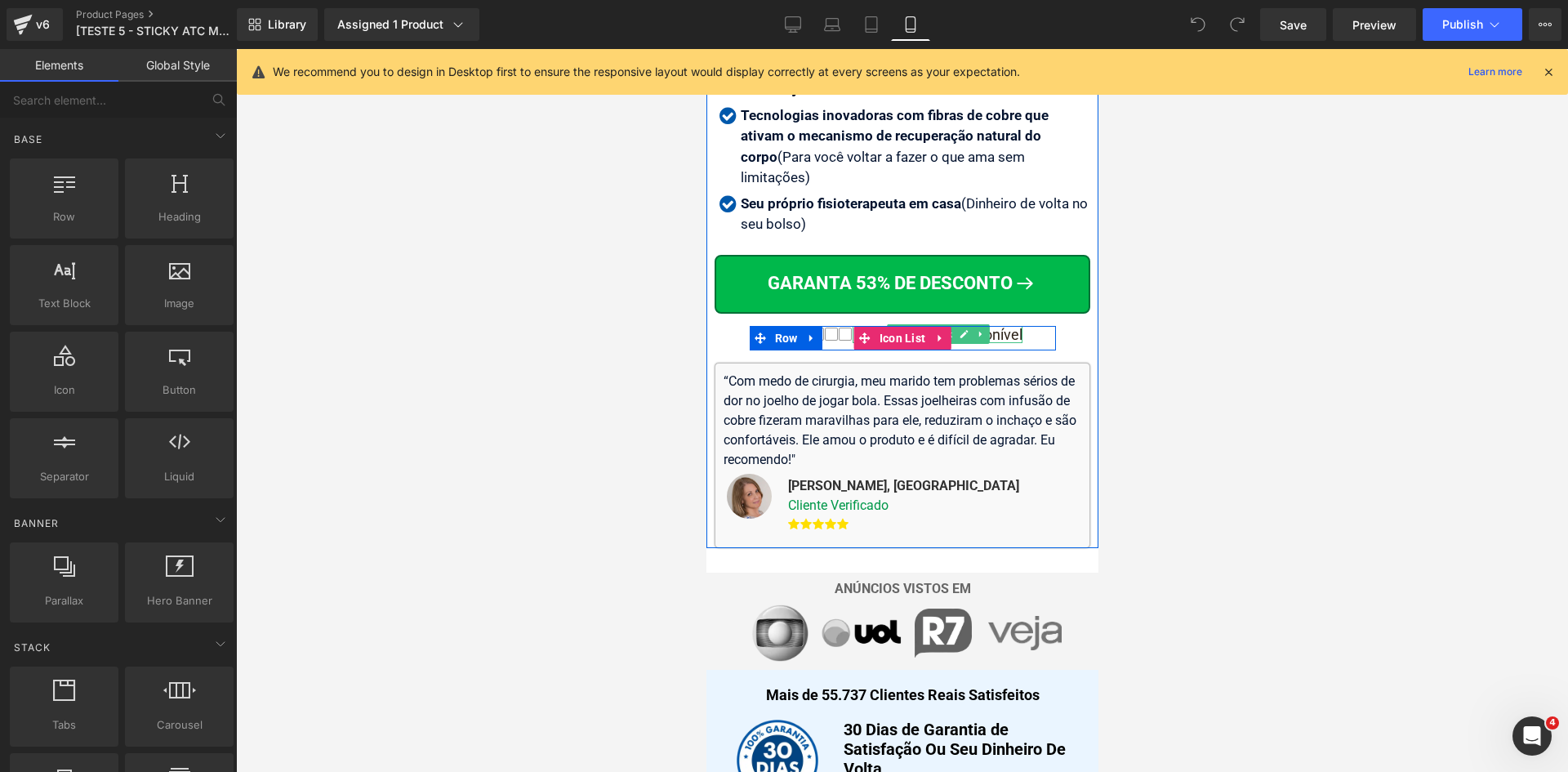
click at [990, 326] on div "Pouco estoque disponível" at bounding box center [937, 334] width 170 height 18
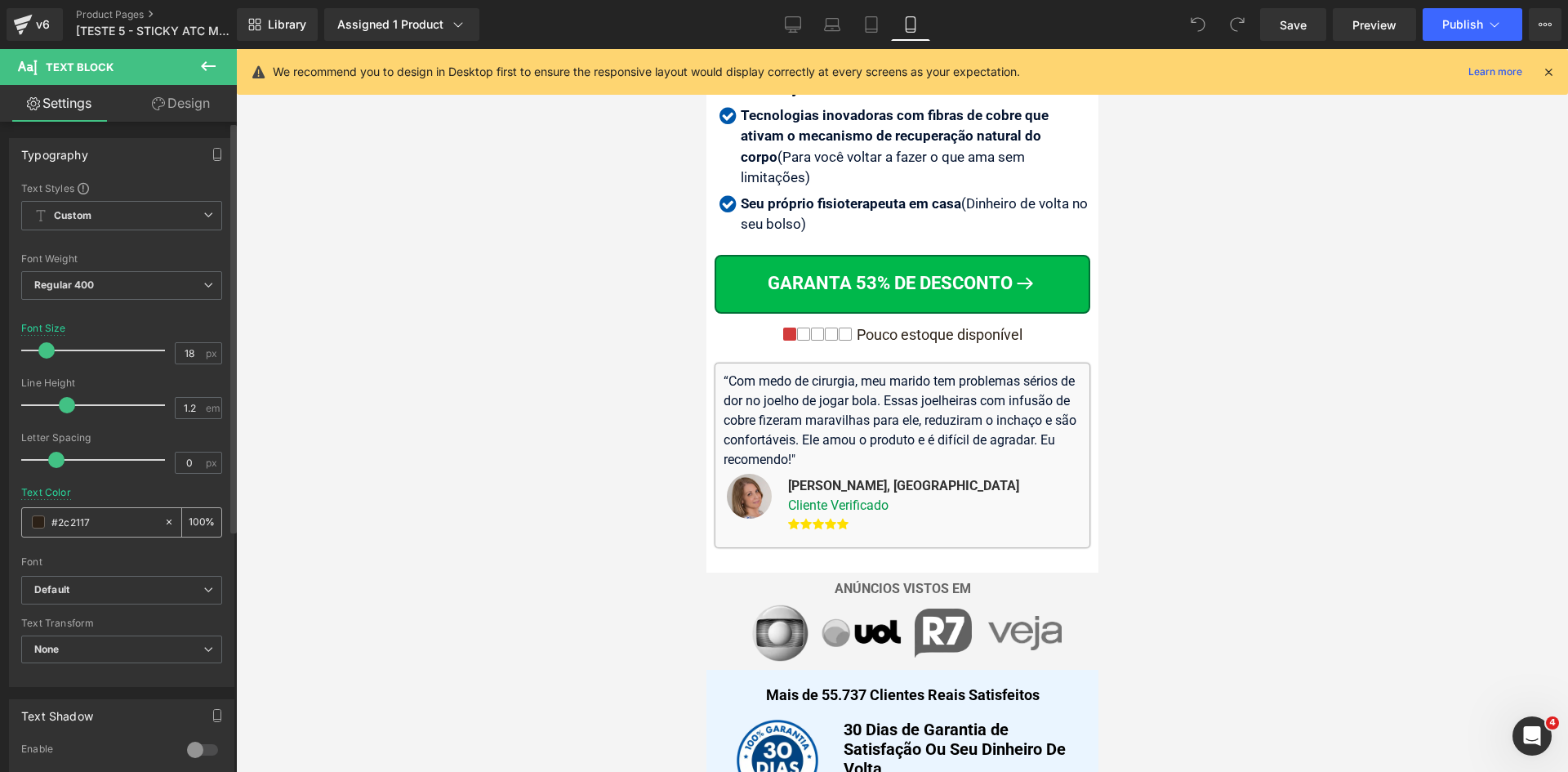
click at [132, 517] on input "#2c2117" at bounding box center [103, 522] width 104 height 18
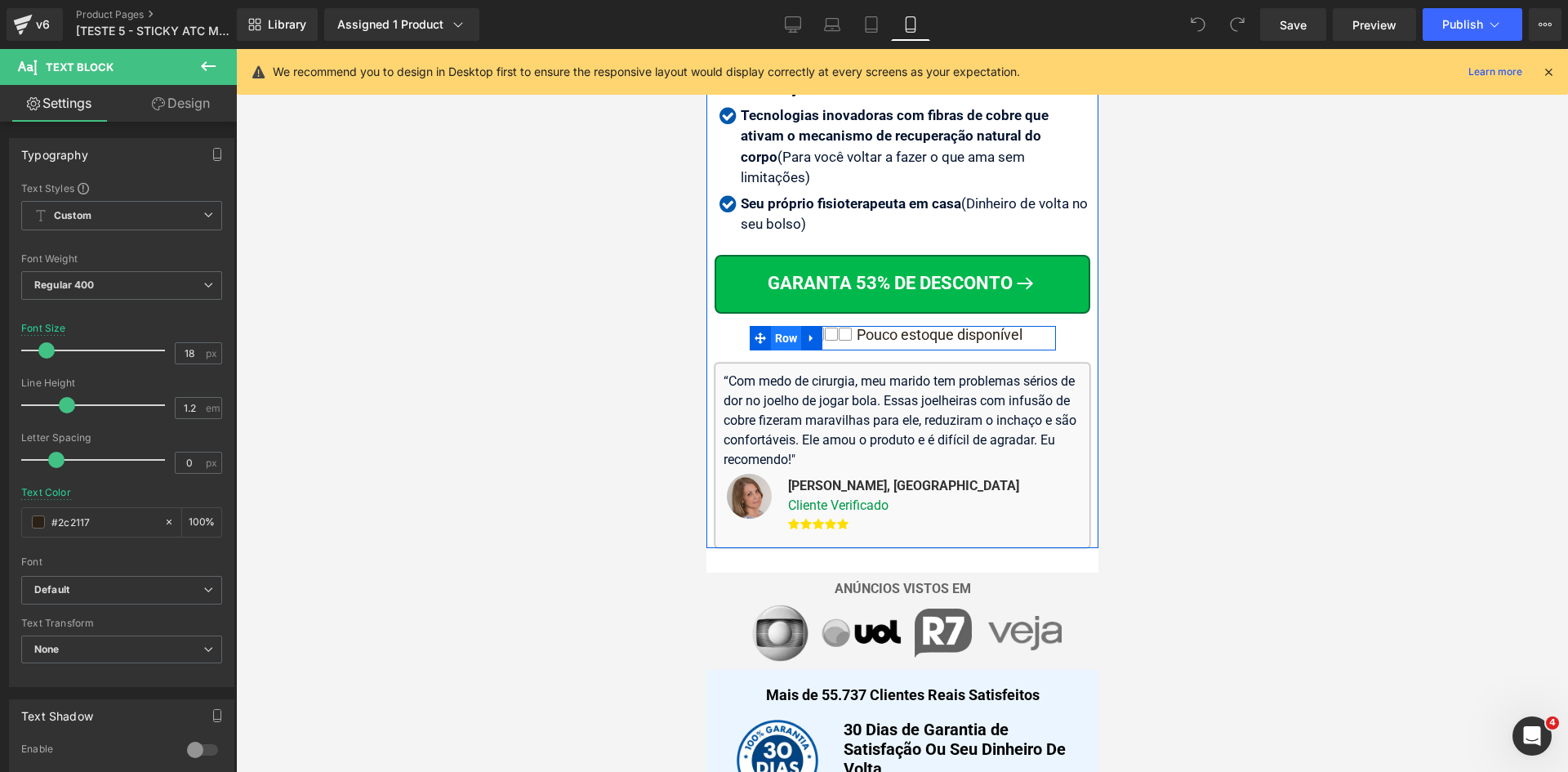
click at [789, 326] on span "Row" at bounding box center [785, 338] width 31 height 24
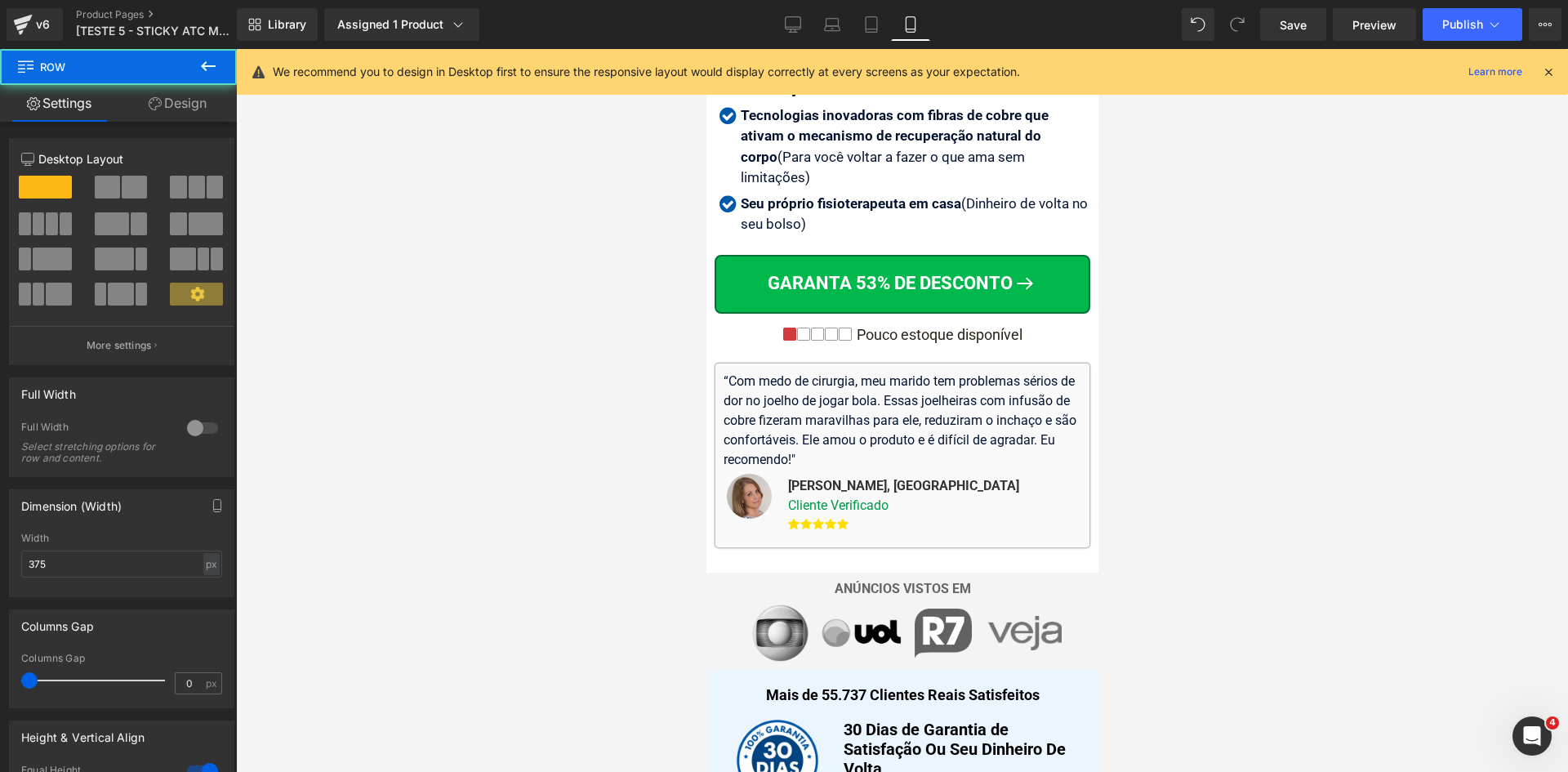
drag, startPoint x: 182, startPoint y: 83, endPoint x: 181, endPoint y: 90, distance: 7.1
click at [181, 84] on button at bounding box center [207, 67] width 57 height 36
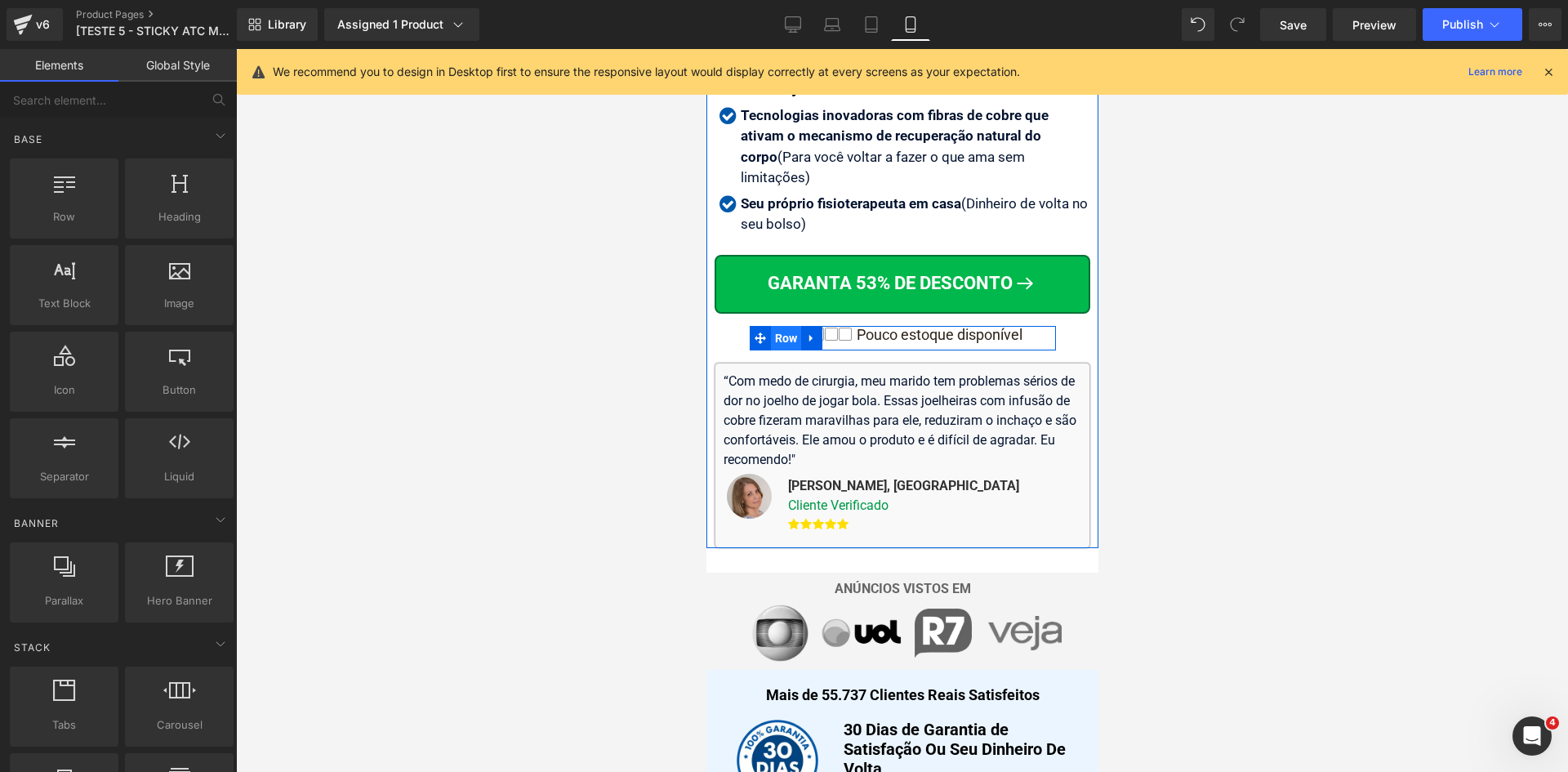
click at [787, 326] on span "Row" at bounding box center [785, 338] width 31 height 24
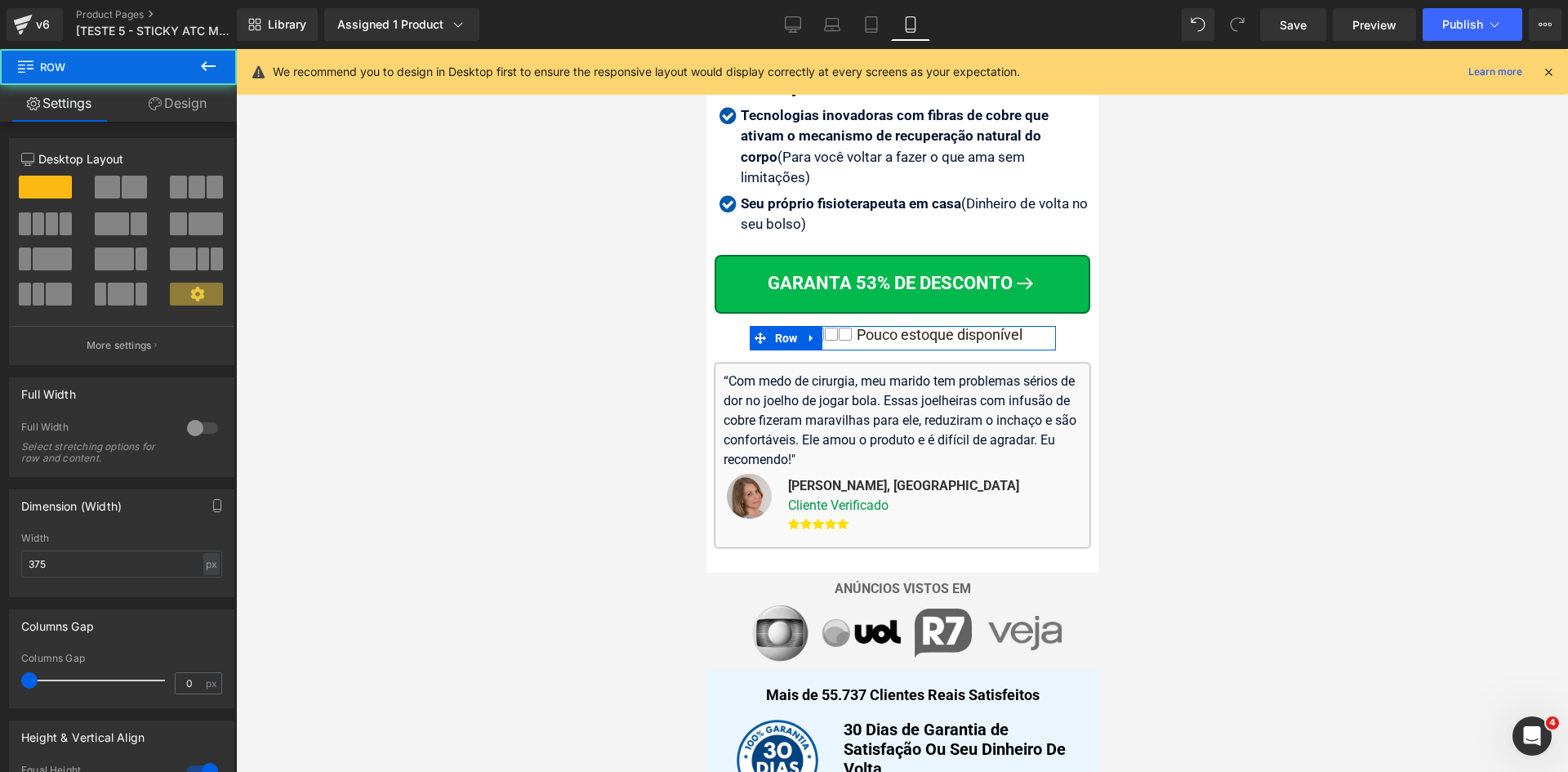
click at [187, 100] on link "Design" at bounding box center [177, 103] width 118 height 37
click at [0, 0] on div "Spacing" at bounding box center [0, 0] width 0 height 0
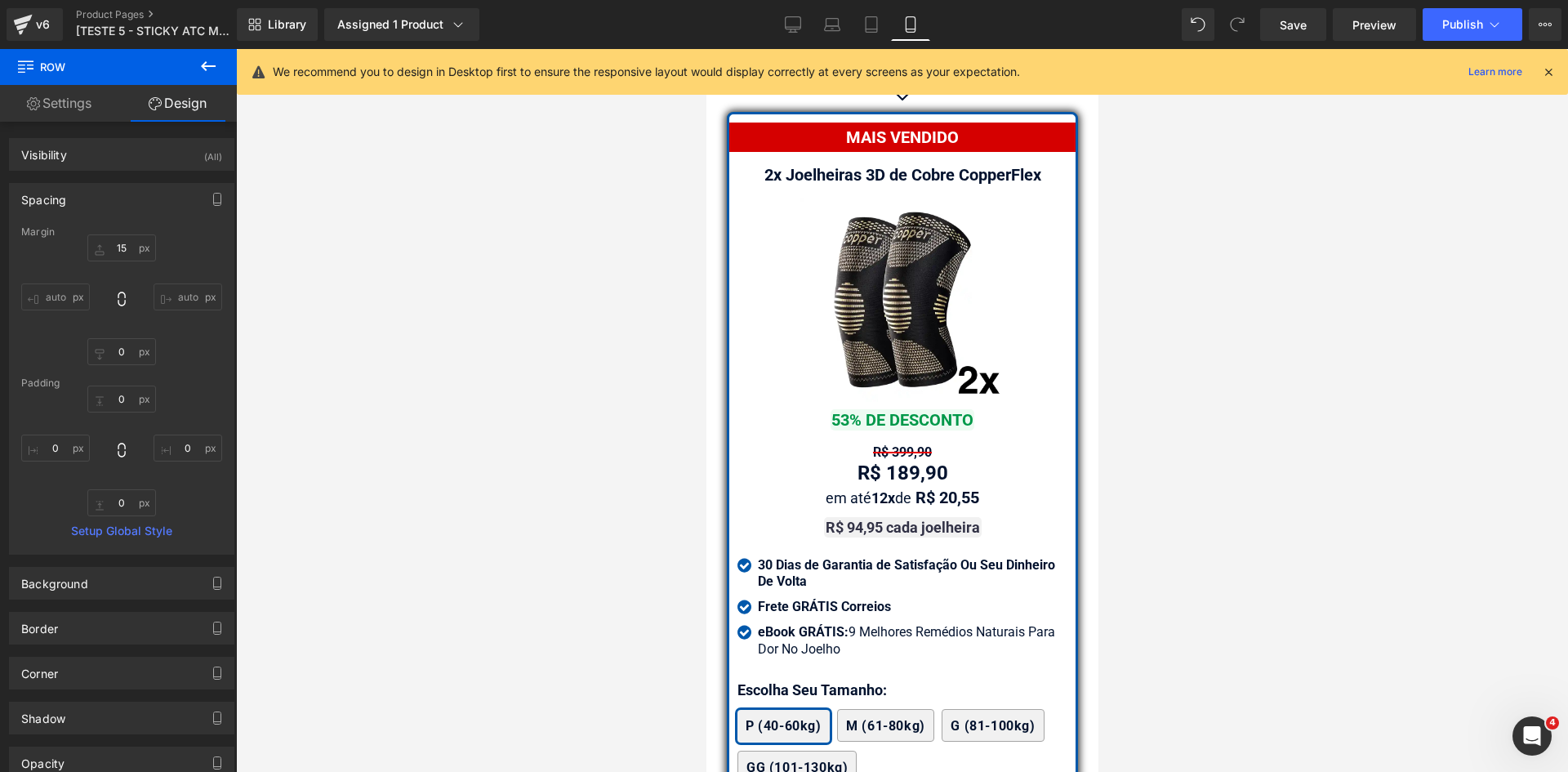
scroll to position [13948, 0]
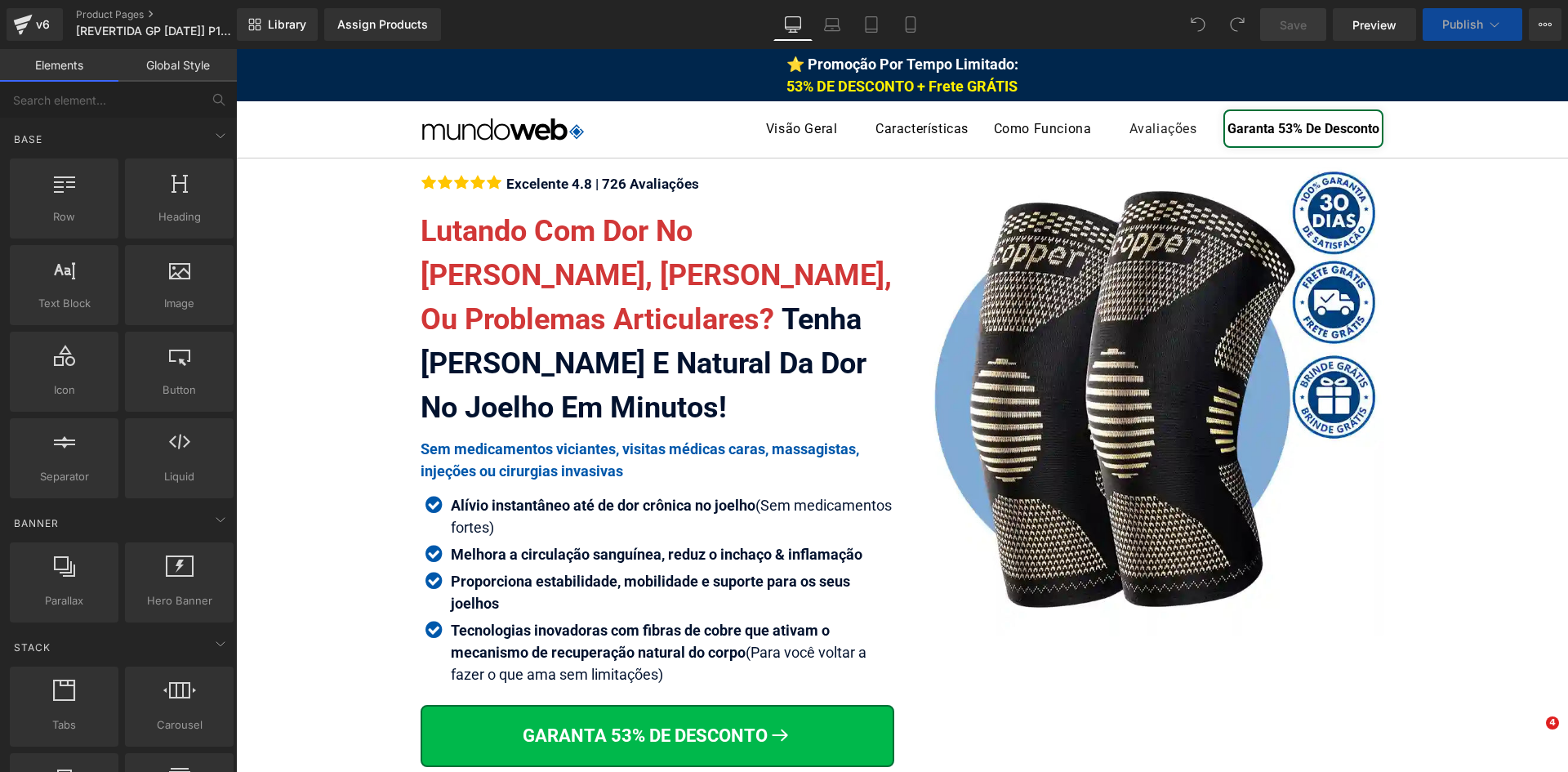
click at [748, 497] on strong "Alívio instantâneo até de dor crônica no joelho" at bounding box center [604, 505] width 305 height 17
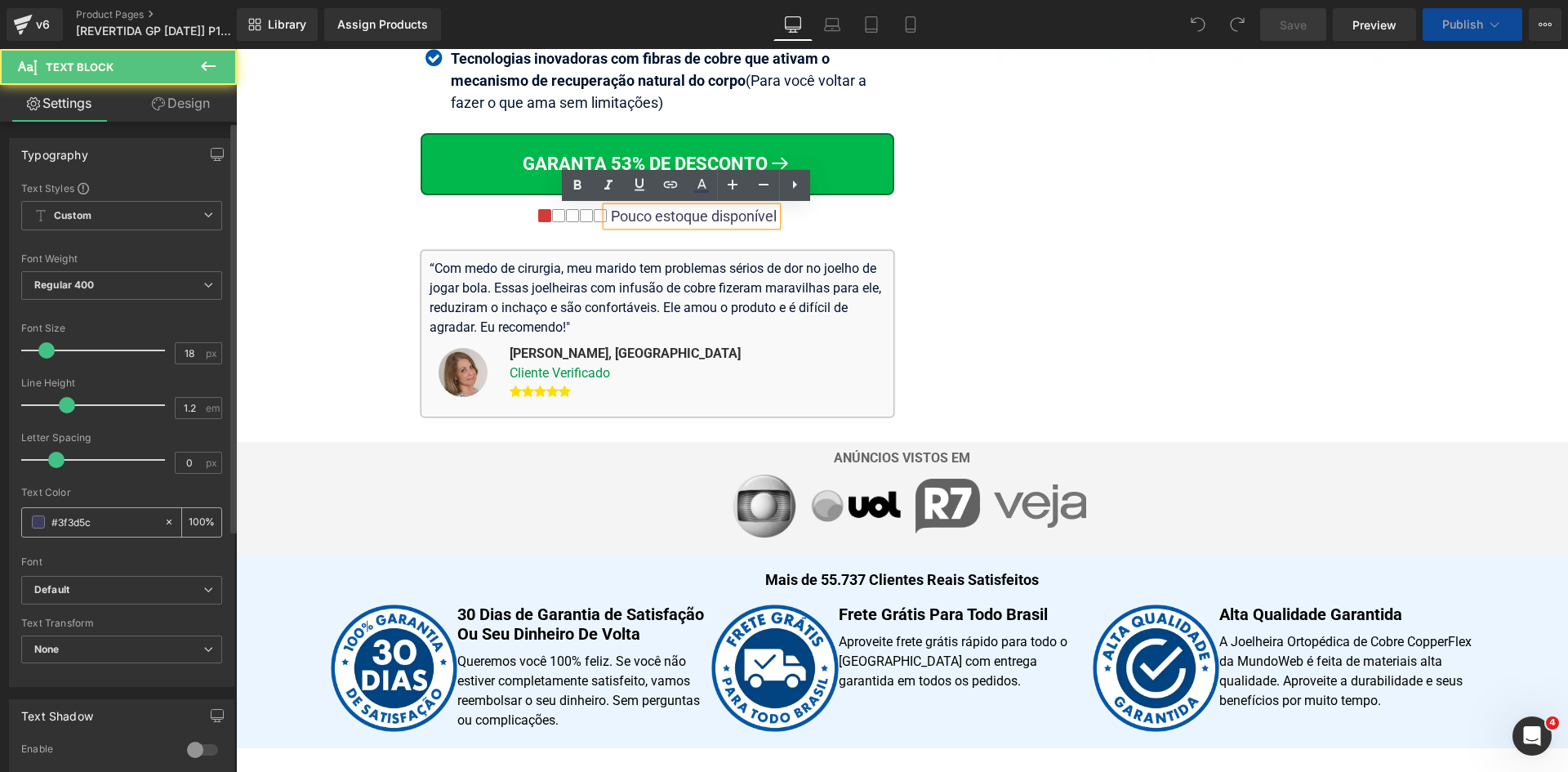
click at [111, 526] on input "#3f3d5c" at bounding box center [103, 522] width 104 height 18
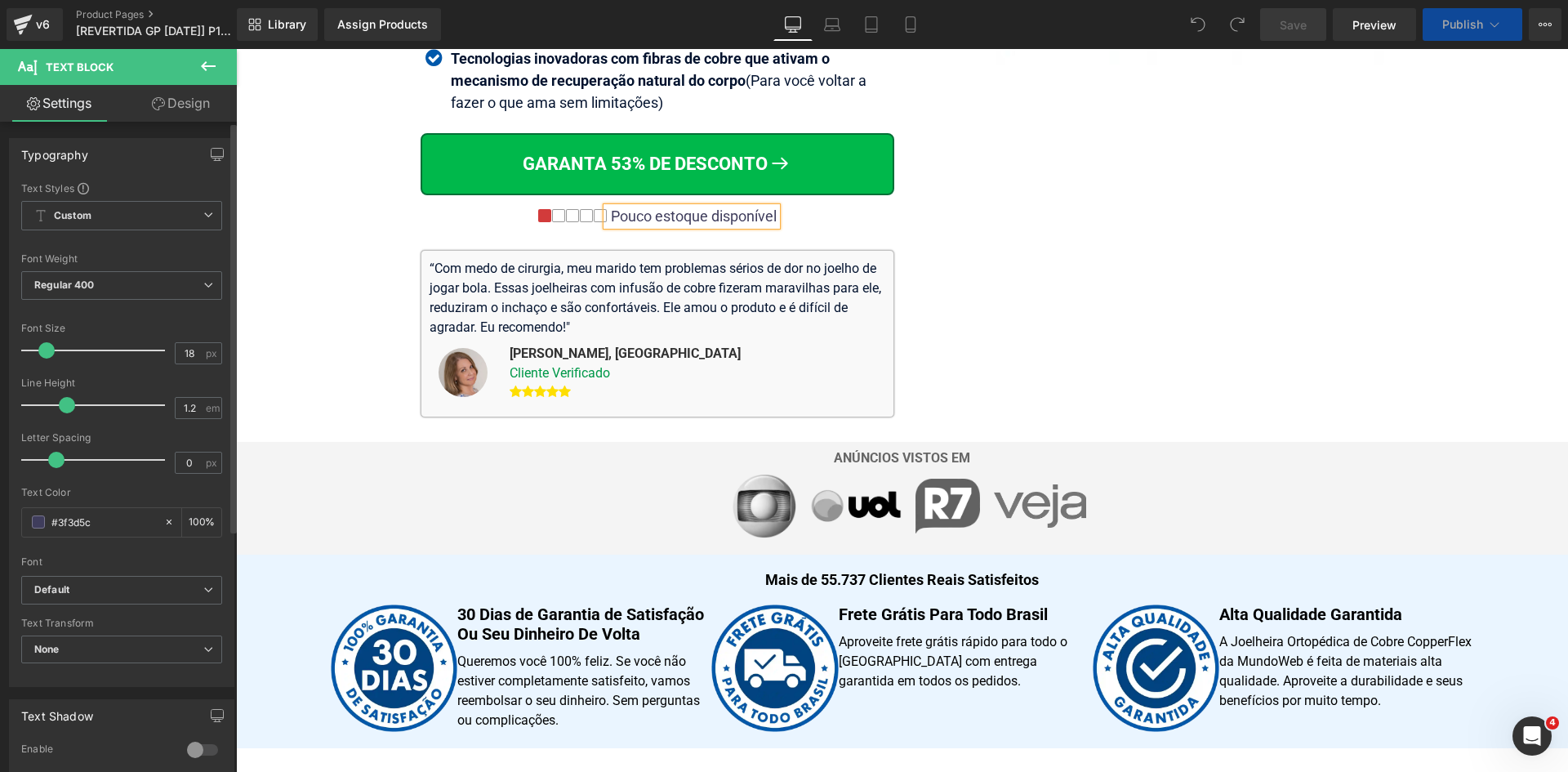
click at [102, 519] on input "#3f3d5c" at bounding box center [103, 522] width 104 height 18
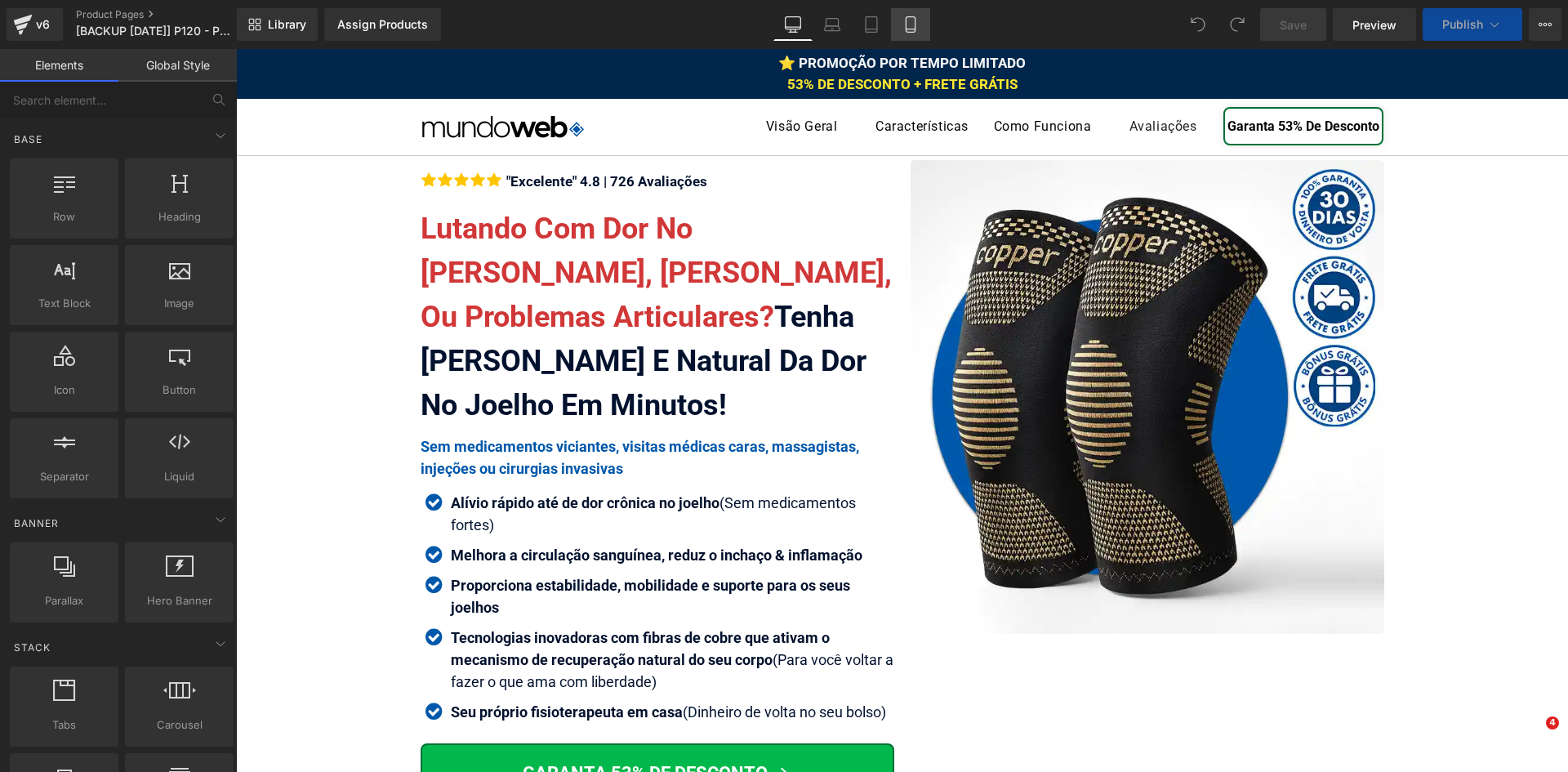
click at [909, 28] on icon at bounding box center [910, 25] width 17 height 17
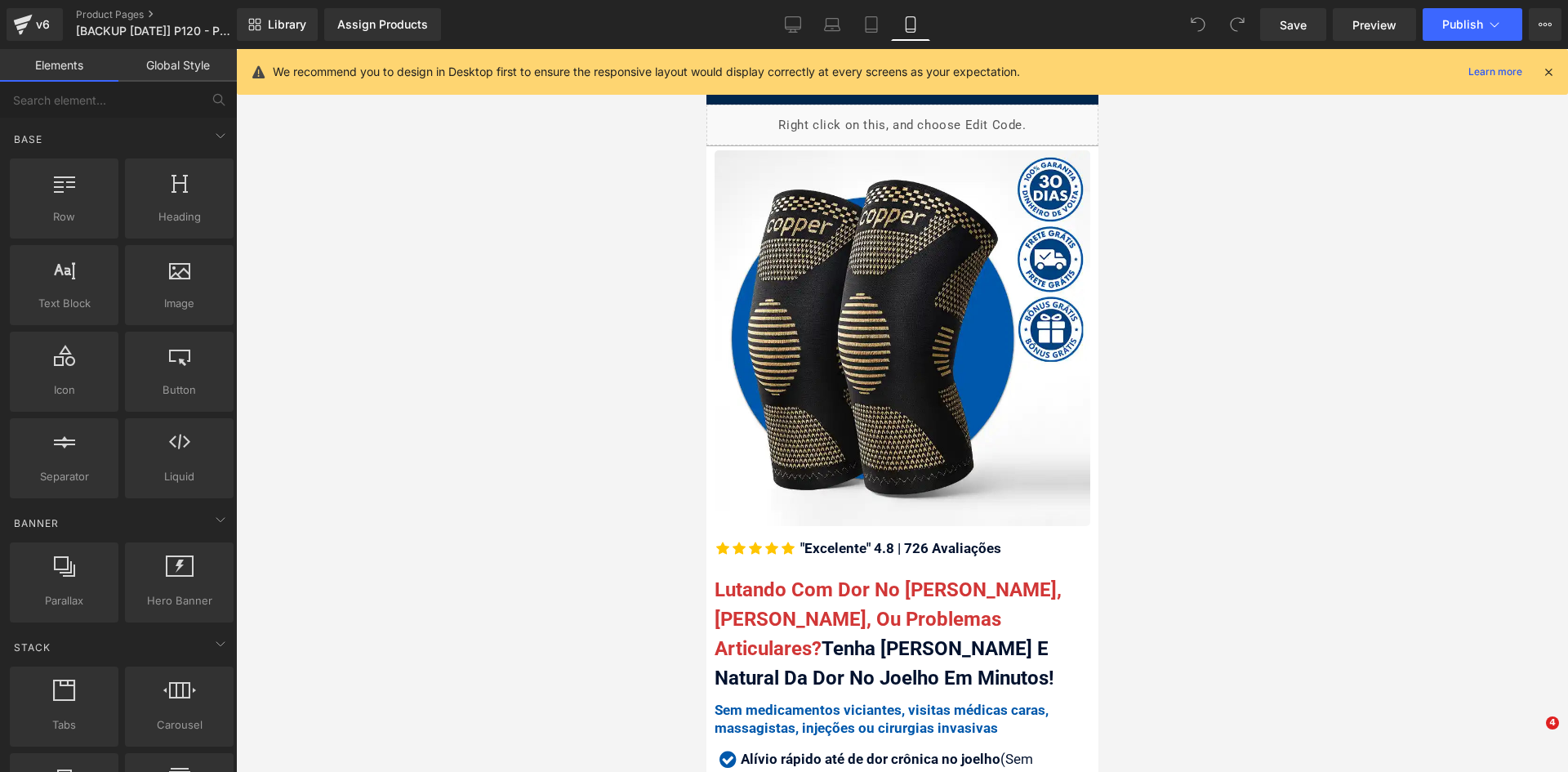
click at [1555, 69] on icon at bounding box center [1548, 72] width 15 height 15
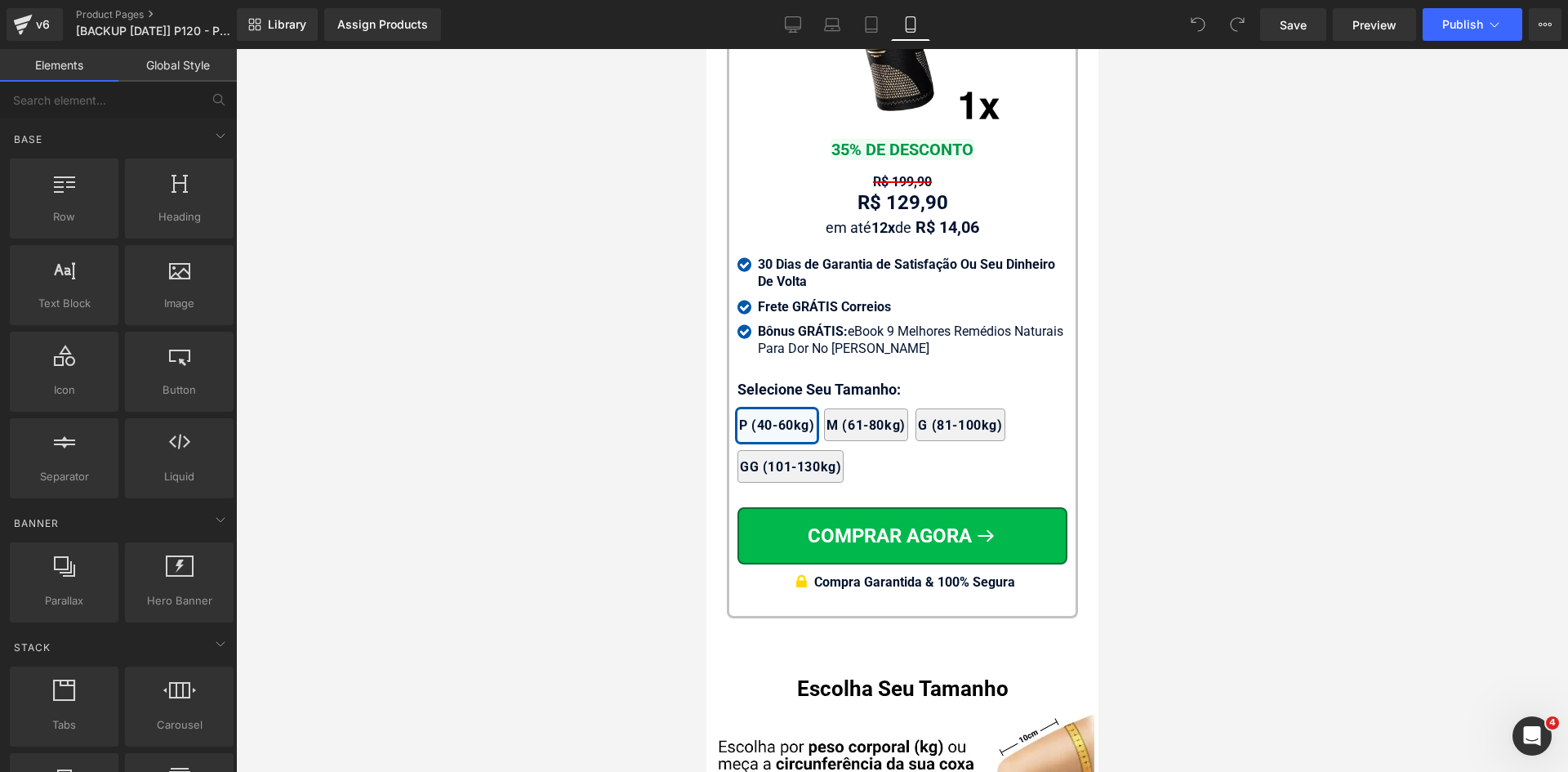
scroll to position [15671, 0]
